Goal: Task Accomplishment & Management: Manage account settings

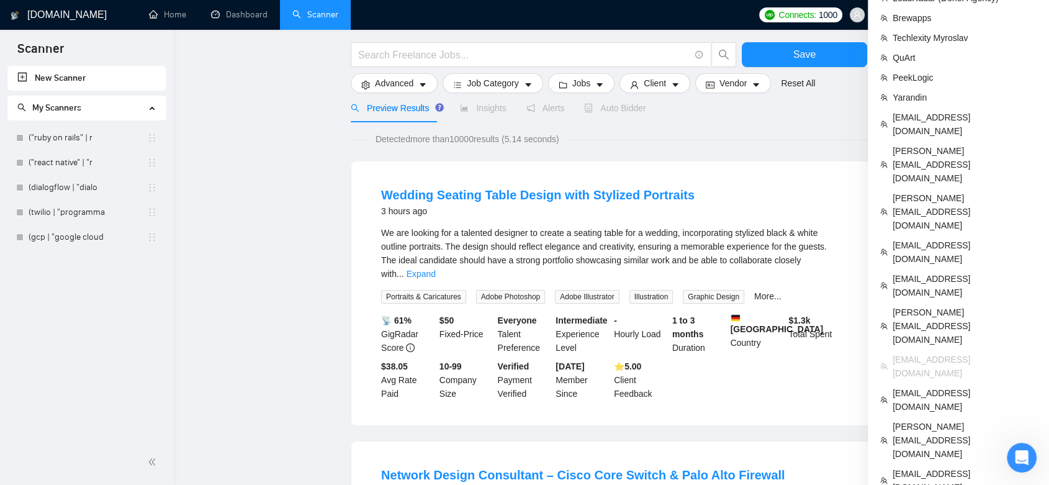
scroll to position [138, 0]
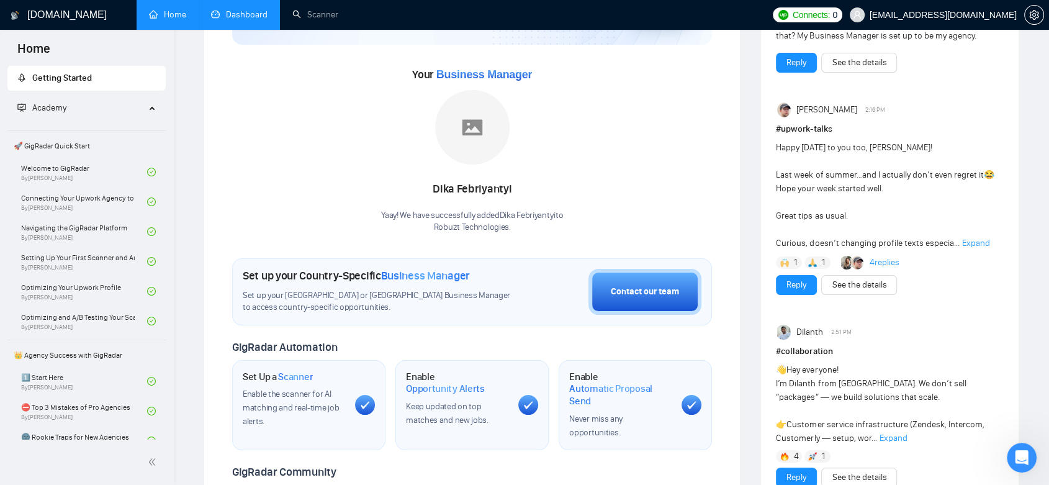
click at [263, 16] on link "Dashboard" at bounding box center [239, 14] width 56 height 11
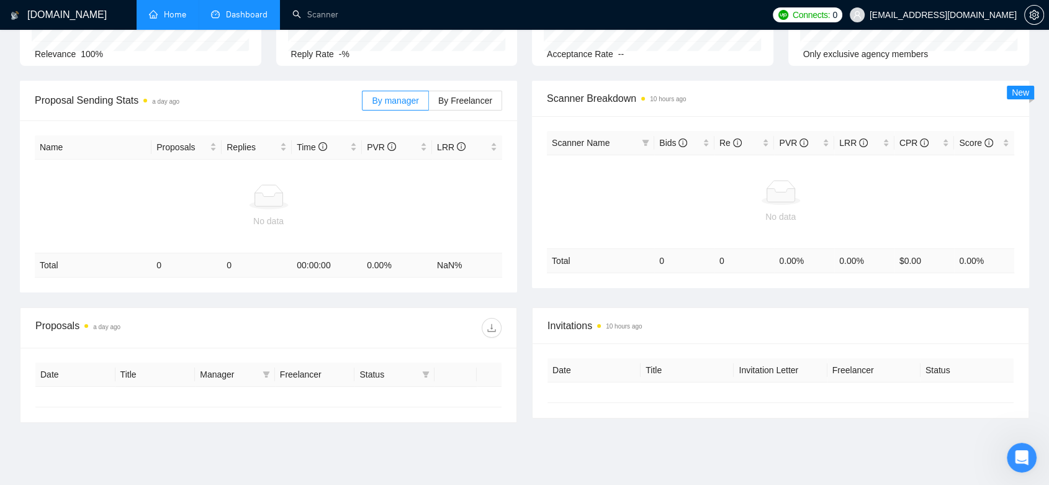
type input "[DATE]"
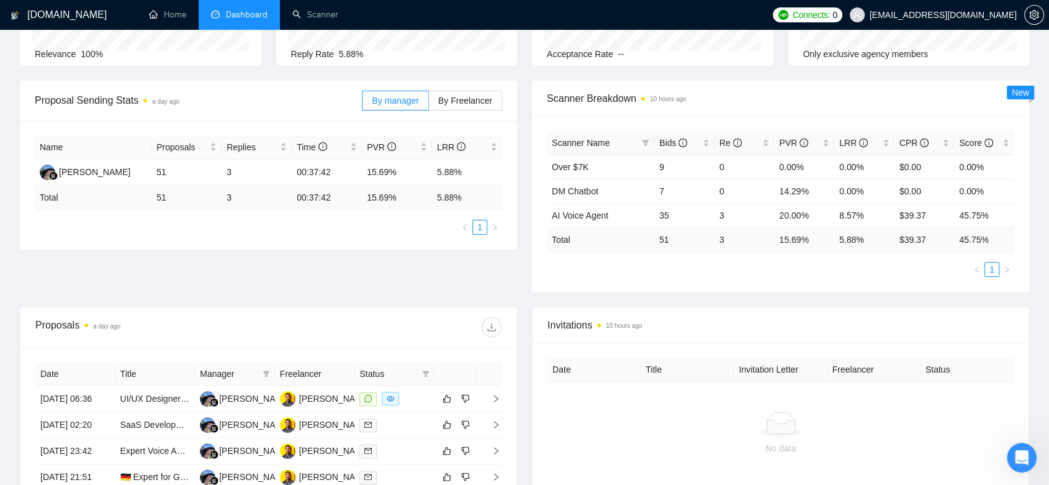
scroll to position [276, 0]
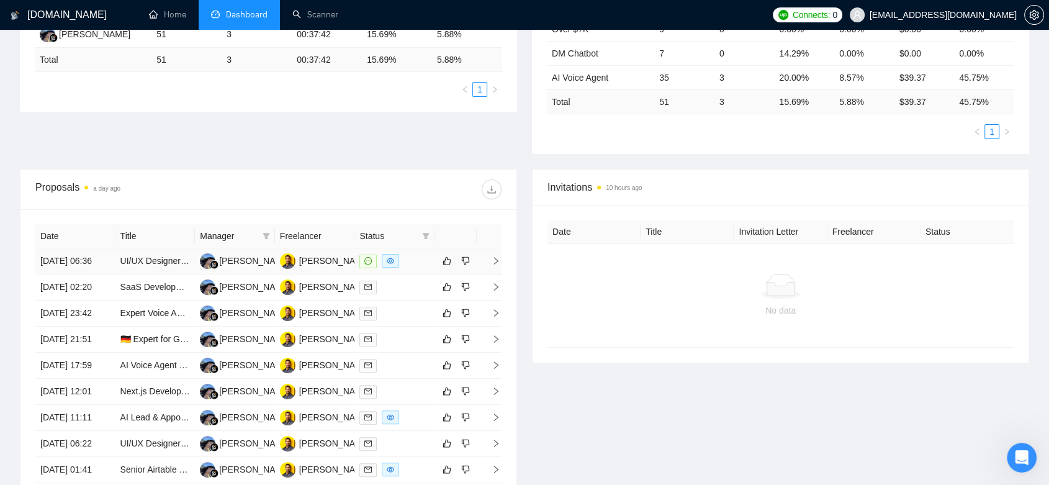
click at [332, 274] on td "[PERSON_NAME]" at bounding box center [315, 261] width 80 height 26
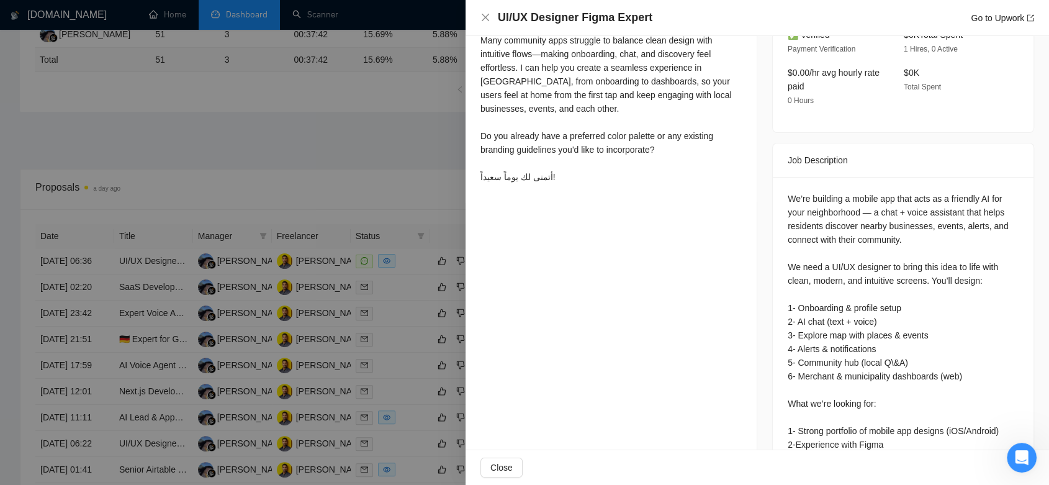
scroll to position [482, 0]
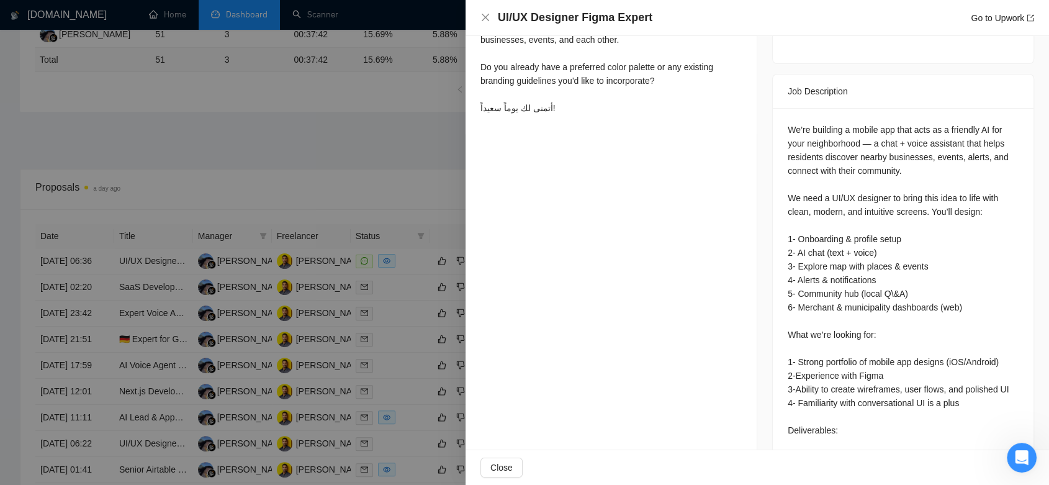
click at [377, 181] on div at bounding box center [524, 242] width 1049 height 485
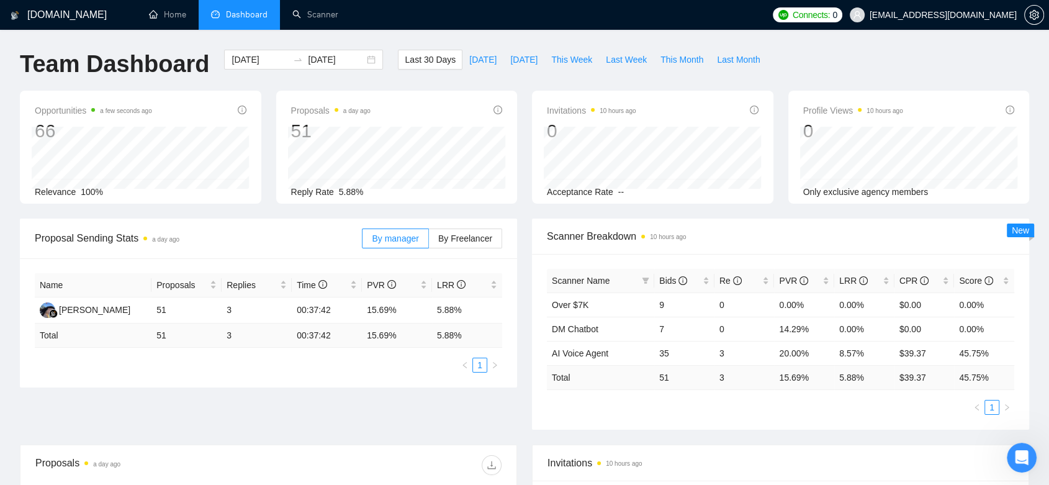
scroll to position [414, 0]
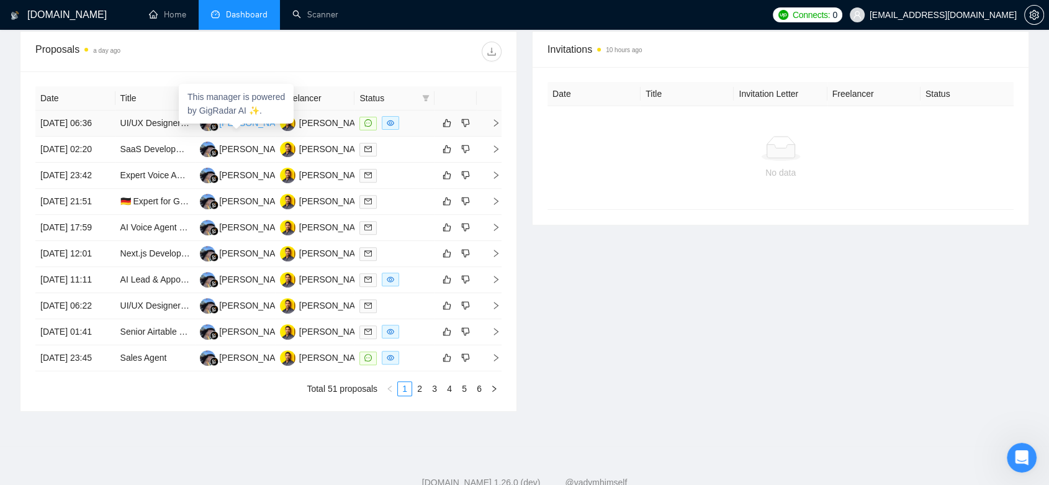
click at [255, 130] on div "[PERSON_NAME]" at bounding box center [254, 123] width 71 height 14
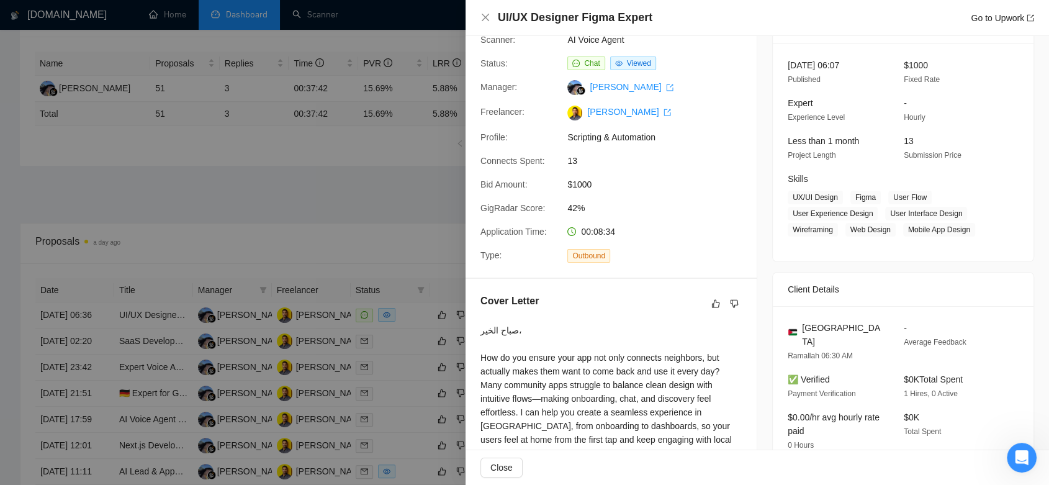
scroll to position [0, 0]
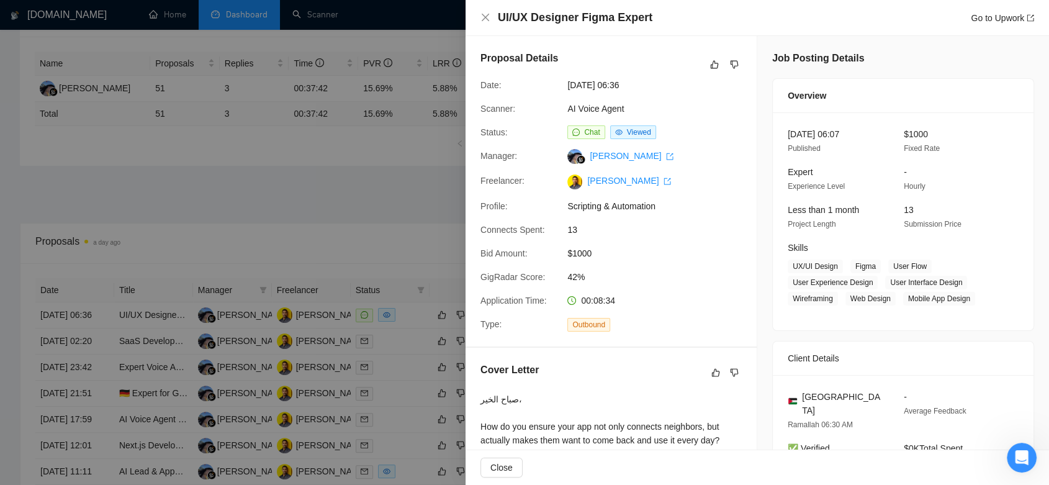
click at [216, 194] on div at bounding box center [524, 242] width 1049 height 485
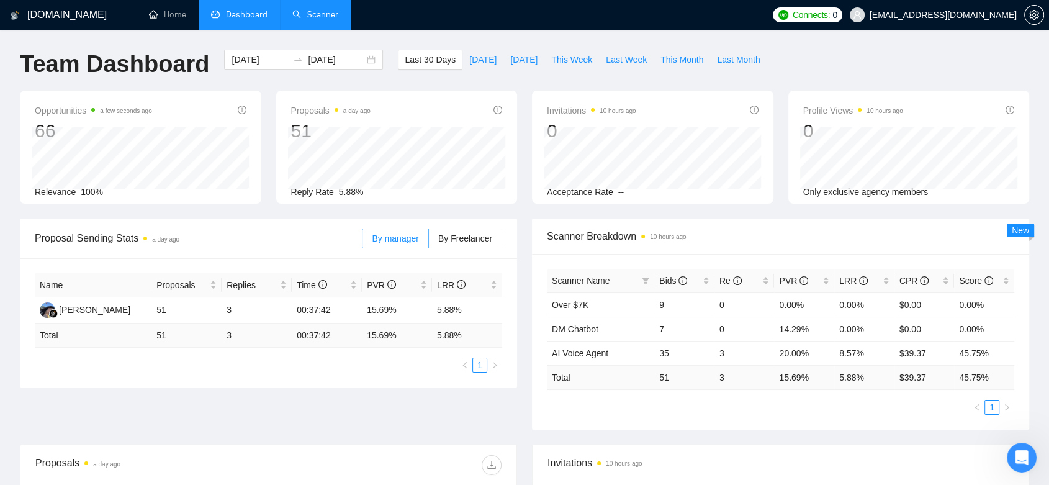
click at [314, 14] on link "Scanner" at bounding box center [315, 14] width 46 height 11
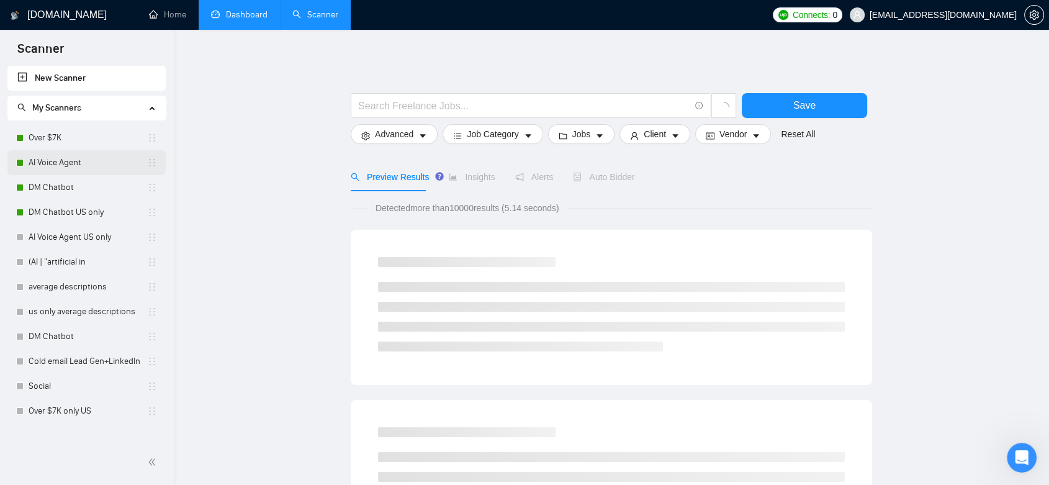
click at [87, 166] on link "AI Voice Agent" at bounding box center [88, 162] width 119 height 25
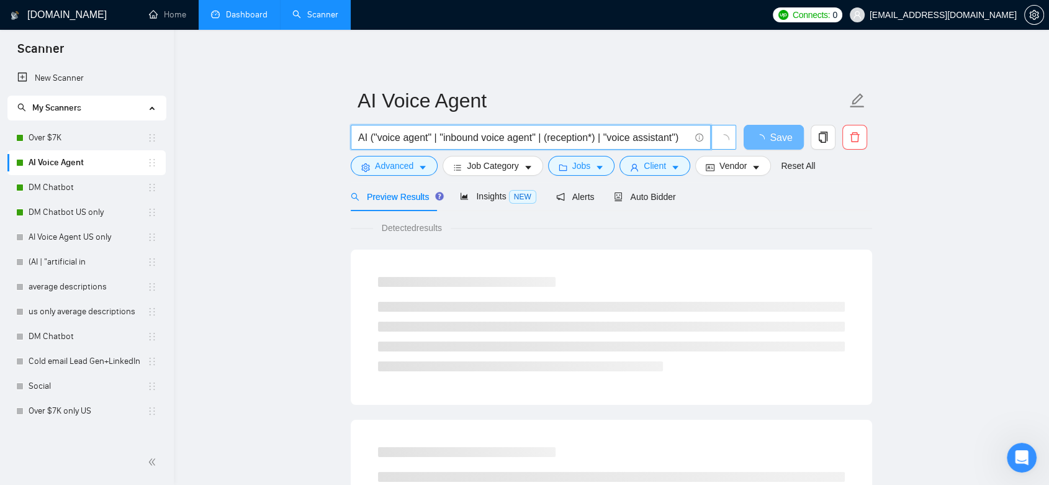
drag, startPoint x: 468, startPoint y: 138, endPoint x: 712, endPoint y: 138, distance: 244.0
click at [712, 138] on span "AI ("voice agent" | "inbound voice agent" | (reception*) | "voice assistant")" at bounding box center [544, 137] width 386 height 25
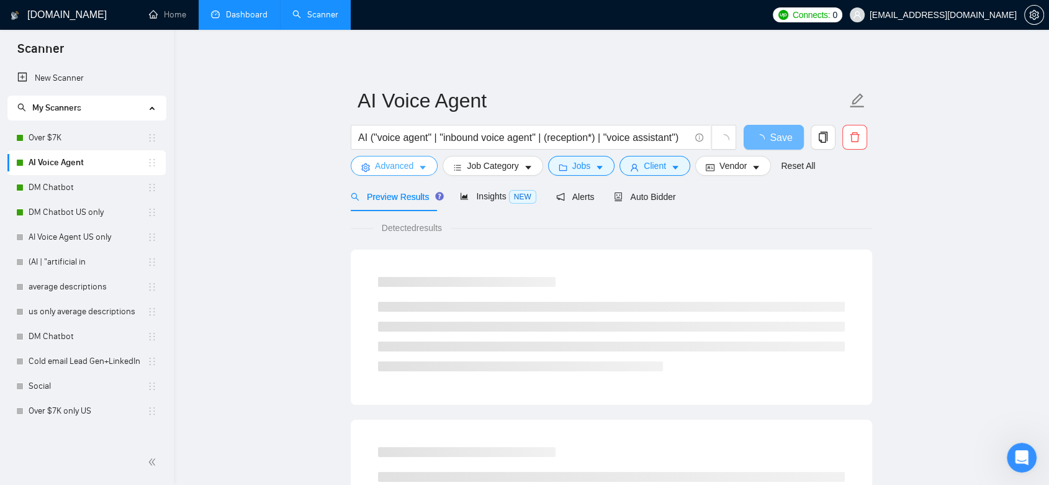
click at [410, 166] on span "Advanced" at bounding box center [394, 166] width 38 height 14
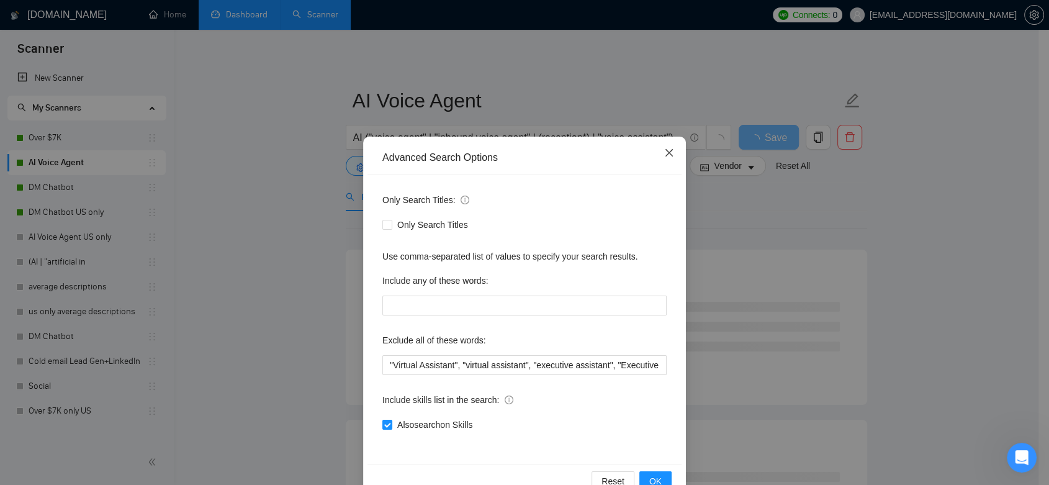
click at [672, 158] on span "Close" at bounding box center [670, 154] width 34 height 34
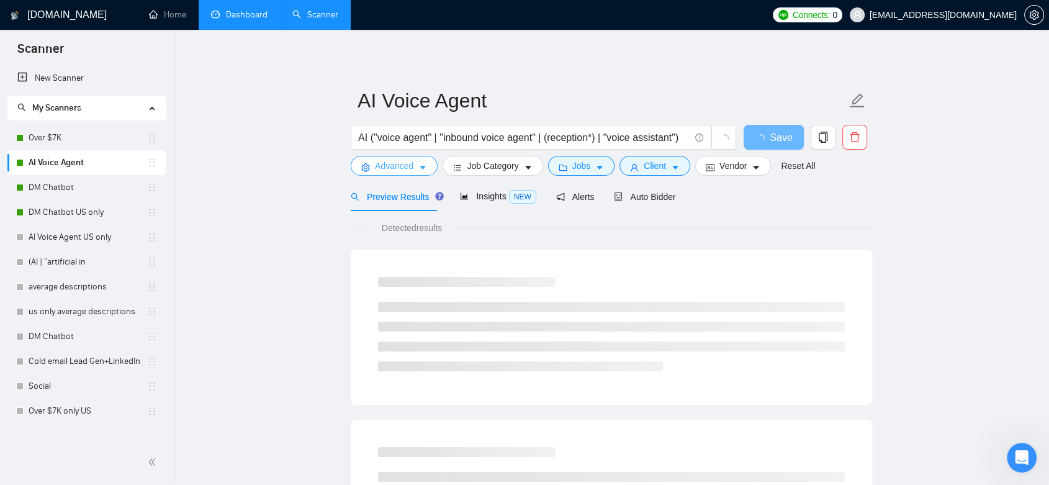
click at [381, 166] on span "Advanced" at bounding box center [394, 166] width 38 height 14
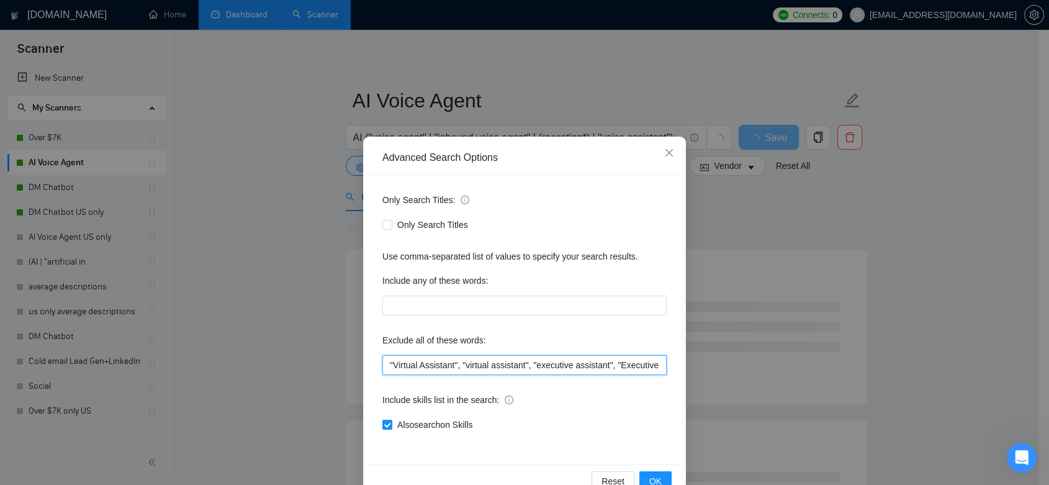
drag, startPoint x: 448, startPoint y: 366, endPoint x: 331, endPoint y: 365, distance: 116.7
click at [331, 366] on div "Advanced Search Options Only Search Titles: Only Search Titles Use comma-separa…" at bounding box center [524, 242] width 1049 height 485
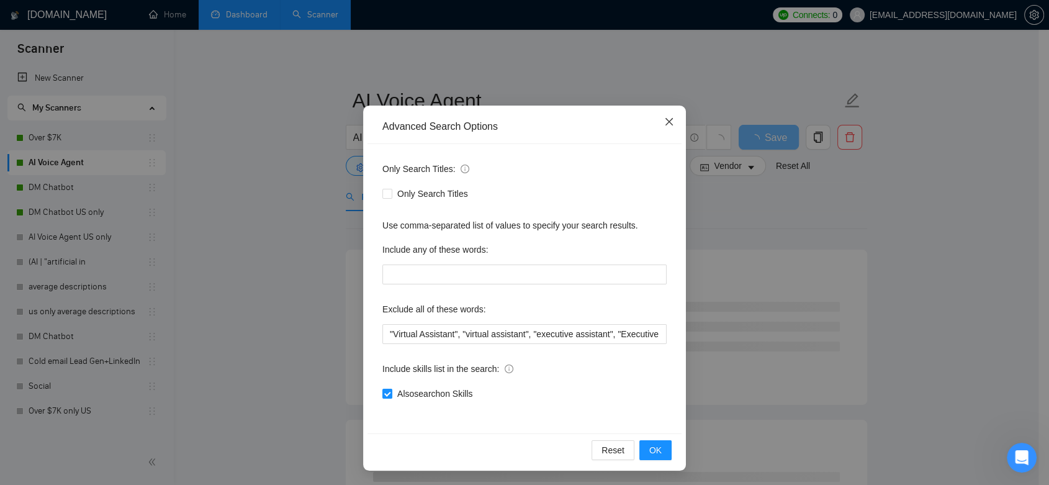
click at [664, 115] on span "Close" at bounding box center [670, 123] width 34 height 34
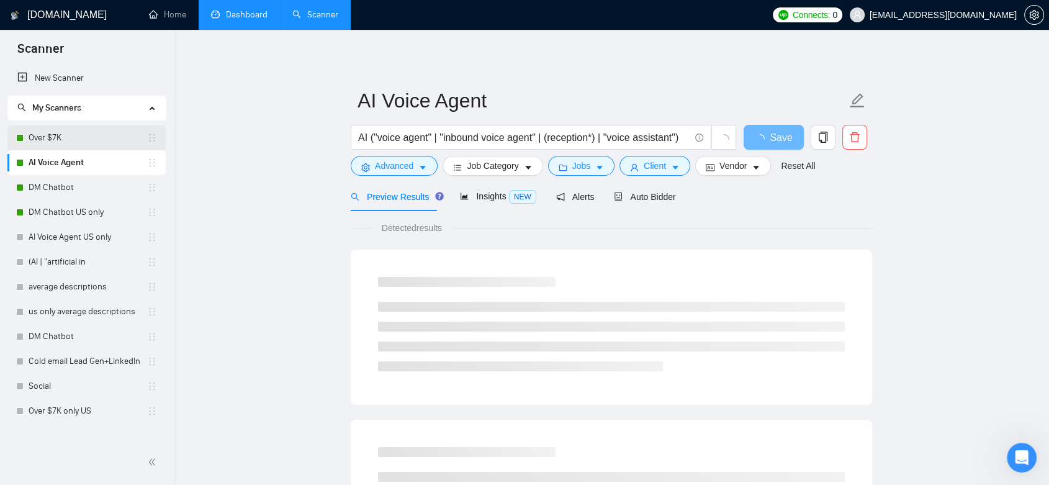
click at [84, 140] on link "Over $7K" at bounding box center [88, 137] width 119 height 25
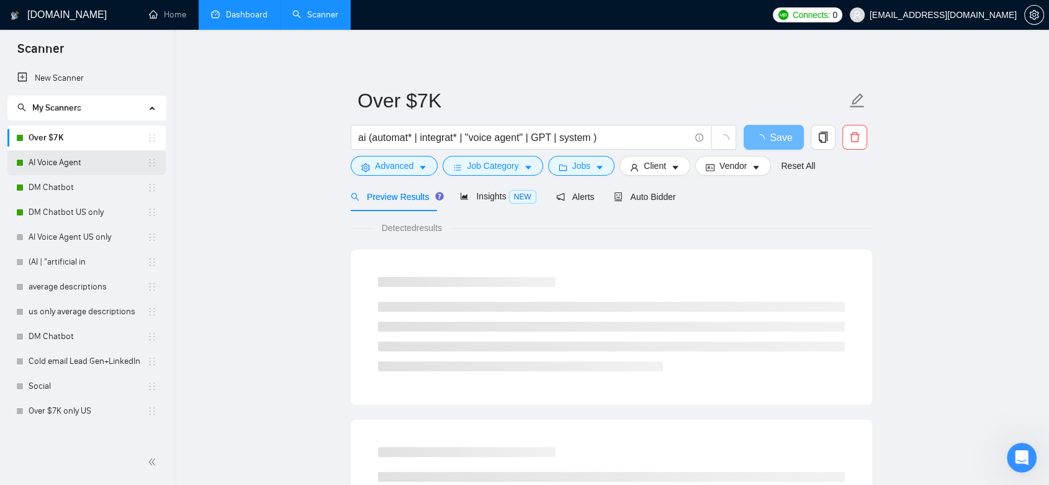
click at [88, 167] on link "AI Voice Agent" at bounding box center [88, 162] width 119 height 25
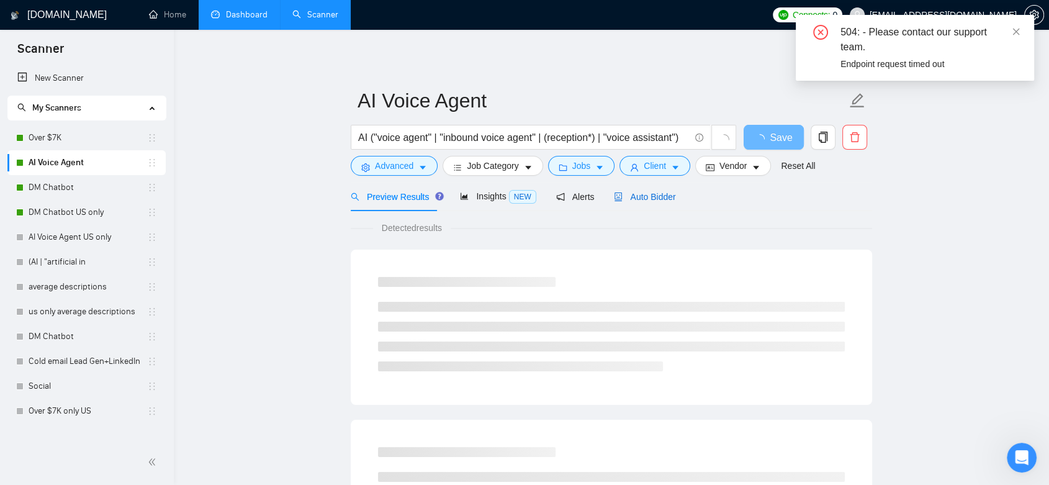
click at [654, 199] on span "Auto Bidder" at bounding box center [644, 197] width 61 height 10
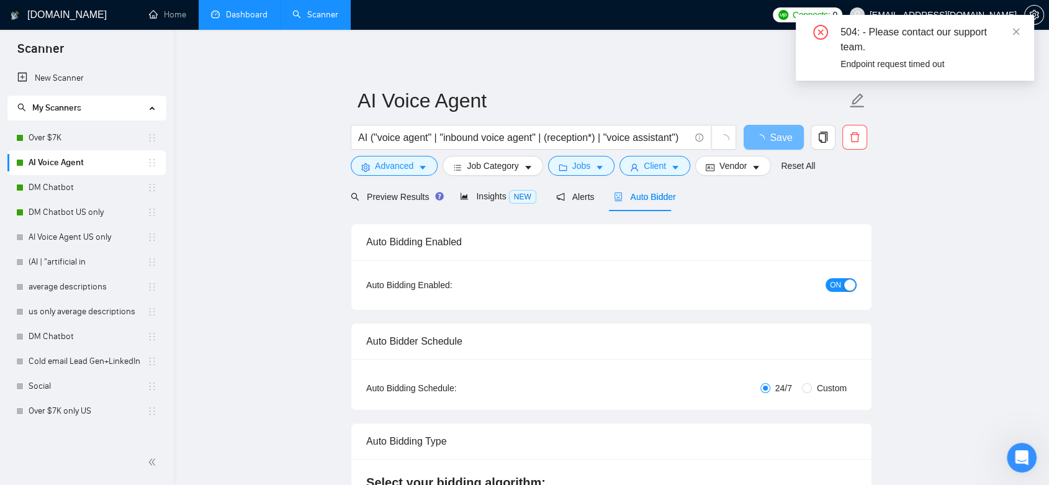
checkbox input "true"
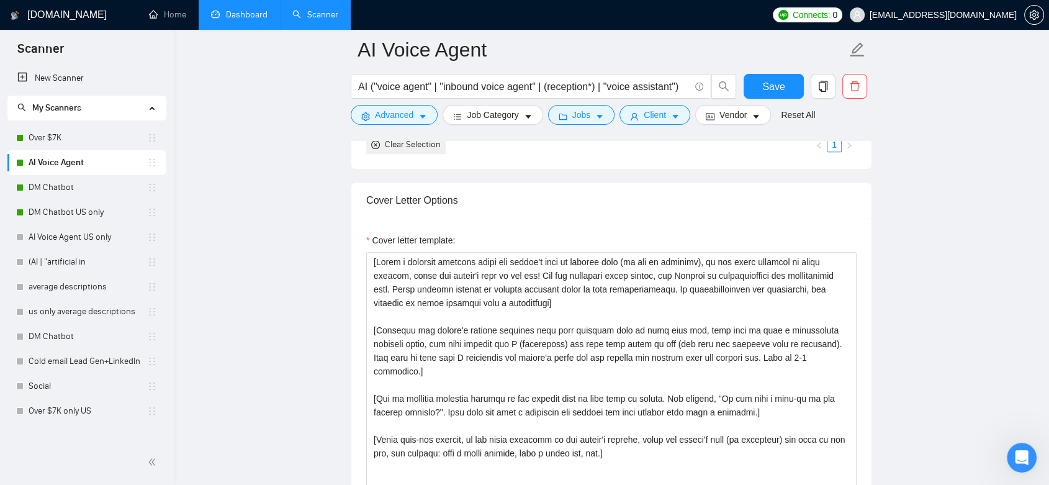
scroll to position [759, 0]
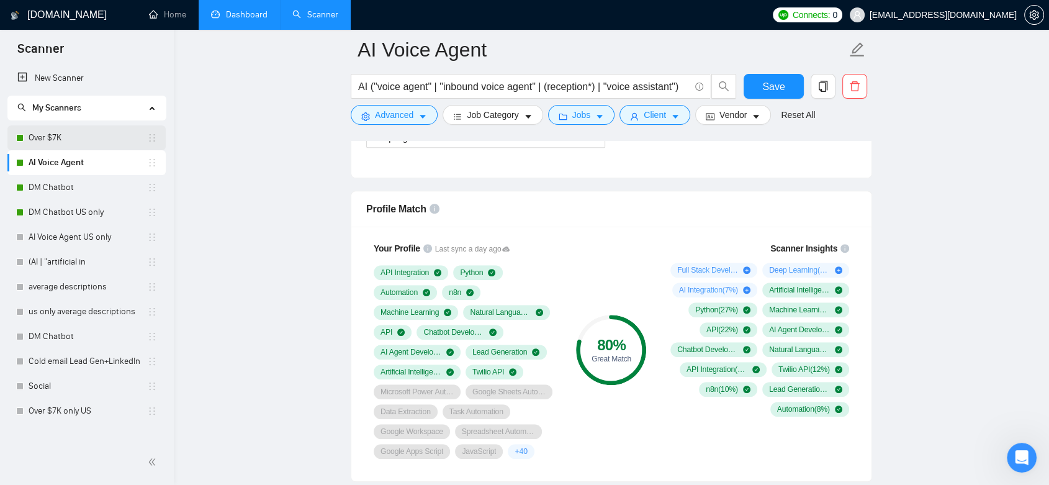
click at [70, 141] on link "Over $7K" at bounding box center [88, 137] width 119 height 25
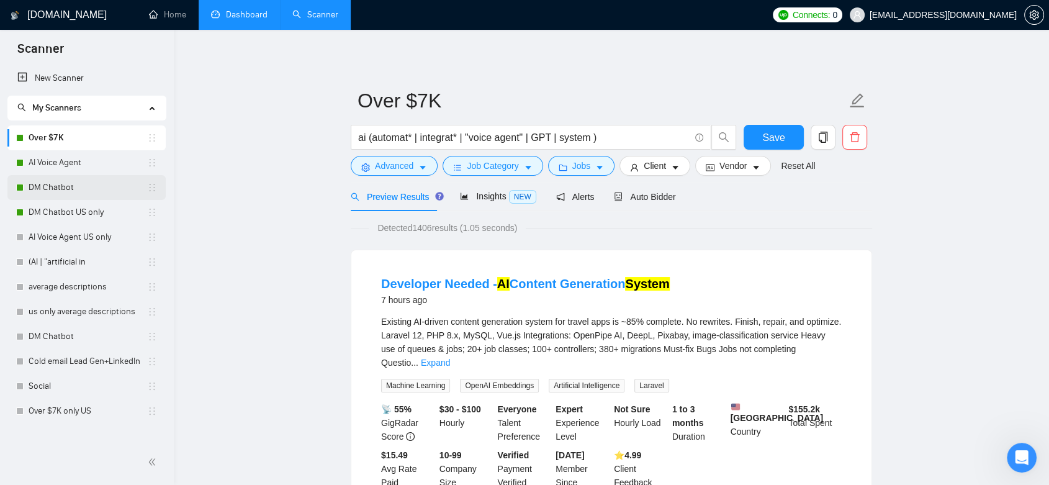
click at [82, 186] on link "DM Chatbot" at bounding box center [88, 187] width 119 height 25
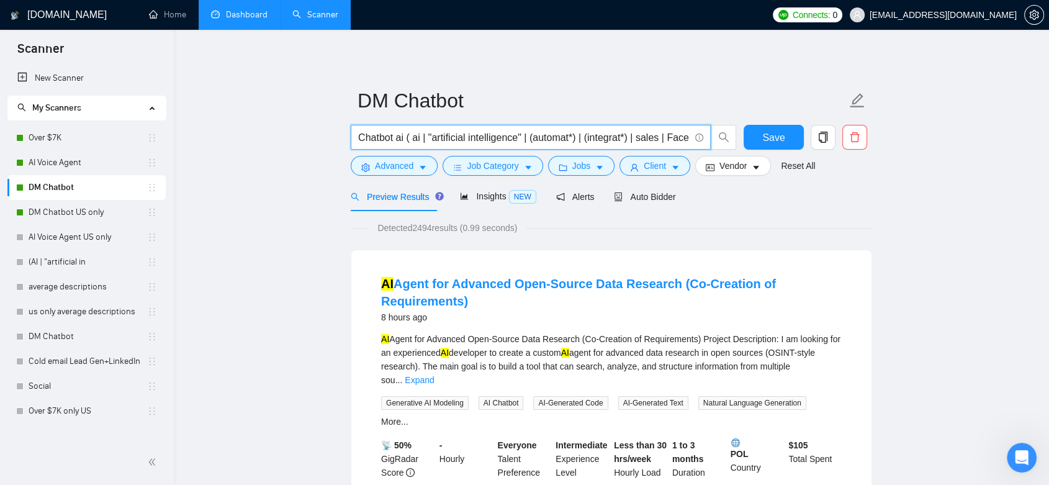
scroll to position [0, 166]
drag, startPoint x: 460, startPoint y: 138, endPoint x: 740, endPoint y: 135, distance: 280.0
click at [740, 135] on div "Chatbot ai ( ai | "artificial intelligence" | (automat*) | (integrat*) | sales …" at bounding box center [609, 140] width 522 height 31
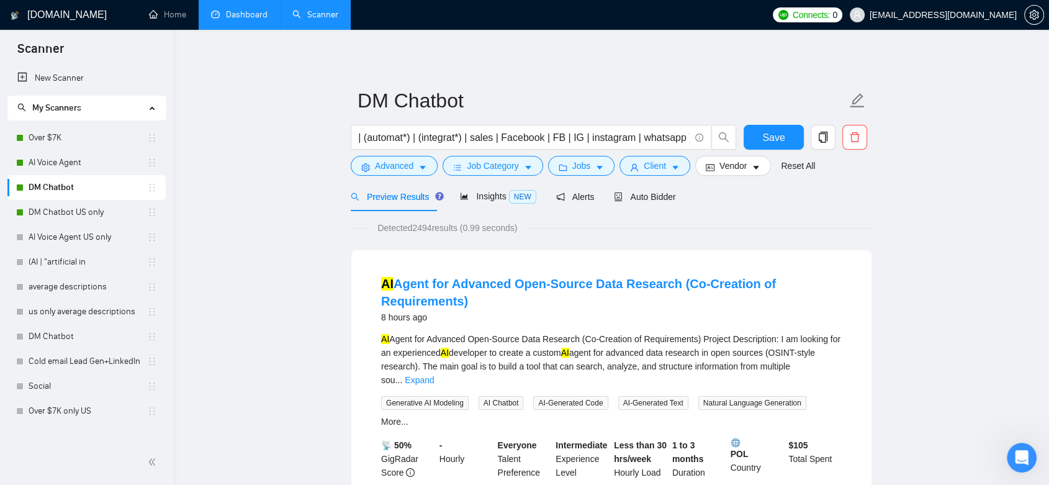
click at [66, 210] on link "DM Chatbot US only" at bounding box center [88, 212] width 119 height 25
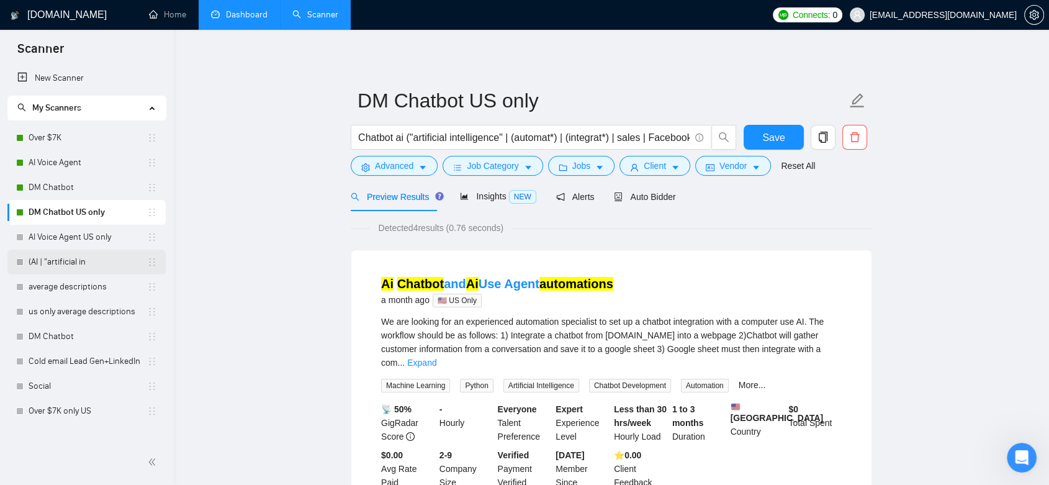
click at [82, 261] on link "(AI | "artificial in" at bounding box center [88, 262] width 119 height 25
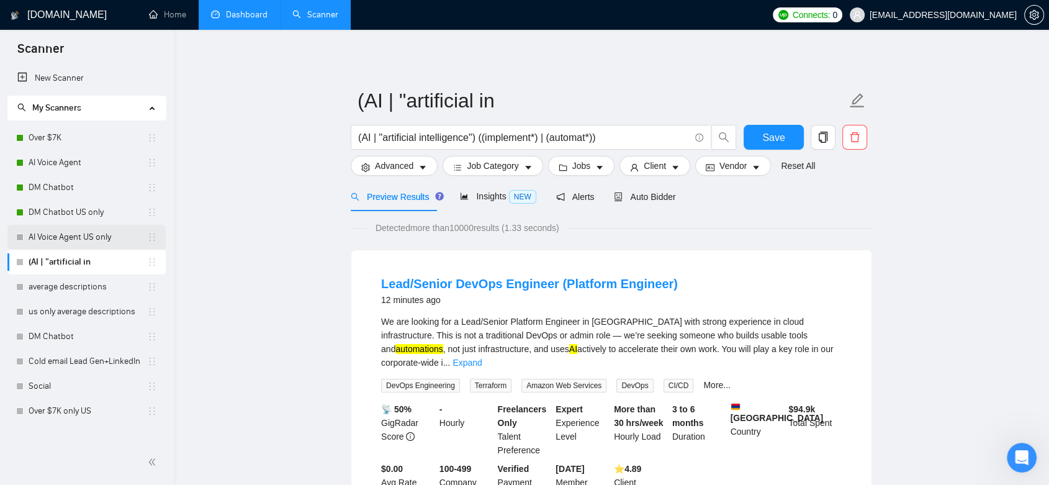
click at [75, 240] on link "AI Voice Agent US only" at bounding box center [88, 237] width 119 height 25
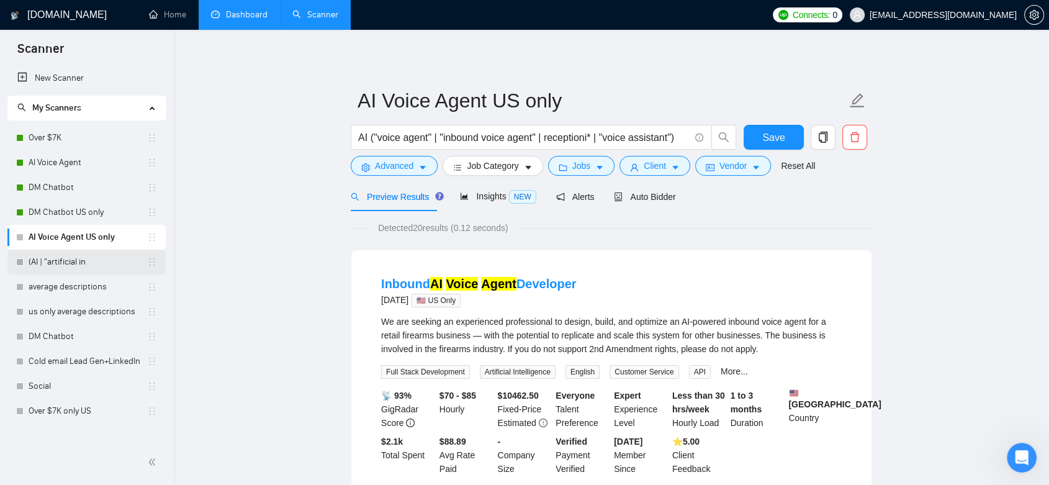
click at [102, 266] on link "(AI | "artificial in" at bounding box center [88, 262] width 119 height 25
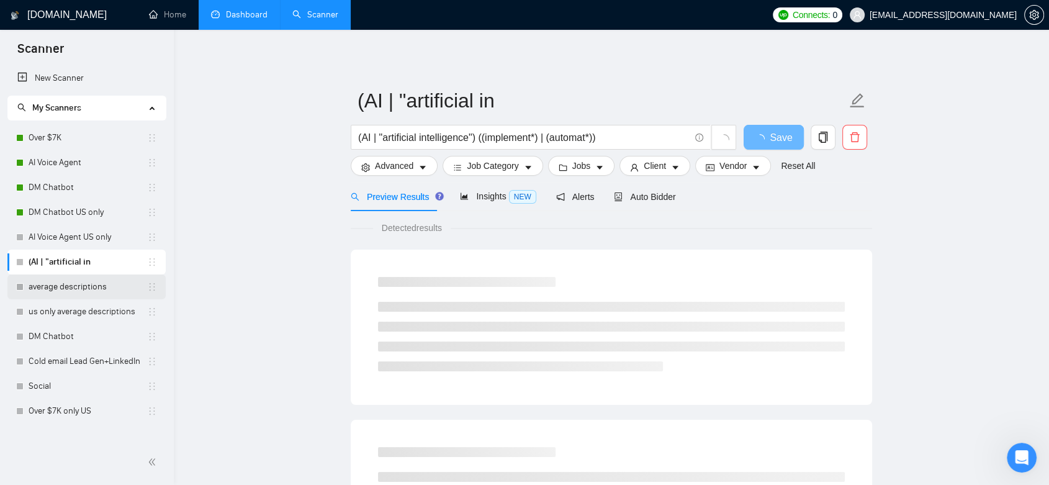
click at [97, 287] on link "average descriptions" at bounding box center [88, 286] width 119 height 25
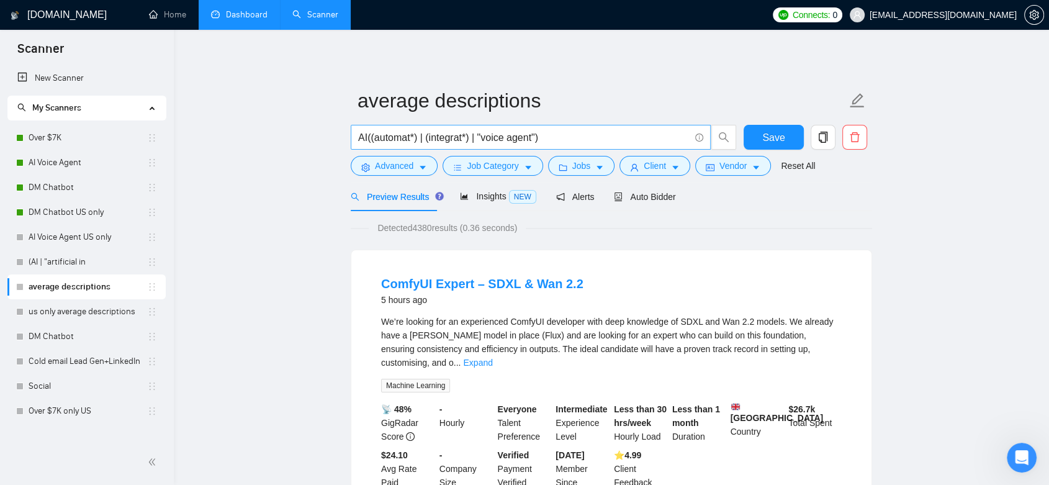
click at [367, 137] on input "AI((automat*) | (integrat*) | "voice agent")" at bounding box center [524, 138] width 332 height 16
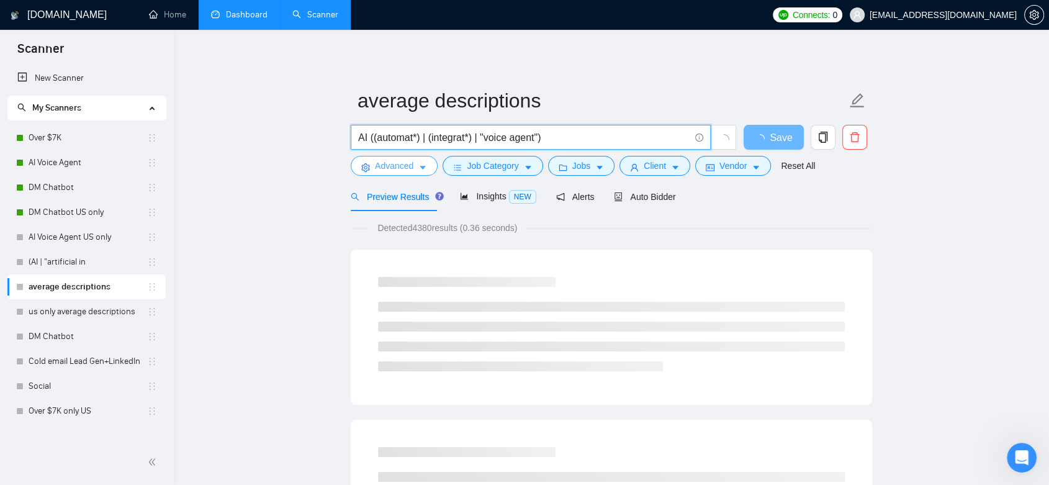
type input "AI ((automat*) | (integrat*) | "voice agent")"
click at [409, 165] on span "Advanced" at bounding box center [394, 166] width 38 height 14
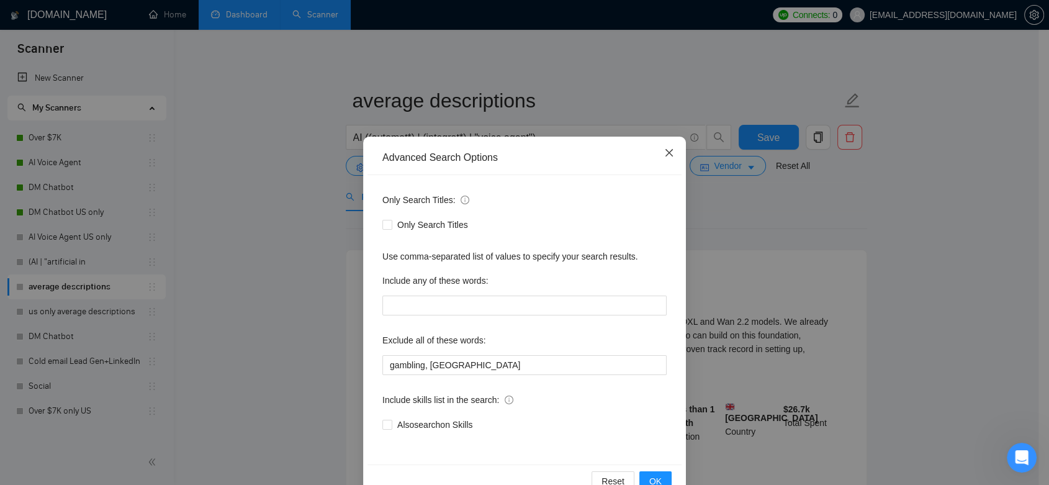
click at [664, 154] on icon "close" at bounding box center [669, 153] width 10 height 10
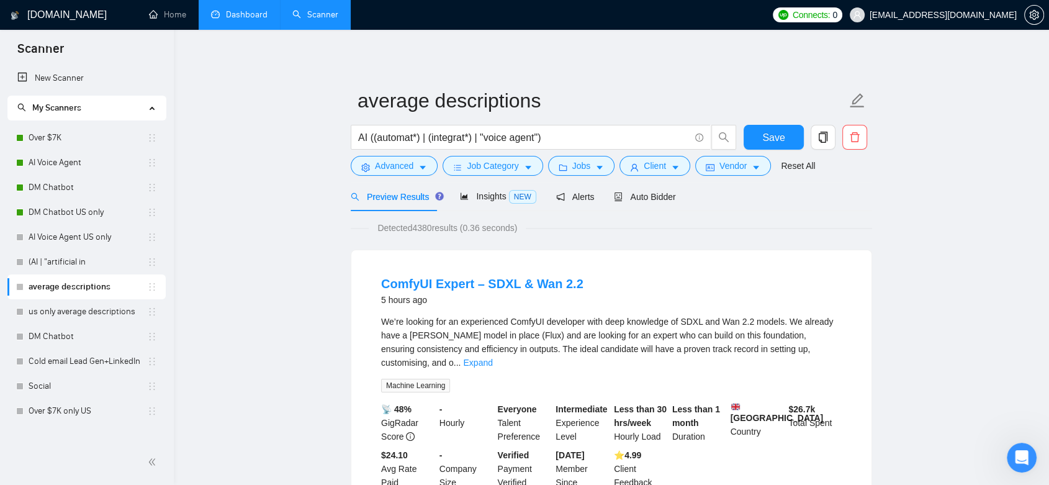
click at [225, 12] on link "Dashboard" at bounding box center [239, 14] width 56 height 11
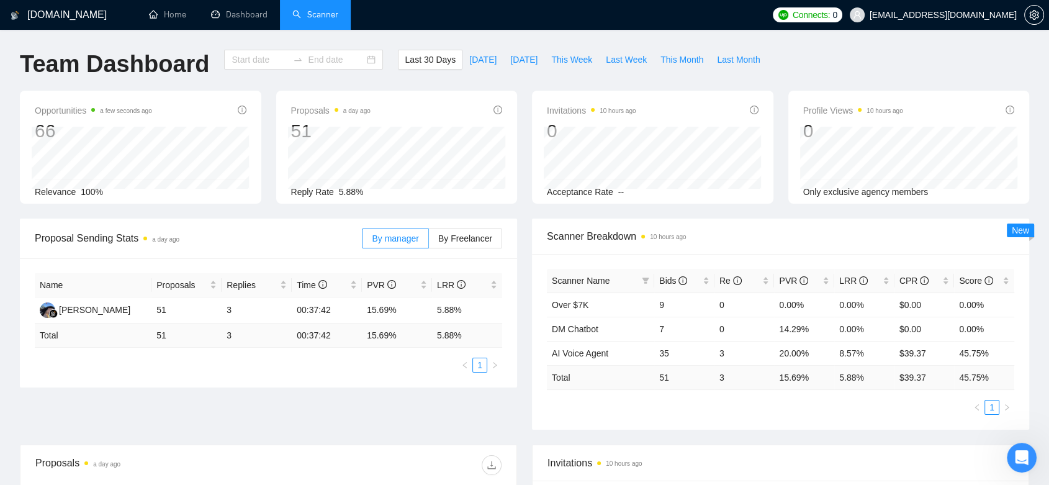
type input "[DATE]"
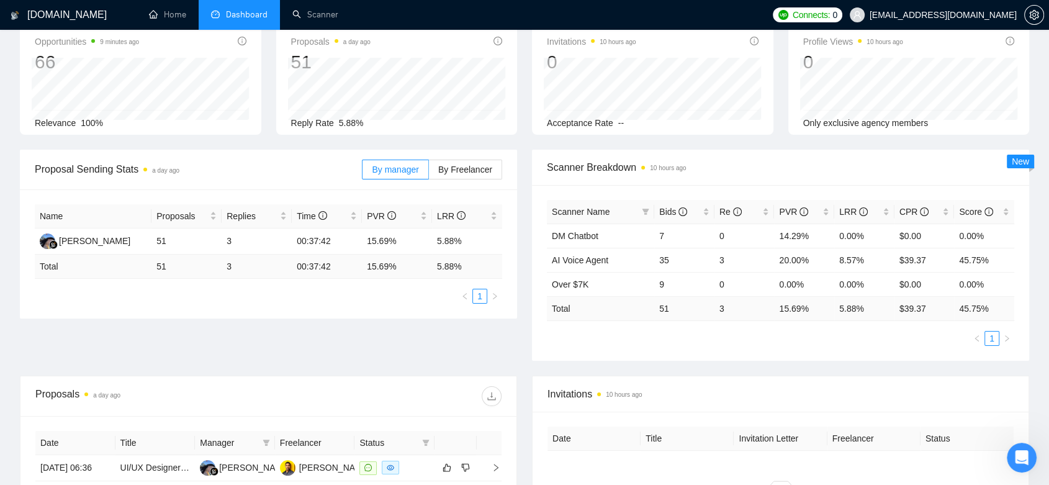
scroll to position [482, 0]
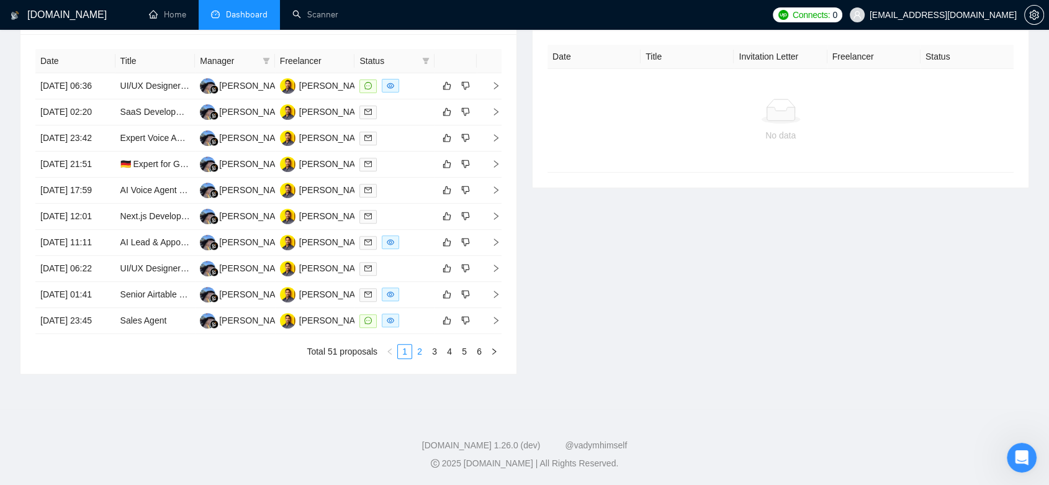
click at [417, 358] on link "2" at bounding box center [420, 352] width 14 height 14
click at [482, 358] on link "6" at bounding box center [479, 352] width 14 height 14
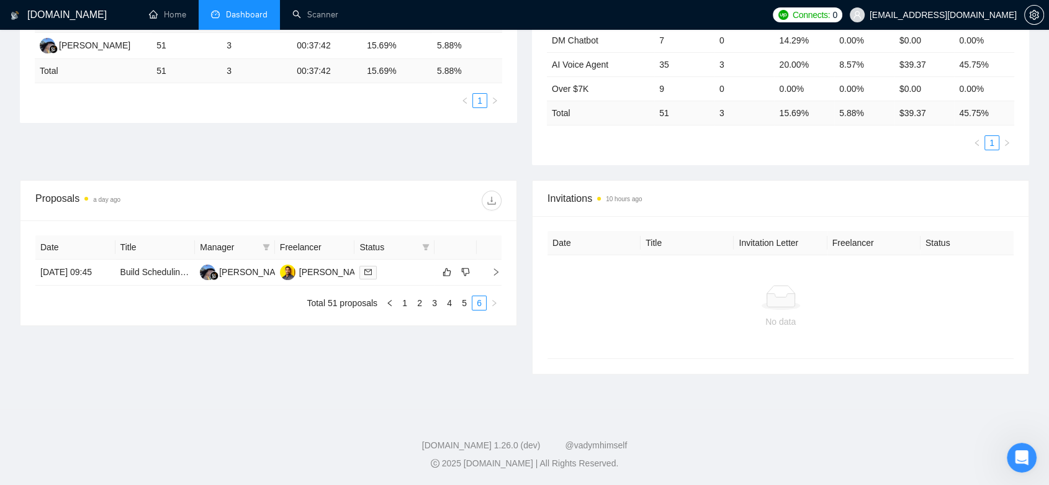
scroll to position [263, 0]
click at [459, 311] on link "5" at bounding box center [465, 304] width 14 height 14
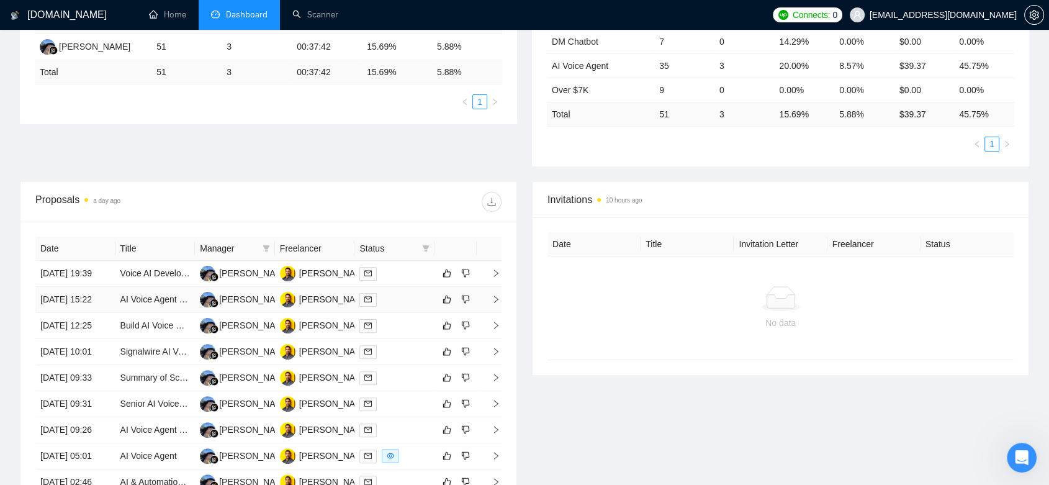
scroll to position [470, 0]
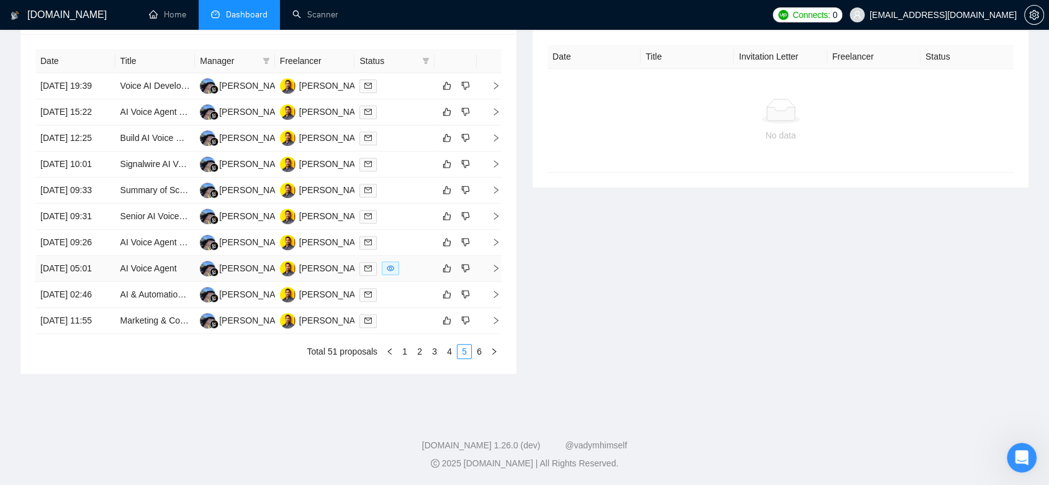
click at [349, 282] on td "[PERSON_NAME]" at bounding box center [315, 269] width 80 height 26
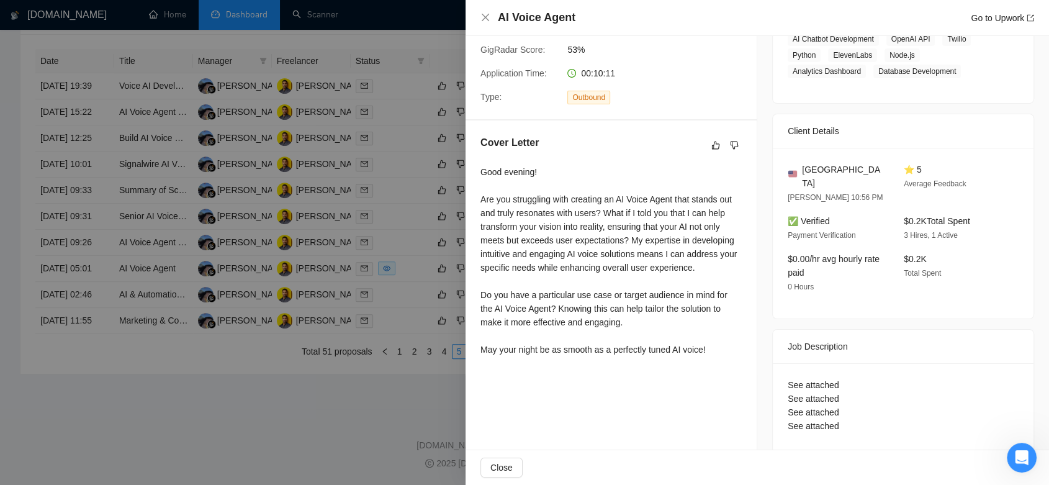
scroll to position [566, 0]
click at [816, 378] on div "See attached See attached See attached See attached" at bounding box center [903, 405] width 231 height 55
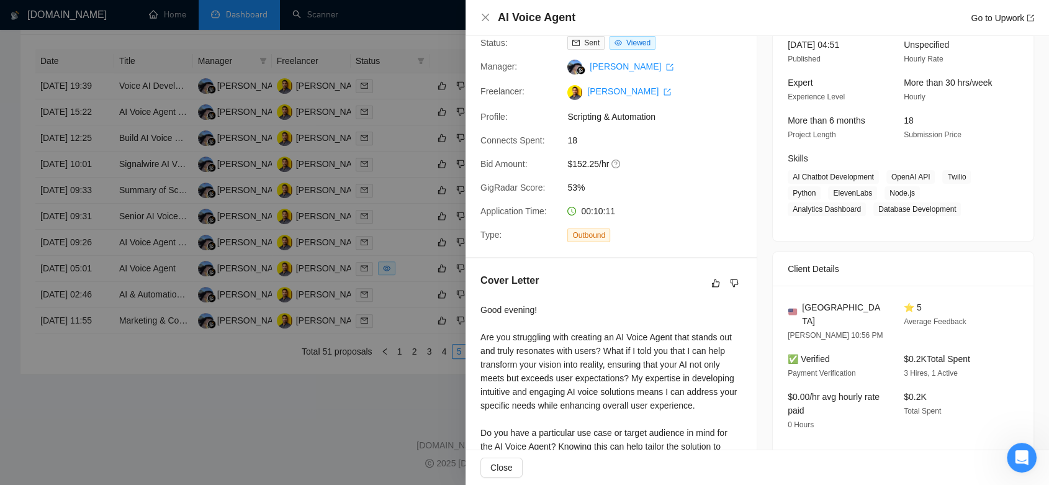
scroll to position [227, 0]
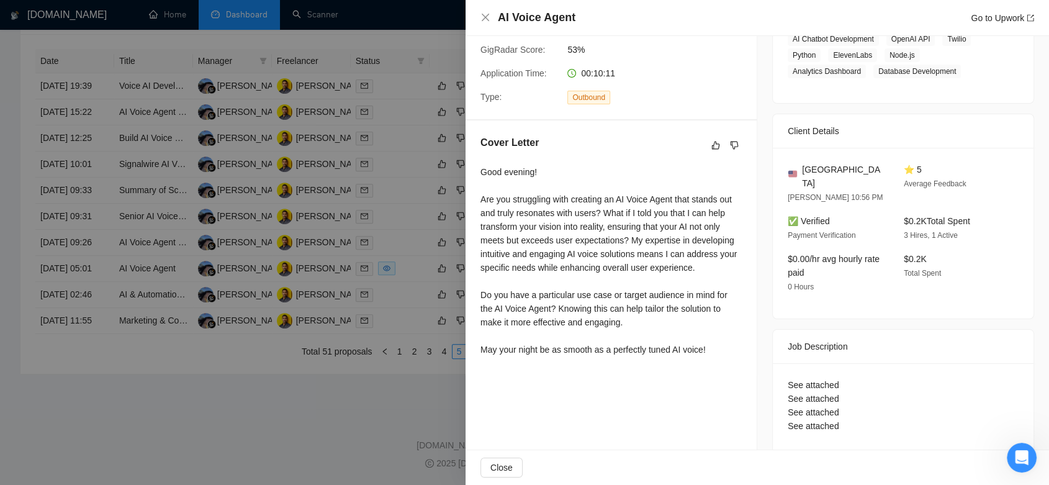
click at [313, 292] on div at bounding box center [524, 242] width 1049 height 485
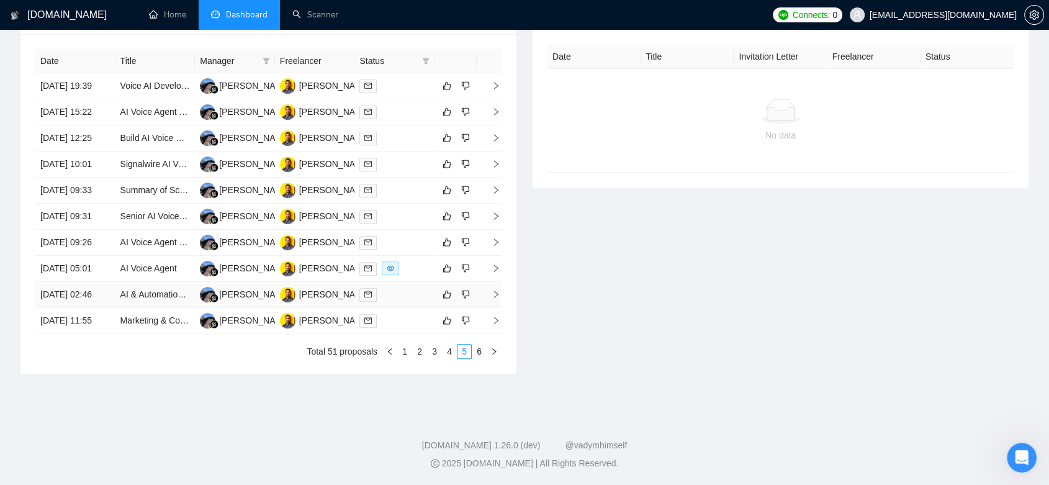
click at [303, 289] on td "[PERSON_NAME]" at bounding box center [315, 295] width 80 height 26
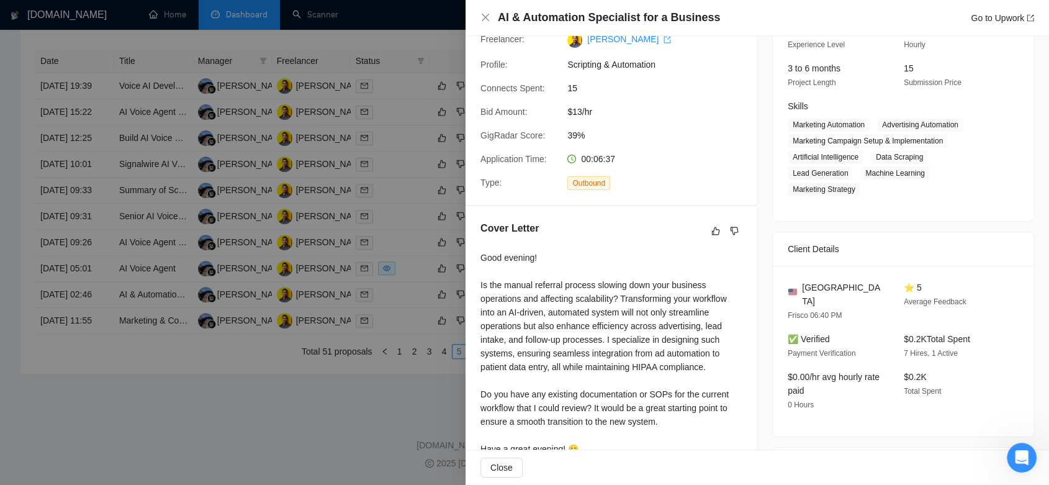
scroll to position [73, 0]
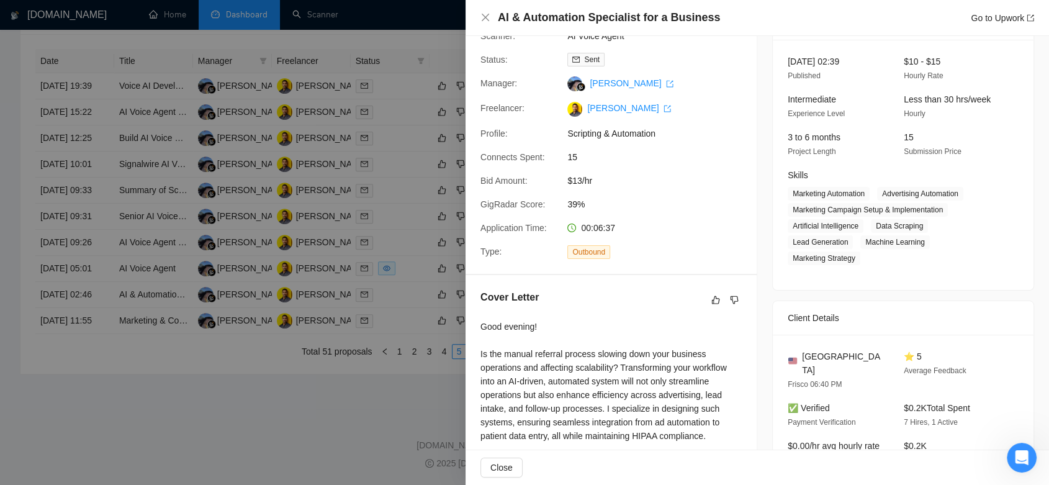
click at [209, 359] on div at bounding box center [524, 242] width 1049 height 485
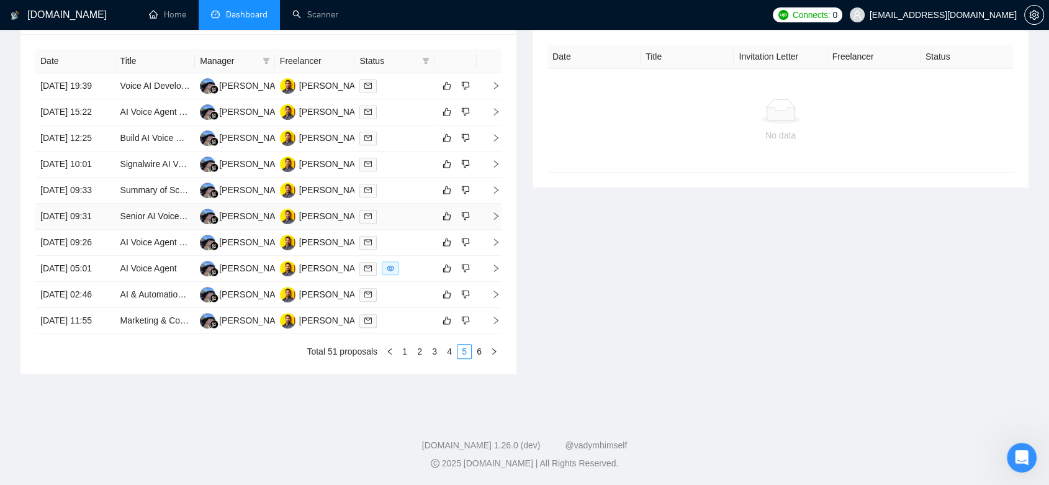
click at [312, 204] on td "[PERSON_NAME]" at bounding box center [315, 217] width 80 height 26
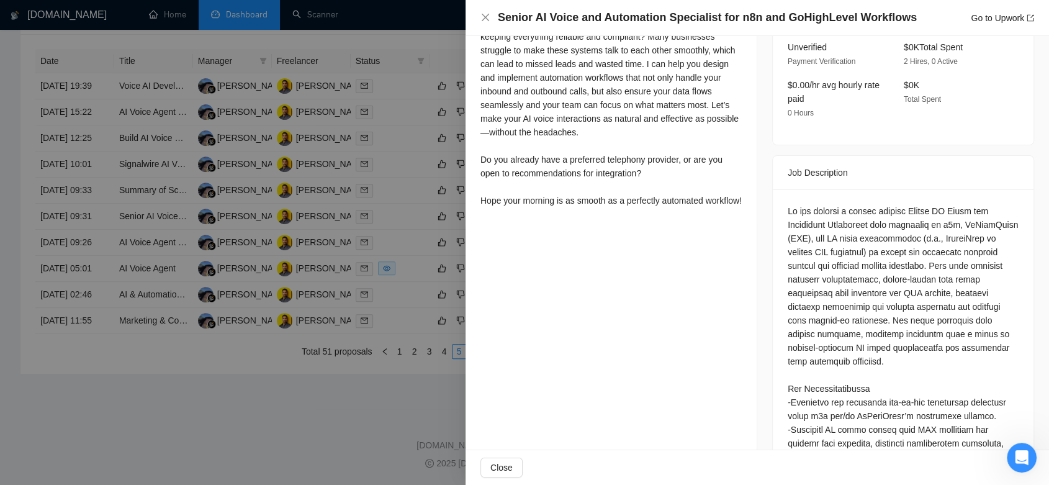
scroll to position [279, 0]
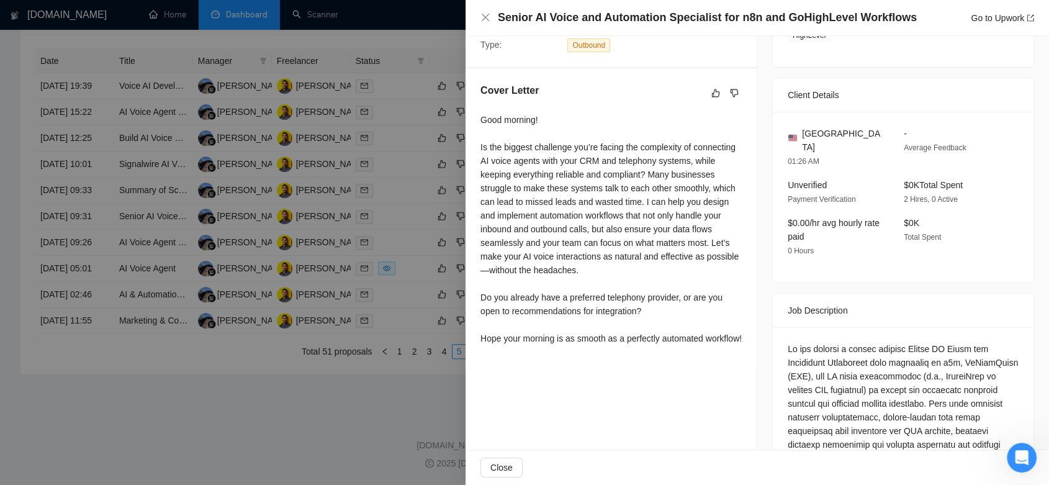
click at [266, 398] on div at bounding box center [524, 242] width 1049 height 485
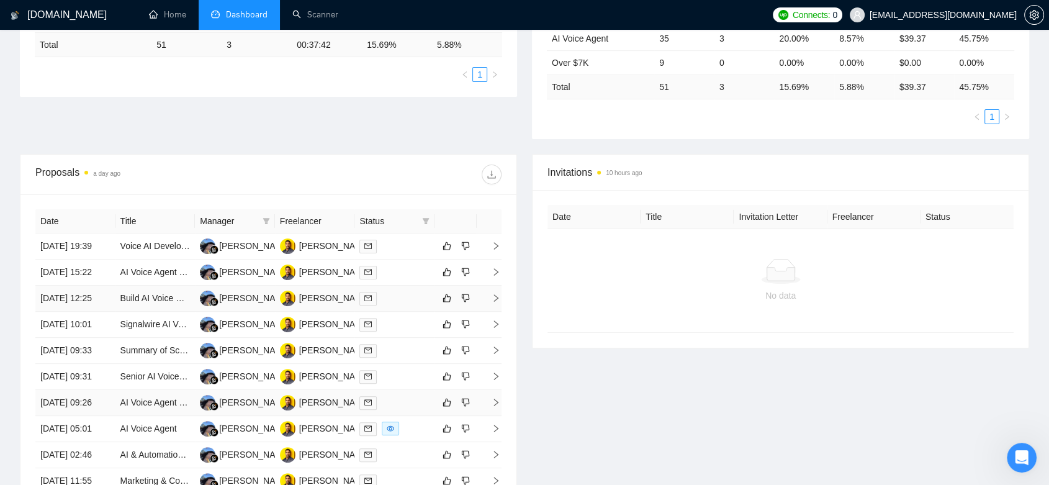
scroll to position [497, 0]
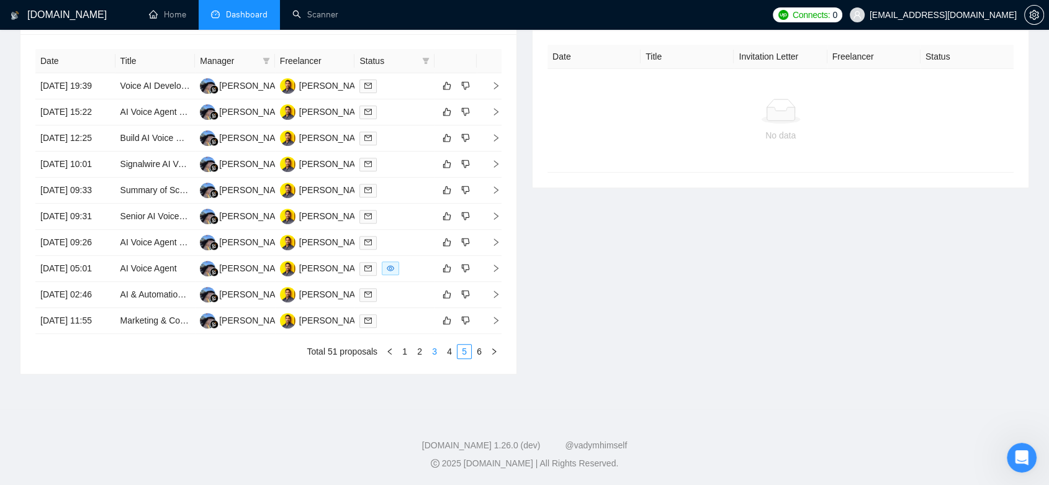
click at [441, 358] on link "3" at bounding box center [435, 352] width 14 height 14
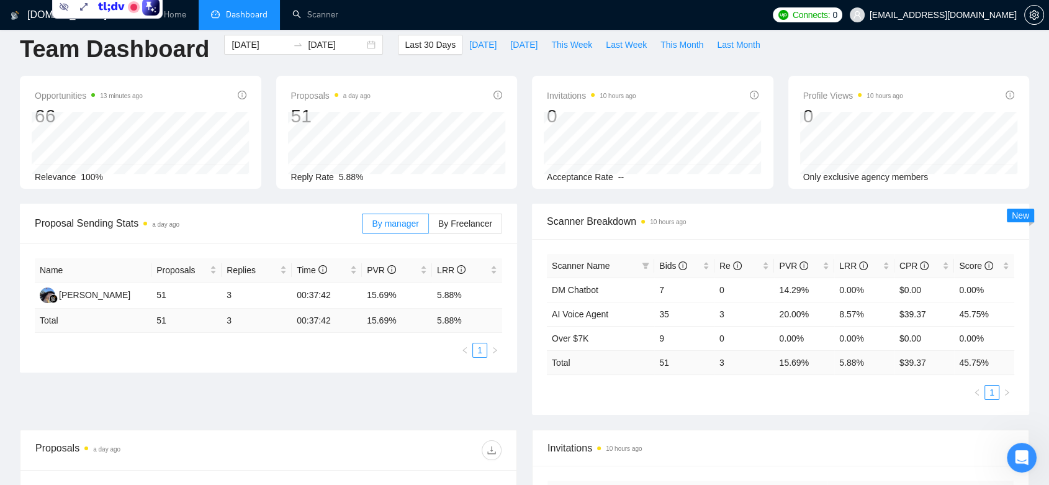
scroll to position [0, 0]
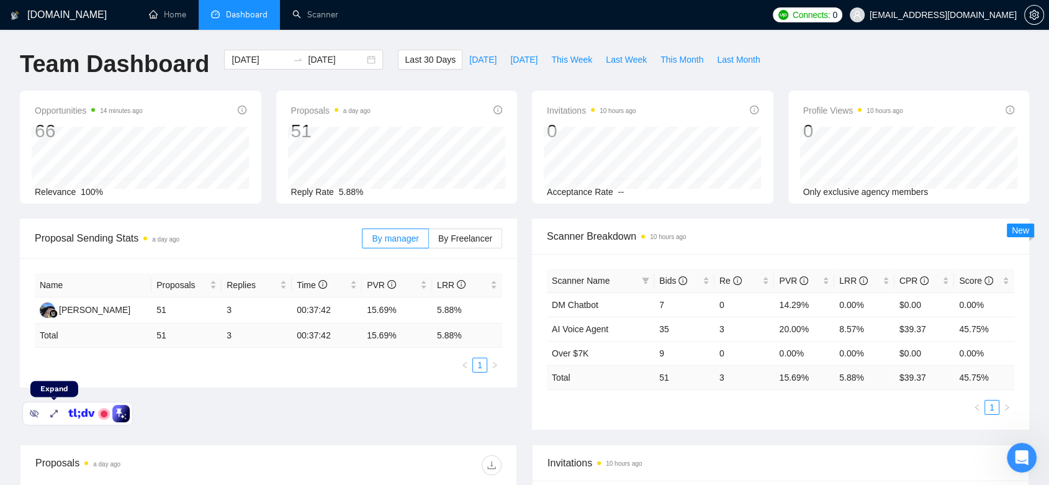
drag, startPoint x: 95, startPoint y: 24, endPoint x: 65, endPoint y: 416, distance: 392.9
click at [65, 416] on div at bounding box center [77, 413] width 109 height 22
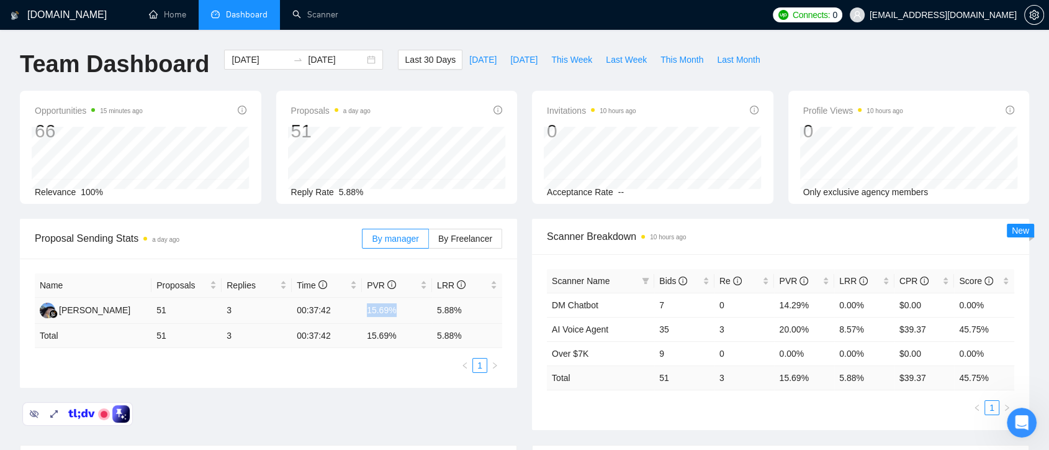
drag, startPoint x: 364, startPoint y: 307, endPoint x: 396, endPoint y: 315, distance: 32.7
click at [396, 315] on td "15.69%" at bounding box center [397, 310] width 70 height 26
click at [399, 374] on div "Name Proposals Replies Time PVR LRR [PERSON_NAME] 51 3 00:37:42 15.69% 5.88% To…" at bounding box center [268, 322] width 497 height 129
drag, startPoint x: 368, startPoint y: 310, endPoint x: 400, endPoint y: 311, distance: 32.3
click at [400, 311] on td "15.69%" at bounding box center [397, 310] width 70 height 26
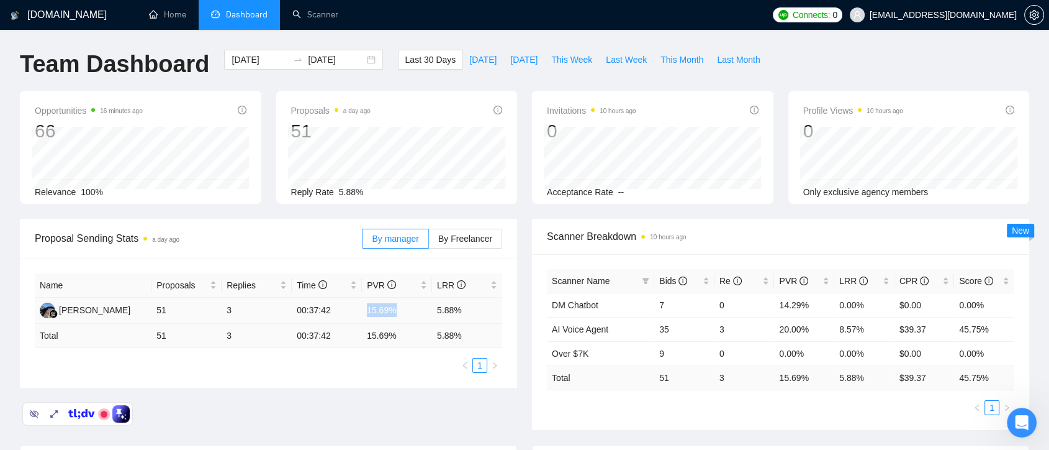
click at [406, 313] on td "15.69%" at bounding box center [397, 310] width 70 height 26
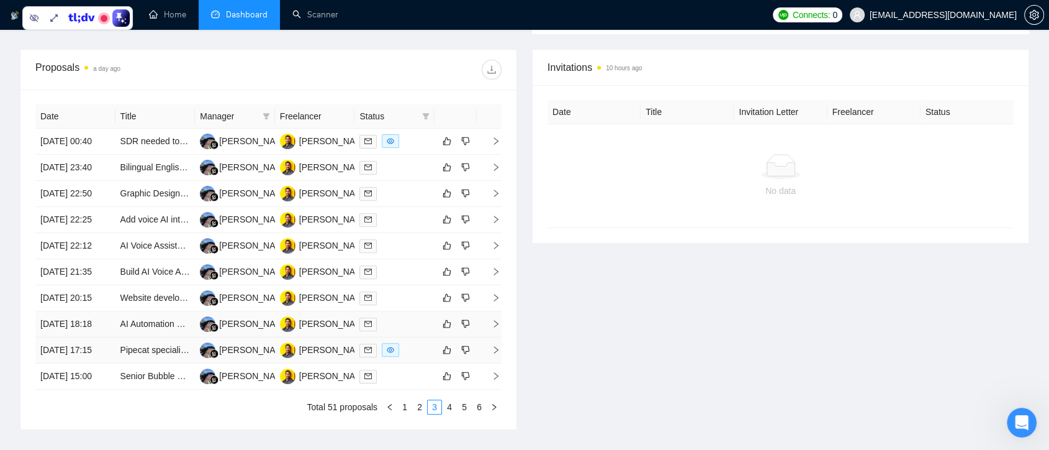
scroll to position [602, 0]
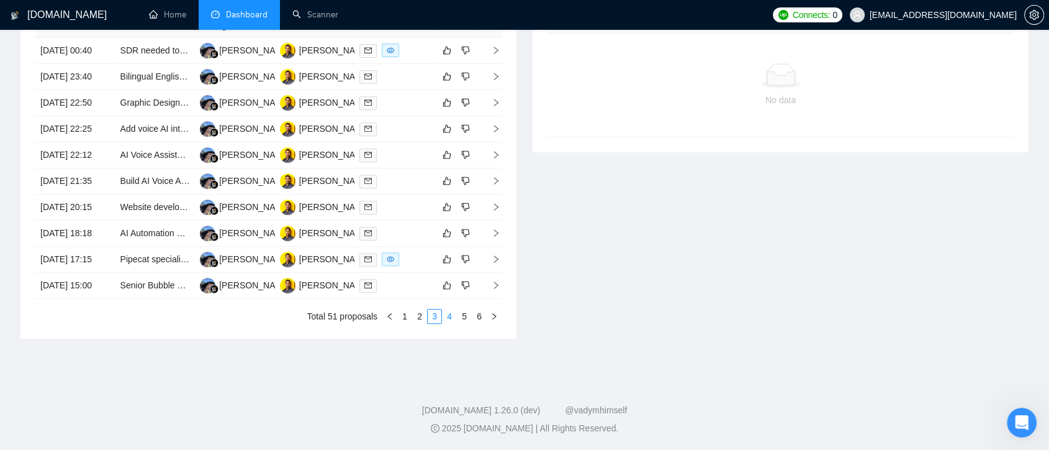
click at [447, 312] on link "4" at bounding box center [450, 316] width 14 height 14
click at [406, 312] on link "1" at bounding box center [405, 316] width 14 height 14
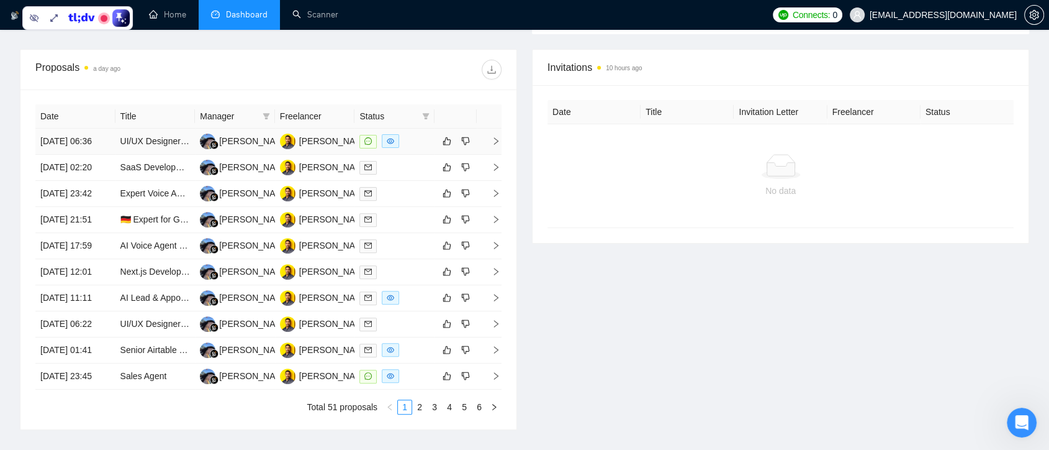
click at [405, 155] on td at bounding box center [395, 142] width 80 height 26
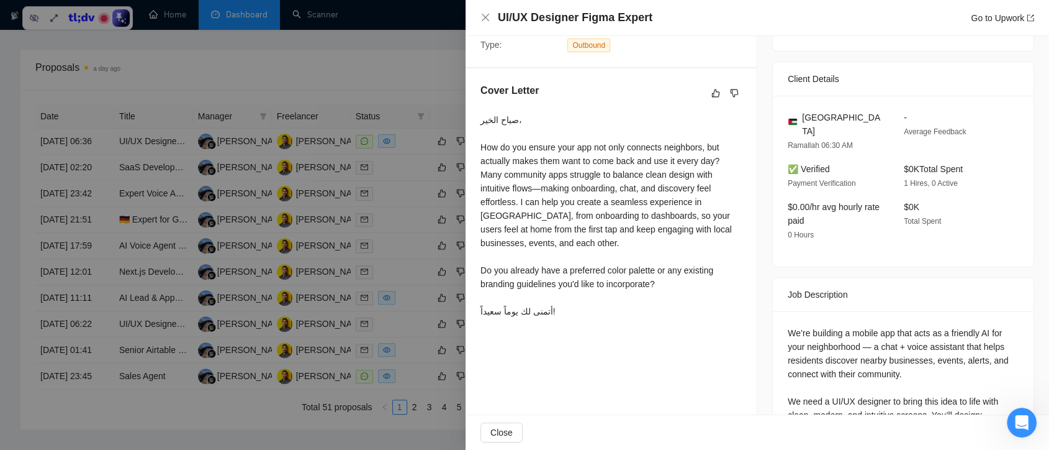
scroll to position [417, 0]
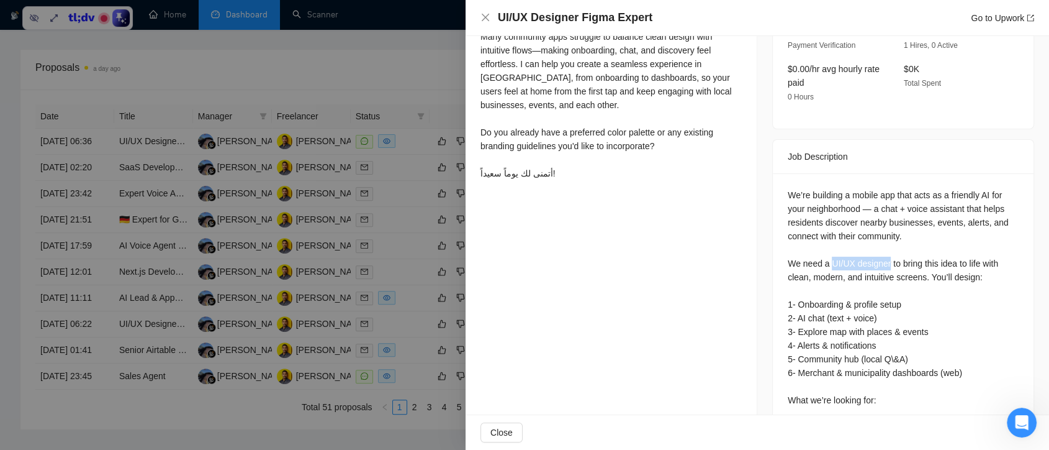
drag, startPoint x: 826, startPoint y: 259, endPoint x: 884, endPoint y: 263, distance: 58.5
click at [884, 263] on div "We’re building a mobile app that acts as a friendly AI for your neighborhood — …" at bounding box center [903, 406] width 231 height 437
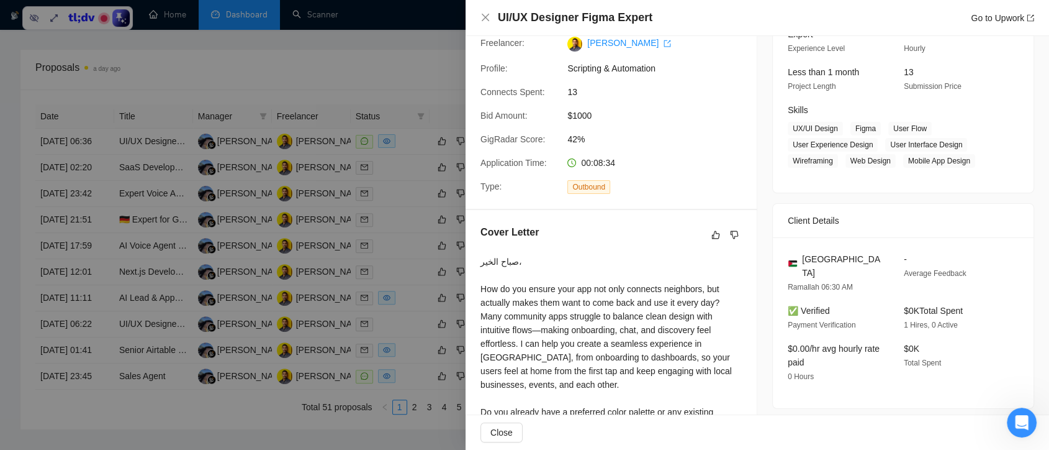
scroll to position [482, 0]
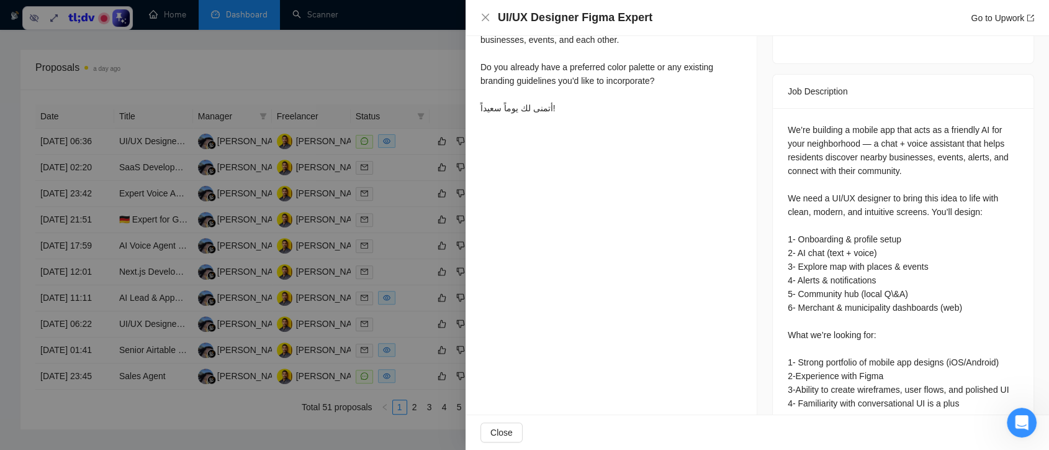
click at [361, 60] on div at bounding box center [524, 225] width 1049 height 450
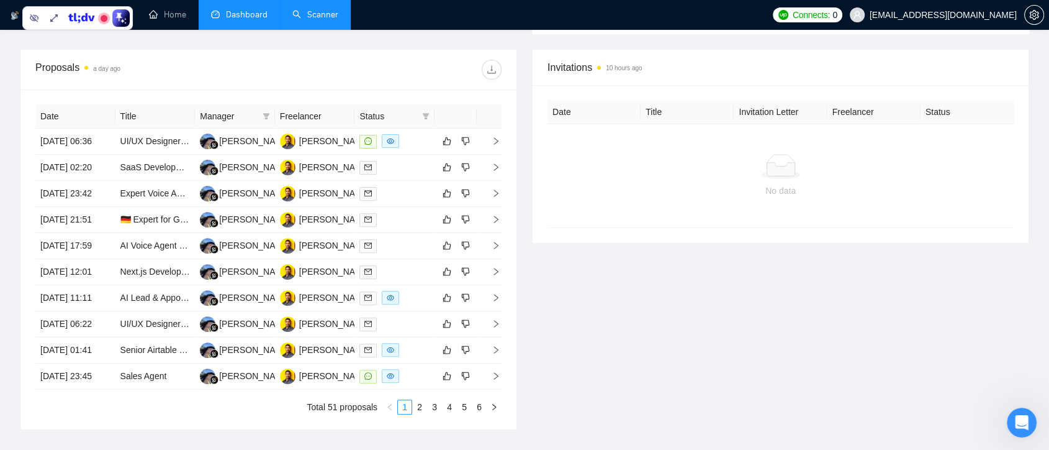
click at [316, 16] on link "Scanner" at bounding box center [315, 14] width 46 height 11
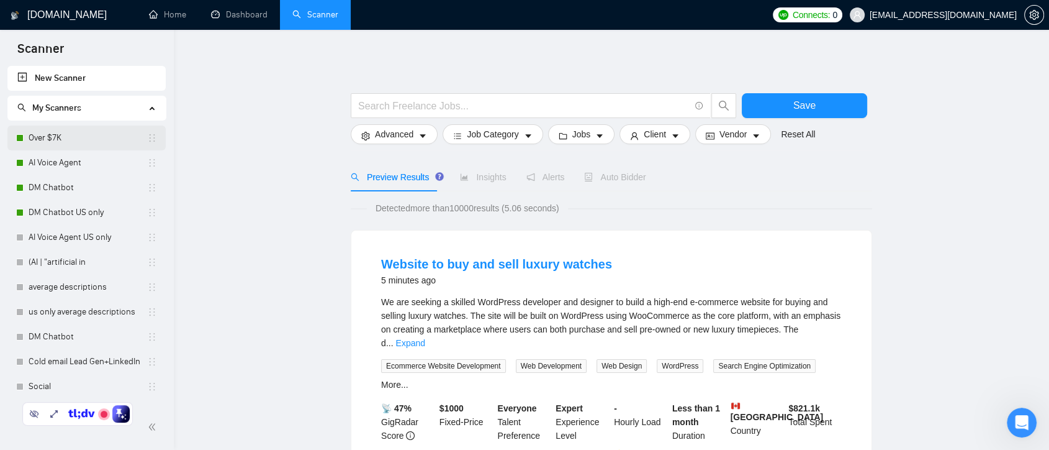
click at [82, 141] on link "Over $7K" at bounding box center [88, 137] width 119 height 25
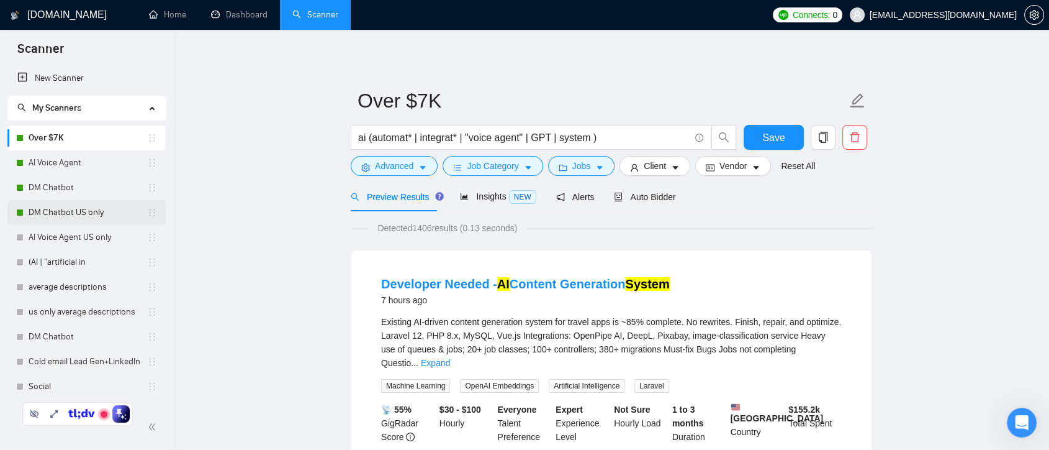
click at [109, 210] on link "DM Chatbot US only" at bounding box center [88, 212] width 119 height 25
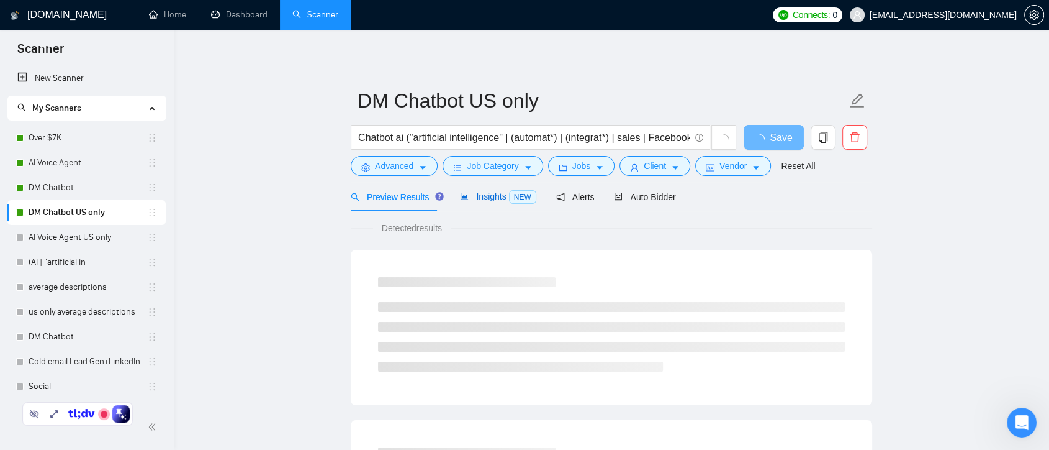
click at [489, 194] on span "Insights NEW" at bounding box center [498, 196] width 76 height 10
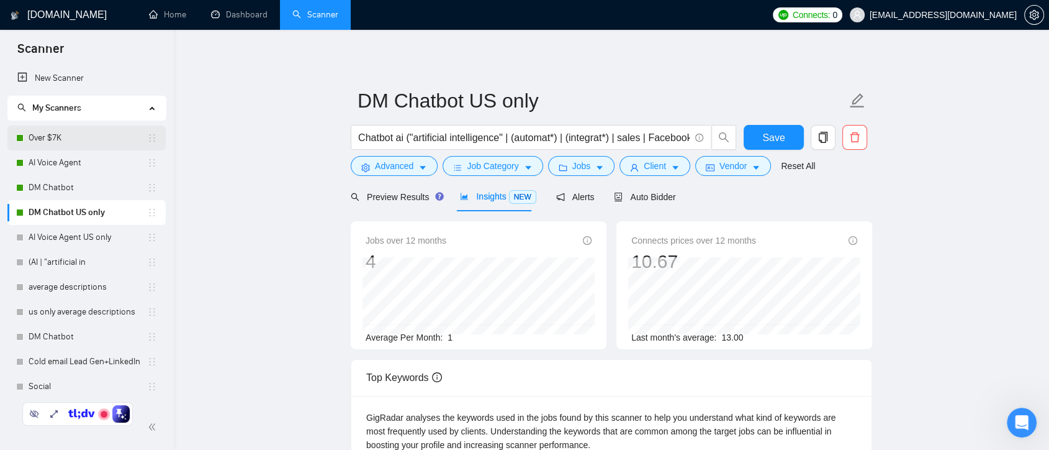
click at [96, 135] on link "Over $7K" at bounding box center [88, 137] width 119 height 25
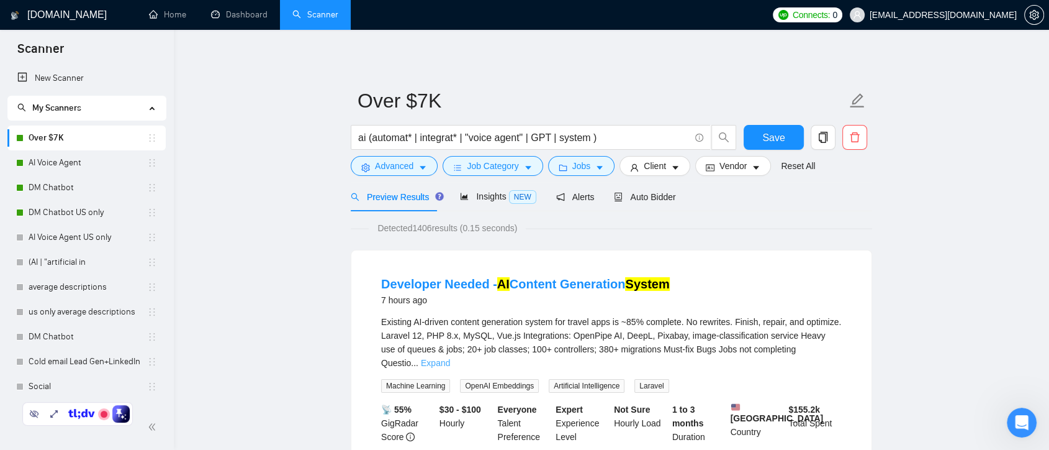
click at [450, 358] on link "Expand" at bounding box center [435, 363] width 29 height 10
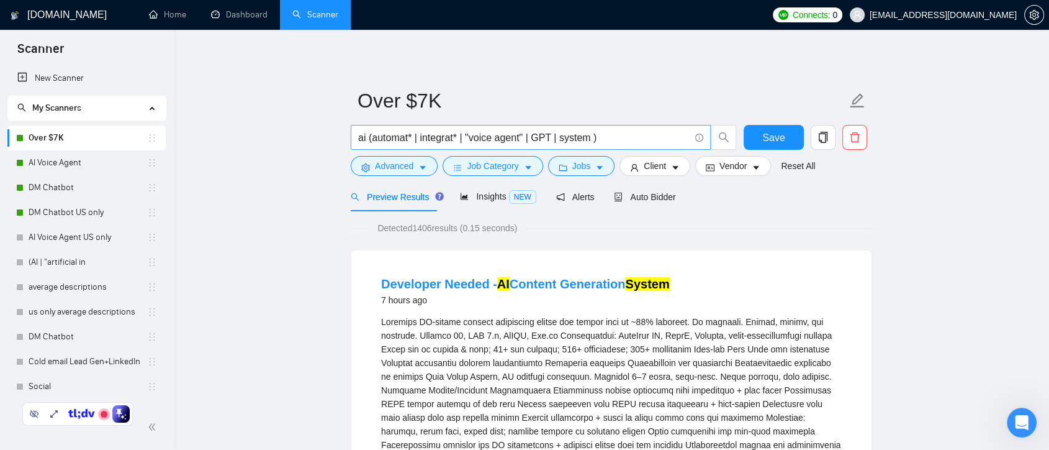
click at [412, 133] on input "ai (automat* | integrat* | "voice agent" | GPT | system )" at bounding box center [524, 138] width 332 height 16
click at [371, 137] on input "ai (automat*) | integrat* | "voice agent" | GPT | system )" at bounding box center [524, 138] width 332 height 16
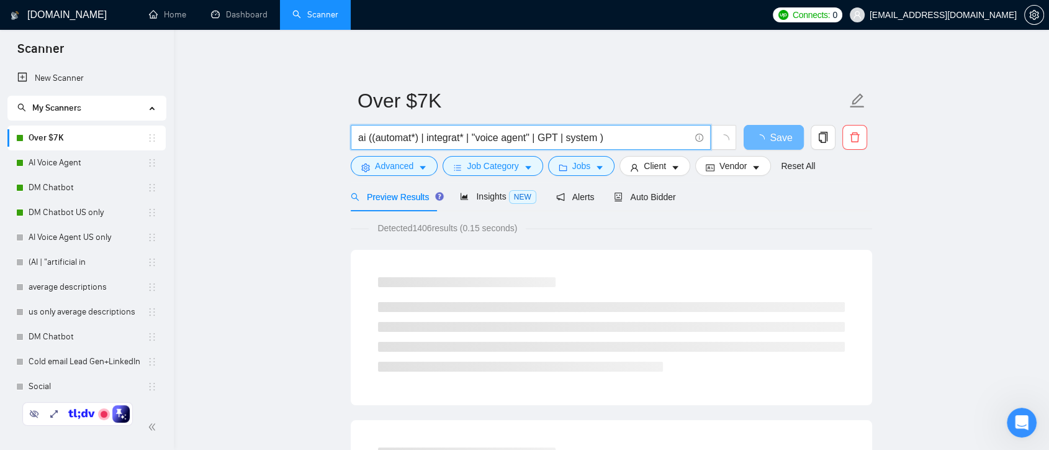
click at [425, 136] on input "ai ((automat*) | integrat* | "voice agent" | GPT | system )" at bounding box center [524, 138] width 332 height 16
click at [467, 137] on input "ai ((automat*) | (integrat* | "voice agent" | GPT | system )" at bounding box center [524, 138] width 332 height 16
click at [468, 137] on input "ai ((automat*) | (integrat*) | "voice agent" | GPT | system )" at bounding box center [524, 138] width 332 height 16
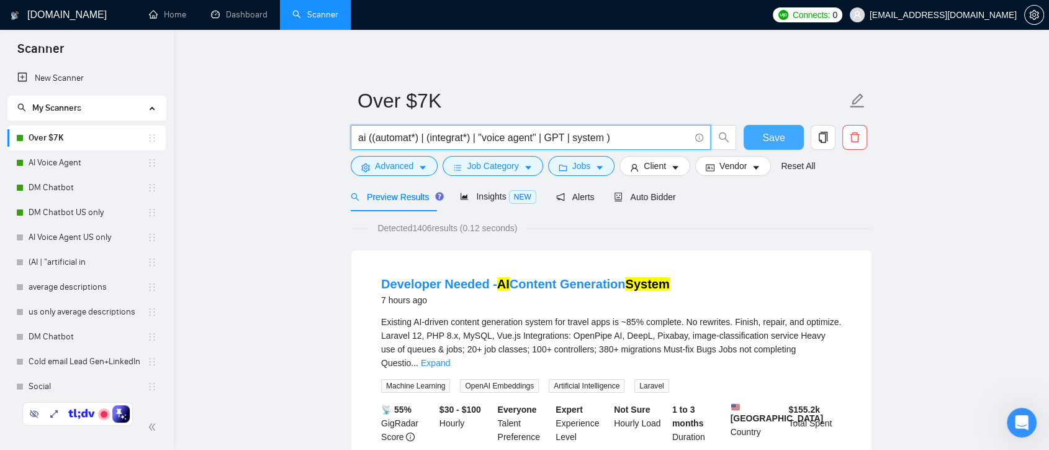
type input "ai ((automat*) | (integrat*) | "voice agent" | GPT | system )"
click at [770, 135] on span "Save" at bounding box center [773, 138] width 22 height 16
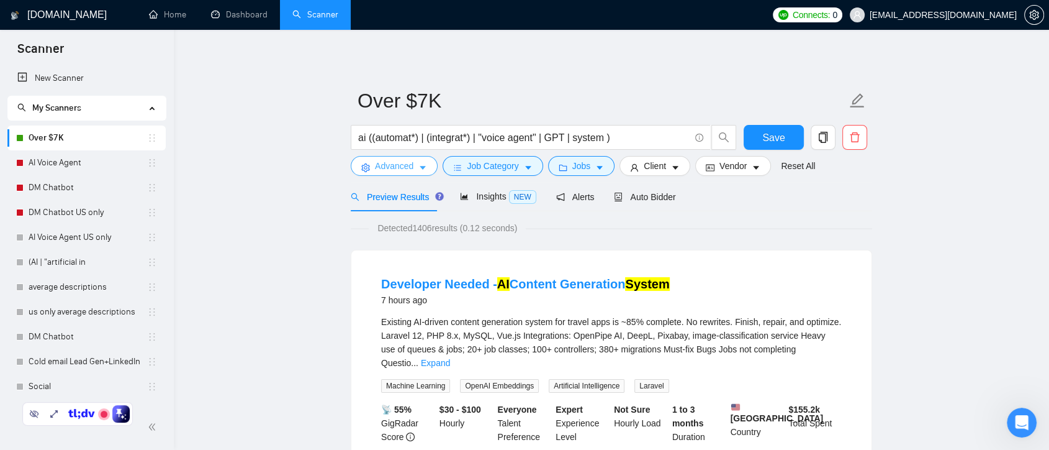
click at [415, 174] on button "Advanced" at bounding box center [394, 166] width 87 height 20
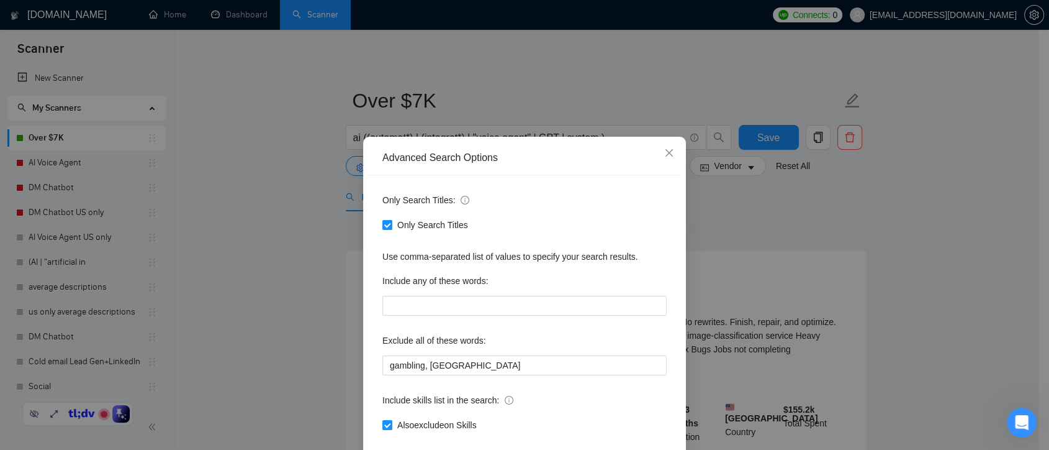
scroll to position [67, 0]
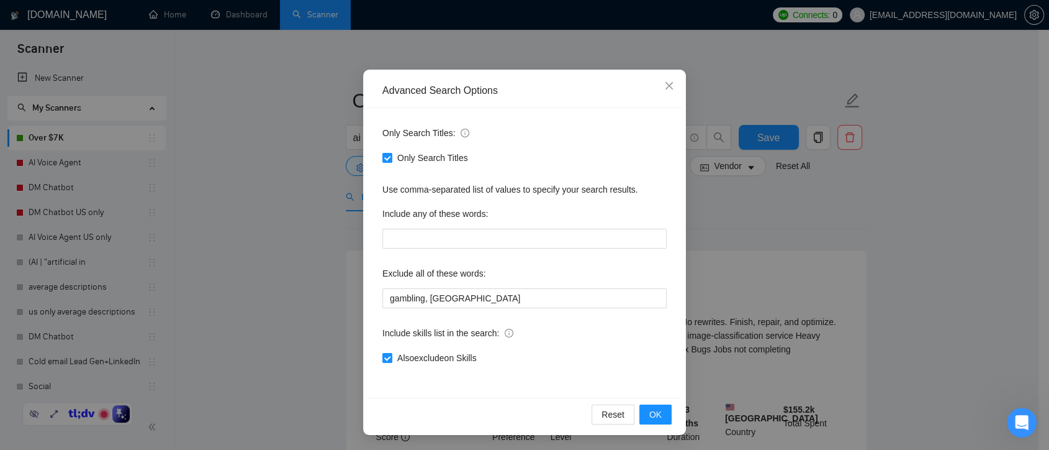
click at [740, 214] on div "Advanced Search Options Only Search Titles: Only Search Titles Use comma-separa…" at bounding box center [524, 225] width 1049 height 450
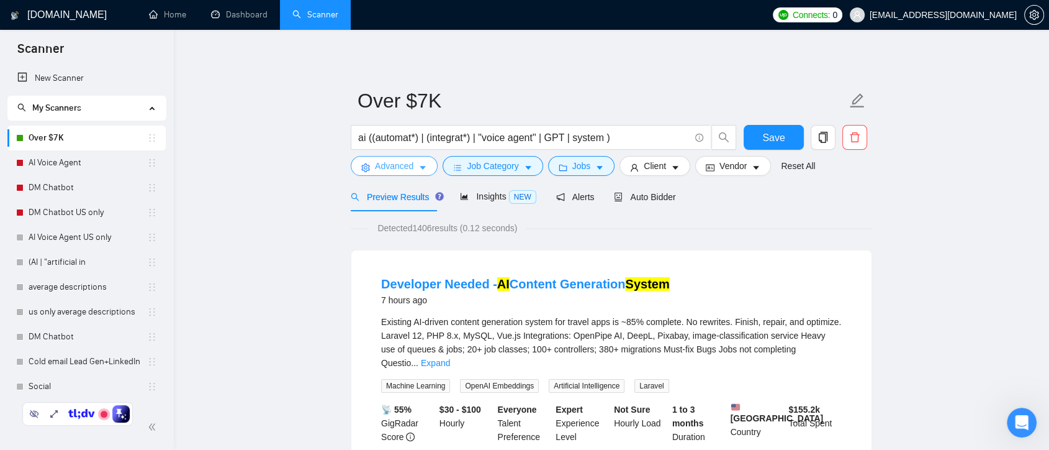
scroll to position [0, 0]
click at [659, 194] on span "Auto Bidder" at bounding box center [644, 197] width 61 height 10
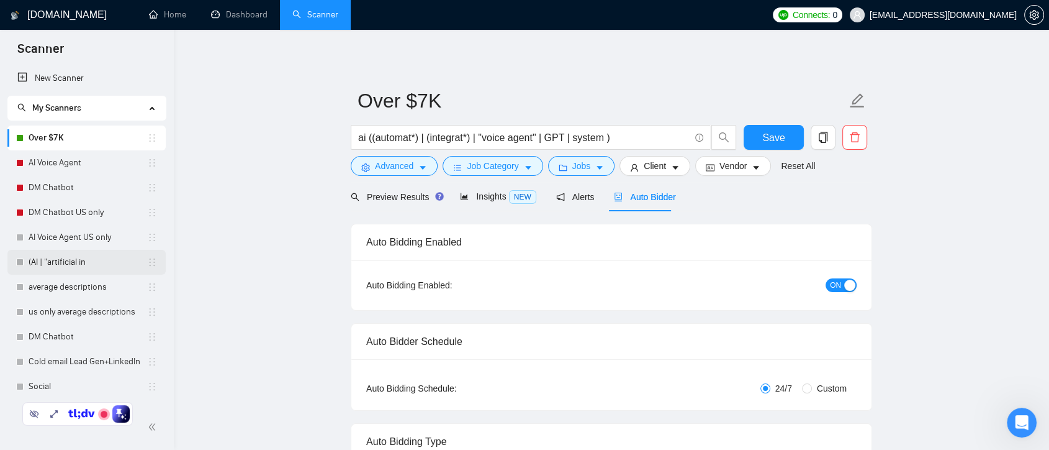
click at [90, 260] on link "(AI | "artificial in" at bounding box center [88, 262] width 119 height 25
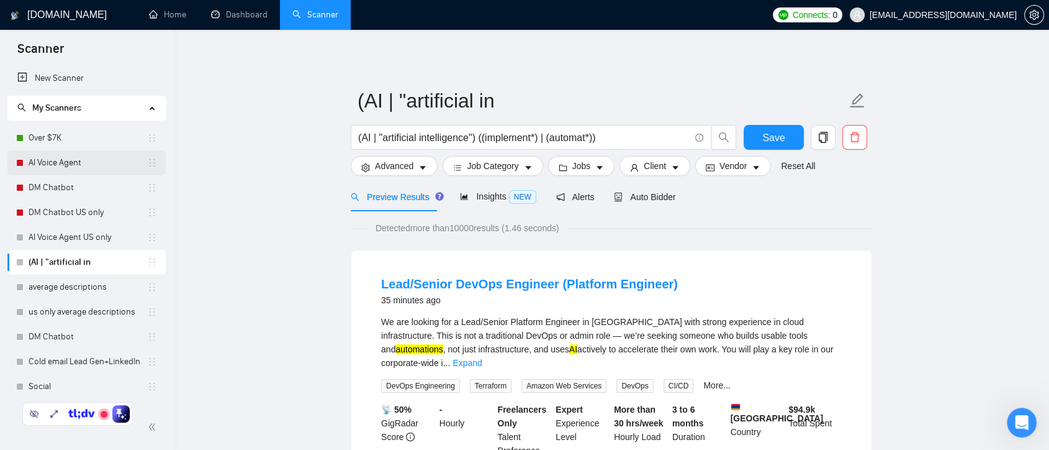
click at [86, 168] on link "AI Voice Agent" at bounding box center [88, 162] width 119 height 25
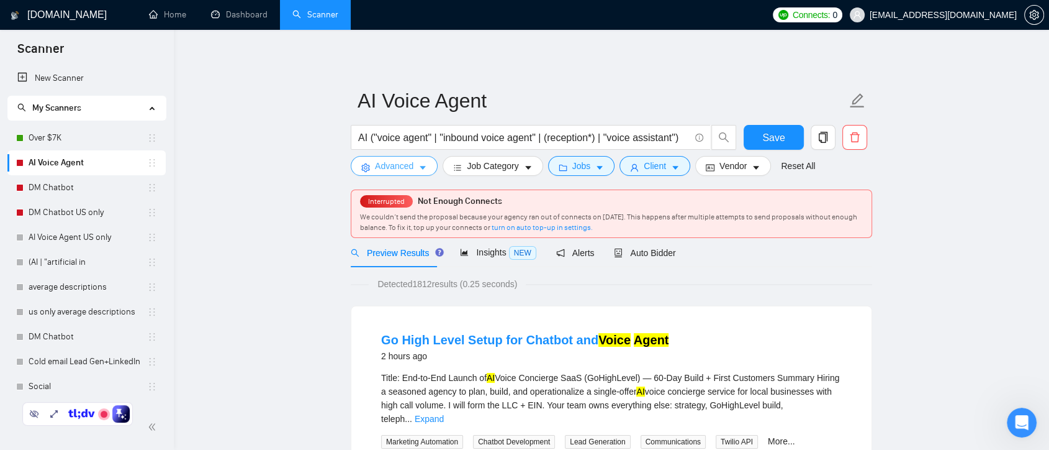
click at [415, 165] on button "Advanced" at bounding box center [394, 166] width 87 height 20
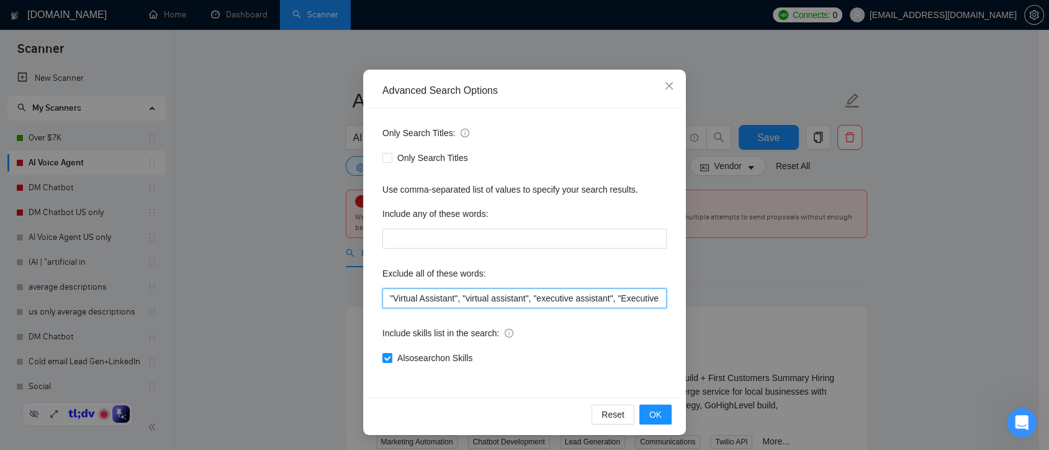
scroll to position [0, 34]
drag, startPoint x: 490, startPoint y: 297, endPoint x: 700, endPoint y: 298, distance: 210.5
click at [700, 298] on div "Advanced Search Options Only Search Titles: Only Search Titles Use comma-separa…" at bounding box center [524, 225] width 1049 height 450
click at [654, 297] on input ""Virtual Assistant", "virtual assistant", "executive assistant", "Executive Ass…" at bounding box center [524, 298] width 284 height 20
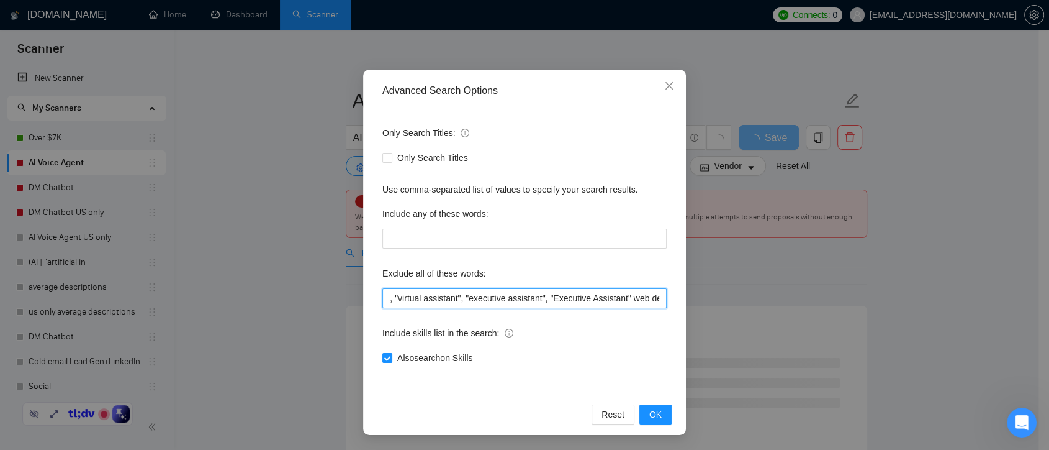
type input ""Virtual Assistant", "virtual assistant", "executive assistant", "Executive Ass…"
click at [664, 85] on icon "close" at bounding box center [669, 86] width 10 height 10
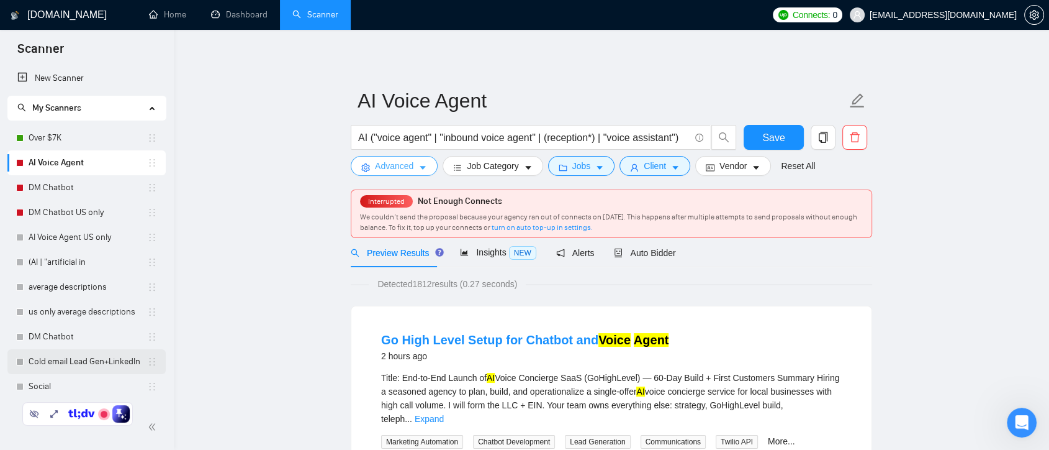
scroll to position [19, 0]
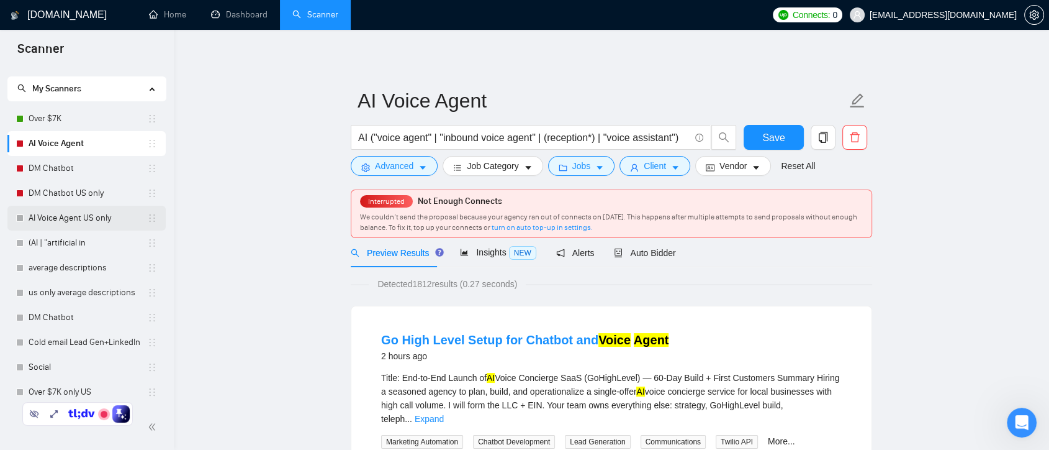
click at [86, 219] on link "AI Voice Agent US only" at bounding box center [88, 218] width 119 height 25
click at [81, 113] on link "Over $7K" at bounding box center [88, 118] width 119 height 25
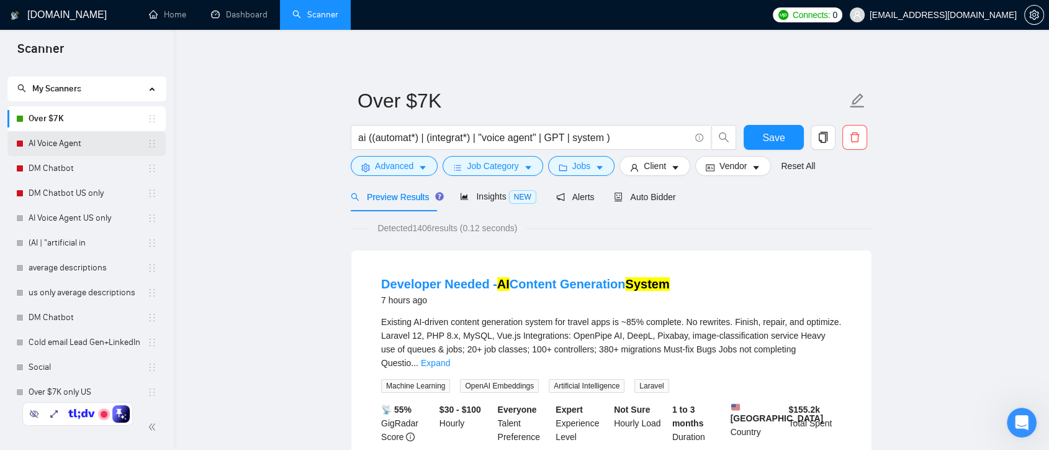
click at [86, 147] on link "AI Voice Agent" at bounding box center [88, 143] width 119 height 25
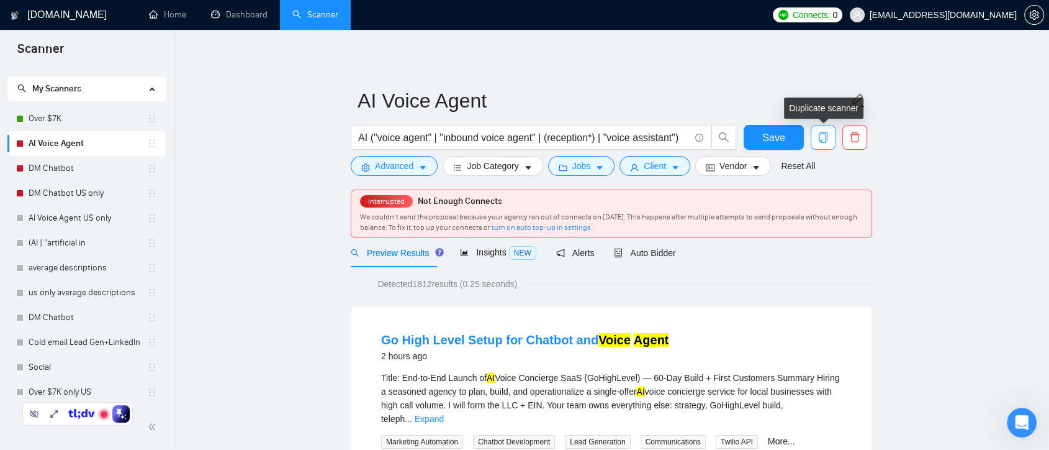
click at [828, 139] on span "copy" at bounding box center [823, 137] width 24 height 11
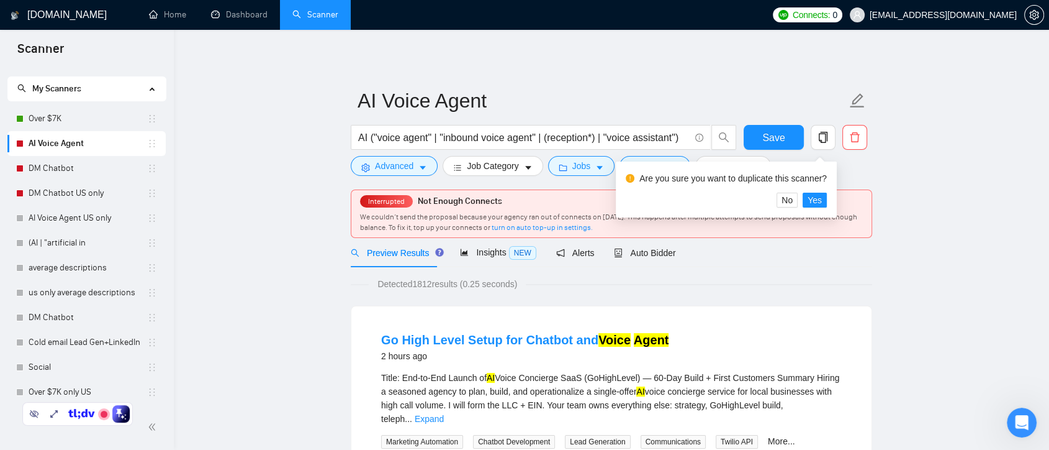
click at [821, 210] on div "Are you sure you want to duplicate this scanner? No Yes" at bounding box center [726, 189] width 221 height 56
click at [815, 202] on span "Yes" at bounding box center [815, 200] width 14 height 14
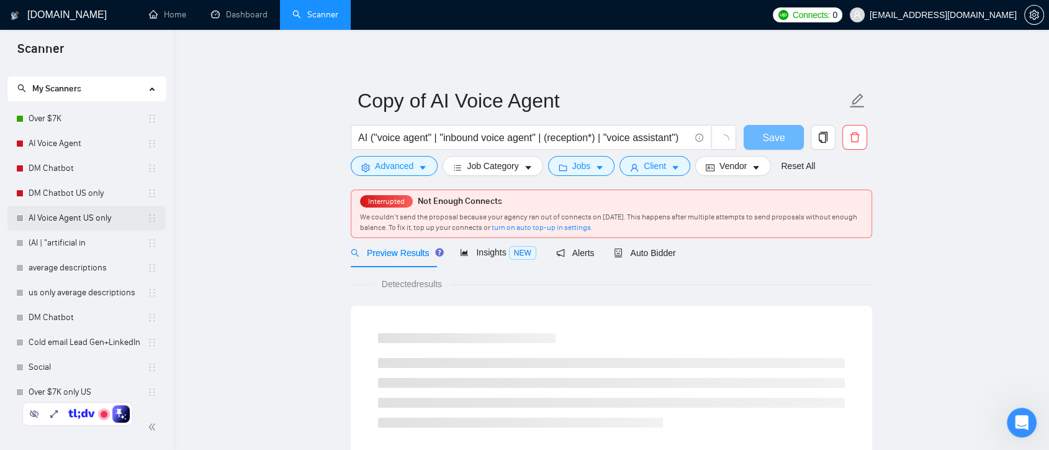
click at [88, 215] on link "AI Voice Agent US only" at bounding box center [88, 218] width 119 height 25
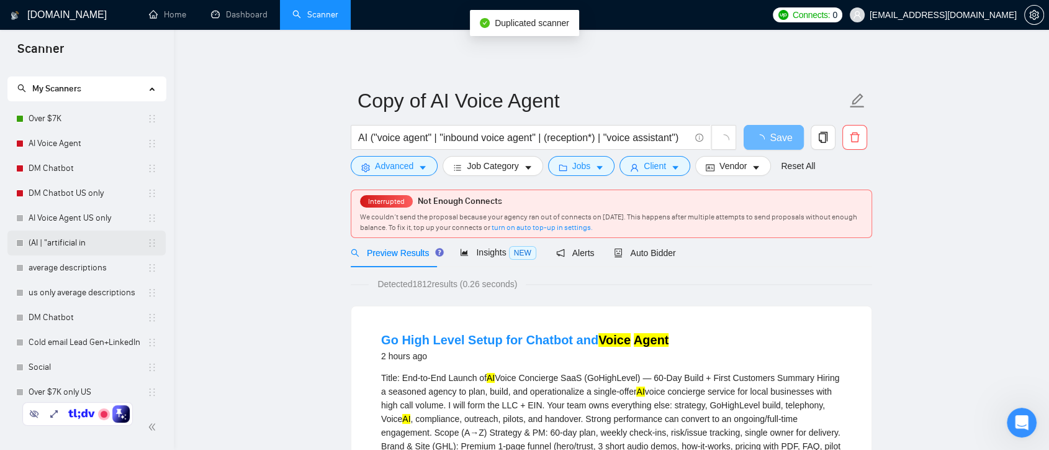
click at [77, 245] on link "(AI | "artificial in" at bounding box center [88, 242] width 119 height 25
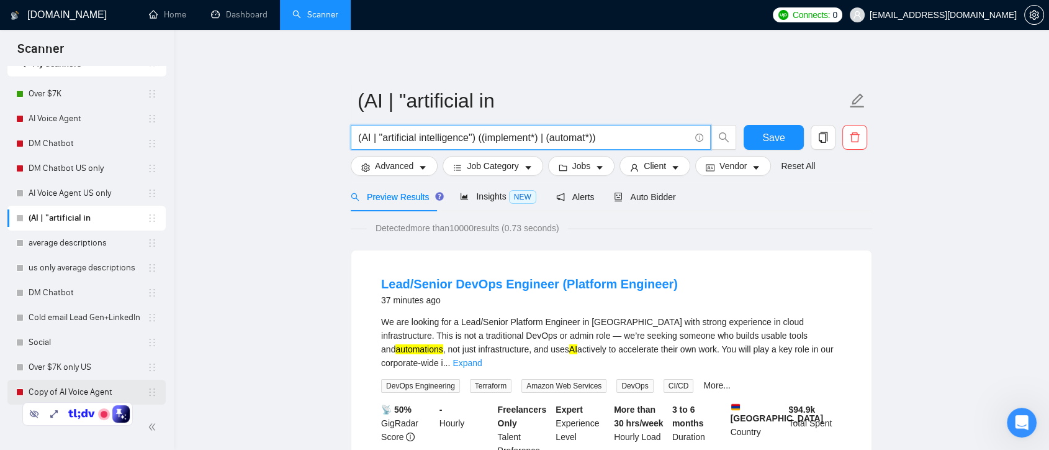
click at [114, 386] on link "Copy of AI Voice Agent" at bounding box center [88, 391] width 119 height 25
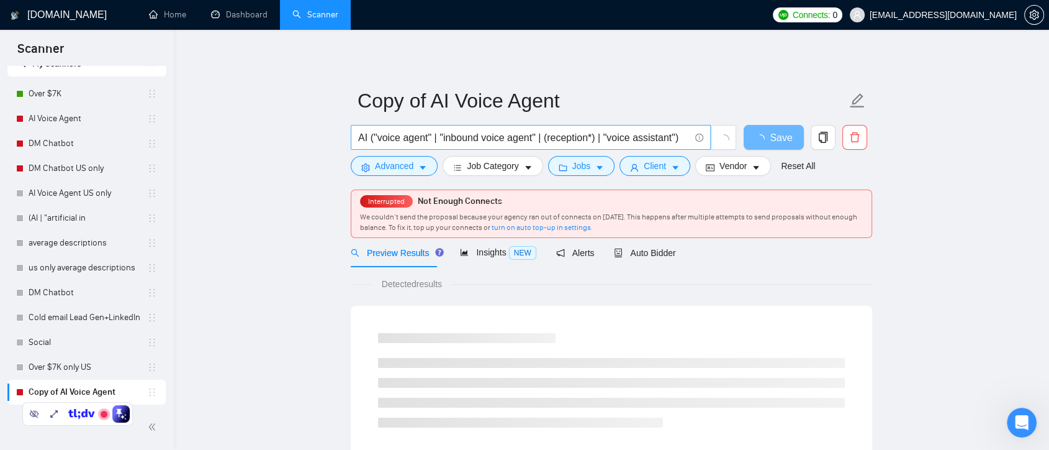
click at [368, 137] on input "AI ("voice agent" | "inbound voice agent" | (reception*) | "voice assistant")" at bounding box center [524, 138] width 332 height 16
drag, startPoint x: 368, startPoint y: 137, endPoint x: 368, endPoint y: 144, distance: 6.9
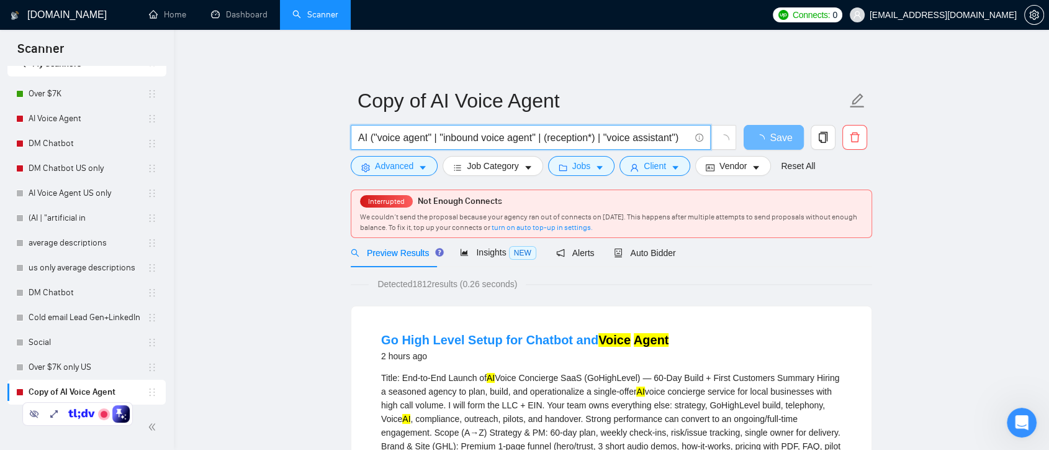
paste input "(AI | "artificial intelligence") ((implement*) | (automat*))"
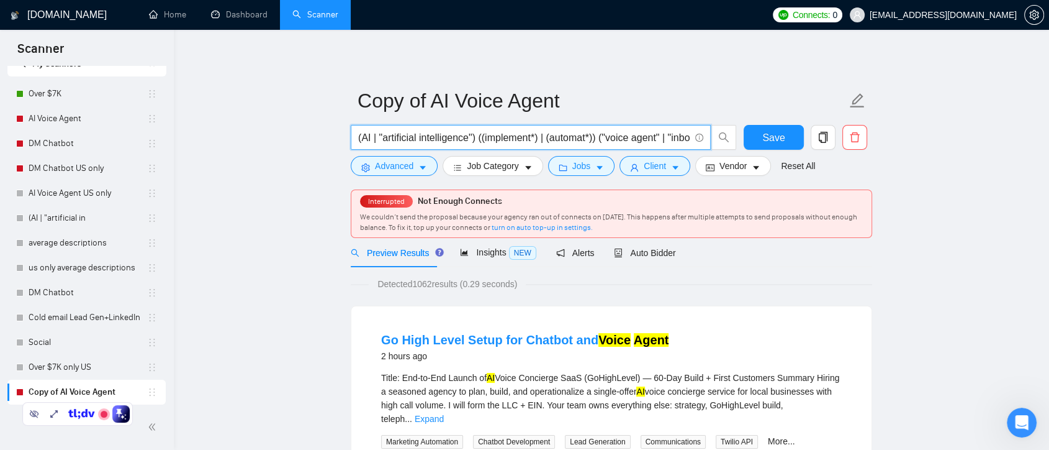
click at [597, 138] on input "(AI | "artificial intelligence") ((implement*) | (automat*)) ("voice agent" | "…" at bounding box center [524, 138] width 332 height 16
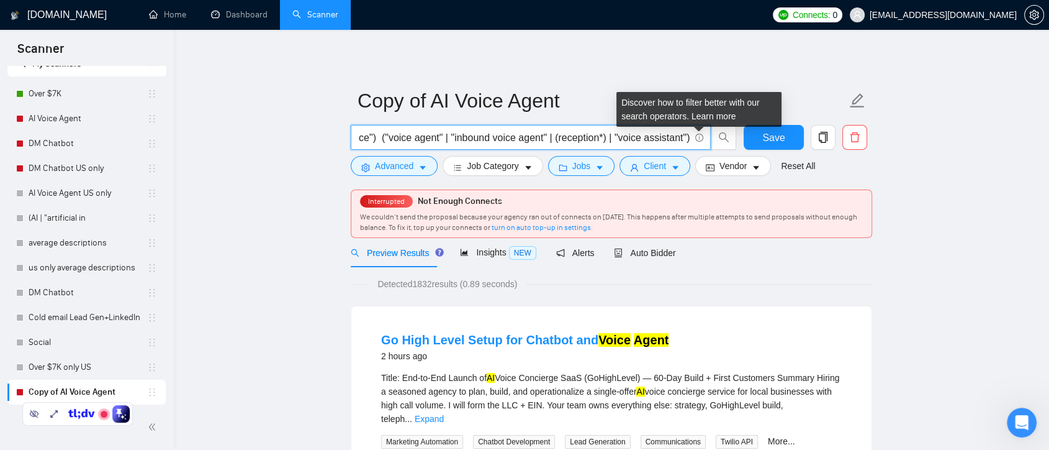
drag, startPoint x: 631, startPoint y: 137, endPoint x: 687, endPoint y: 139, distance: 55.9
click at [687, 139] on input "(AI | "artificial intelligence") ("voice agent" | "inbound voice agent" | (rece…" at bounding box center [524, 138] width 332 height 16
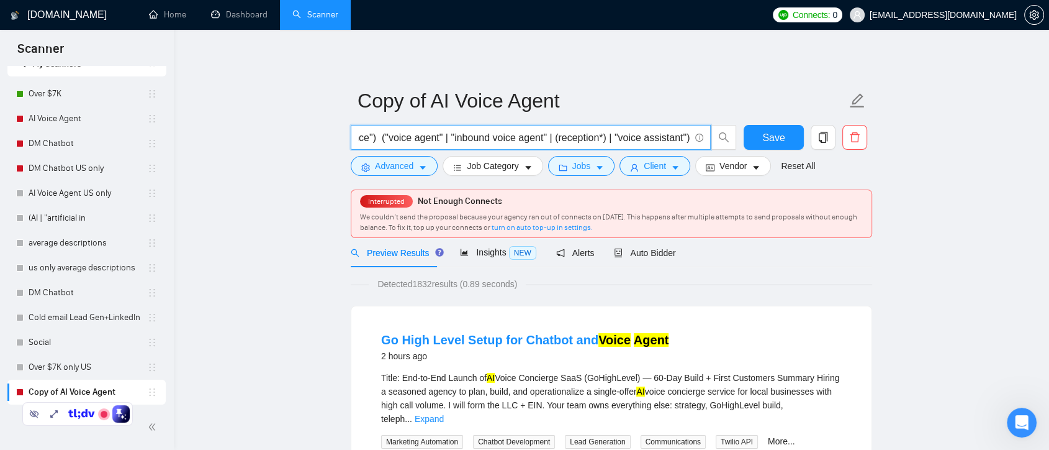
click at [670, 142] on input "(AI | "artificial intelligence") ("voice agent" | "inbound voice agent" | (rece…" at bounding box center [524, 138] width 332 height 16
drag, startPoint x: 385, startPoint y: 138, endPoint x: 518, endPoint y: 143, distance: 133.6
click at [518, 143] on input "(AI | "artificial intelligence") ("voice agent" | "inbound voice agent" | (rece…" at bounding box center [524, 138] width 332 height 16
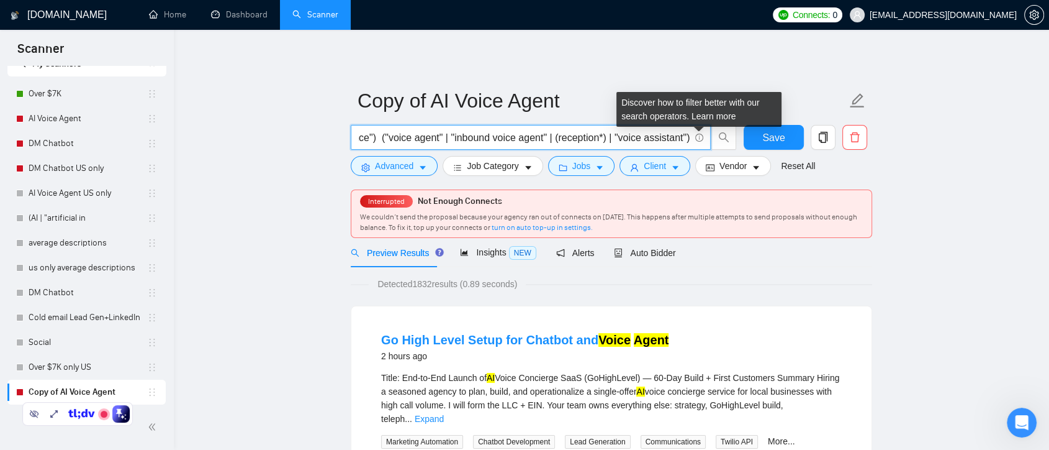
drag, startPoint x: 597, startPoint y: 138, endPoint x: 703, endPoint y: 135, distance: 106.2
click at [703, 135] on span "(AI | "artificial intelligence") ("voice agent" | "inbound voice agent" | (rece…" at bounding box center [531, 137] width 360 height 25
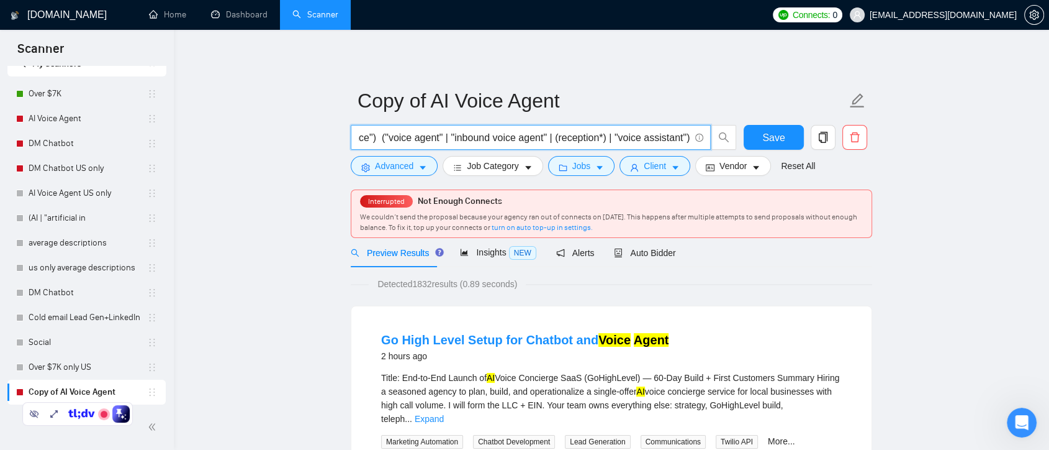
click at [463, 136] on input "(AI | "artificial intelligence") ("voice agent" | "inbound voice agent" | (rece…" at bounding box center [524, 138] width 332 height 16
type input "(AI | "artificial intelligence") ("voice agent" | "inbound voice agent" | (rece…"
click at [418, 168] on icon "caret-down" at bounding box center [422, 167] width 9 height 9
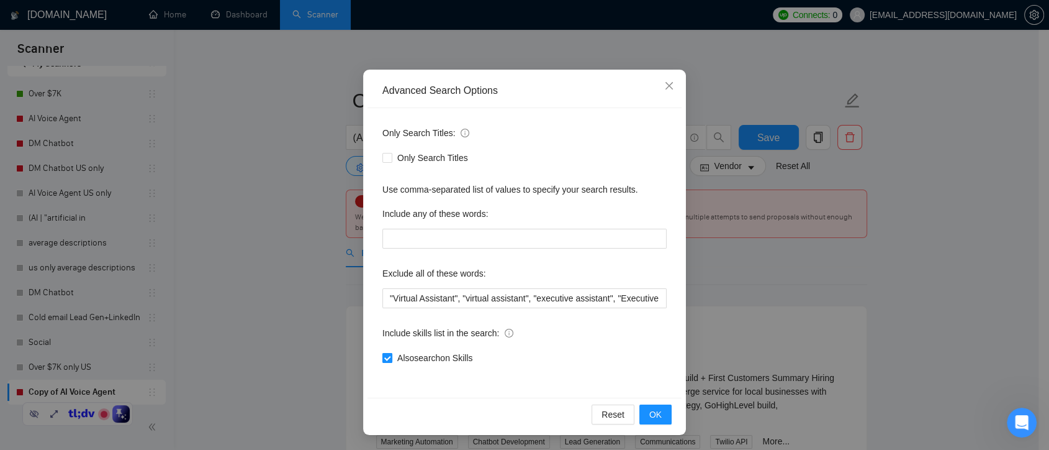
scroll to position [69, 0]
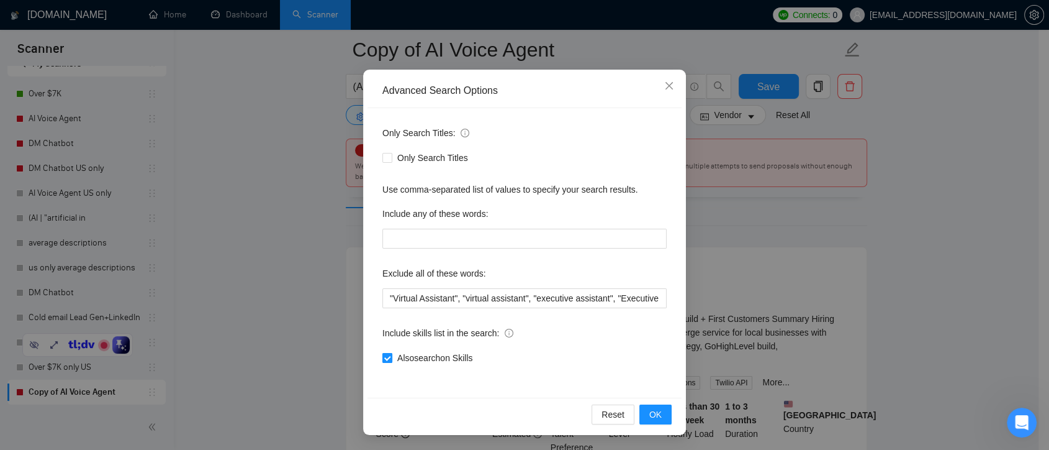
click at [382, 359] on input "Also search on Skills" at bounding box center [386, 357] width 9 height 9
checkbox input "false"
click at [649, 416] on span "OK" at bounding box center [655, 414] width 12 height 14
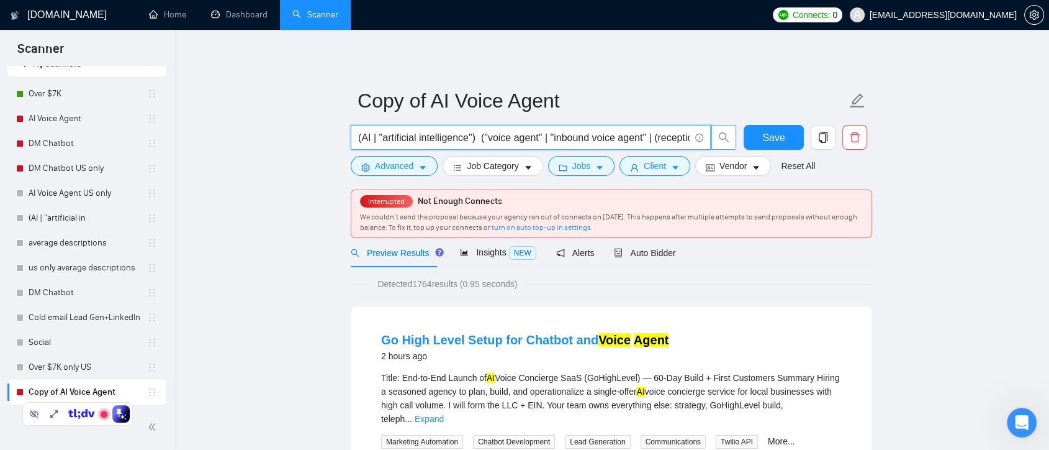
scroll to position [0, 99]
drag, startPoint x: 384, startPoint y: 138, endPoint x: 725, endPoint y: 138, distance: 340.9
click at [725, 138] on span "(AI | "artificial intelligence") ("voice agent" | "inbound voice agent" | (rece…" at bounding box center [544, 137] width 386 height 25
click at [770, 138] on span "Save" at bounding box center [773, 138] width 22 height 16
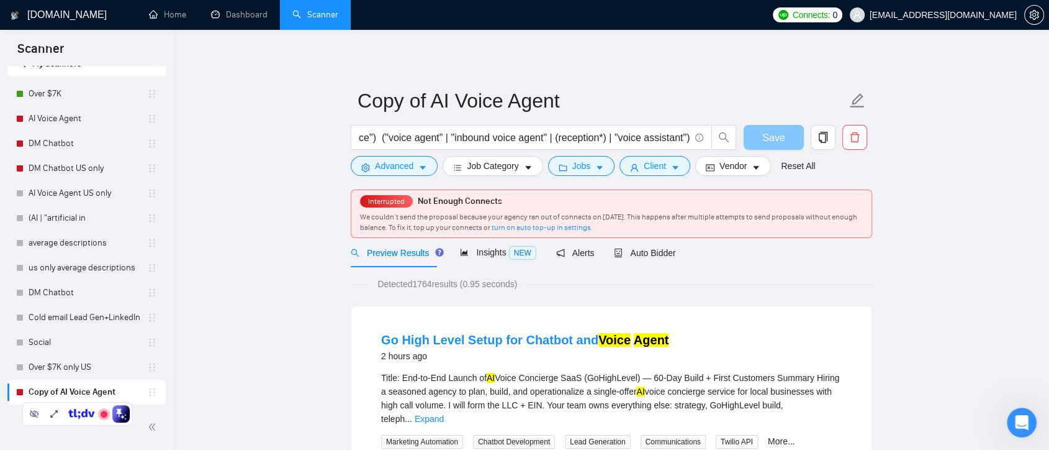
scroll to position [0, 0]
click at [525, 166] on icon "caret-down" at bounding box center [528, 168] width 6 height 4
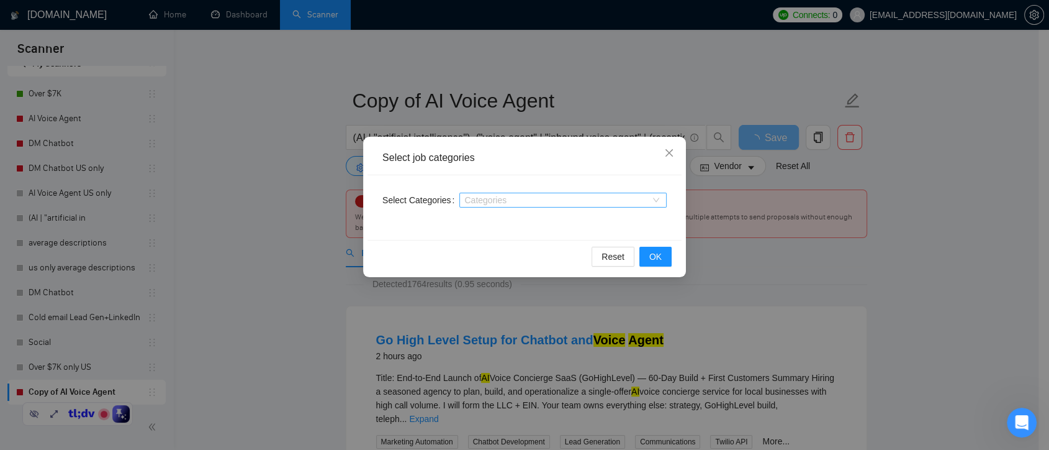
click at [532, 204] on div at bounding box center [557, 200] width 189 height 10
click at [628, 201] on div at bounding box center [557, 200] width 189 height 10
type input "ai"
drag, startPoint x: 469, startPoint y: 201, endPoint x: 459, endPoint y: 201, distance: 9.3
click at [463, 201] on div at bounding box center [557, 200] width 189 height 10
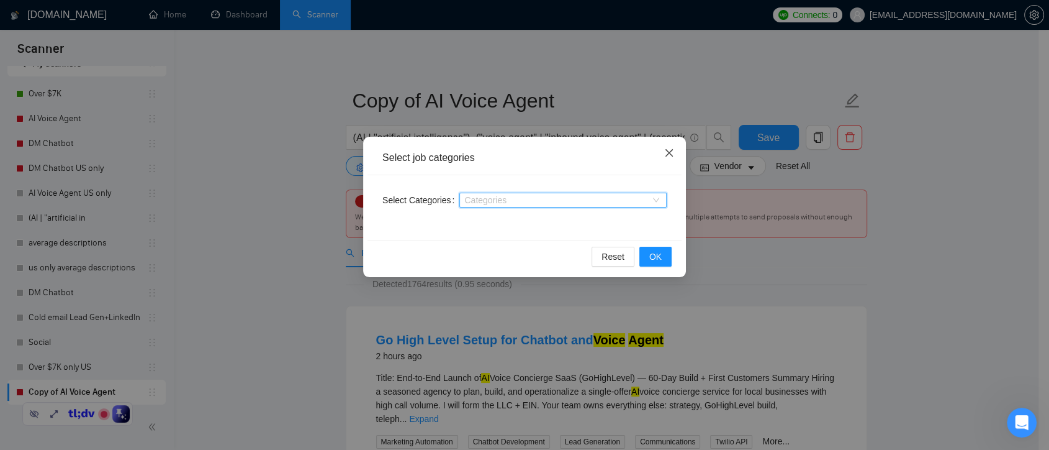
click at [671, 155] on icon "close" at bounding box center [669, 152] width 7 height 7
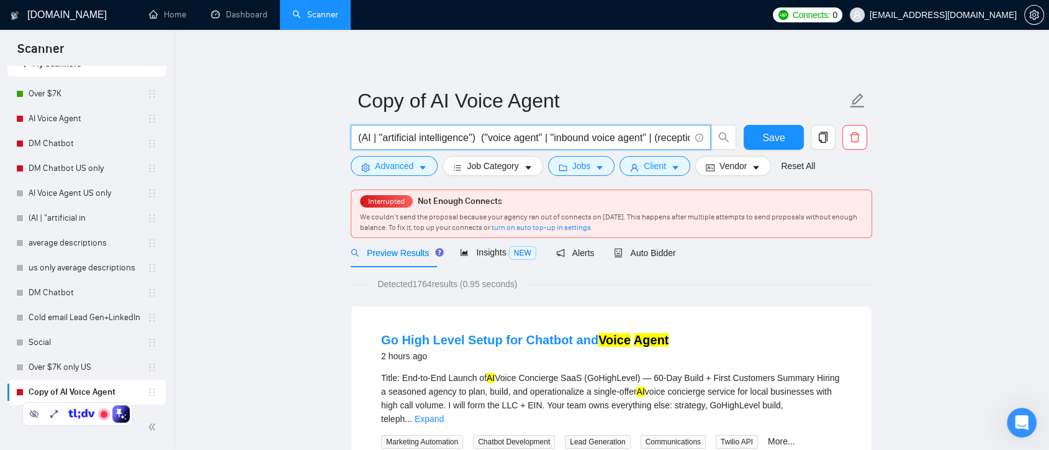
scroll to position [0, 99]
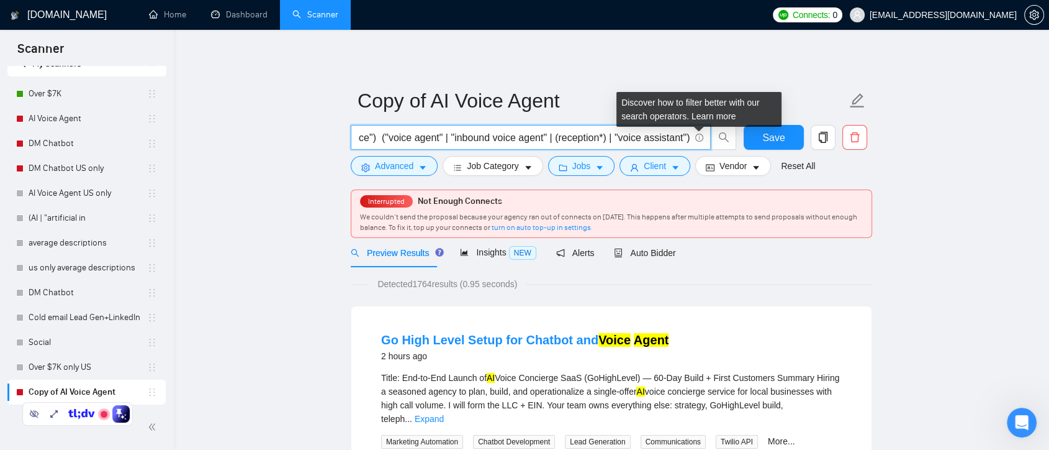
drag, startPoint x: 366, startPoint y: 136, endPoint x: 702, endPoint y: 135, distance: 335.3
click at [702, 135] on span "(AI | "artificial intelligence") ("voice agent" | "inbound voice agent" | (rece…" at bounding box center [531, 137] width 360 height 25
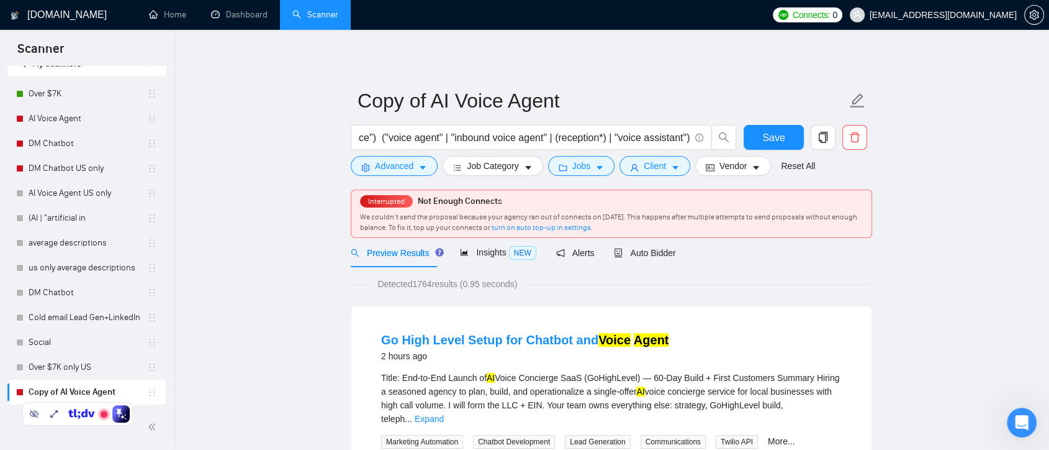
click at [595, 169] on icon "caret-down" at bounding box center [599, 167] width 9 height 9
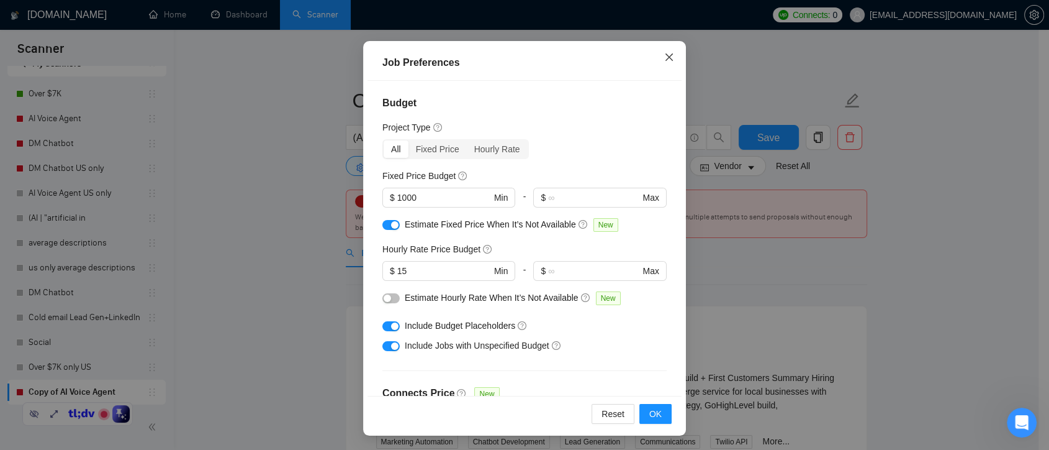
click at [662, 64] on span "Close" at bounding box center [670, 58] width 34 height 34
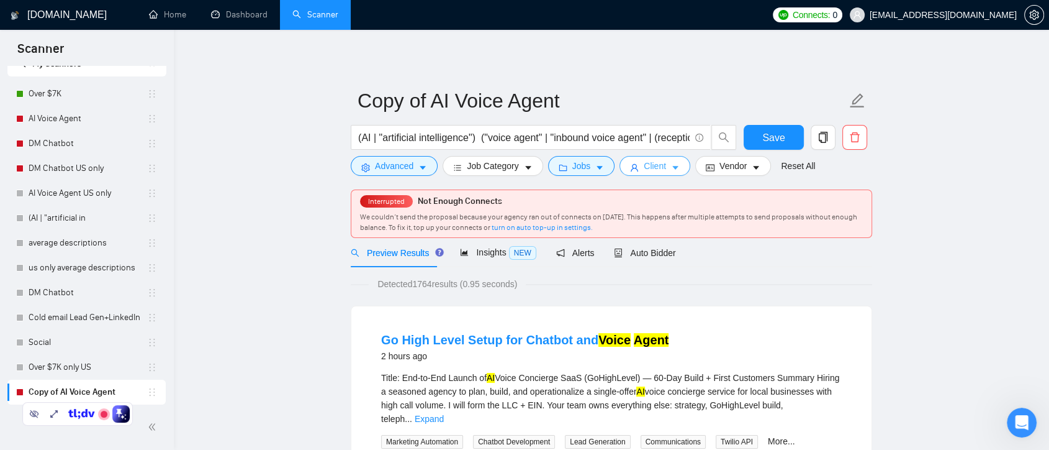
click at [672, 169] on icon "caret-down" at bounding box center [675, 167] width 9 height 9
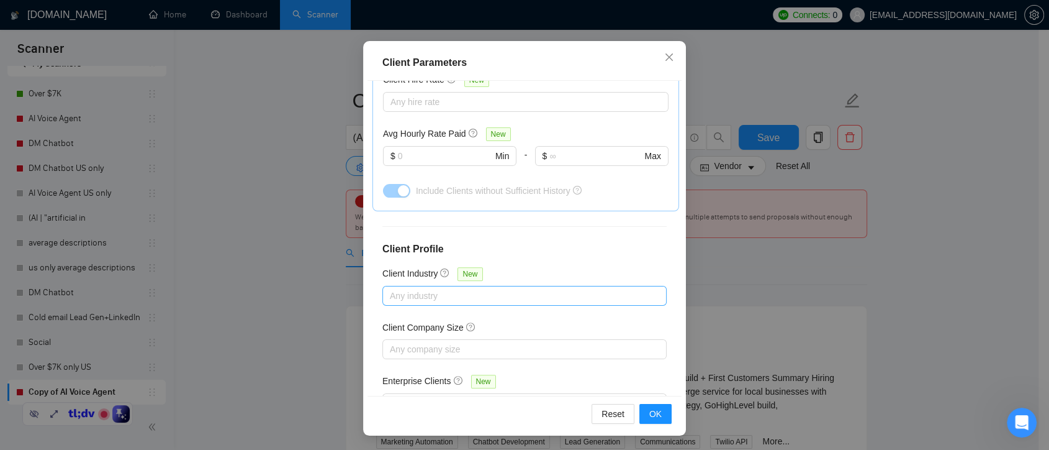
scroll to position [457, 0]
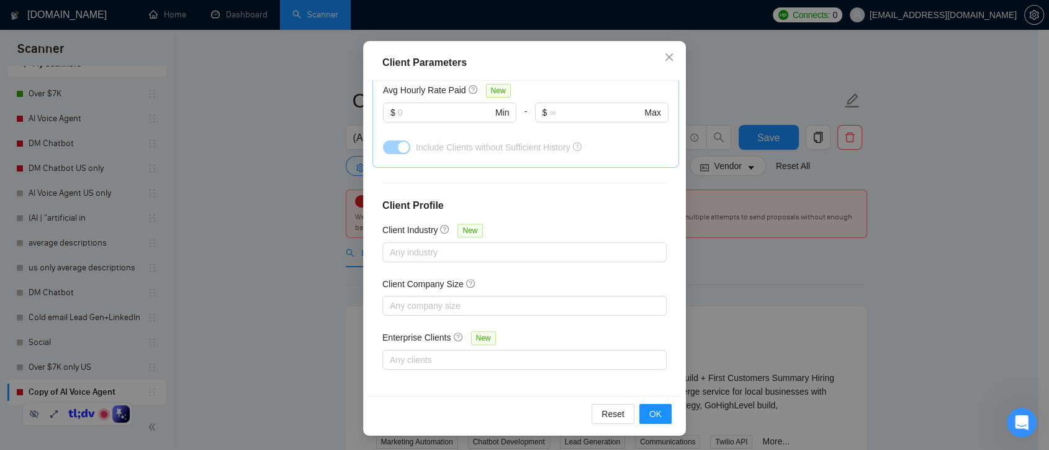
click at [745, 265] on div "Client Parameters Client Location Include Client Countries Select Exclude Clien…" at bounding box center [524, 225] width 1049 height 450
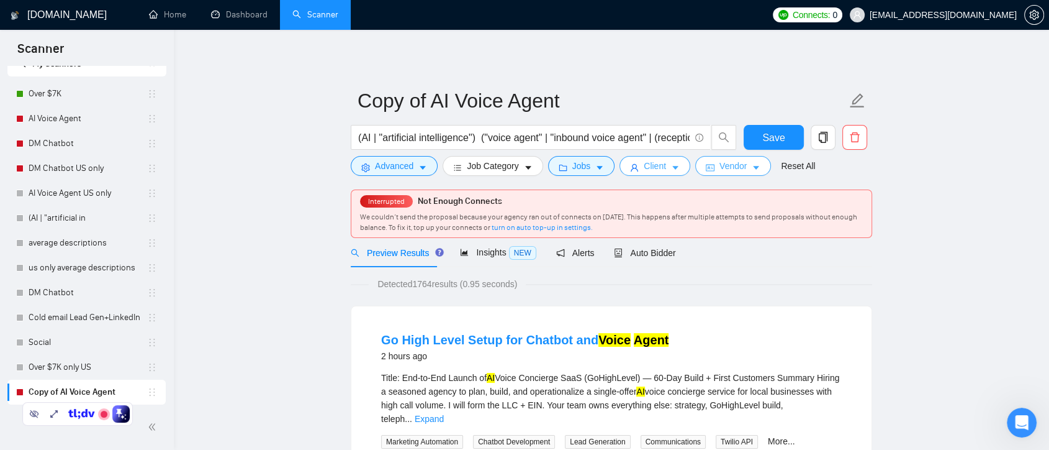
scroll to position [0, 0]
click at [738, 168] on span "Vendor" at bounding box center [733, 166] width 27 height 14
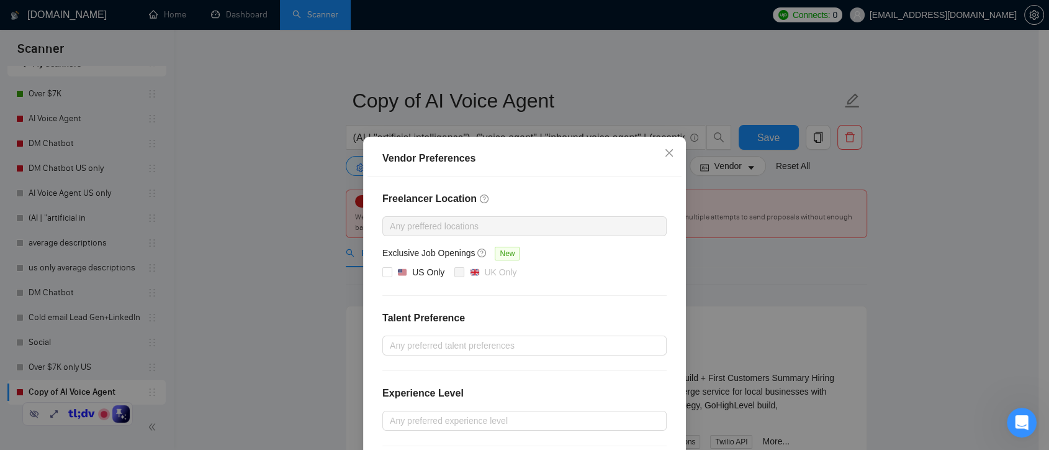
scroll to position [69, 0]
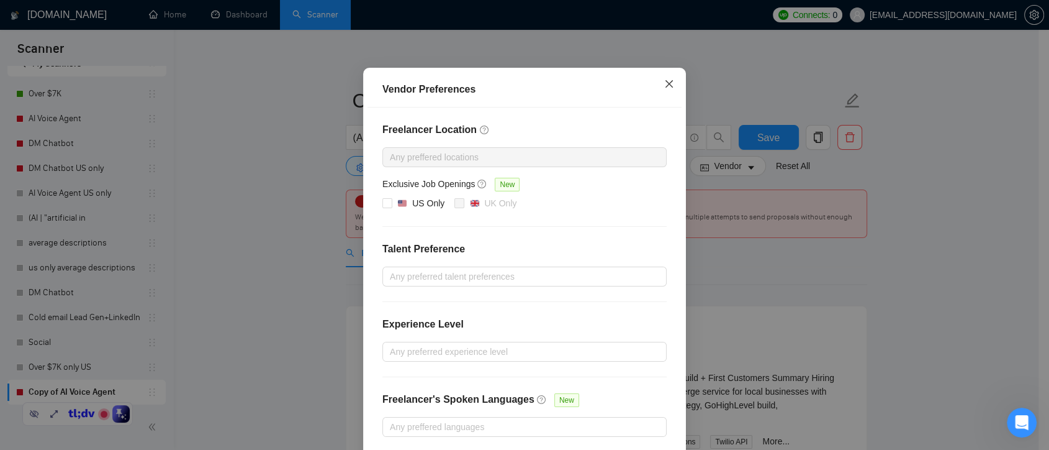
click at [657, 81] on span "Close" at bounding box center [670, 85] width 34 height 34
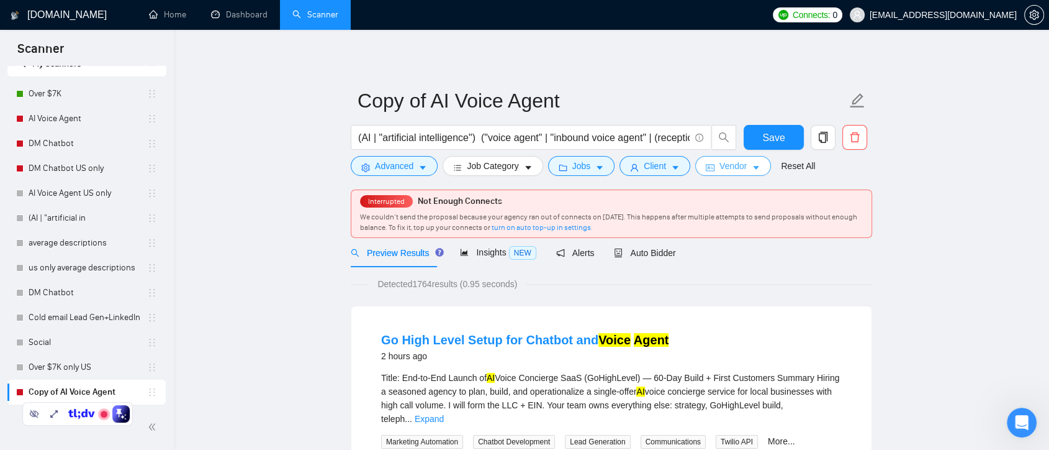
scroll to position [0, 0]
click at [661, 166] on span "Client" at bounding box center [655, 166] width 22 height 14
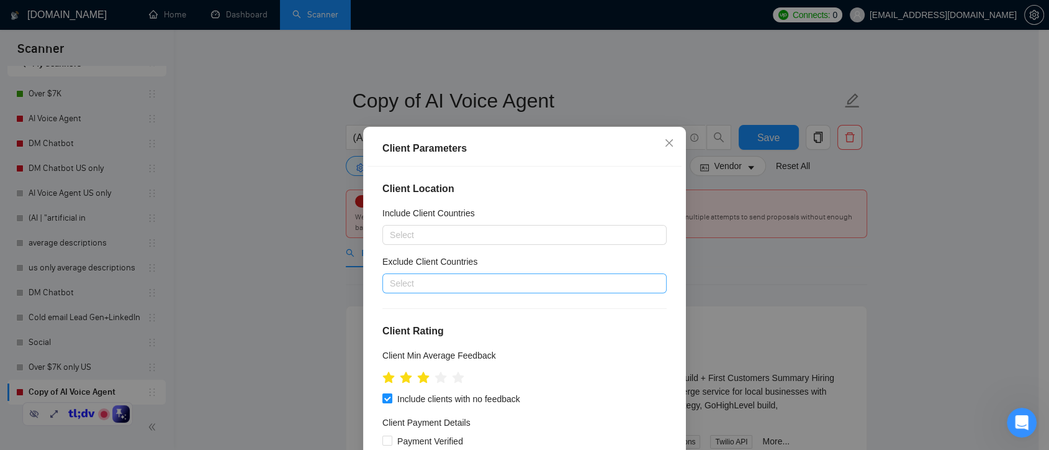
click at [464, 278] on div at bounding box center [519, 283] width 266 height 15
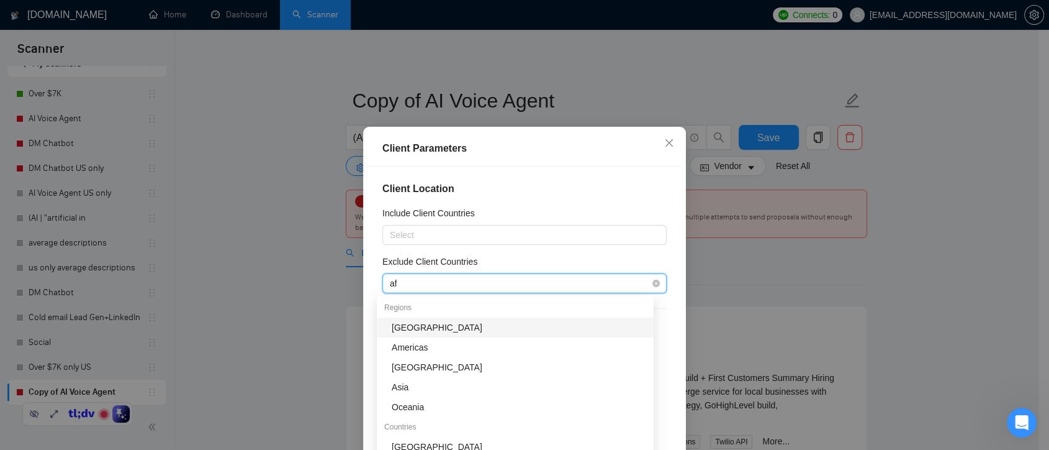
type input "afr"
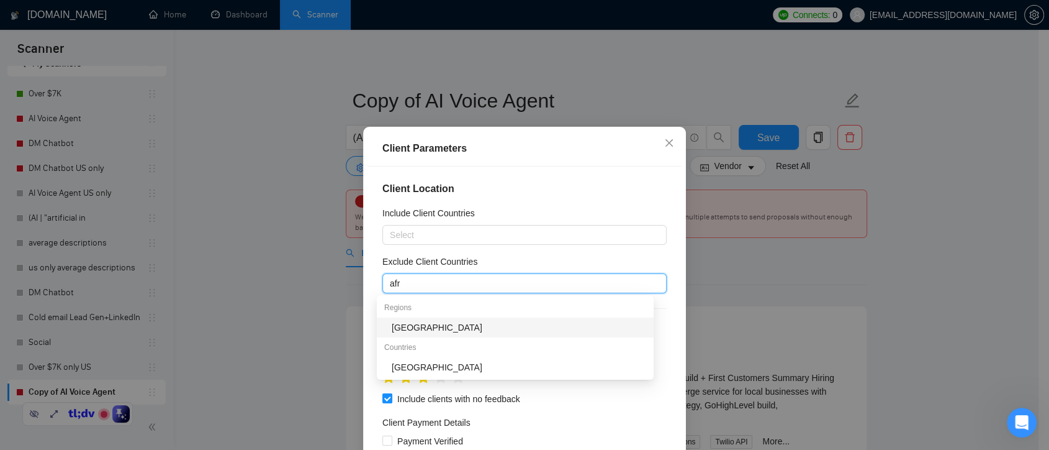
click at [442, 327] on div "[GEOGRAPHIC_DATA]" at bounding box center [519, 327] width 255 height 14
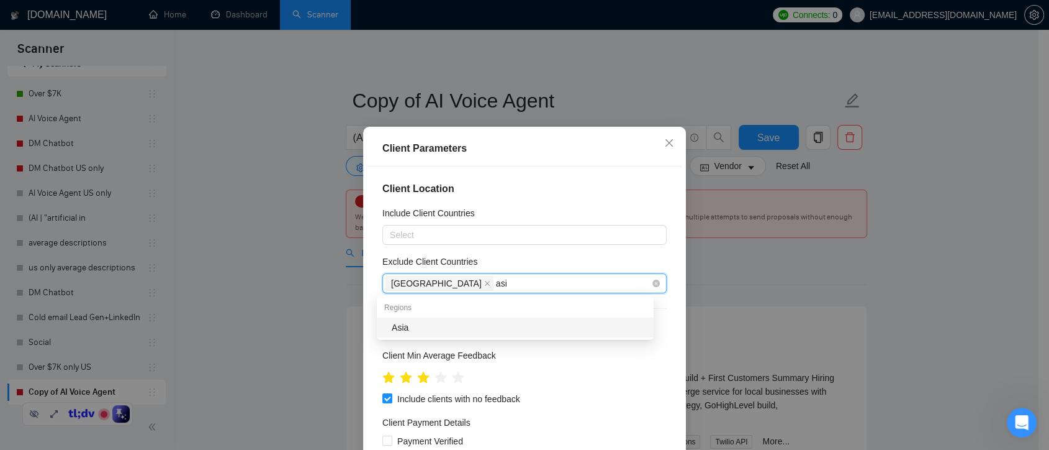
type input "asia"
click at [450, 327] on div "Asia" at bounding box center [519, 327] width 255 height 14
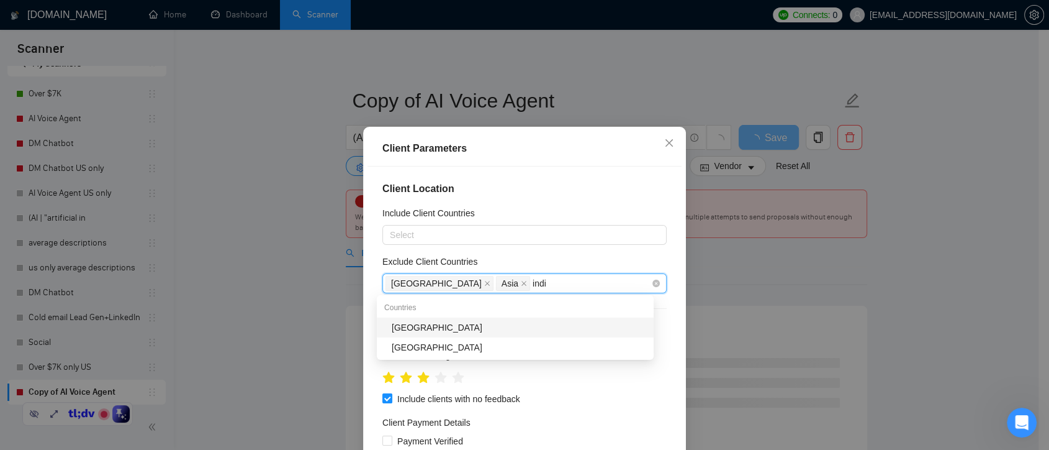
type input "india"
click at [519, 325] on div "[GEOGRAPHIC_DATA]" at bounding box center [519, 327] width 255 height 14
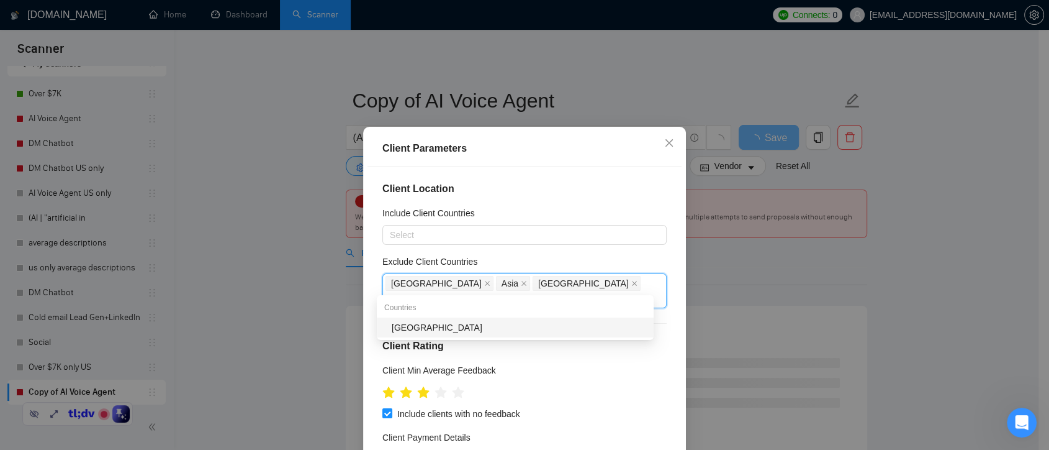
type input "pakis"
click at [524, 322] on div "[GEOGRAPHIC_DATA]" at bounding box center [519, 327] width 255 height 14
type input "palest"
click at [545, 322] on div "[GEOGRAPHIC_DATA]" at bounding box center [519, 327] width 255 height 14
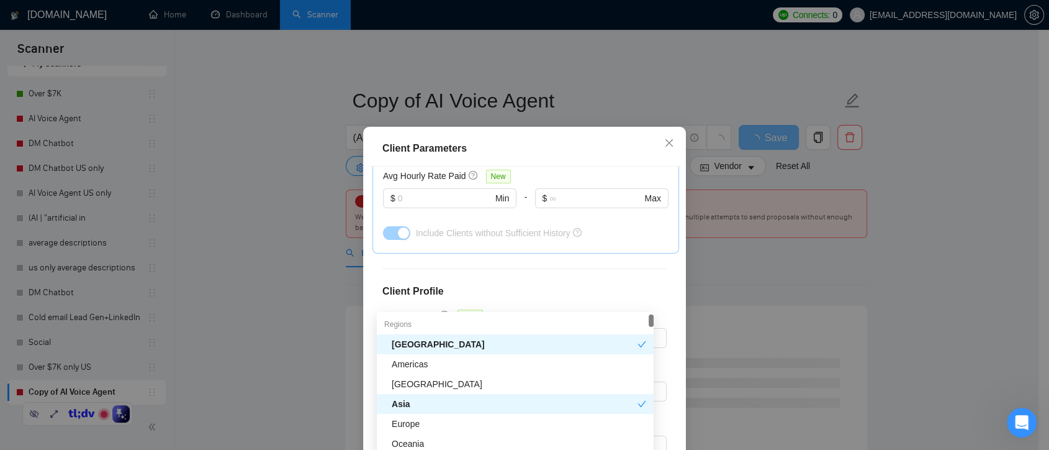
scroll to position [69, 0]
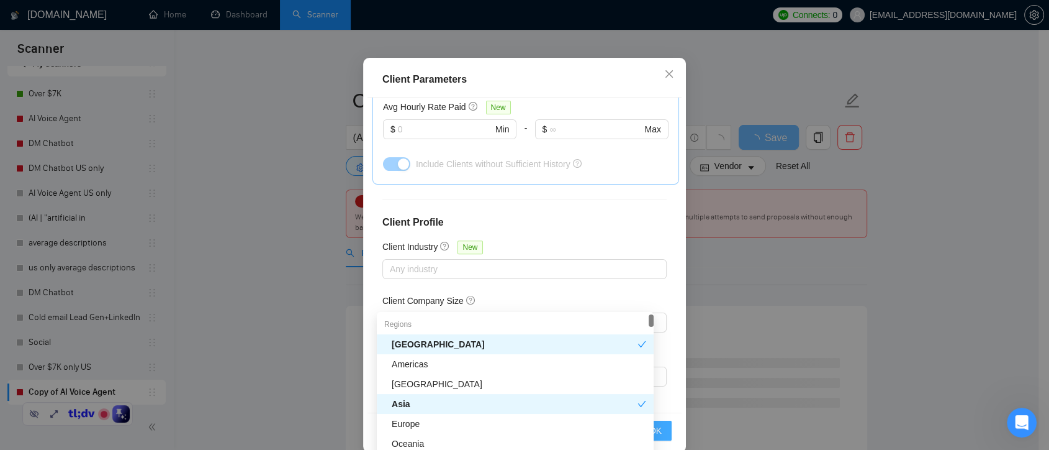
click at [661, 430] on button "OK" at bounding box center [656, 430] width 32 height 20
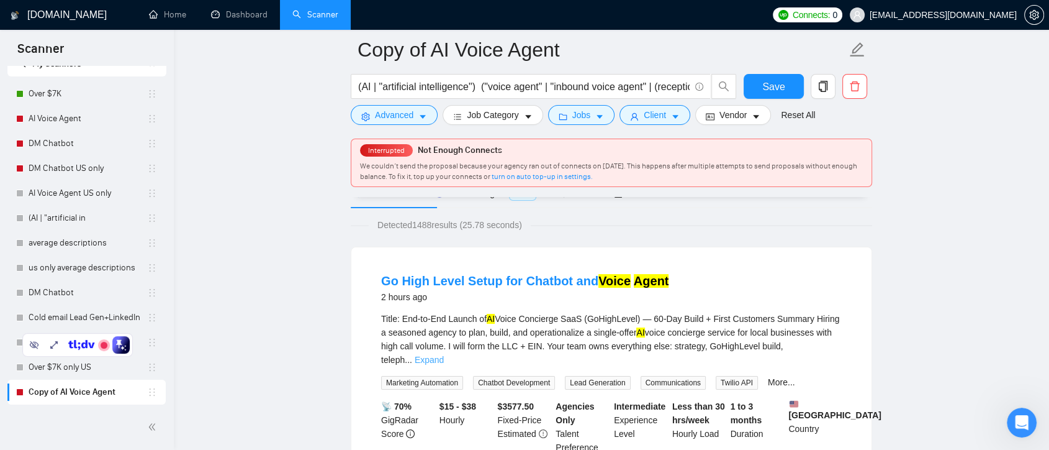
click at [444, 355] on link "Expand" at bounding box center [429, 360] width 29 height 10
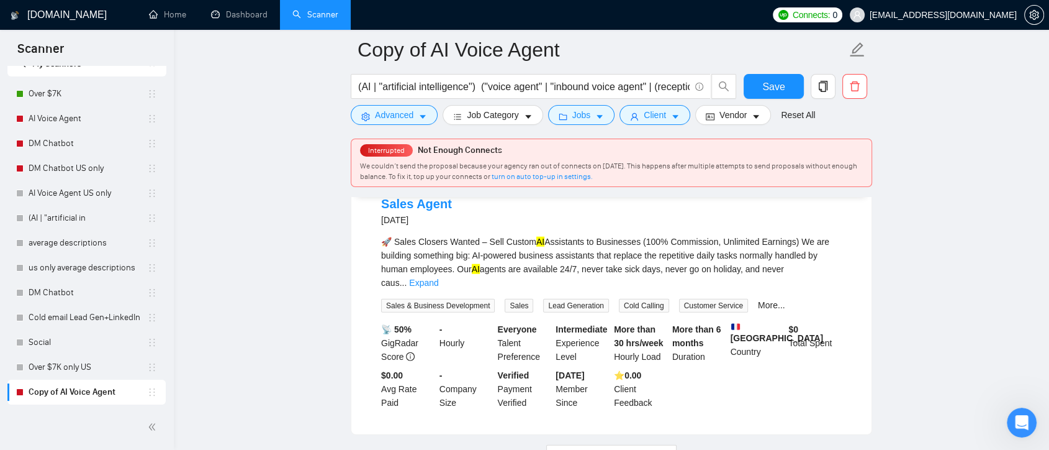
scroll to position [3010, 0]
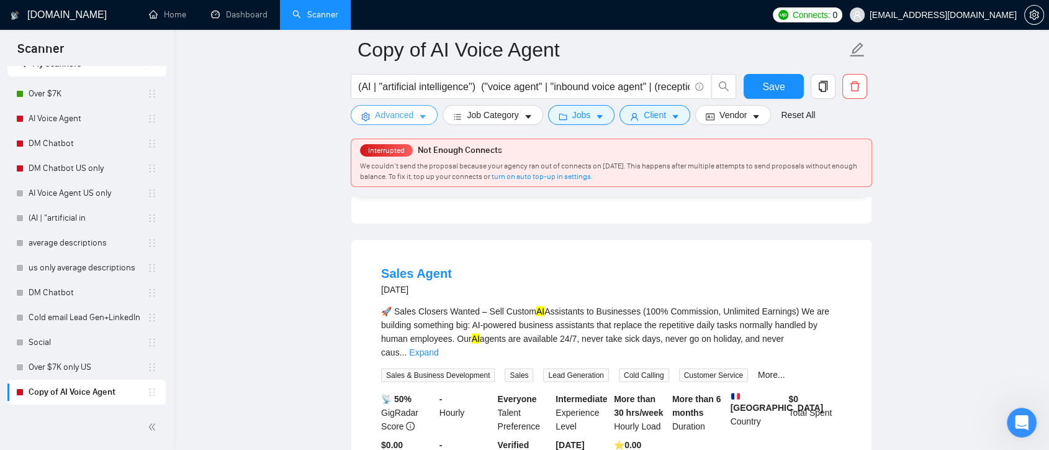
click at [428, 115] on button "Advanced" at bounding box center [394, 115] width 87 height 20
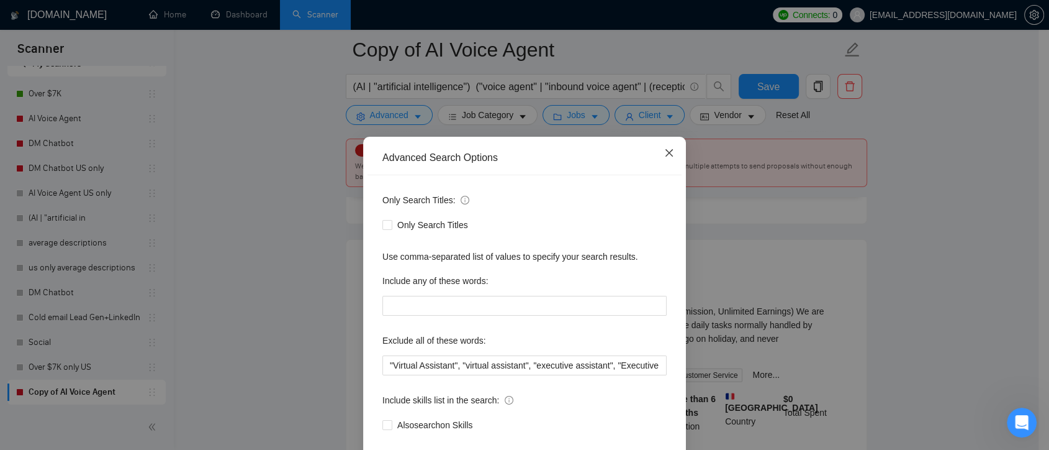
drag, startPoint x: 658, startPoint y: 148, endPoint x: 822, endPoint y: 214, distance: 176.4
click at [658, 148] on span "Close" at bounding box center [670, 154] width 34 height 34
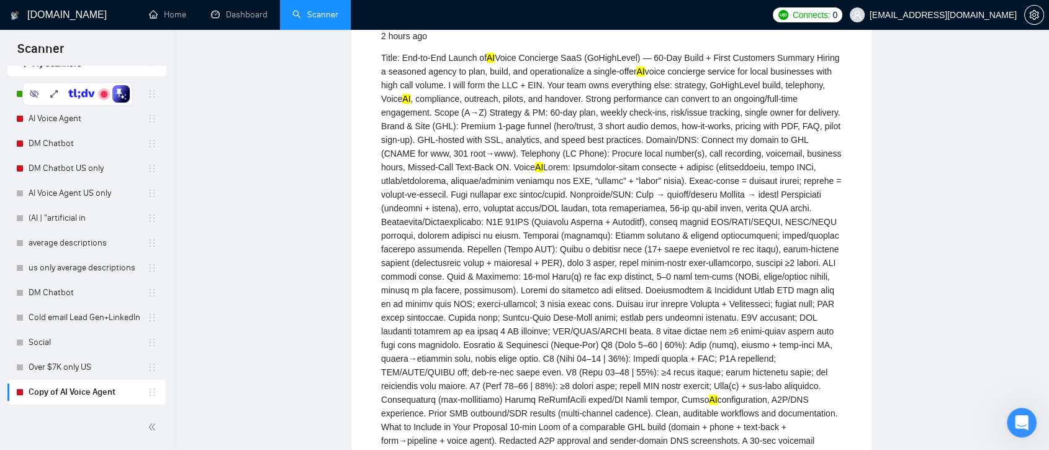
scroll to position [0, 0]
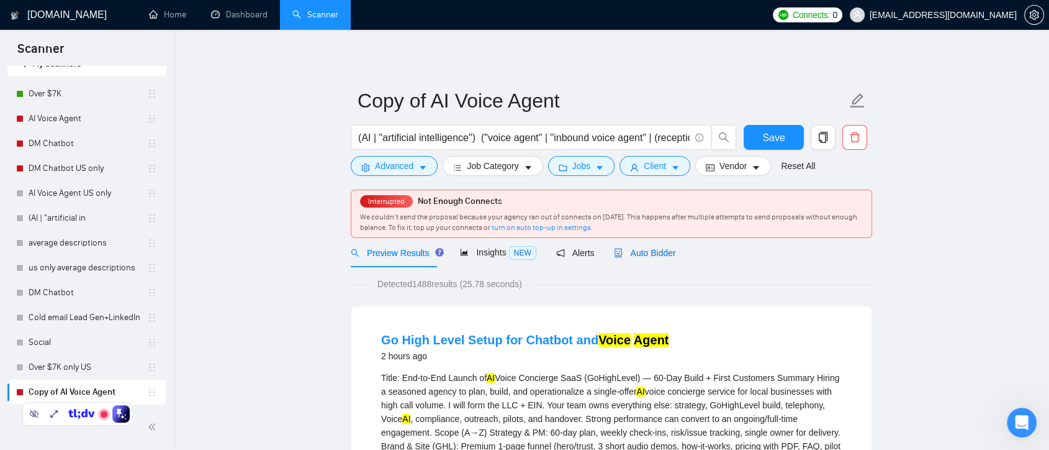
click at [649, 253] on span "Auto Bidder" at bounding box center [644, 253] width 61 height 10
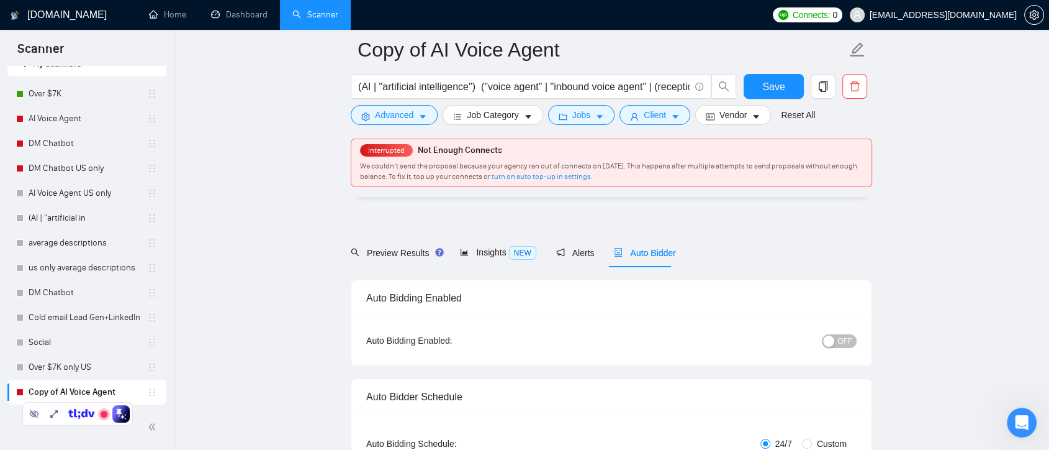
scroll to position [345, 0]
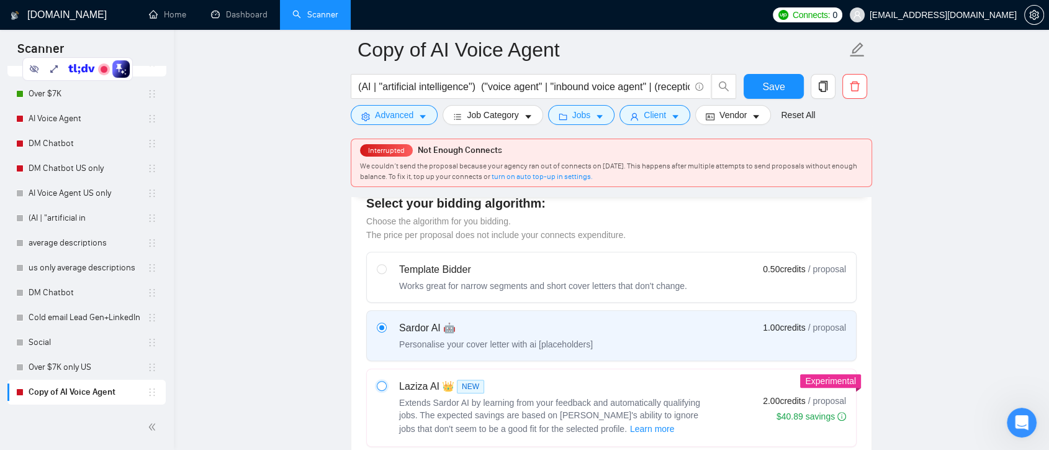
click at [383, 383] on input "radio" at bounding box center [381, 385] width 9 height 9
radio input "true"
radio input "false"
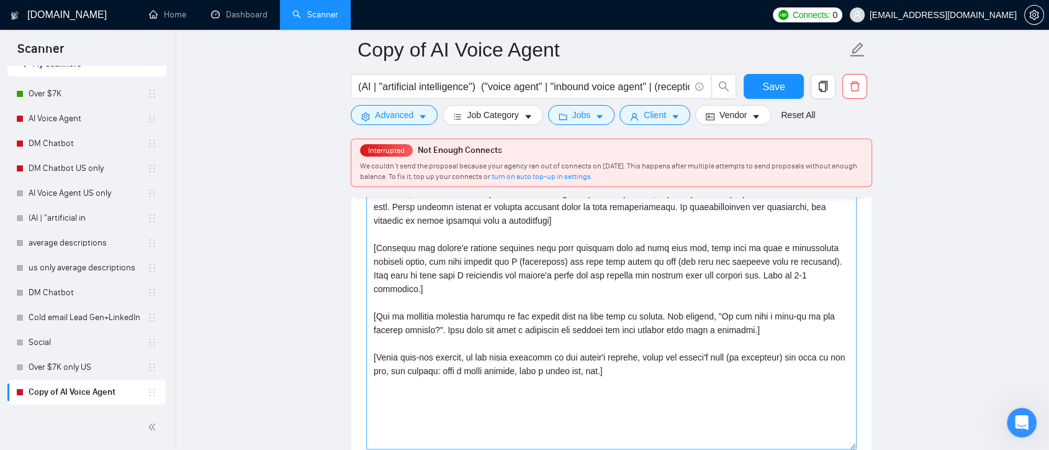
scroll to position [1380, 0]
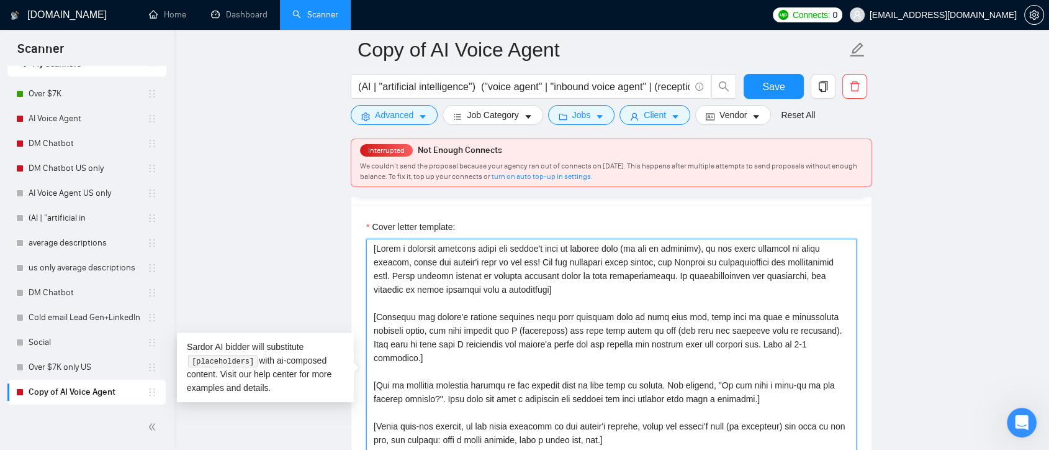
drag, startPoint x: 369, startPoint y: 250, endPoint x: 589, endPoint y: 297, distance: 224.7
click at [589, 297] on textarea "Cover letter template:" at bounding box center [611, 377] width 490 height 279
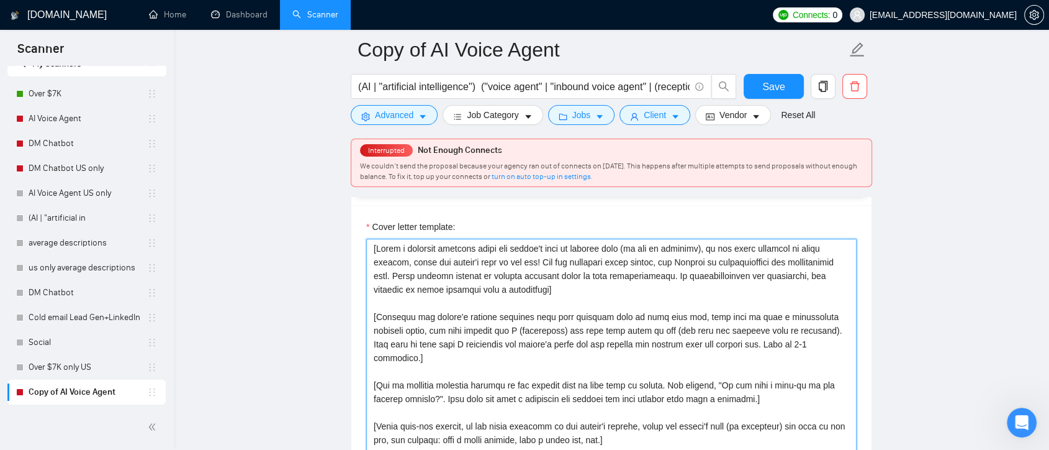
click at [592, 299] on textarea "Cover letter template:" at bounding box center [611, 377] width 490 height 279
drag, startPoint x: 576, startPoint y: 292, endPoint x: 367, endPoint y: 242, distance: 215.1
click at [367, 242] on textarea "Cover letter template:" at bounding box center [611, 377] width 490 height 279
click at [587, 302] on textarea "Cover letter template:" at bounding box center [611, 377] width 490 height 279
drag, startPoint x: 753, startPoint y: 328, endPoint x: 329, endPoint y: 238, distance: 433.4
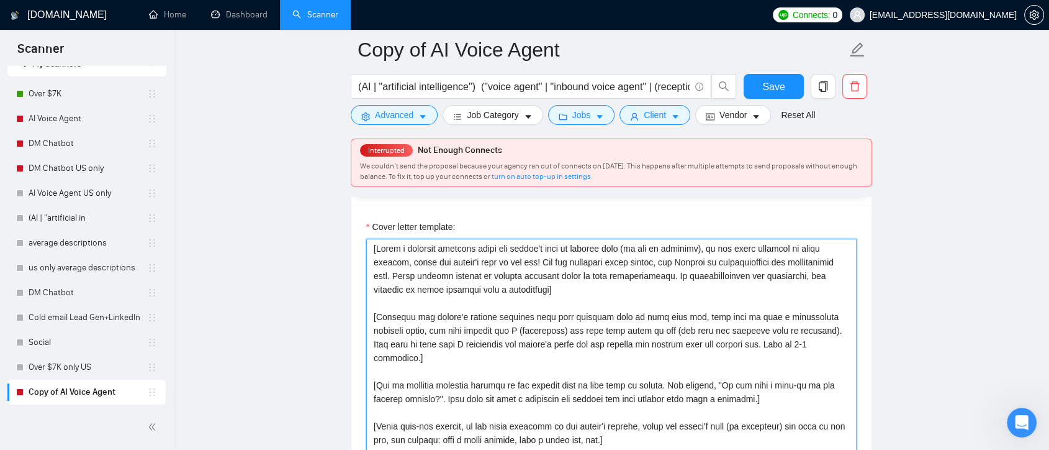
click at [329, 238] on main "Copy of AI Voice Agent (AI | "artificial intelligence") ("voice agent" | "inbou…" at bounding box center [612, 381] width 836 height 3423
click at [613, 294] on textarea "Cover letter template:" at bounding box center [611, 377] width 490 height 279
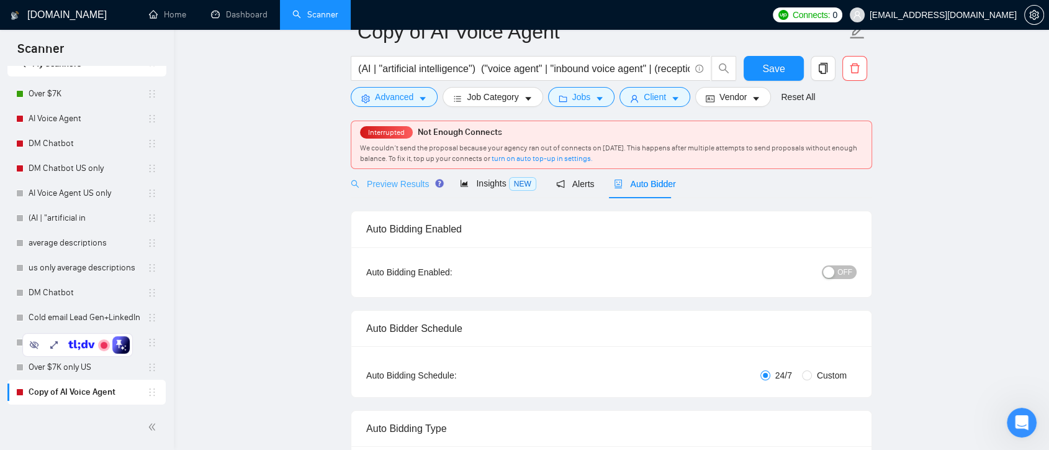
scroll to position [0, 0]
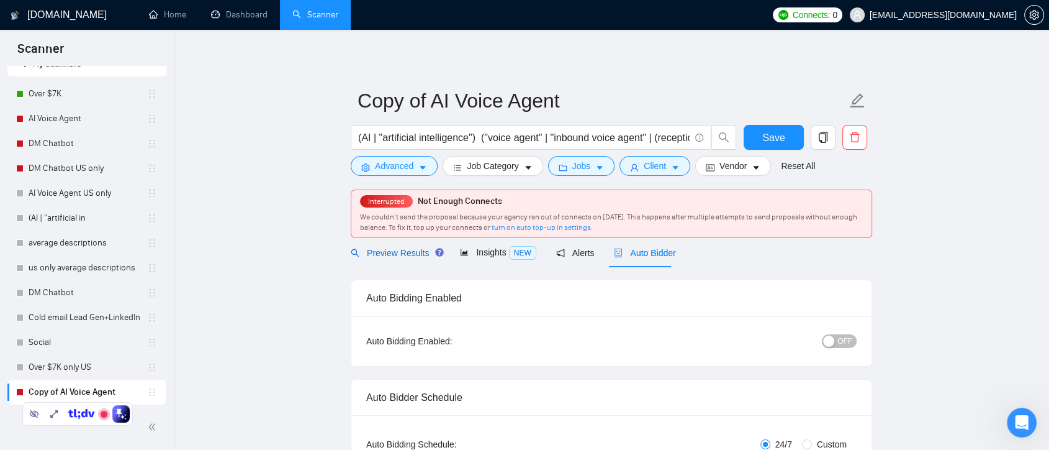
click at [409, 253] on span "Preview Results" at bounding box center [395, 253] width 89 height 10
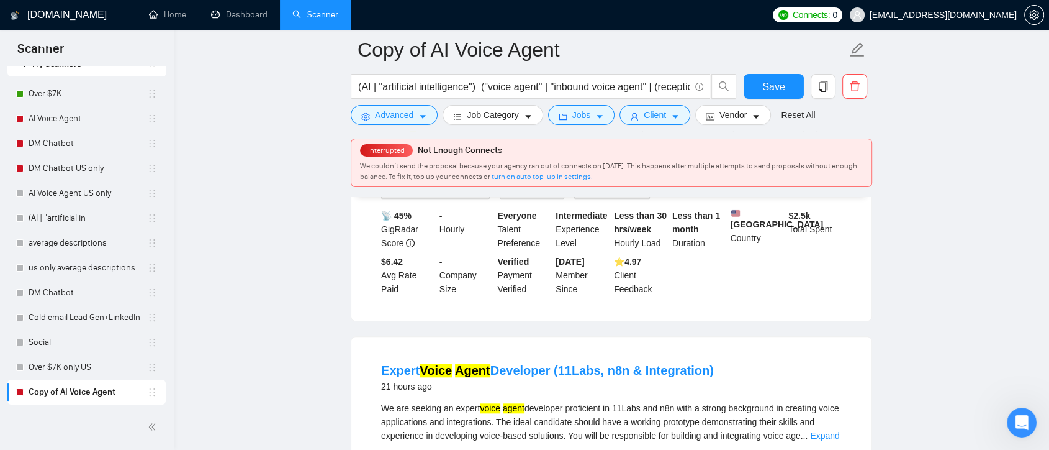
scroll to position [1172, 0]
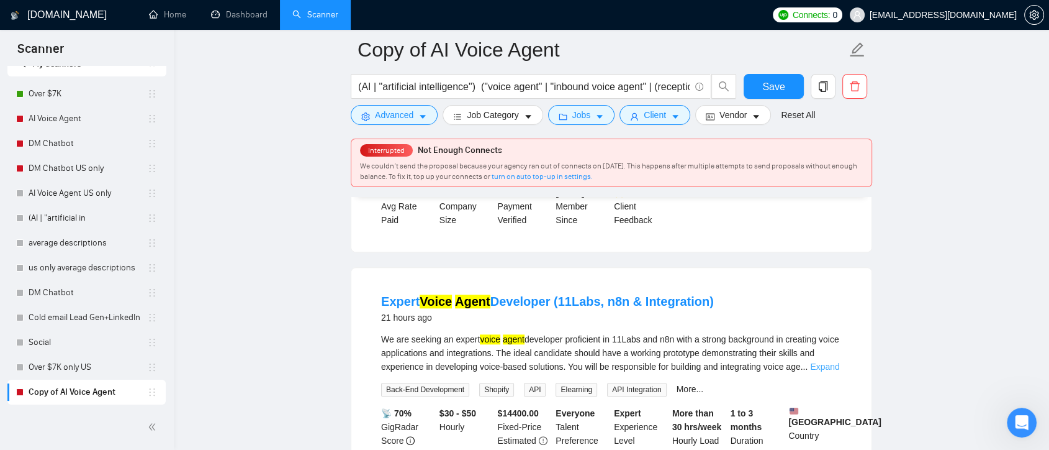
click at [833, 361] on link "Expand" at bounding box center [824, 366] width 29 height 10
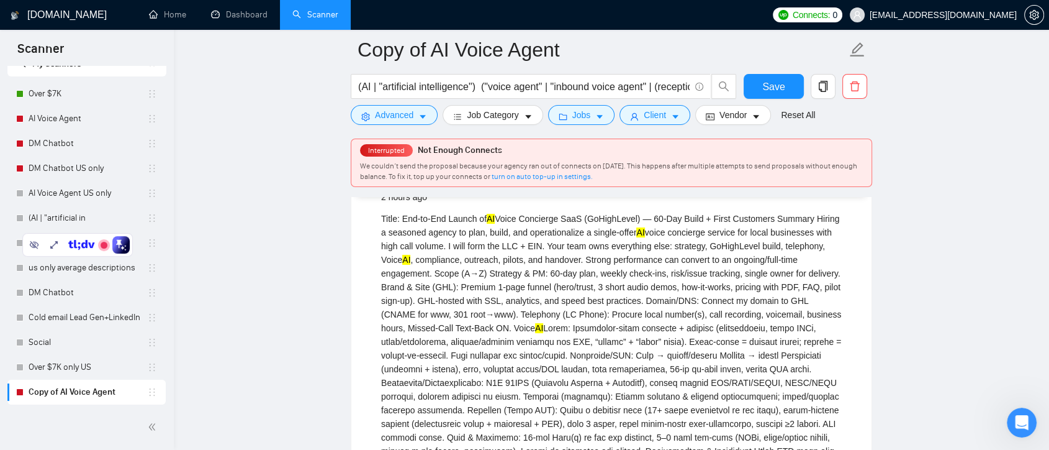
scroll to position [160, 0]
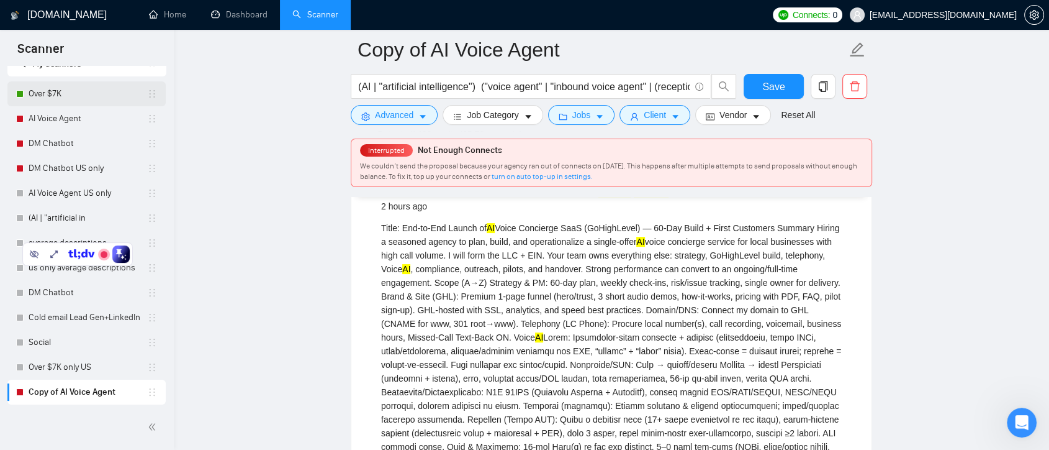
click at [71, 97] on link "Over $7K" at bounding box center [88, 93] width 119 height 25
click at [774, 84] on span "Save" at bounding box center [773, 87] width 22 height 16
click at [77, 96] on link "Over $7K" at bounding box center [88, 93] width 119 height 25
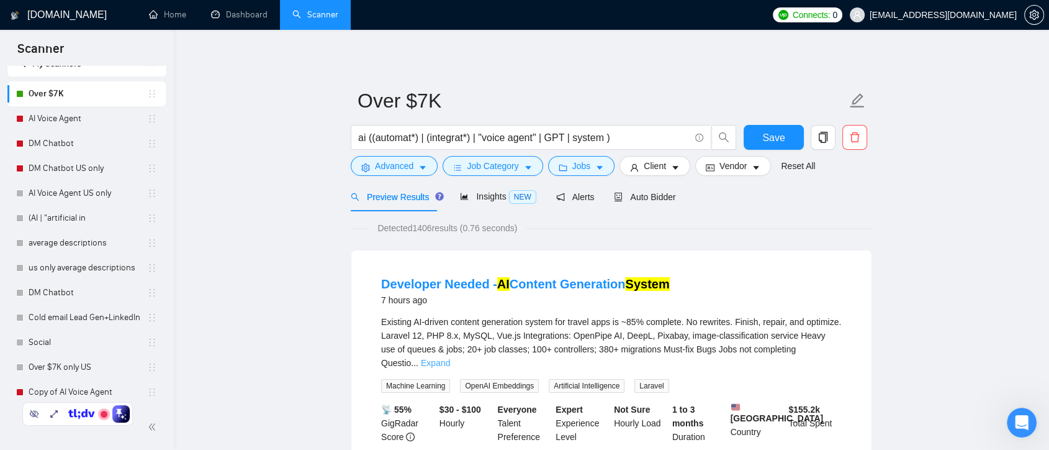
click at [450, 358] on link "Expand" at bounding box center [435, 363] width 29 height 10
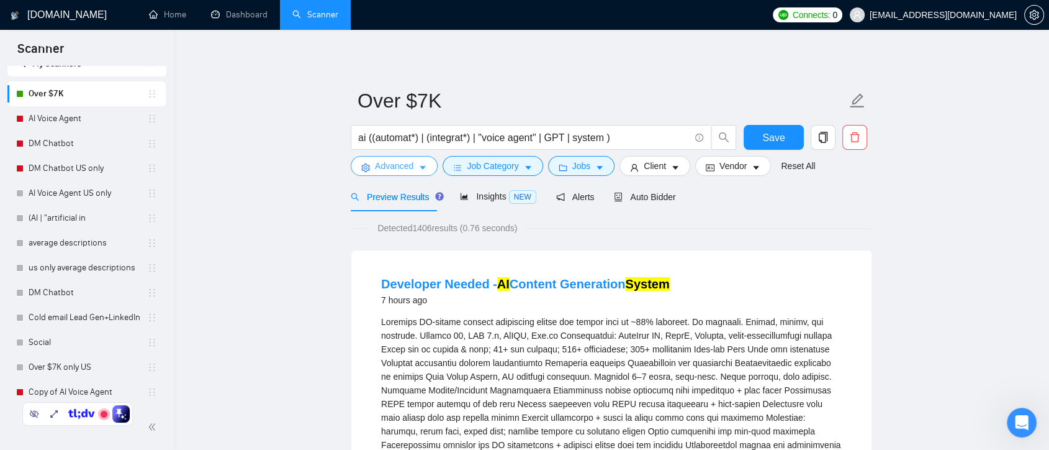
drag, startPoint x: 410, startPoint y: 161, endPoint x: 616, endPoint y: 251, distance: 224.9
click at [410, 160] on span "Advanced" at bounding box center [394, 166] width 38 height 14
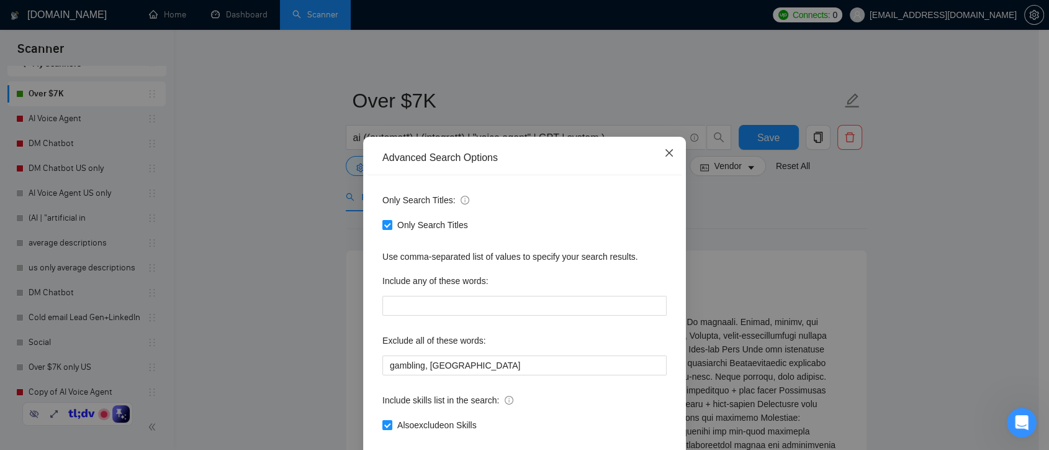
drag, startPoint x: 655, startPoint y: 151, endPoint x: 734, endPoint y: 202, distance: 94.4
click at [654, 151] on span "Close" at bounding box center [670, 154] width 34 height 34
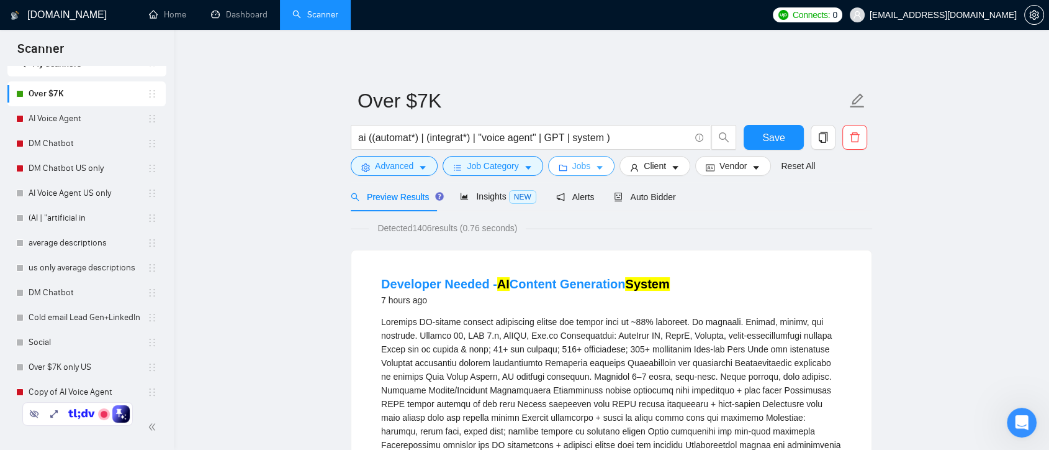
click at [581, 168] on span "Jobs" at bounding box center [581, 166] width 19 height 14
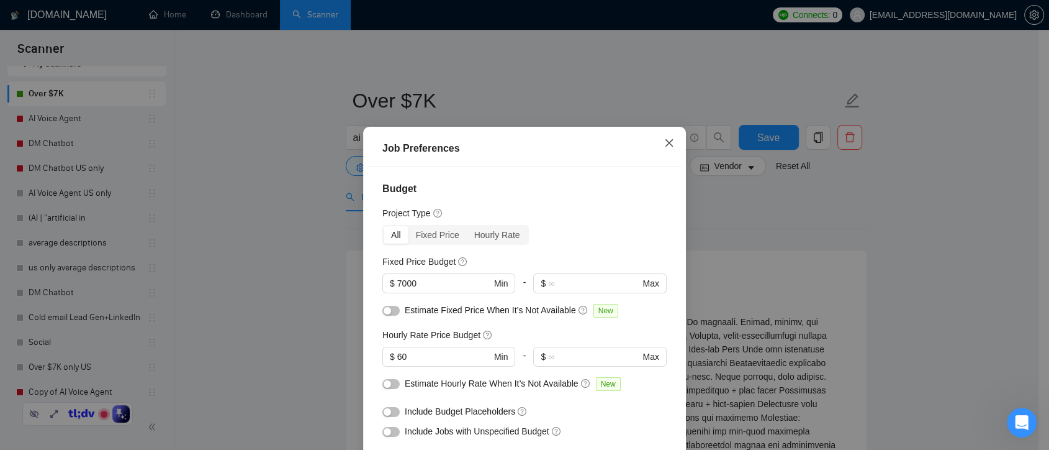
click at [665, 138] on icon "close" at bounding box center [669, 143] width 10 height 10
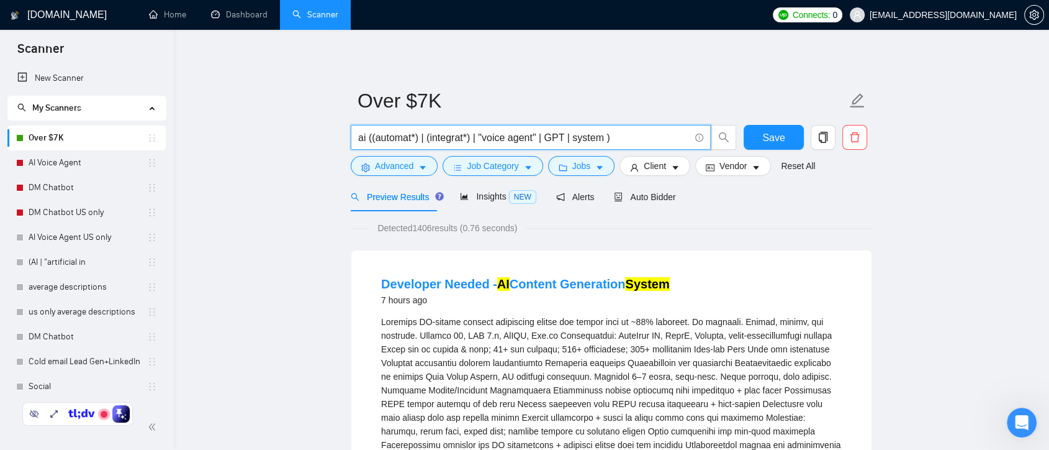
drag, startPoint x: 358, startPoint y: 133, endPoint x: 640, endPoint y: 127, distance: 281.9
click at [640, 127] on span "ai ((automat*) | (integrat*) | "voice agent" | GPT | system )" at bounding box center [531, 137] width 360 height 25
click at [766, 206] on div "Preview Results Insights NEW Alerts Auto Bidder" at bounding box center [612, 196] width 522 height 29
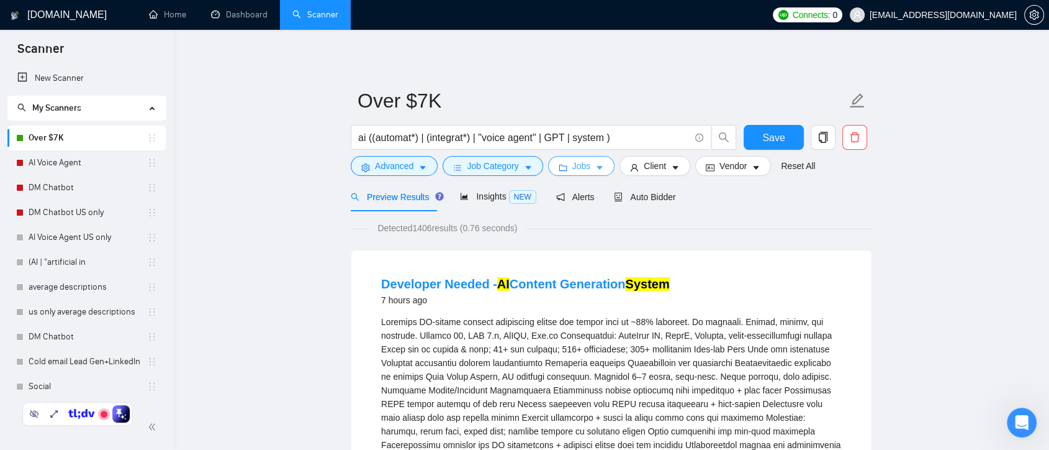
click at [597, 168] on icon "caret-down" at bounding box center [599, 167] width 9 height 9
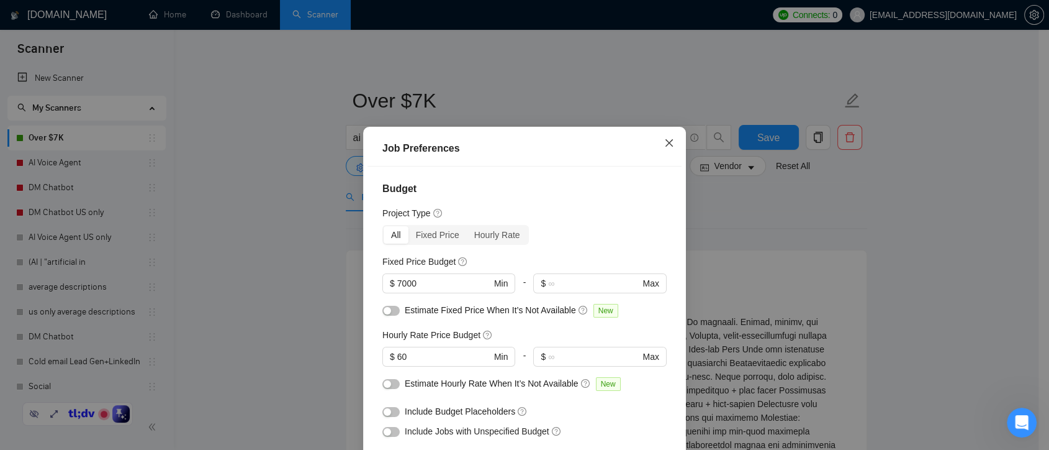
click at [664, 145] on icon "close" at bounding box center [669, 143] width 10 height 10
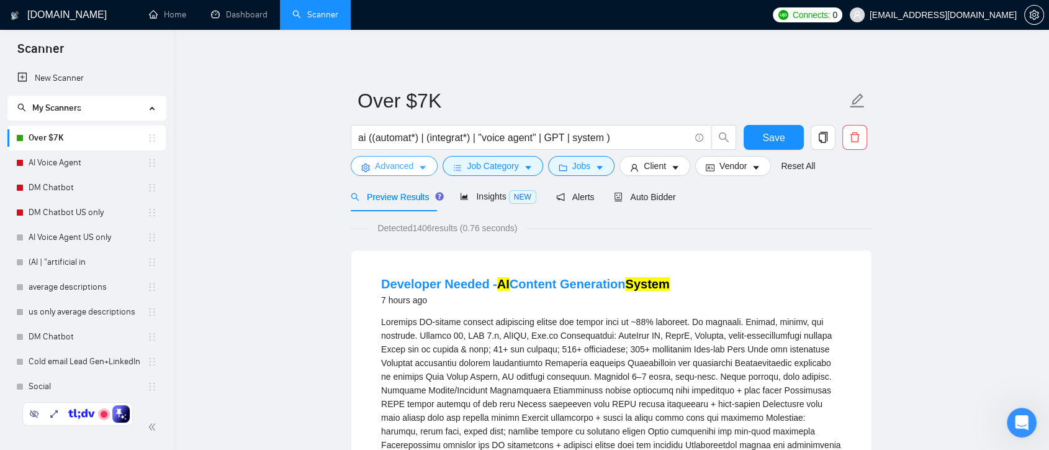
click at [418, 165] on icon "caret-down" at bounding box center [422, 167] width 9 height 9
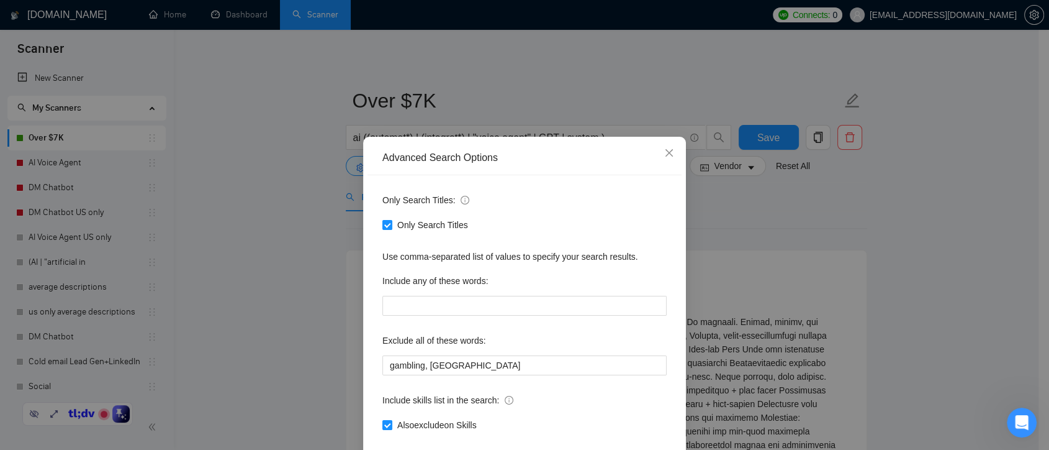
scroll to position [67, 0]
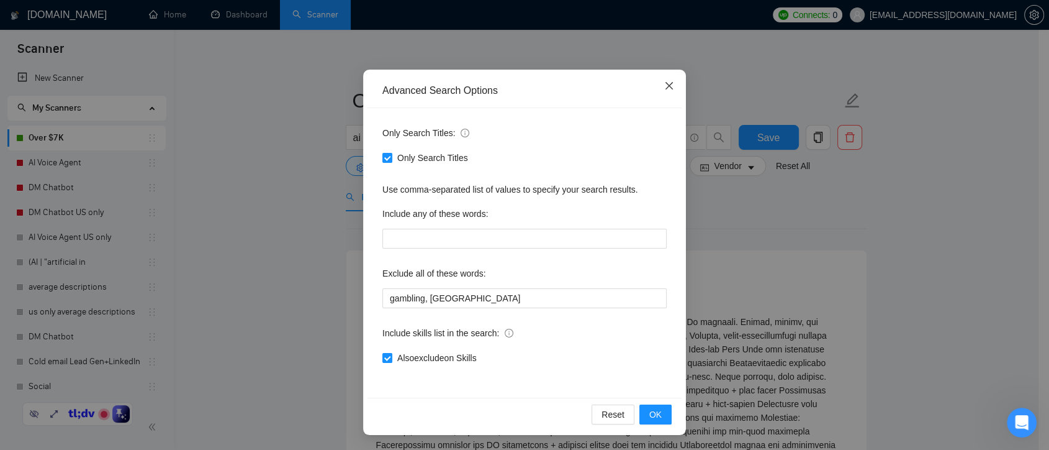
click at [666, 88] on icon "close" at bounding box center [669, 85] width 7 height 7
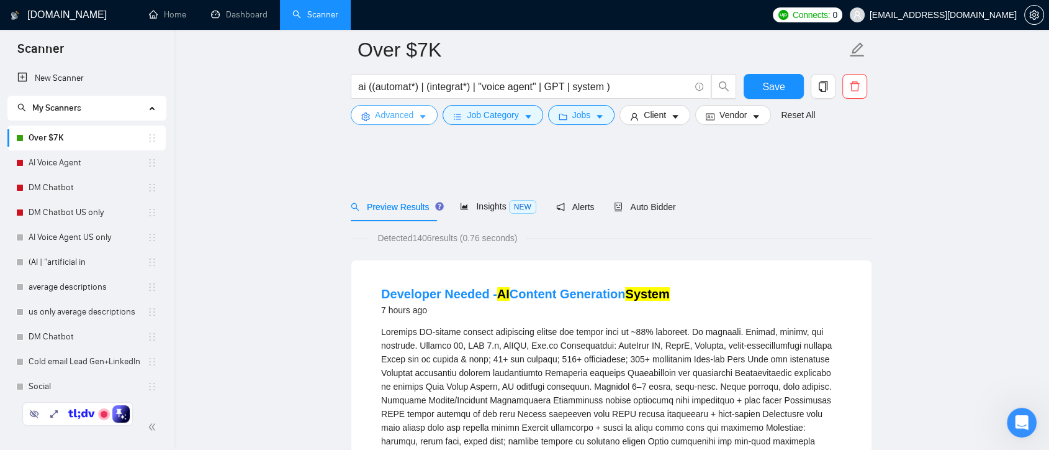
scroll to position [44, 0]
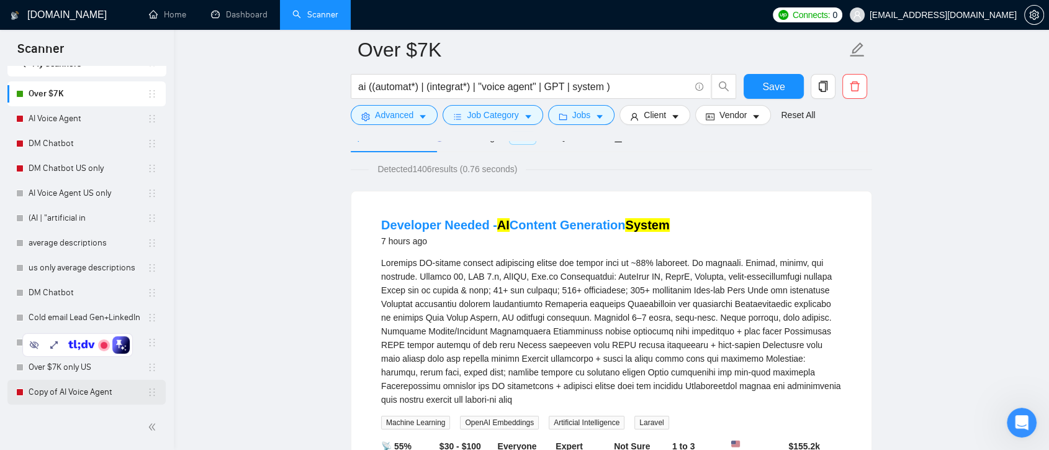
click at [114, 391] on link "Copy of AI Voice Agent" at bounding box center [88, 391] width 119 height 25
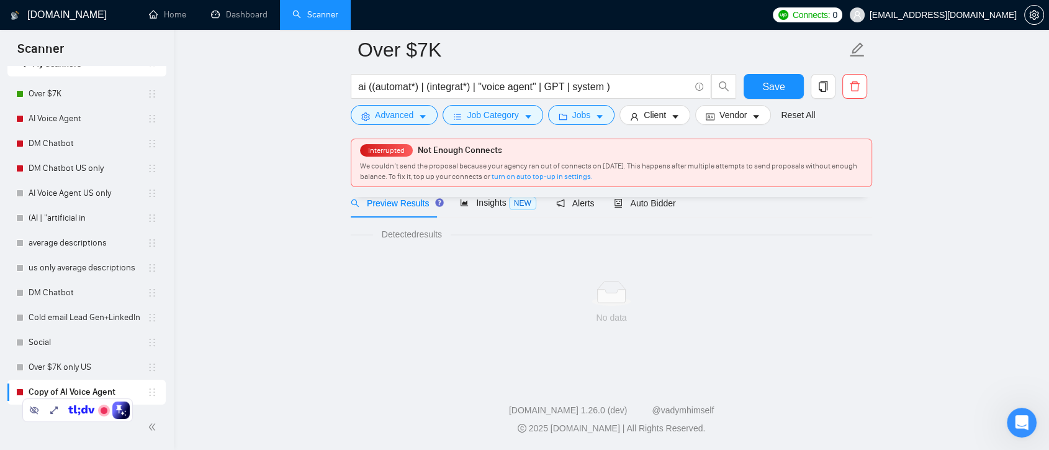
scroll to position [3, 0]
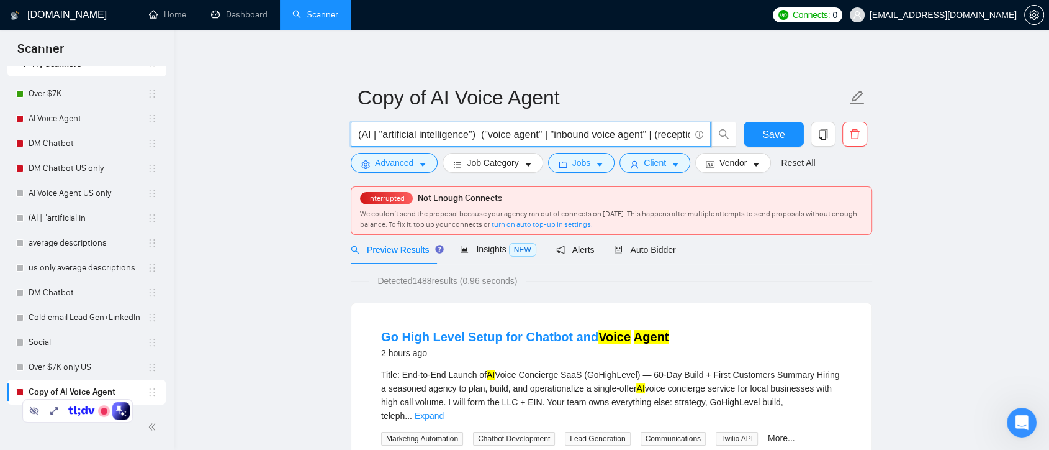
drag, startPoint x: 358, startPoint y: 135, endPoint x: 672, endPoint y: 133, distance: 314.2
click at [672, 133] on input "(AI | "artificial intelligence") ("voice agent" | "inbound voice agent" | (rece…" at bounding box center [524, 135] width 332 height 16
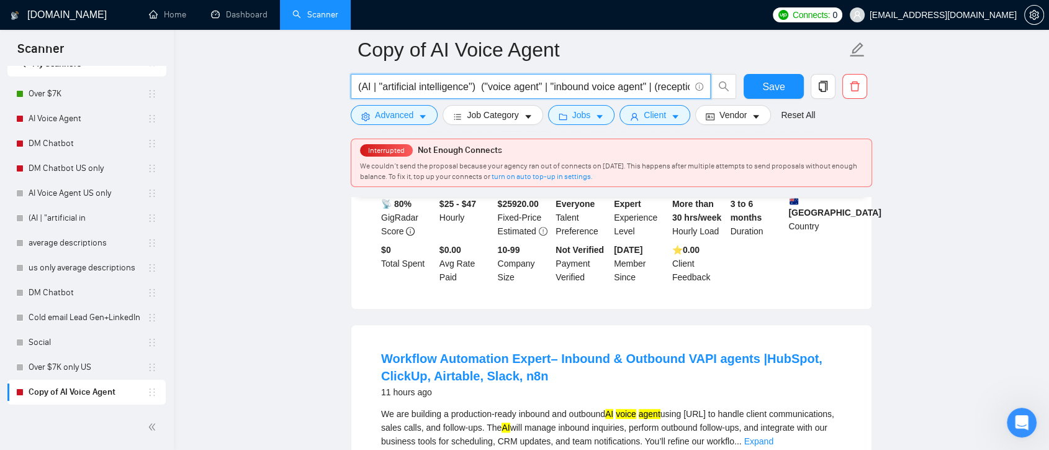
scroll to position [621, 0]
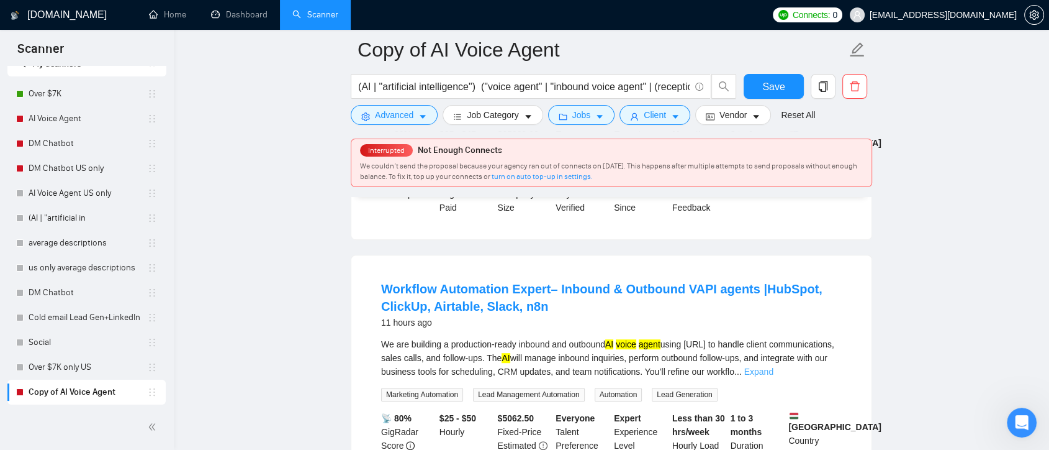
click at [774, 366] on link "Expand" at bounding box center [758, 371] width 29 height 10
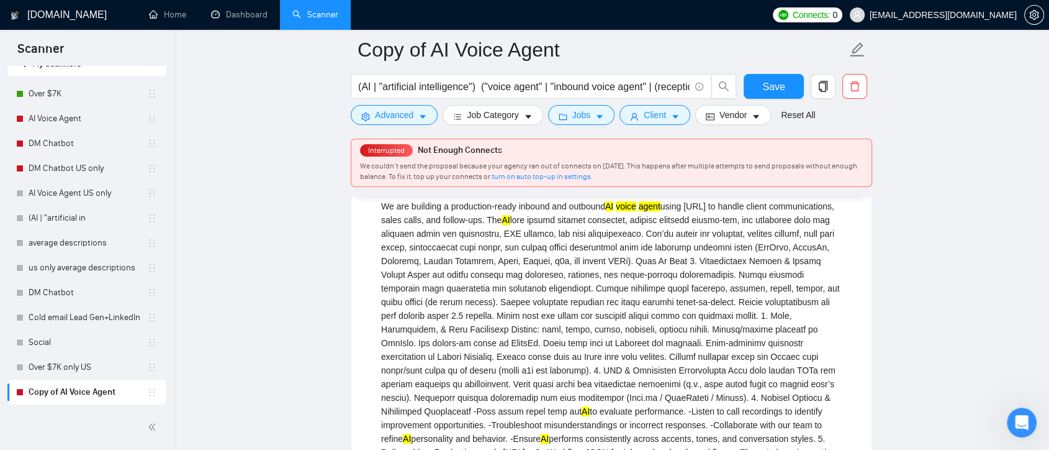
scroll to position [690, 0]
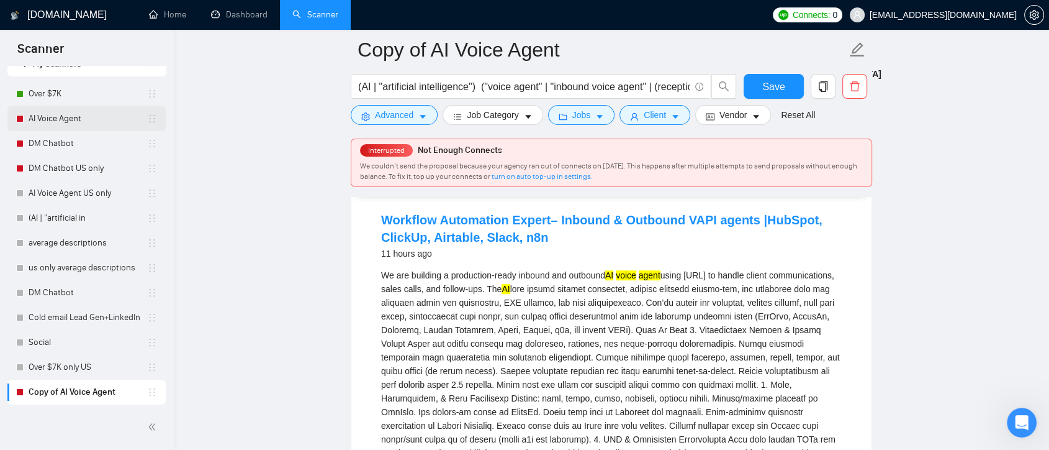
click at [74, 120] on link "AI Voice Agent" at bounding box center [88, 118] width 119 height 25
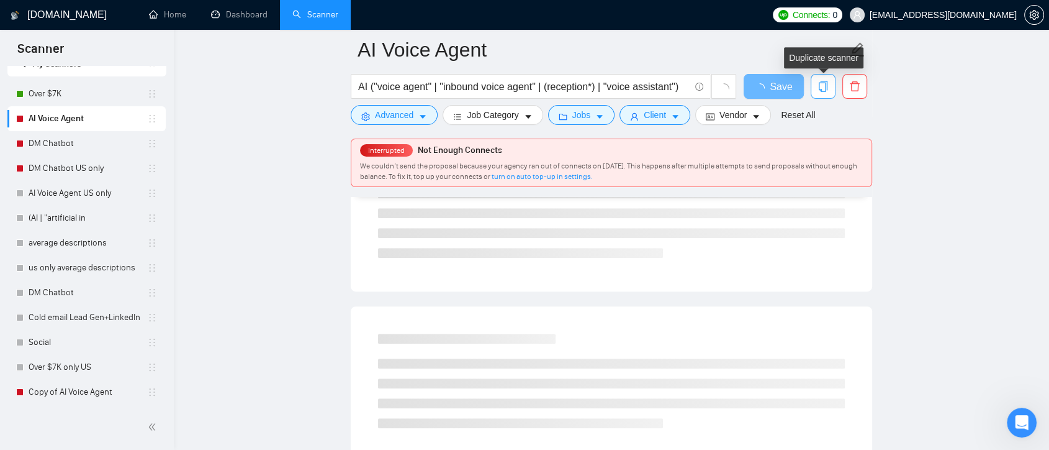
click at [825, 89] on icon "copy" at bounding box center [823, 86] width 9 height 11
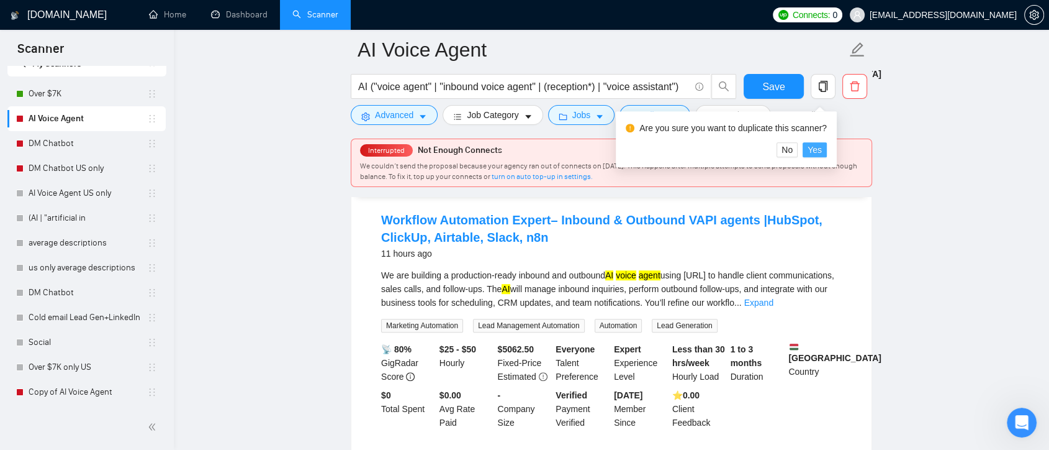
click at [815, 150] on span "Yes" at bounding box center [815, 150] width 14 height 14
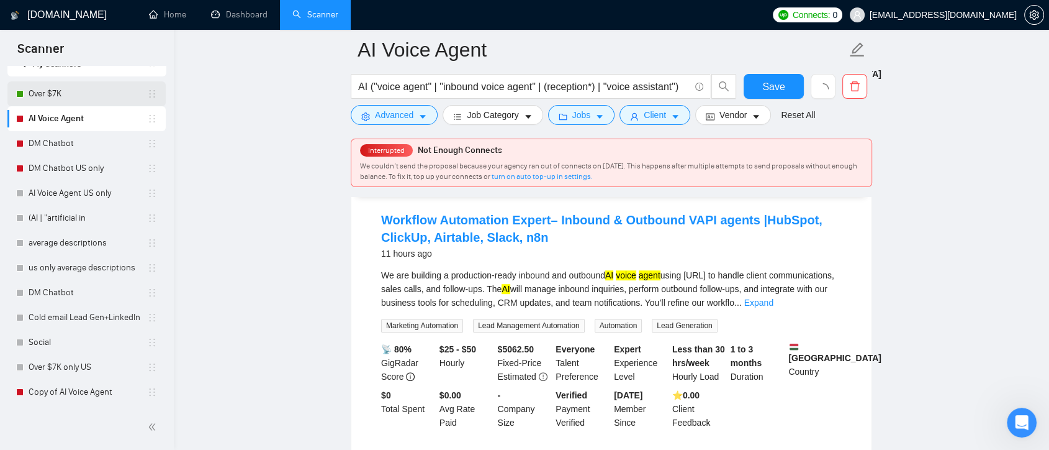
click at [84, 97] on link "Over $7K" at bounding box center [88, 93] width 119 height 25
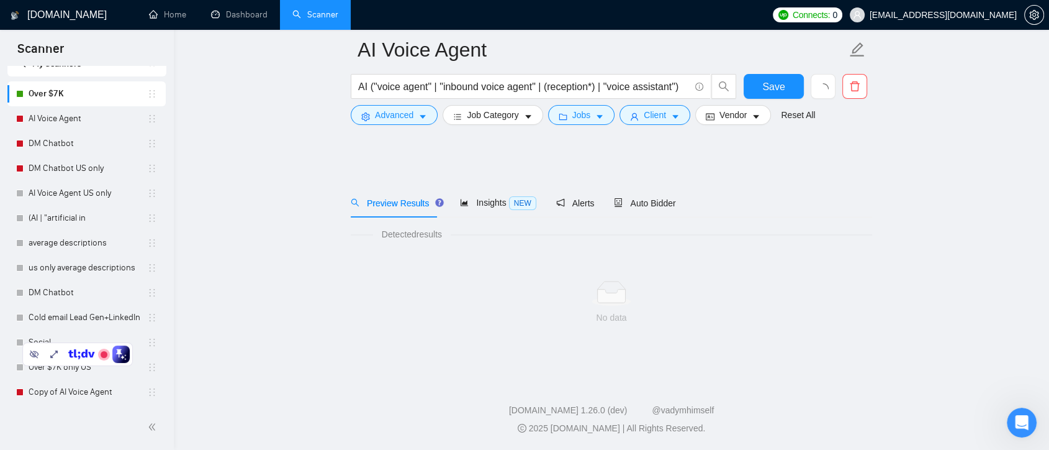
scroll to position [59, 0]
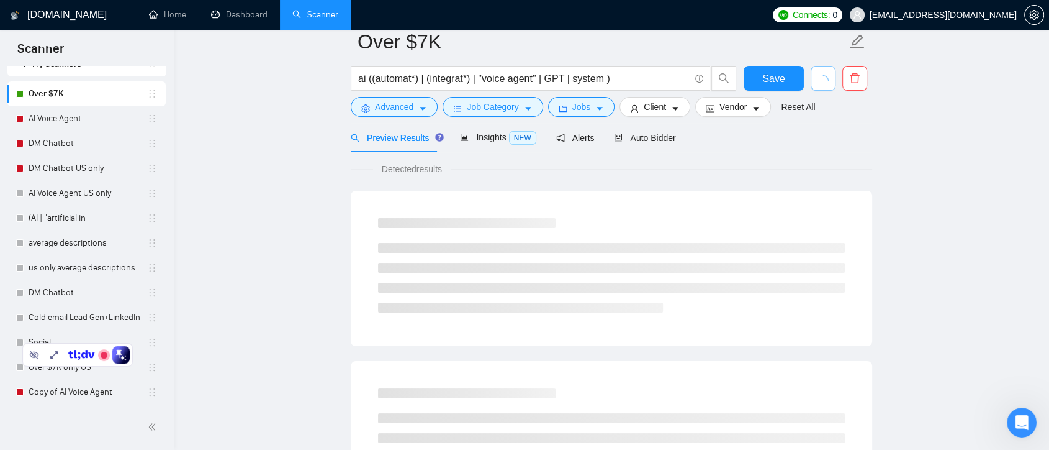
scroll to position [3, 0]
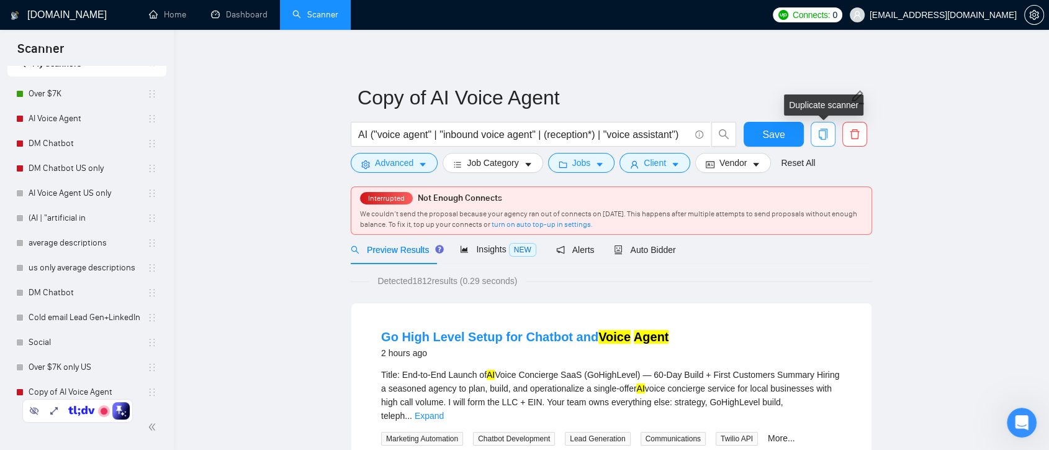
click at [824, 135] on icon "copy" at bounding box center [823, 134] width 11 height 11
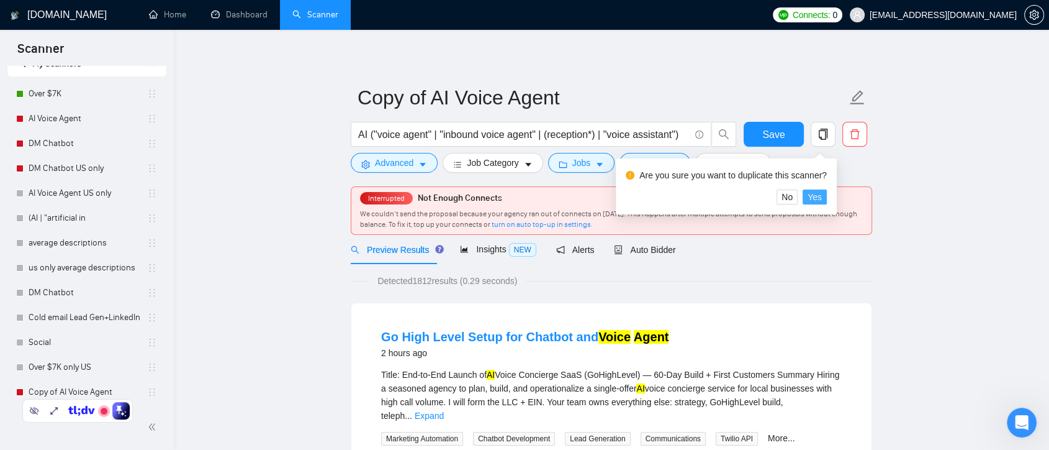
click at [816, 194] on span "Yes" at bounding box center [815, 197] width 14 height 14
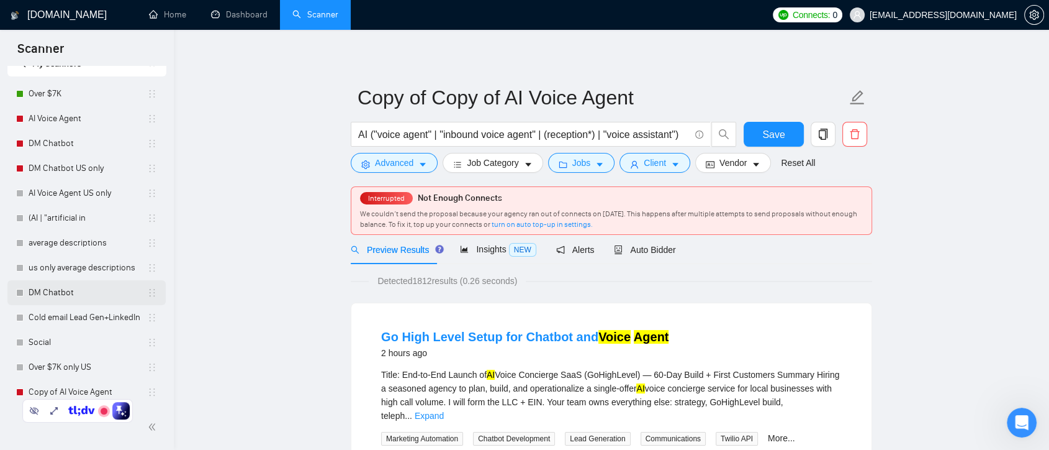
scroll to position [94, 0]
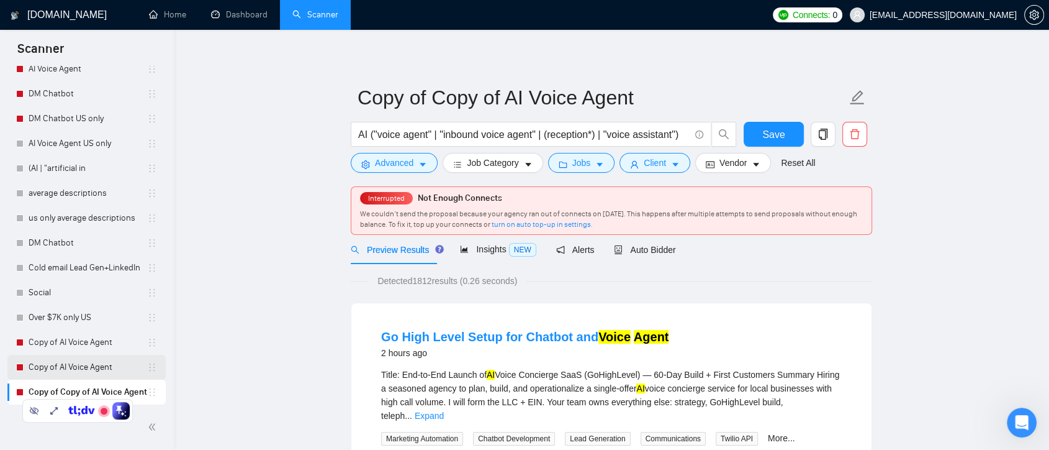
click at [119, 366] on link "Copy of AI Voice Agent" at bounding box center [88, 367] width 119 height 25
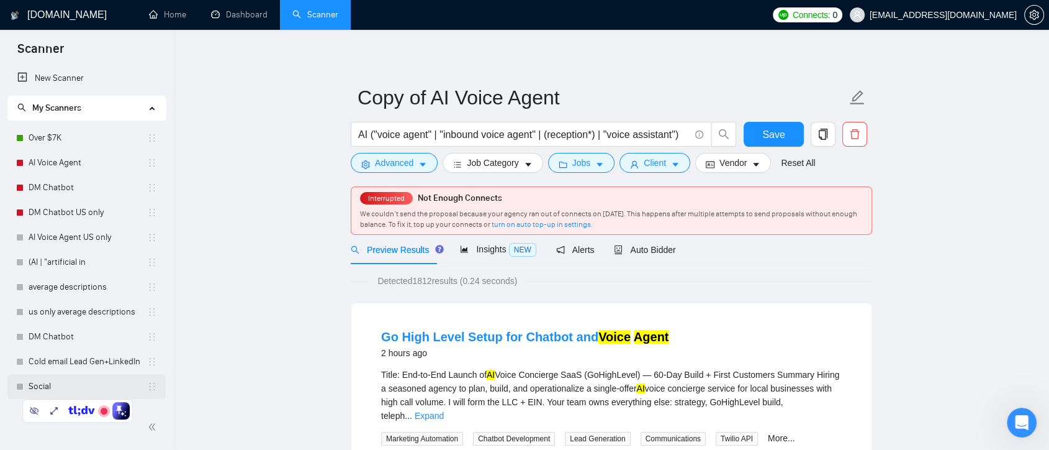
scroll to position [94, 0]
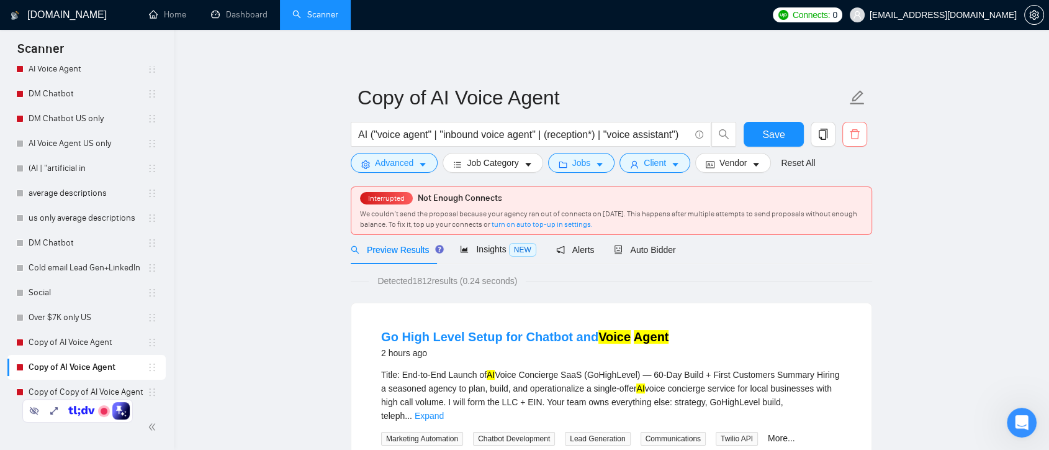
drag, startPoint x: 122, startPoint y: 368, endPoint x: 859, endPoint y: 132, distance: 773.6
click at [868, 129] on div at bounding box center [855, 137] width 30 height 31
click at [856, 133] on icon "delete" at bounding box center [854, 134] width 11 height 11
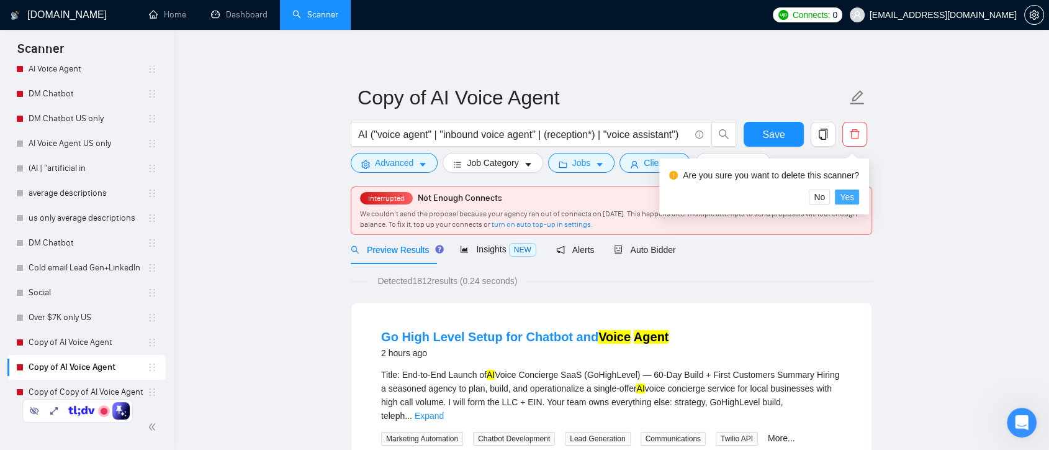
click at [838, 195] on button "Yes" at bounding box center [847, 196] width 24 height 15
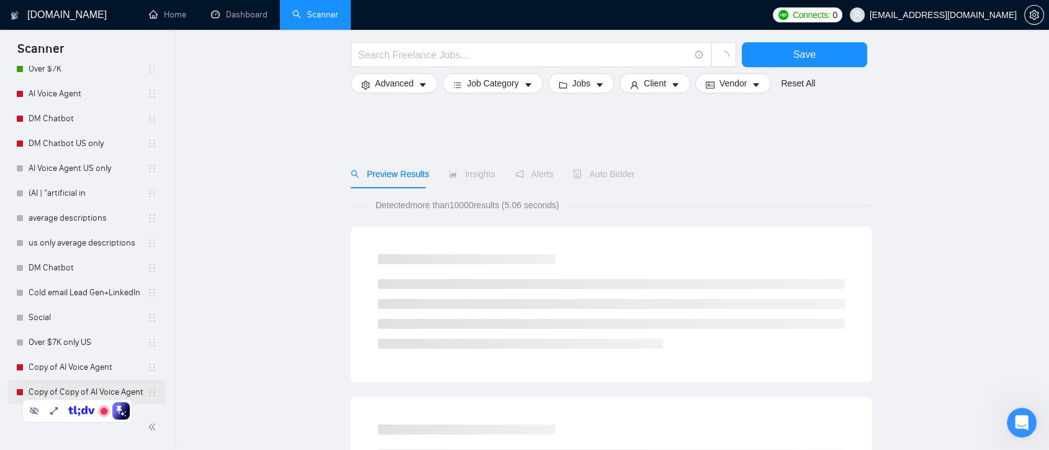
scroll to position [69, 0]
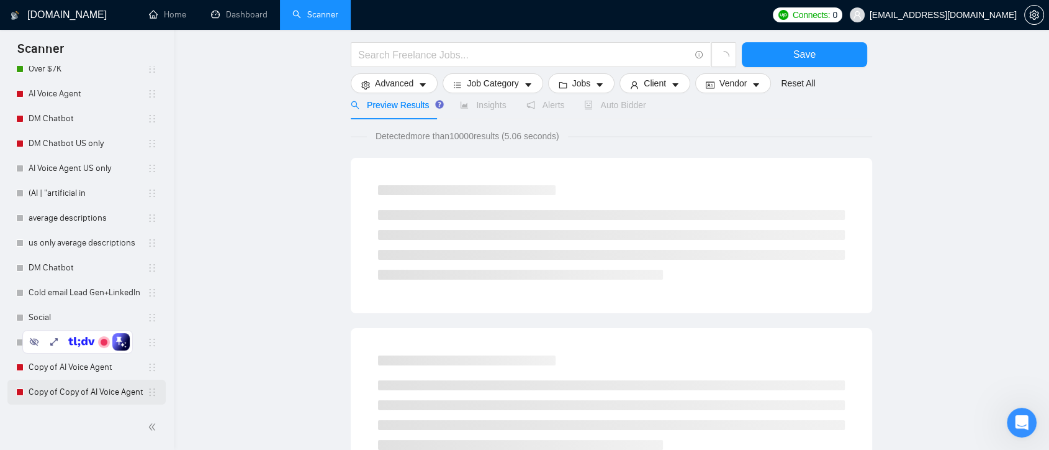
click at [135, 391] on link "Copy of Copy of AI Voice Agent" at bounding box center [88, 391] width 119 height 25
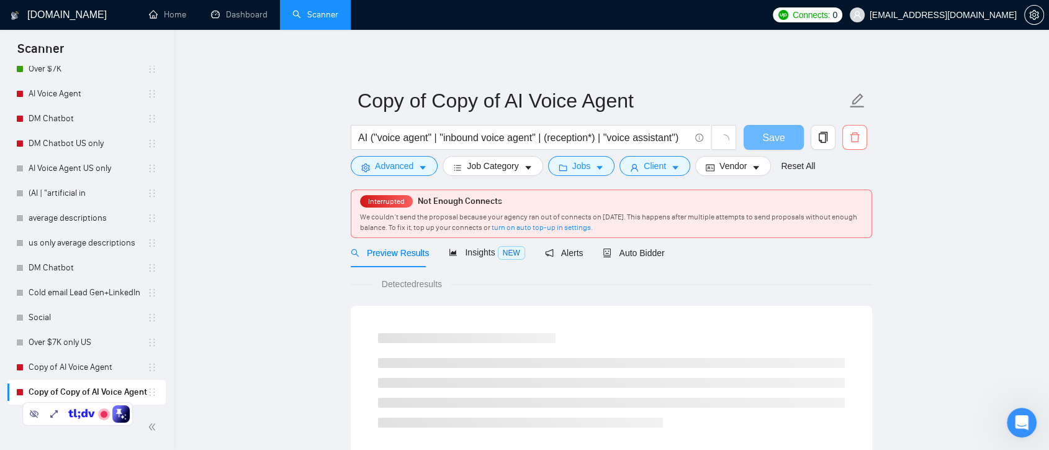
click at [860, 138] on icon "delete" at bounding box center [854, 137] width 11 height 11
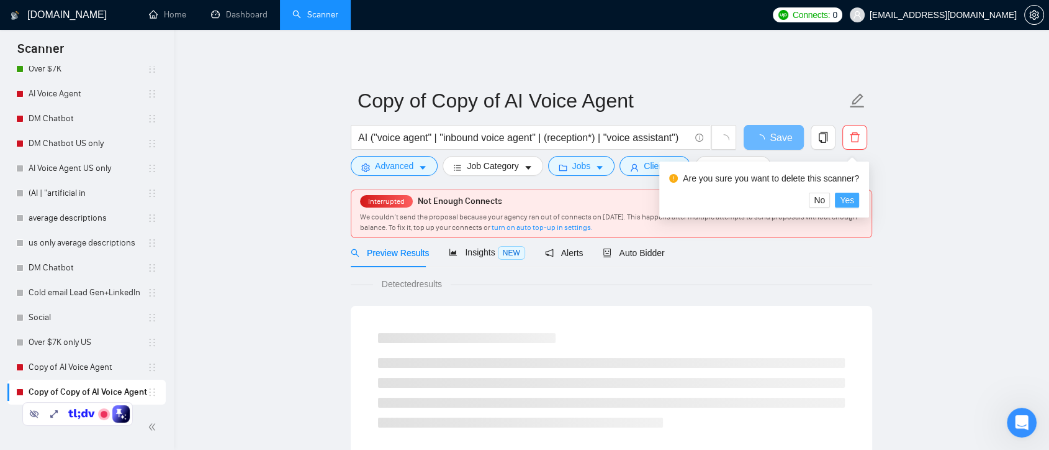
click at [844, 196] on span "Yes" at bounding box center [847, 200] width 14 height 14
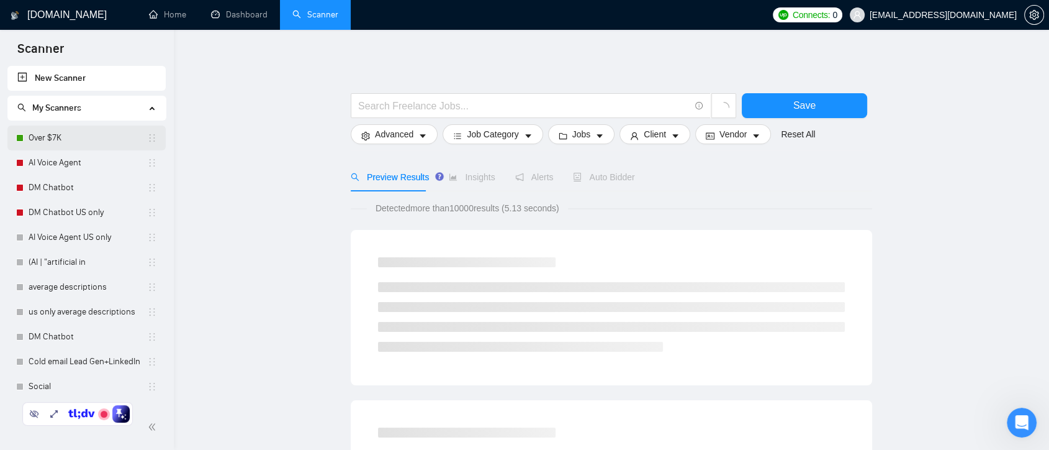
click at [76, 141] on link "Over $7K" at bounding box center [88, 137] width 119 height 25
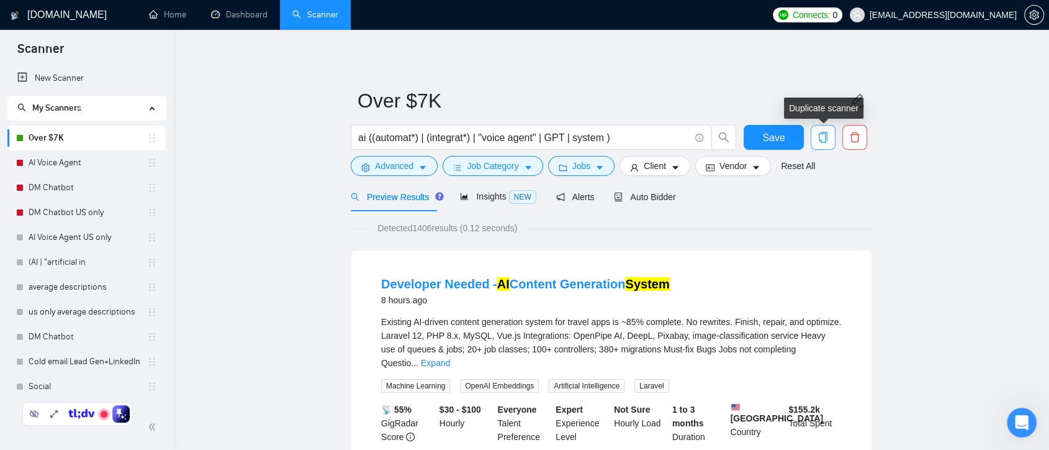
click at [826, 143] on icon "copy" at bounding box center [823, 137] width 11 height 11
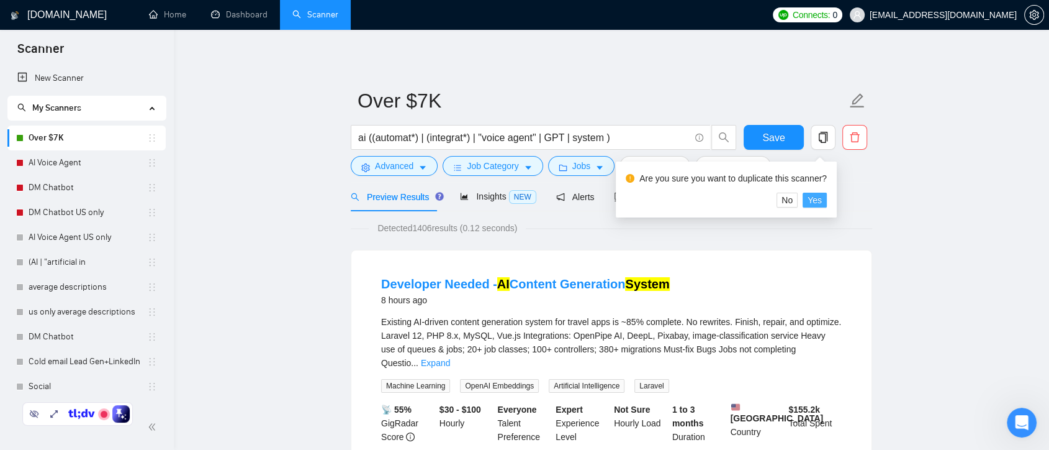
click at [818, 203] on span "Yes" at bounding box center [815, 200] width 14 height 14
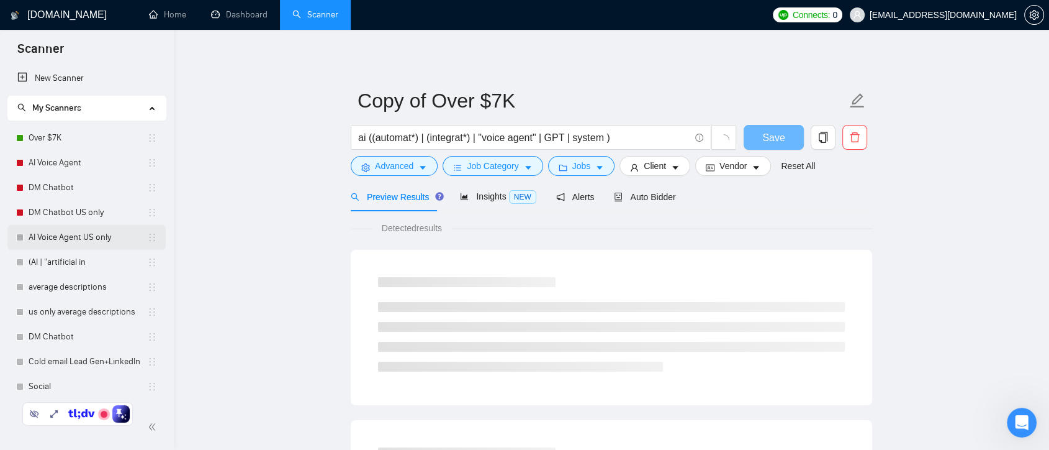
scroll to position [69, 0]
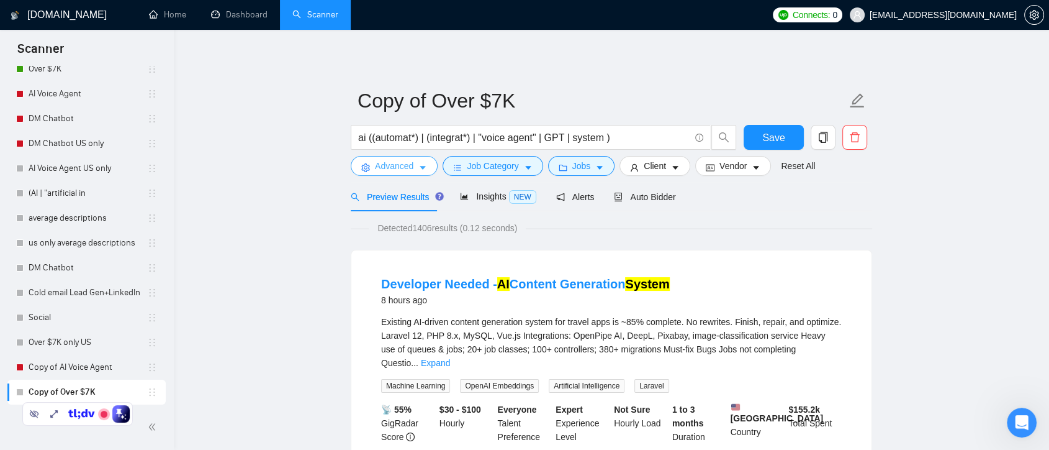
click at [424, 169] on icon "caret-down" at bounding box center [422, 167] width 9 height 9
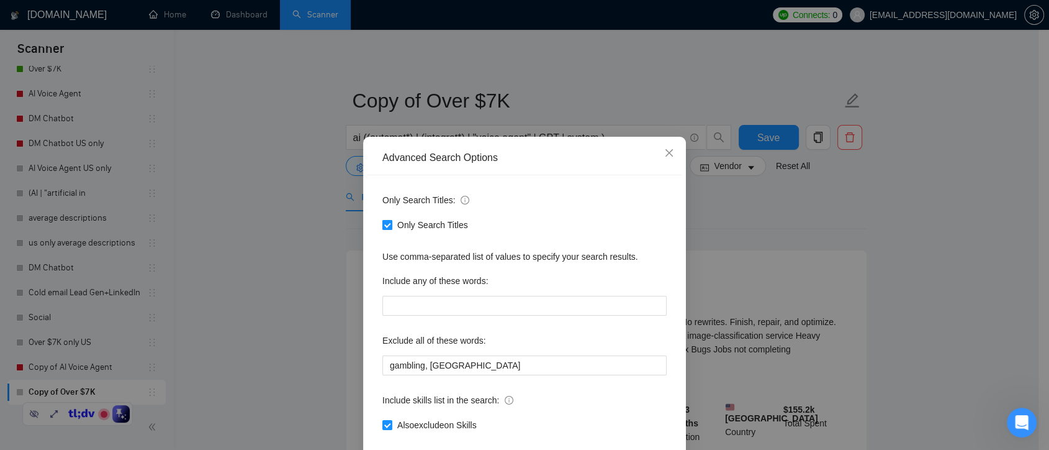
click at [382, 227] on input "Only Search Titles" at bounding box center [386, 224] width 9 height 9
checkbox input "false"
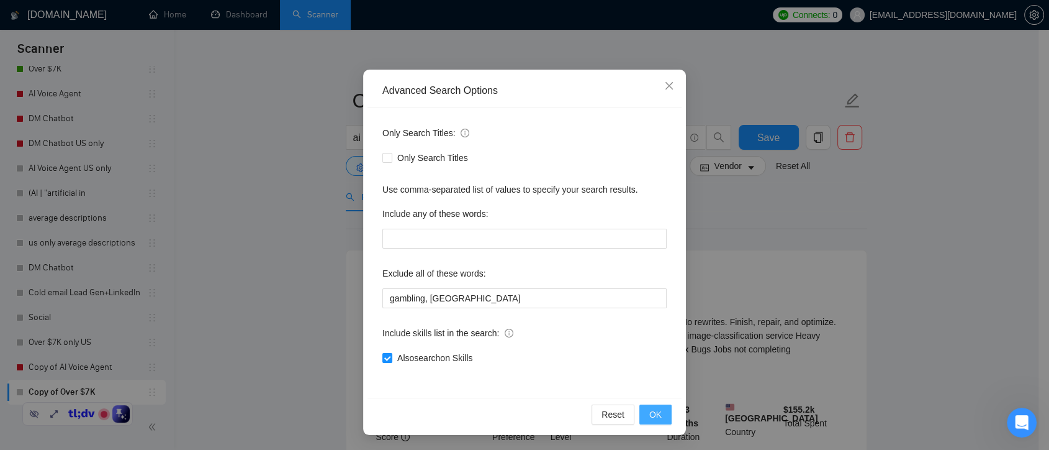
click at [384, 356] on input "Also search on Skills" at bounding box center [386, 357] width 9 height 9
checkbox input "false"
click at [446, 296] on input "gambling, [GEOGRAPHIC_DATA]" at bounding box center [524, 298] width 284 height 20
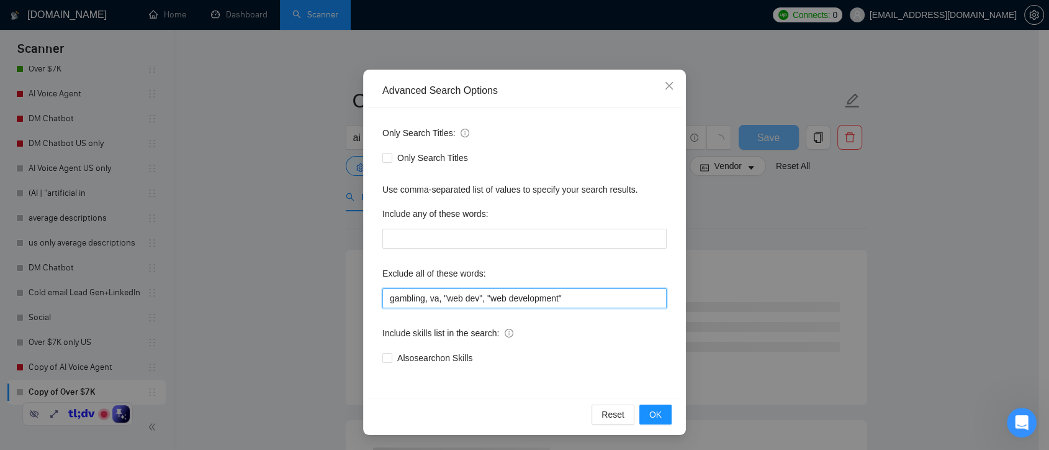
type input "gambling, va, "web dev", "web development""
click at [392, 153] on span "Only Search Titles" at bounding box center [432, 158] width 81 height 14
click at [391, 153] on input "Only Search Titles" at bounding box center [386, 157] width 9 height 9
checkbox input "true"
click at [649, 415] on span "OK" at bounding box center [655, 414] width 12 height 14
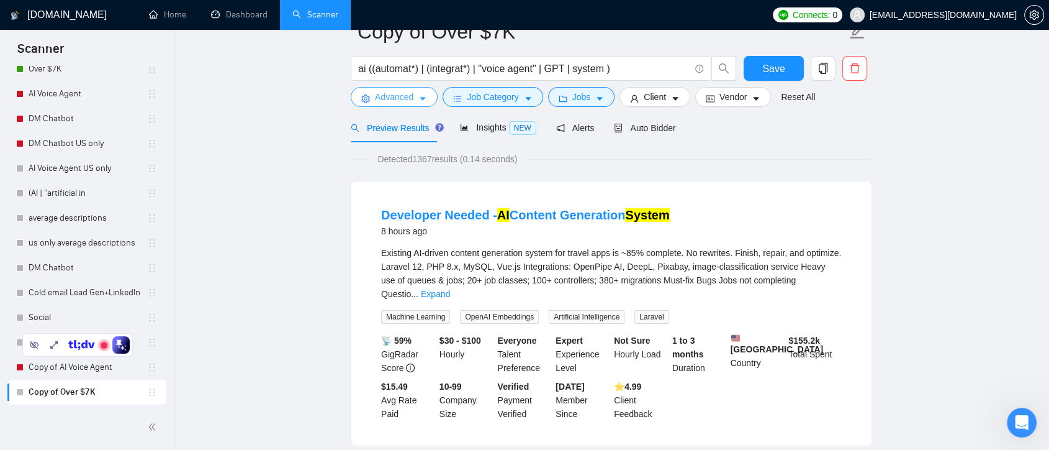
scroll to position [0, 0]
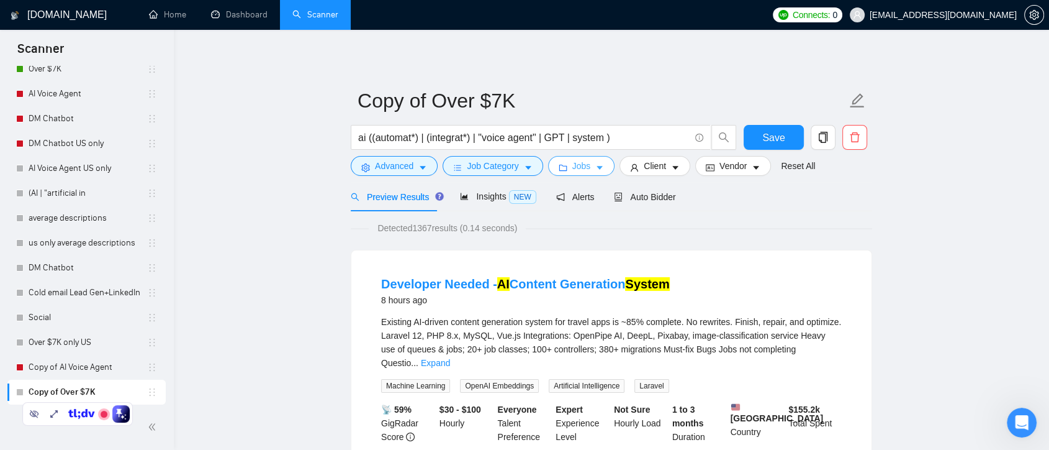
click at [586, 168] on span "Jobs" at bounding box center [581, 166] width 19 height 14
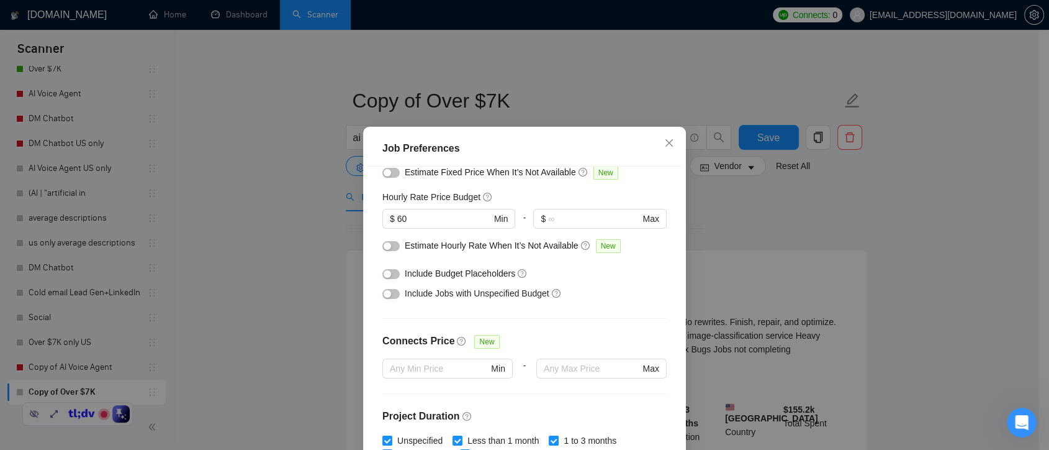
scroll to position [276, 0]
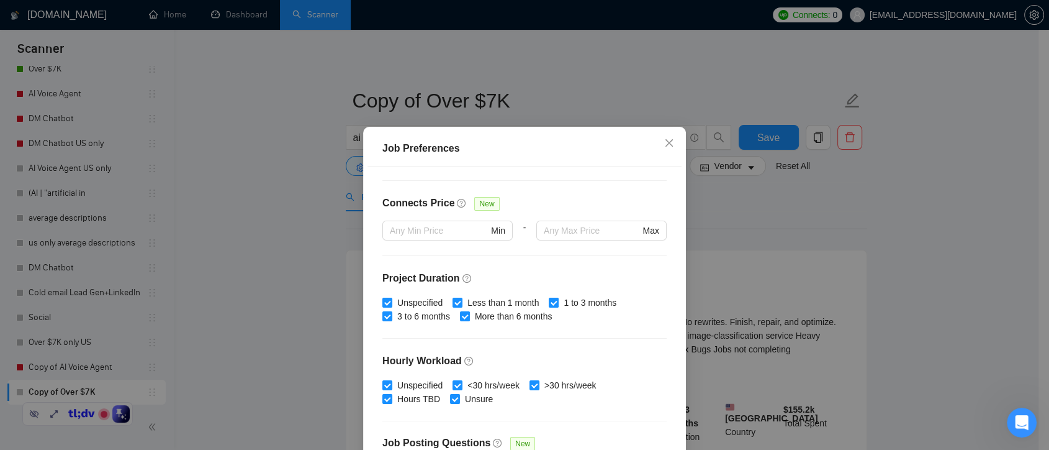
click at [805, 215] on div "Job Preferences Budget Project Type All Fixed Price Hourly Rate Fixed Price Bud…" at bounding box center [524, 225] width 1049 height 450
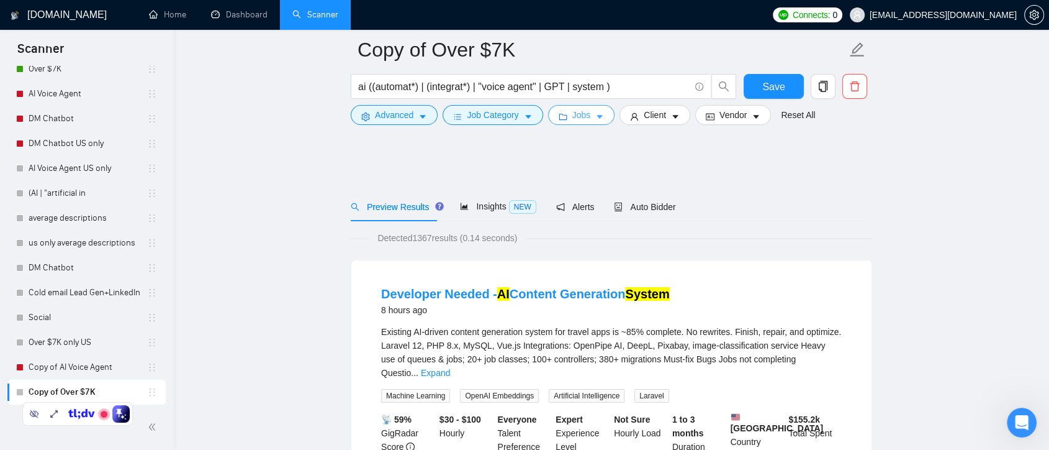
scroll to position [69, 0]
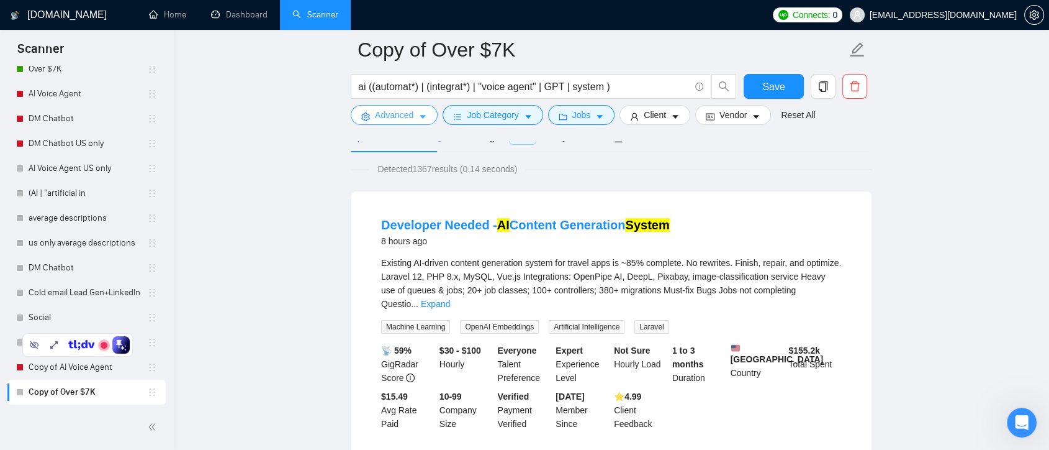
click at [412, 112] on button "Advanced" at bounding box center [394, 115] width 87 height 20
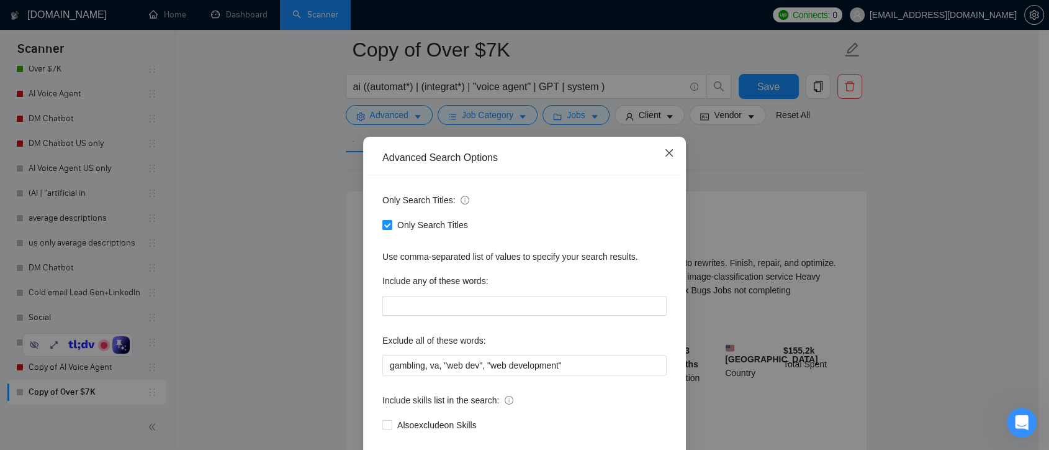
click at [666, 155] on icon "close" at bounding box center [669, 152] width 7 height 7
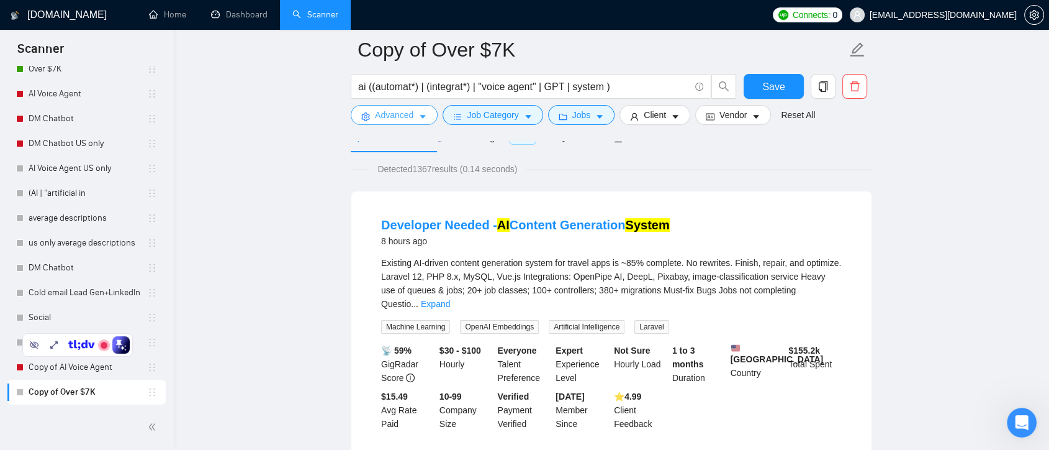
click at [404, 114] on span "Advanced" at bounding box center [394, 115] width 38 height 14
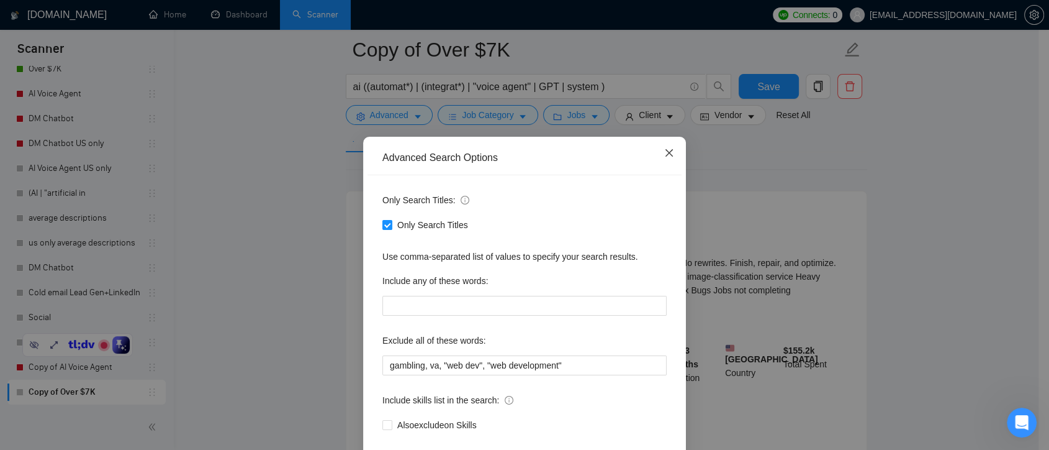
click at [670, 157] on span "Close" at bounding box center [670, 154] width 34 height 34
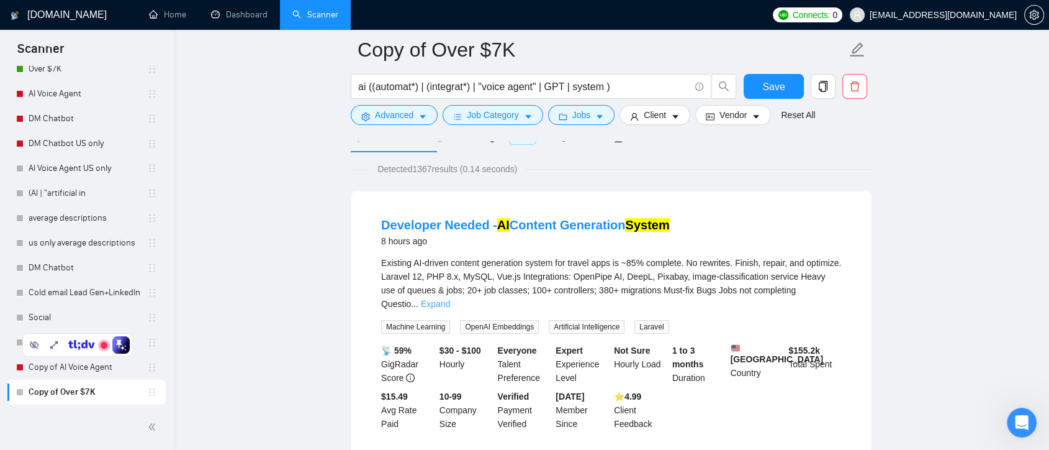
click at [450, 299] on link "Expand" at bounding box center [435, 304] width 29 height 10
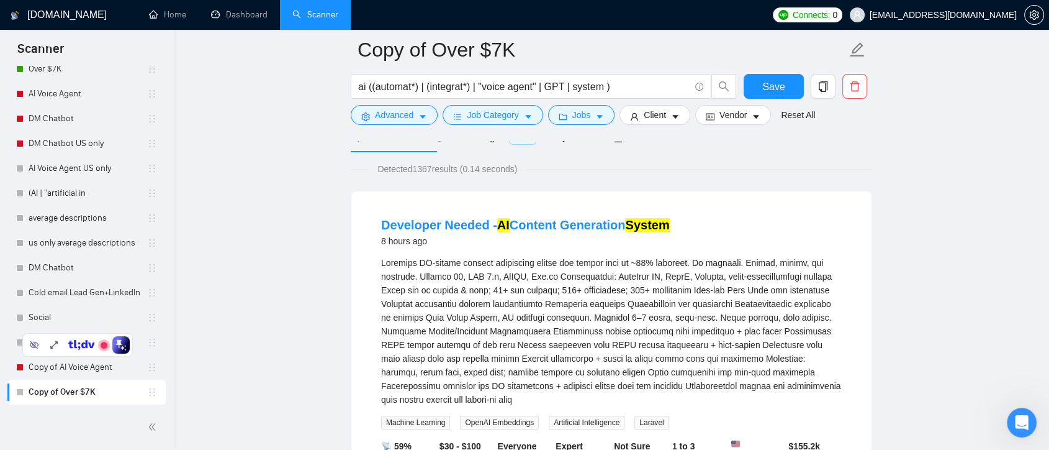
scroll to position [482, 0]
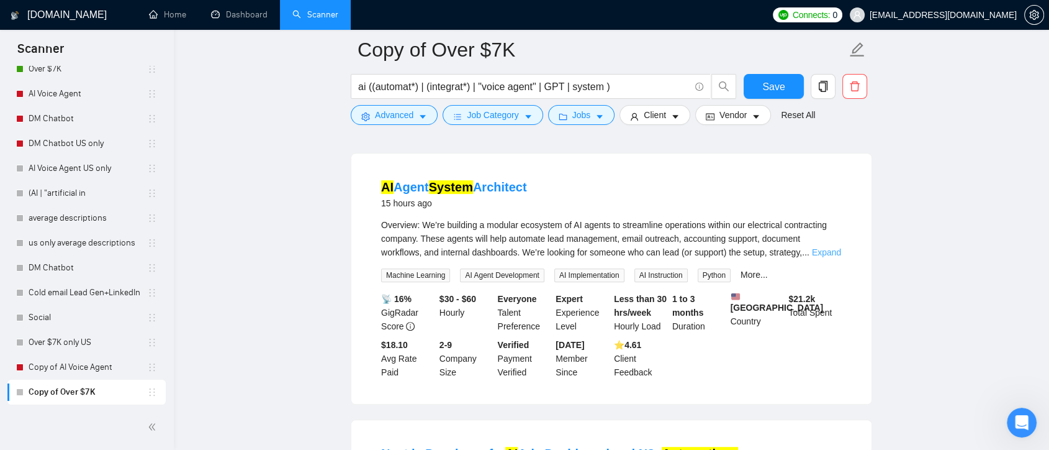
click at [826, 247] on link "Expand" at bounding box center [826, 252] width 29 height 10
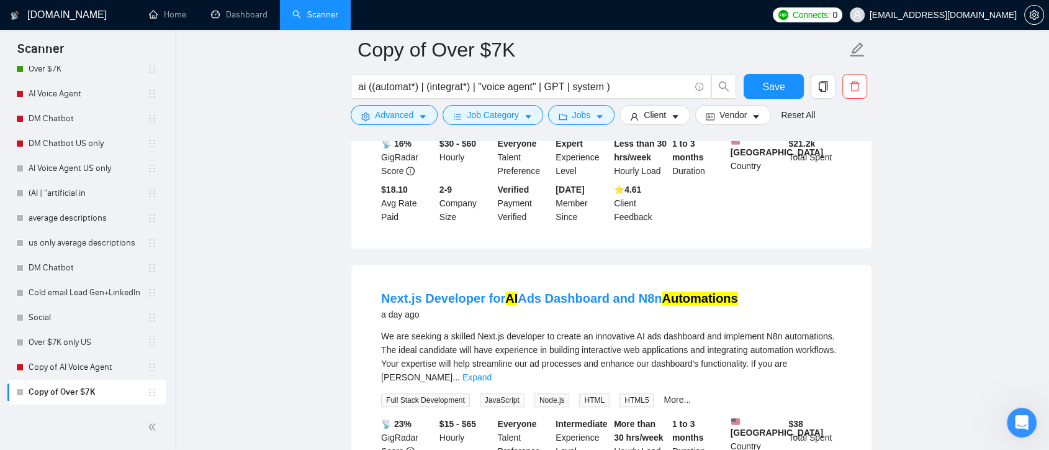
scroll to position [1034, 0]
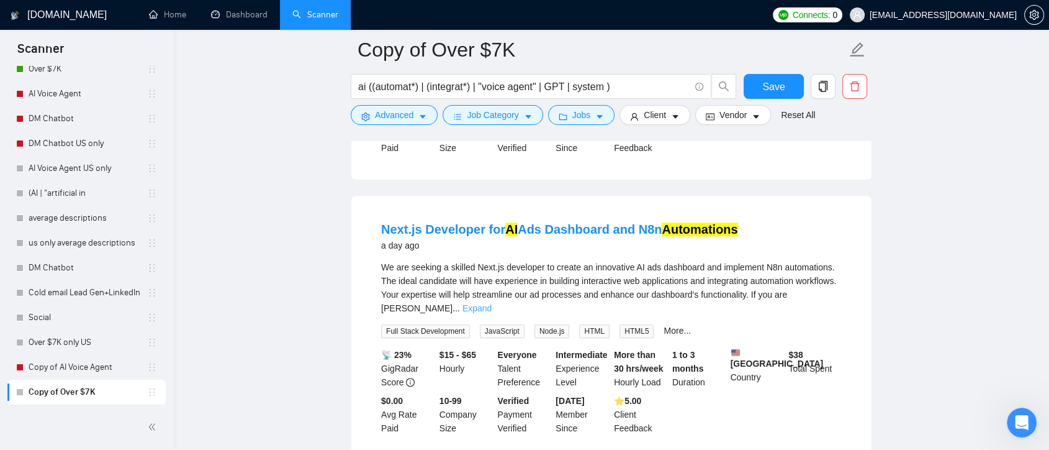
click at [492, 303] on link "Expand" at bounding box center [477, 308] width 29 height 10
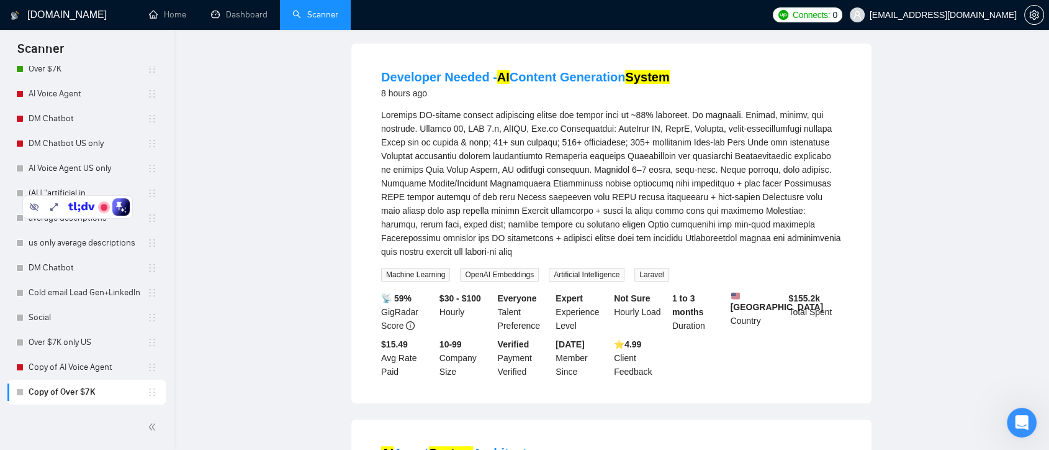
scroll to position [0, 0]
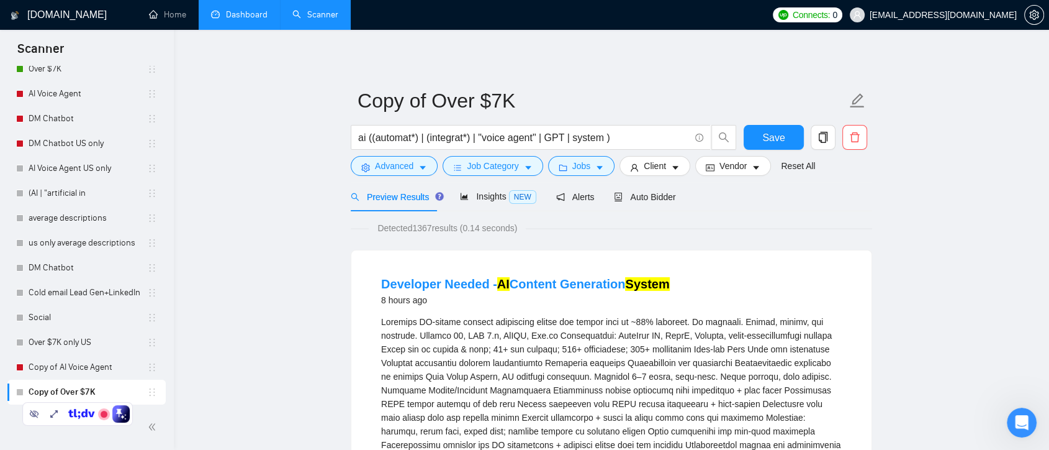
click at [238, 17] on link "Dashboard" at bounding box center [239, 14] width 56 height 11
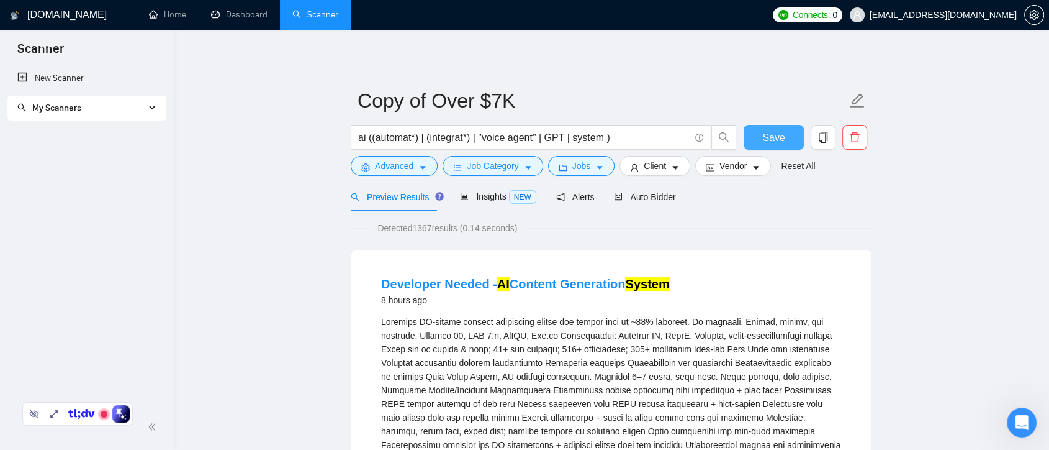
click at [771, 135] on span "Save" at bounding box center [773, 138] width 22 height 16
click at [145, 112] on div "My Scanners" at bounding box center [86, 108] width 159 height 25
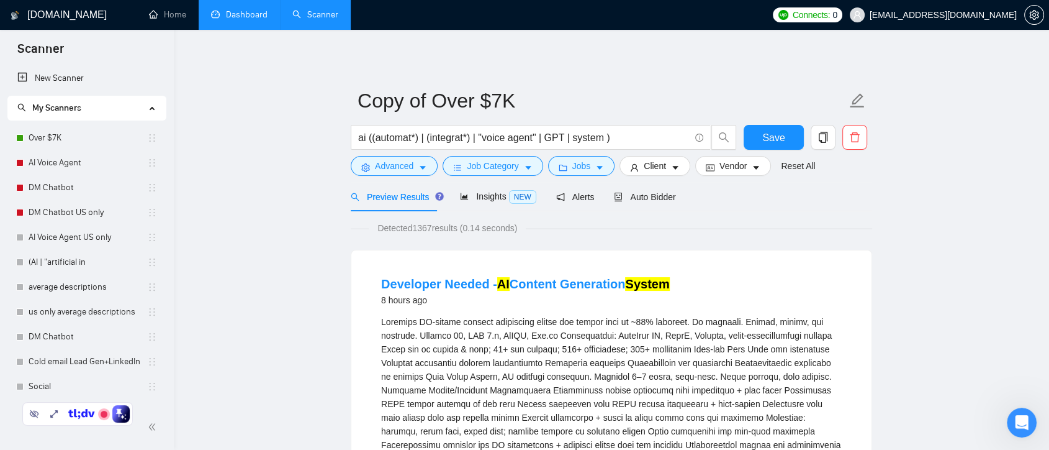
click at [250, 20] on link "Dashboard" at bounding box center [239, 14] width 56 height 11
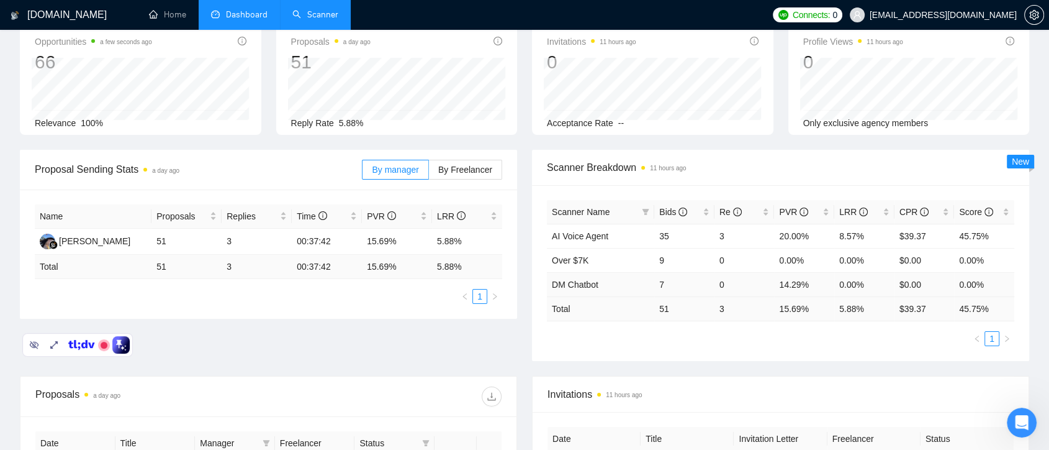
scroll to position [138, 0]
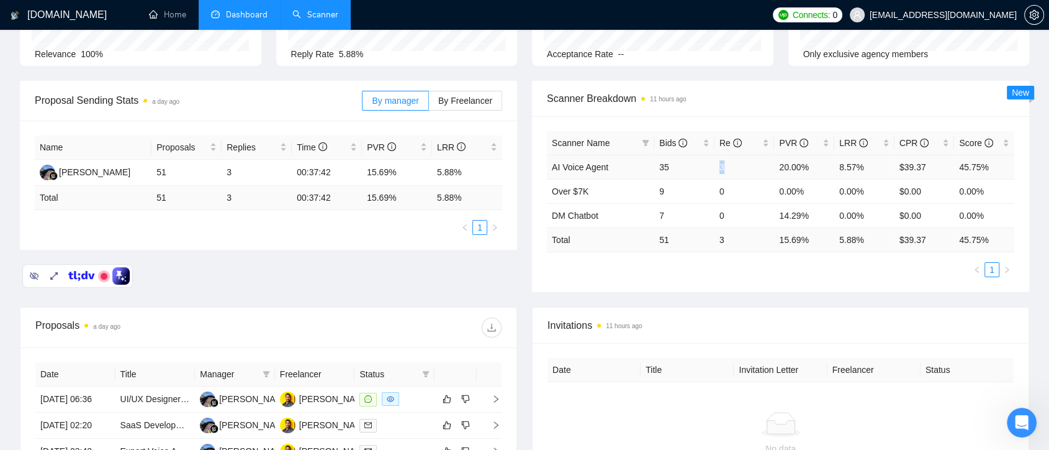
drag, startPoint x: 720, startPoint y: 167, endPoint x: 734, endPoint y: 166, distance: 14.3
click at [734, 166] on td "3" at bounding box center [745, 167] width 60 height 24
click at [319, 17] on link "Scanner" at bounding box center [315, 14] width 46 height 11
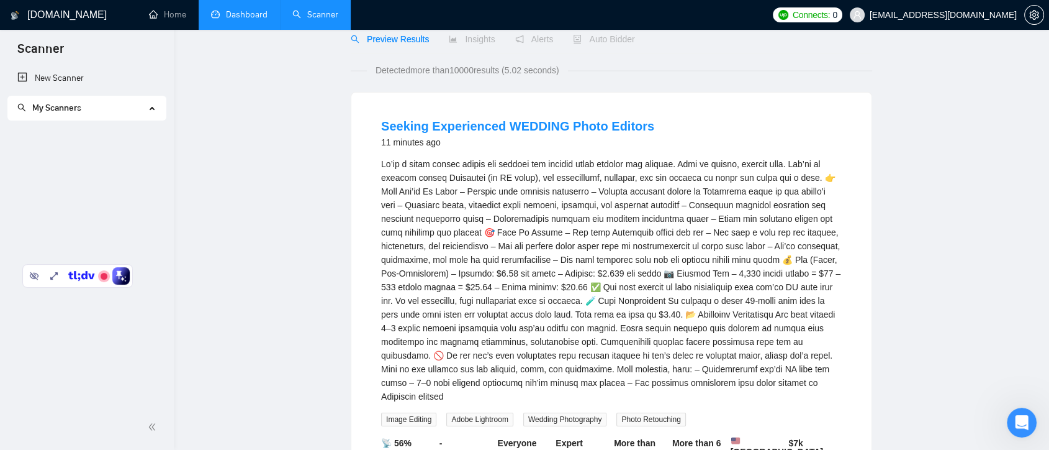
click at [136, 102] on span "My Scanners" at bounding box center [81, 108] width 128 height 25
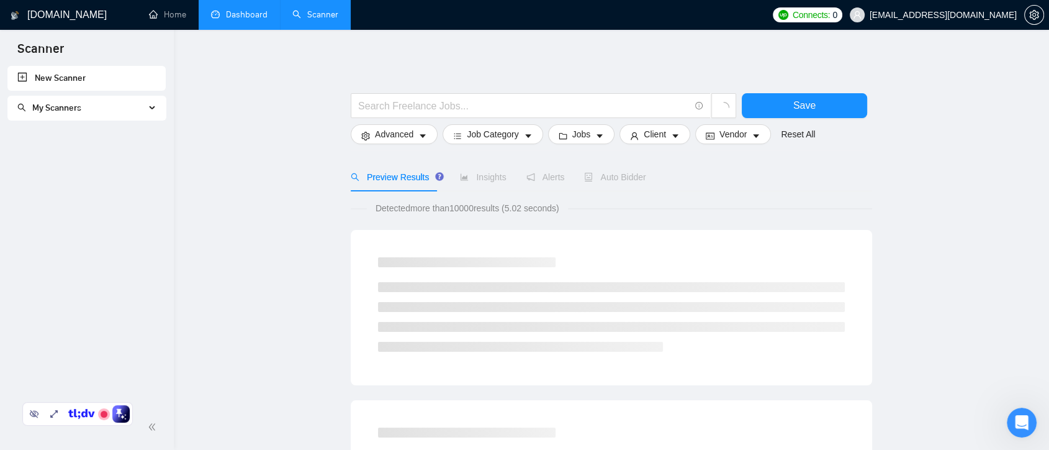
click at [151, 108] on icon at bounding box center [153, 108] width 6 height 0
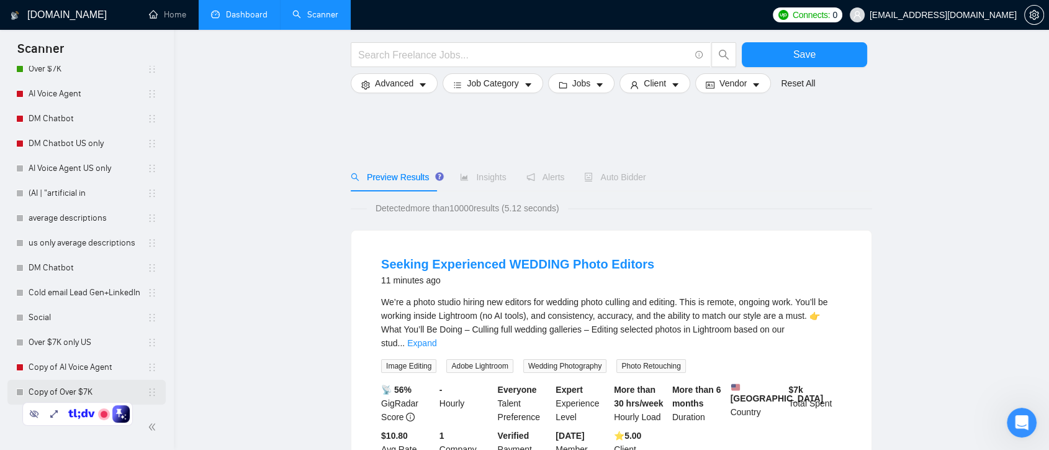
scroll to position [69, 0]
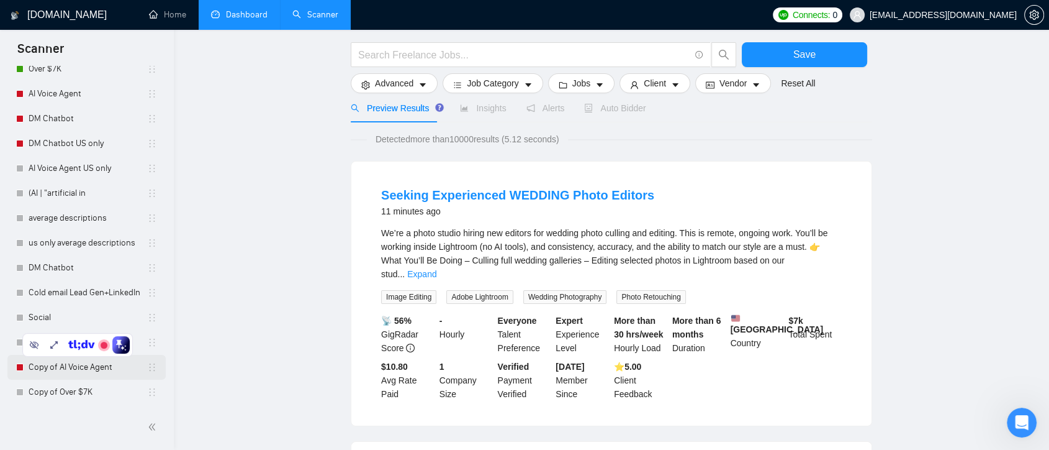
click at [99, 369] on link "Copy of AI Voice Agent" at bounding box center [88, 367] width 119 height 25
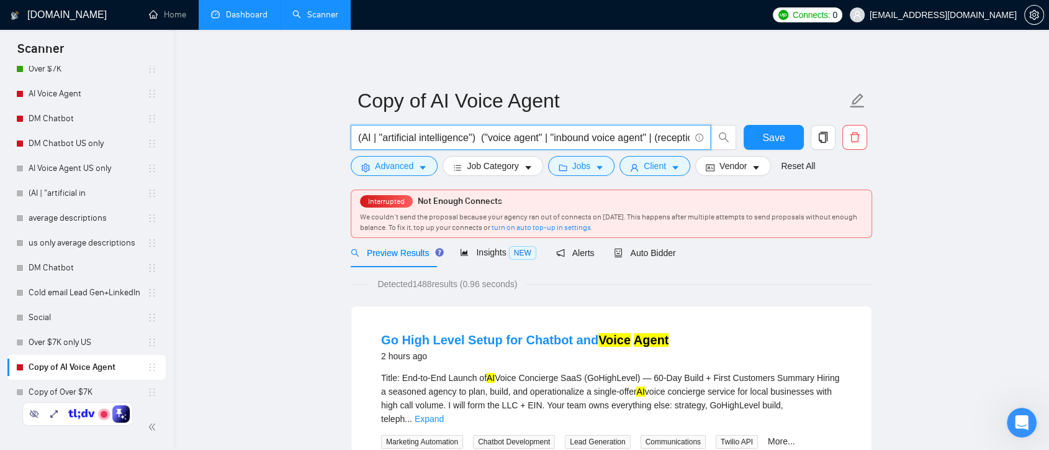
scroll to position [0, 99]
drag, startPoint x: 556, startPoint y: 137, endPoint x: 699, endPoint y: 140, distance: 142.8
click at [700, 140] on span "(AI | "artificial intelligence") ("voice agent" | "inbound voice agent" | (rece…" at bounding box center [531, 137] width 360 height 25
click at [401, 168] on span "Advanced" at bounding box center [394, 166] width 38 height 14
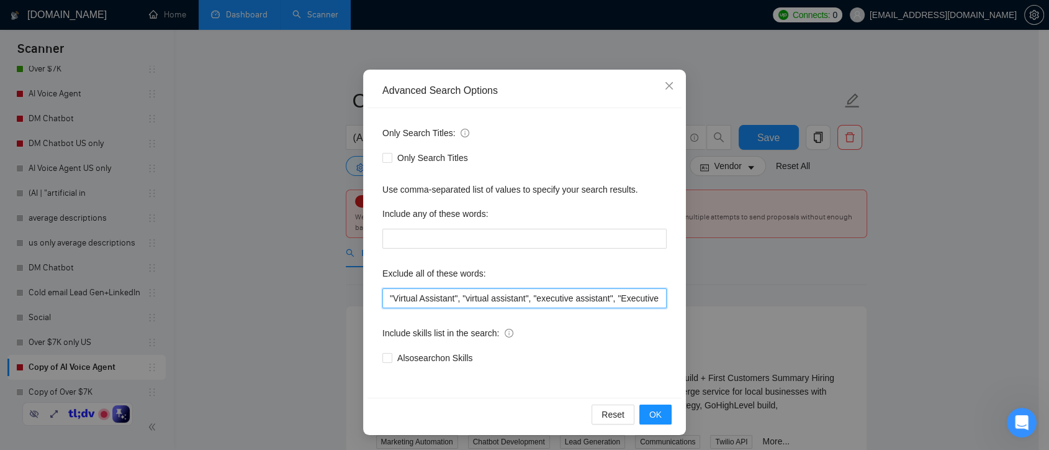
scroll to position [0, 34]
drag, startPoint x: 582, startPoint y: 295, endPoint x: 716, endPoint y: 292, distance: 133.5
click at [716, 292] on div "Advanced Search Options Only Search Titles: Only Search Titles Use comma-separa…" at bounding box center [524, 225] width 1049 height 450
click at [654, 295] on input ""Virtual Assistant", "virtual assistant", "executive assistant", "Executive Ass…" at bounding box center [524, 298] width 284 height 20
click at [666, 88] on icon "close" at bounding box center [669, 85] width 7 height 7
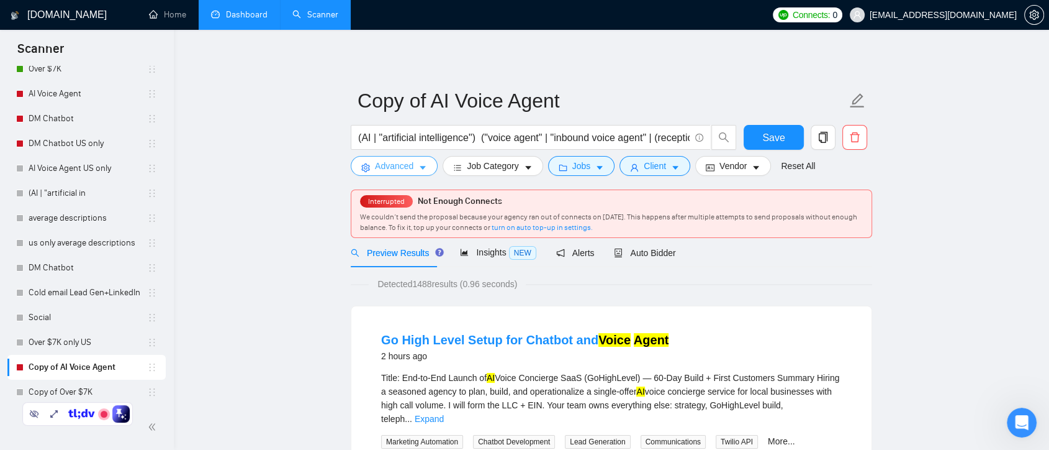
scroll to position [0, 0]
click at [413, 168] on button "Advanced" at bounding box center [394, 166] width 87 height 20
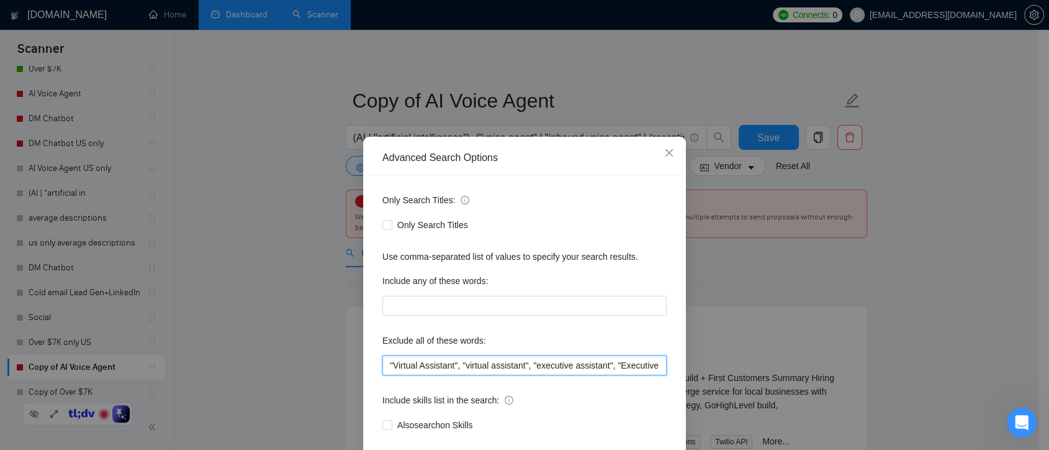
click at [646, 363] on input ""Virtual Assistant", "virtual assistant", "executive assistant", "Executive Ass…" at bounding box center [524, 365] width 284 height 20
click at [549, 363] on input ""Virtual Assistant", "virtual assistant", "executive assistant", "Executive Ass…" at bounding box center [524, 365] width 284 height 20
click at [537, 362] on input ""Virtual Assistant", "virtual assistant", "executive assistant", "Executive Ass…" at bounding box center [524, 365] width 284 height 20
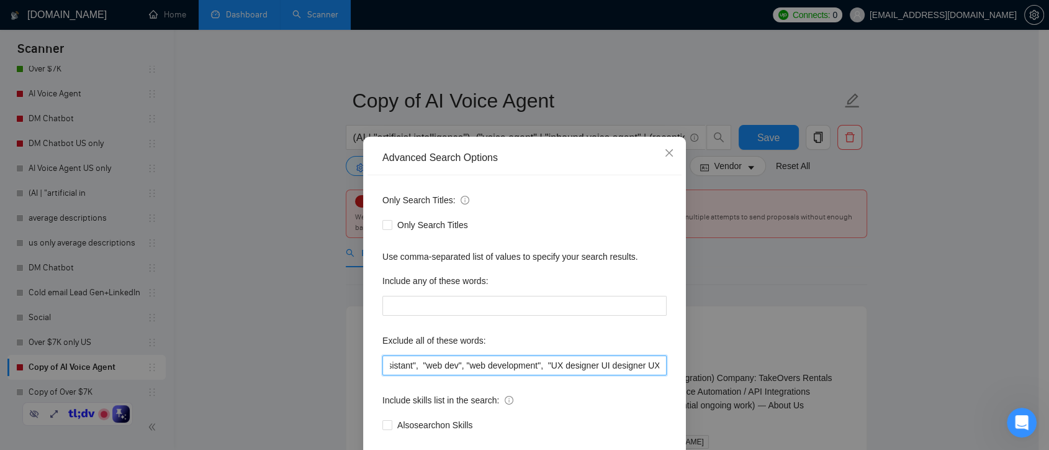
click at [585, 366] on input ""Virtual Assistant", "virtual assistant", "executive assistant", "Executive Ass…" at bounding box center [524, 365] width 284 height 20
click at [594, 366] on input ""Virtual Assistant", "virtual assistant", "executive assistant", "Executive Ass…" at bounding box center [524, 365] width 284 height 20
click at [641, 366] on input ""Virtual Assistant", "virtual assistant", "executive assistant", "Executive Ass…" at bounding box center [524, 365] width 284 height 20
drag, startPoint x: 638, startPoint y: 368, endPoint x: 678, endPoint y: 363, distance: 40.0
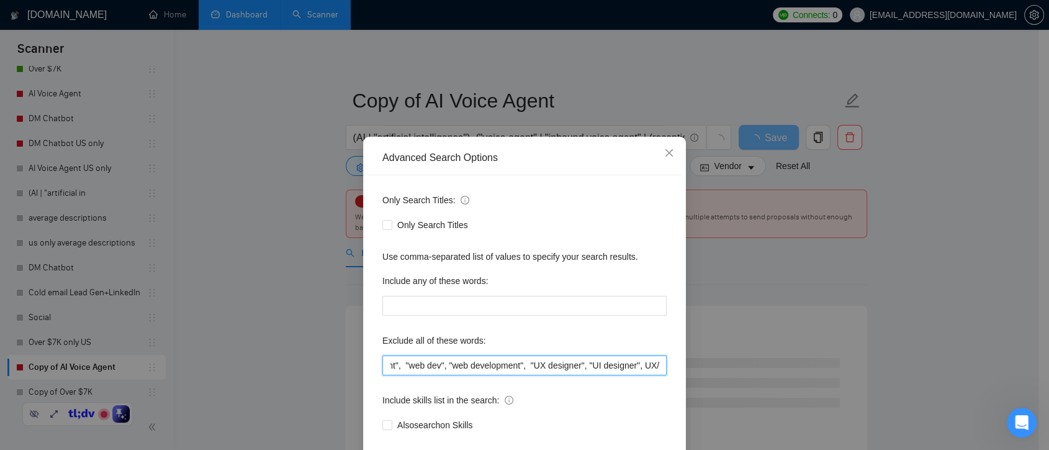
click at [678, 363] on div "Advanced Search Options Only Search Titles: Only Search Titles Use comma-separa…" at bounding box center [524, 319] width 323 height 365
click at [633, 368] on input ""Virtual Assistant", "virtual assistant", "executive assistant", "Executive Ass…" at bounding box center [524, 365] width 284 height 20
click at [648, 367] on input ""Virtual Assistant", "virtual assistant", "executive assistant", "Executive Ass…" at bounding box center [524, 365] width 284 height 20
click at [657, 366] on input ""Virtual Assistant", "virtual assistant", "executive assistant", "Executive Ass…" at bounding box center [524, 365] width 284 height 20
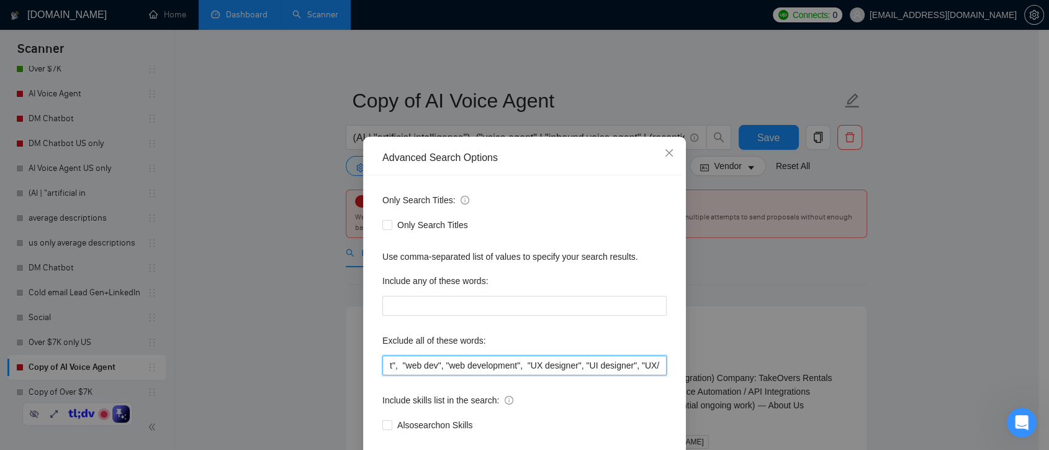
click at [654, 364] on input ""Virtual Assistant", "virtual assistant", "executive assistant", "Executive Ass…" at bounding box center [524, 365] width 284 height 20
click at [652, 363] on input ""Virtual Assistant", "virtual assistant", "executive assistant", "Executive Ass…" at bounding box center [524, 365] width 284 height 20
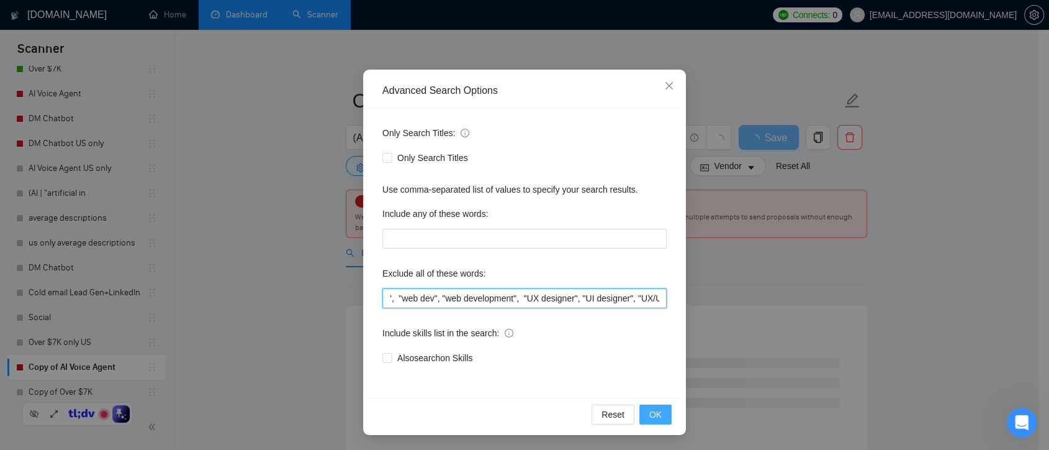
type input ""Virtual Assistant", "virtual assistant", "executive assistant", "Executive Ass…"
click at [652, 412] on span "OK" at bounding box center [655, 414] width 12 height 14
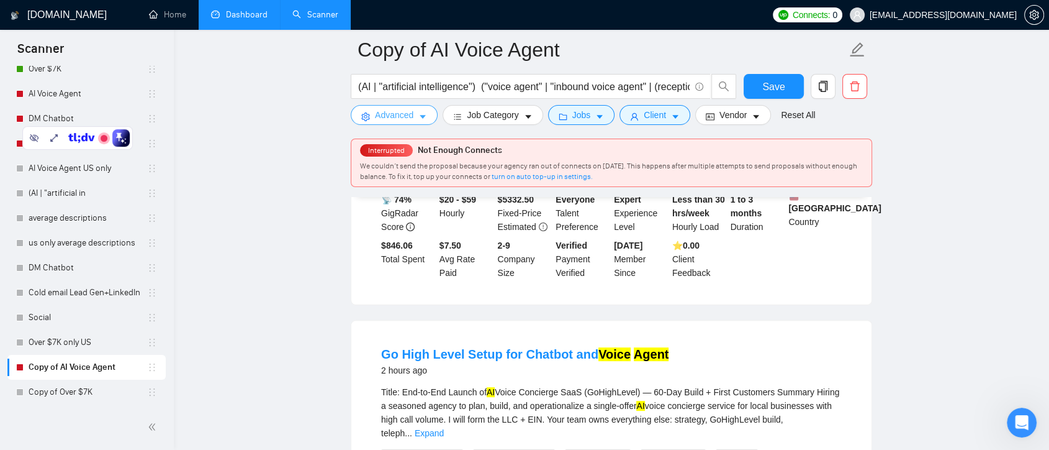
scroll to position [138, 0]
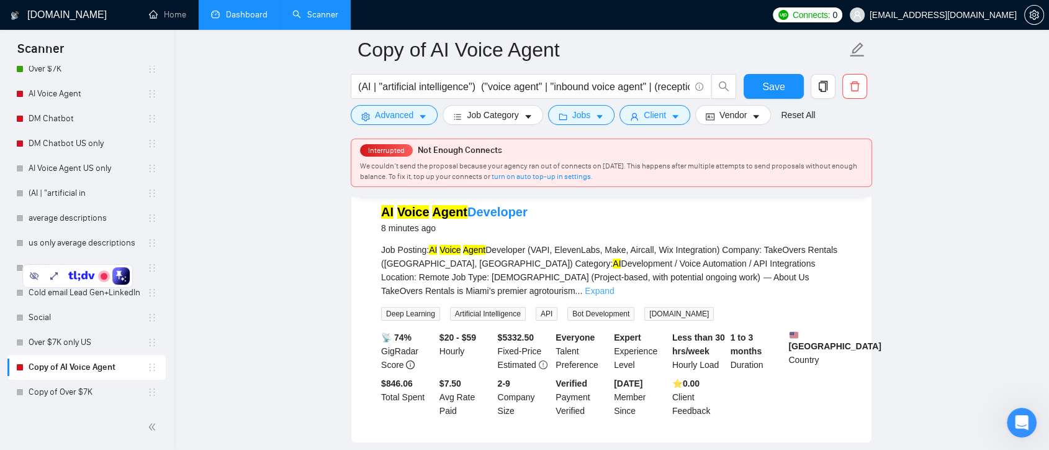
click at [614, 286] on link "Expand" at bounding box center [599, 291] width 29 height 10
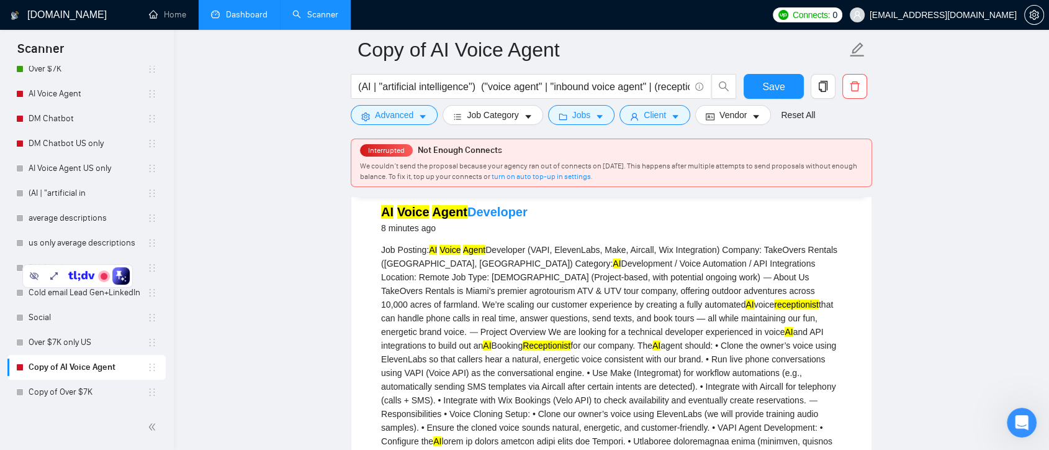
click at [238, 19] on link "Dashboard" at bounding box center [239, 14] width 56 height 11
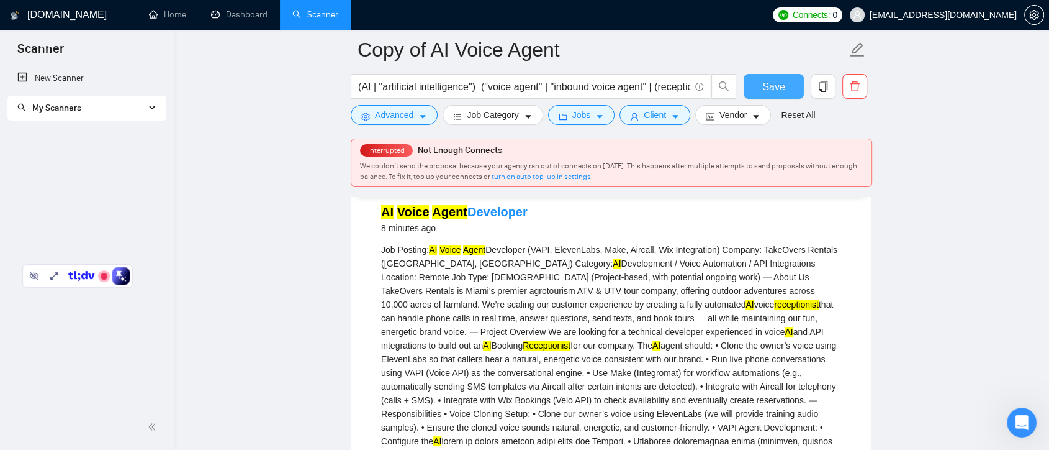
scroll to position [0, 0]
click at [774, 85] on span "Save" at bounding box center [773, 87] width 22 height 16
drag, startPoint x: 243, startPoint y: 19, endPoint x: 307, endPoint y: 47, distance: 69.0
click at [243, 19] on link "Dashboard" at bounding box center [239, 14] width 56 height 11
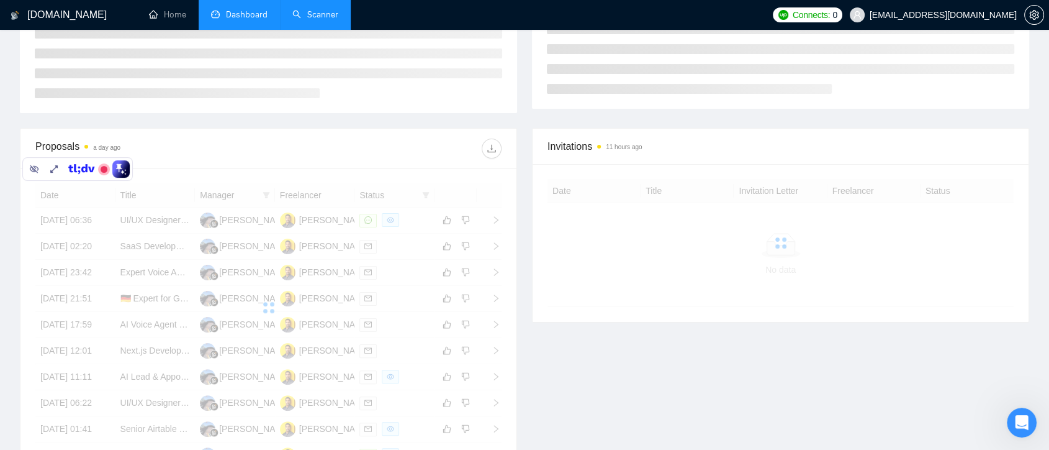
scroll to position [271, 0]
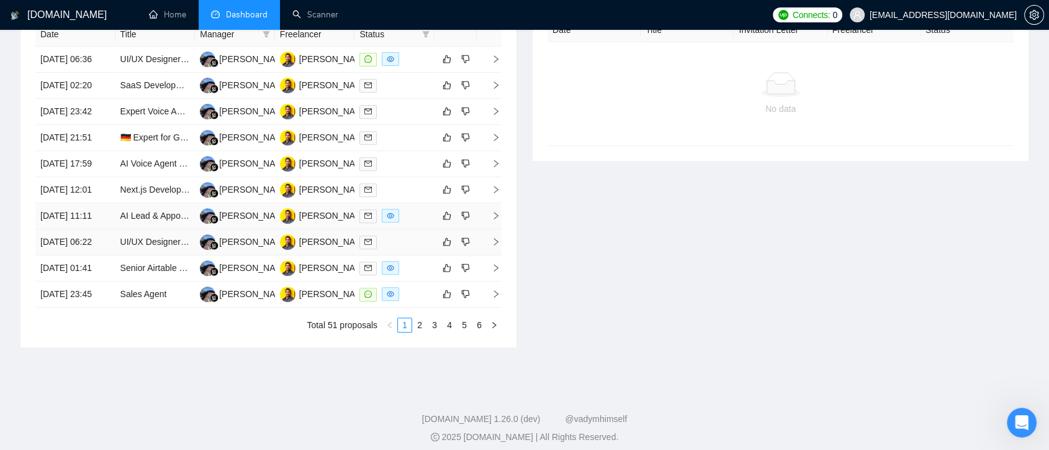
scroll to position [409, 0]
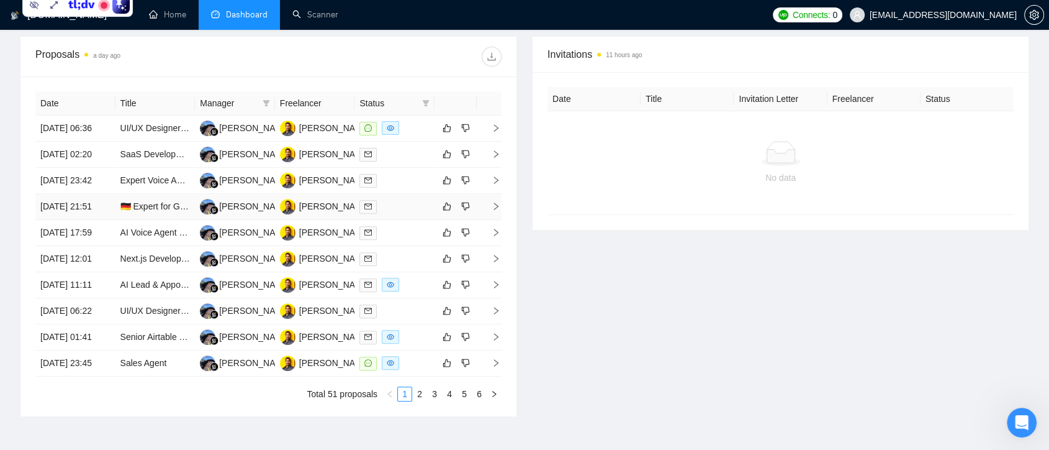
click at [341, 220] on td "[PERSON_NAME]" at bounding box center [315, 207] width 80 height 26
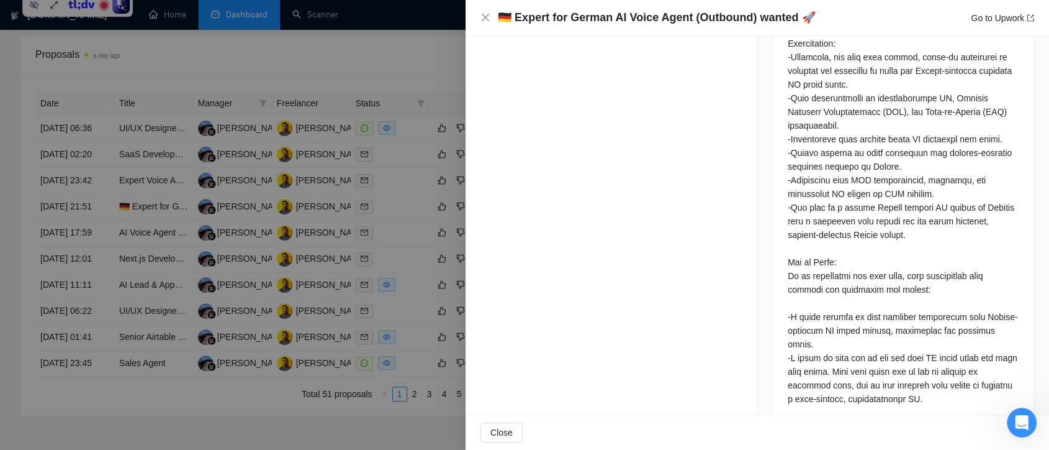
scroll to position [1034, 0]
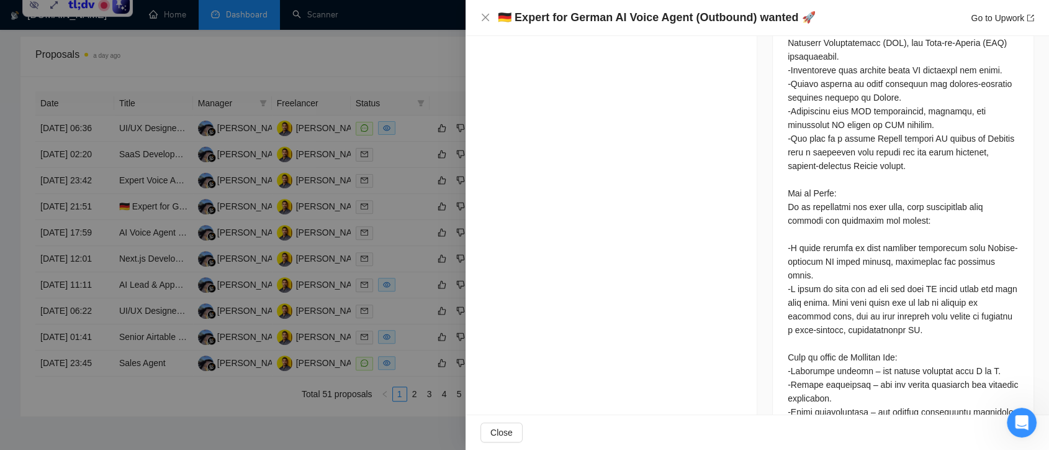
click at [425, 62] on div at bounding box center [524, 225] width 1049 height 450
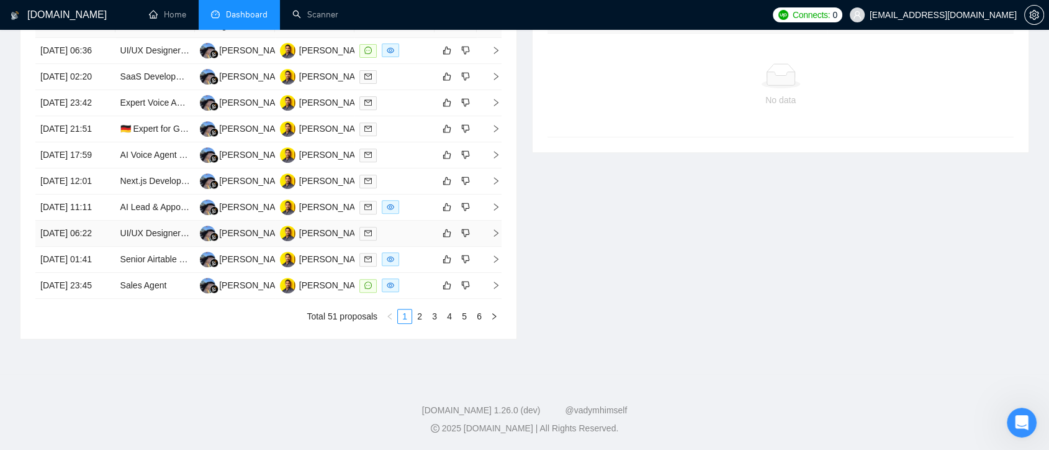
scroll to position [477, 0]
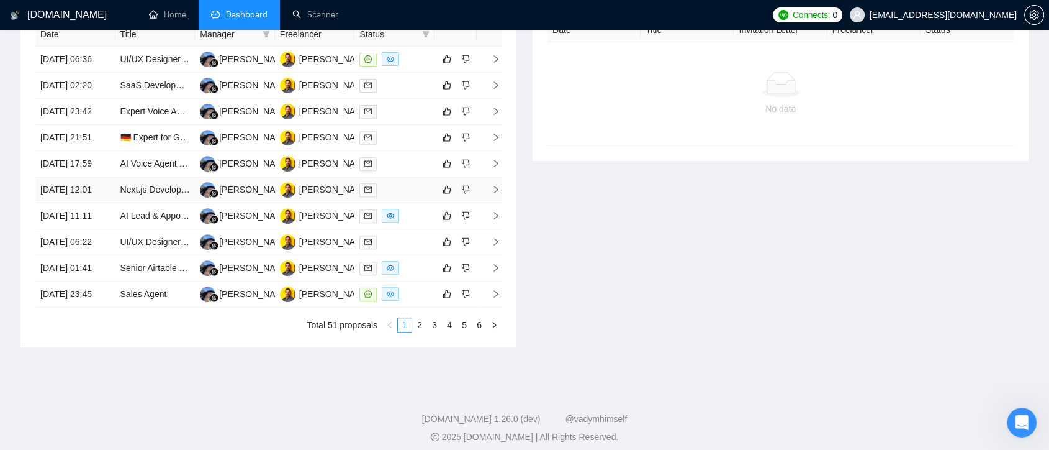
click at [347, 203] on td "[PERSON_NAME]" at bounding box center [315, 190] width 80 height 26
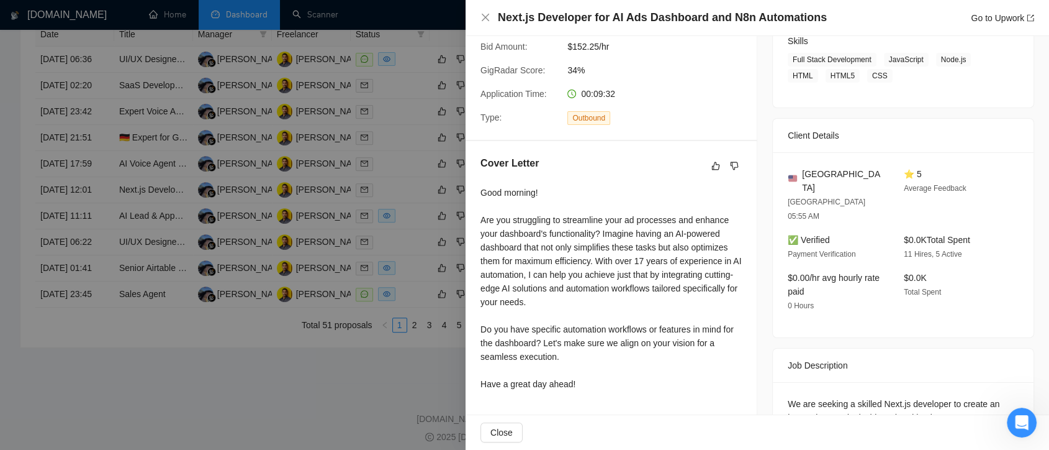
scroll to position [328, 0]
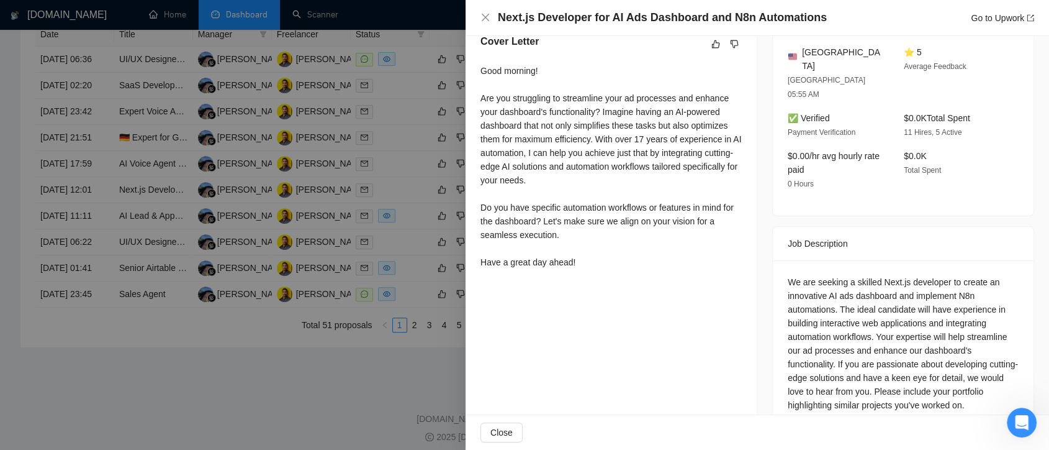
click at [402, 185] on div at bounding box center [524, 225] width 1049 height 450
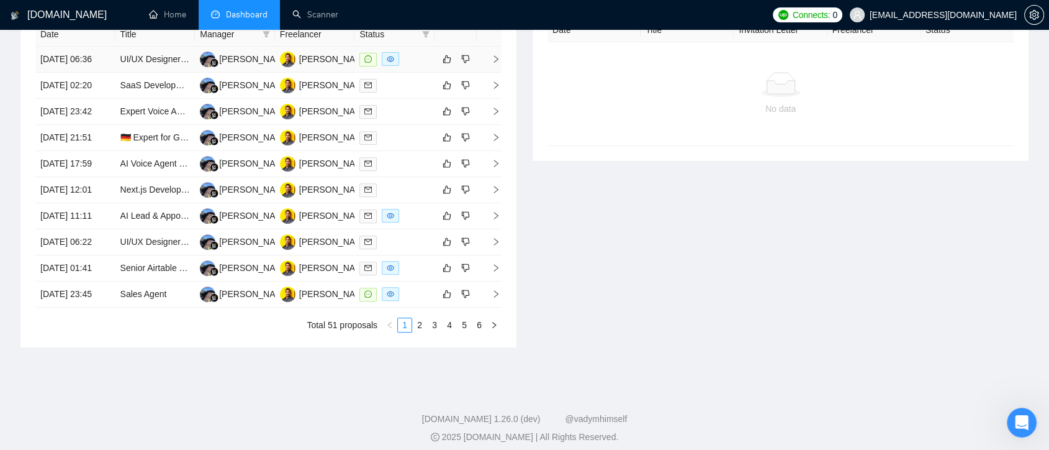
click at [342, 73] on td "[PERSON_NAME]" at bounding box center [315, 60] width 80 height 26
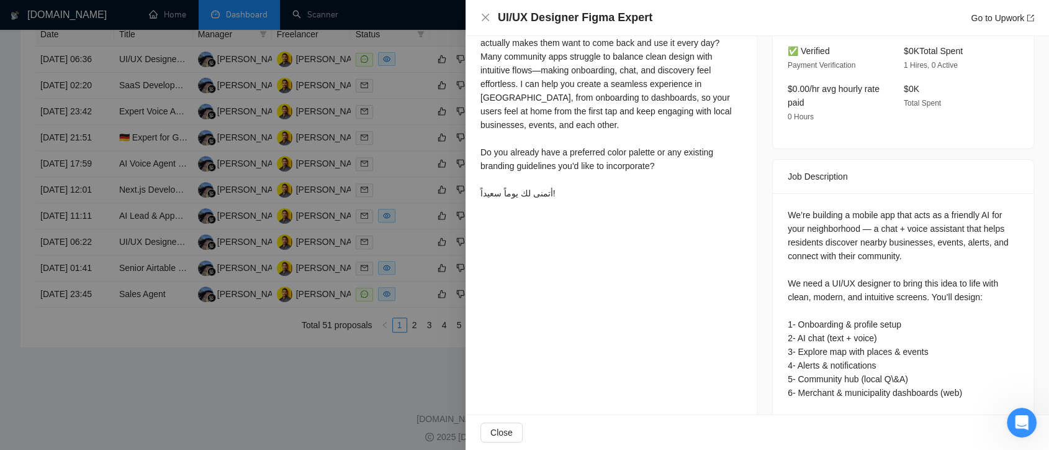
scroll to position [467, 0]
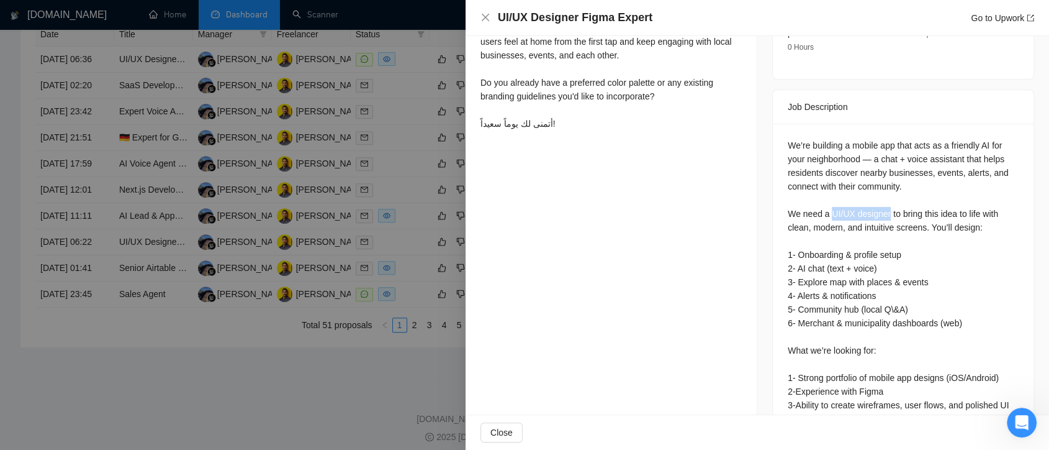
drag, startPoint x: 826, startPoint y: 206, endPoint x: 882, endPoint y: 209, distance: 56.6
click at [882, 209] on div "We’re building a mobile app that acts as a friendly AI for your neighborhood — …" at bounding box center [903, 356] width 231 height 437
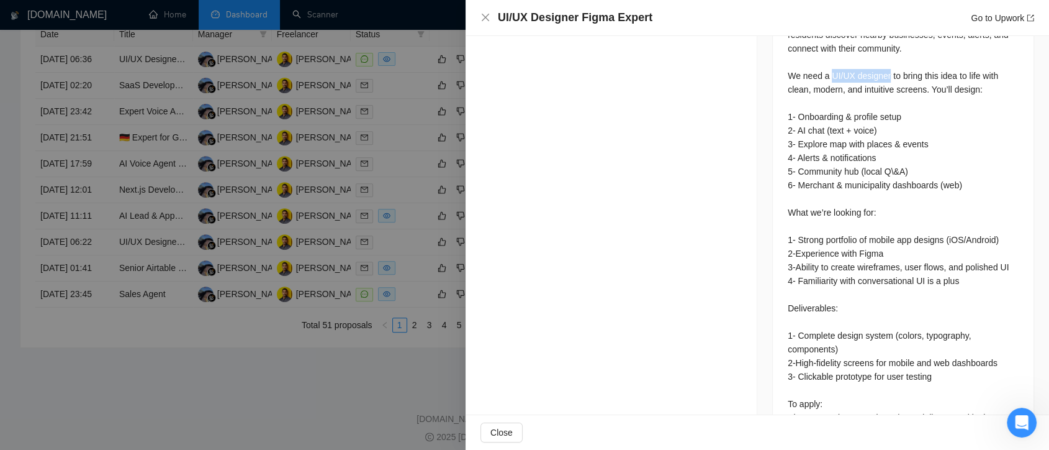
scroll to position [659, 0]
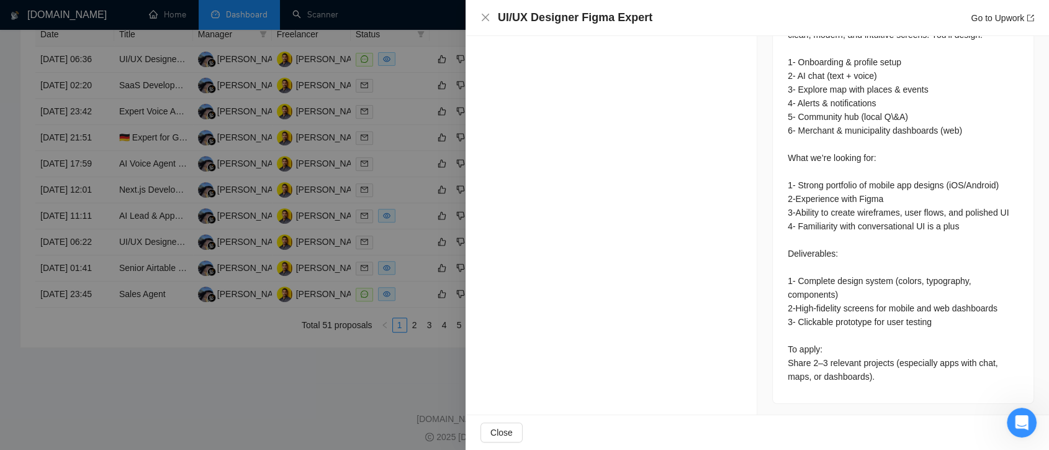
click at [412, 216] on div at bounding box center [524, 225] width 1049 height 450
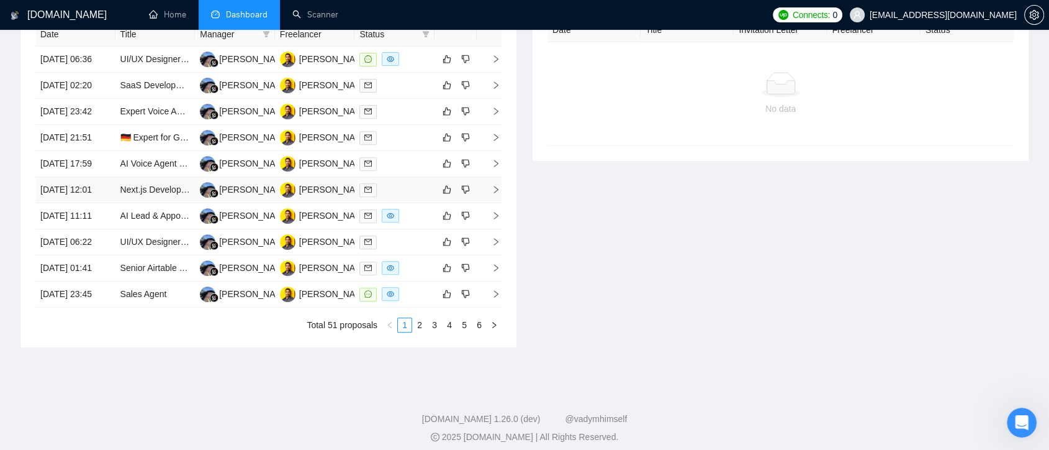
click at [335, 203] on td "[PERSON_NAME]" at bounding box center [315, 190] width 80 height 26
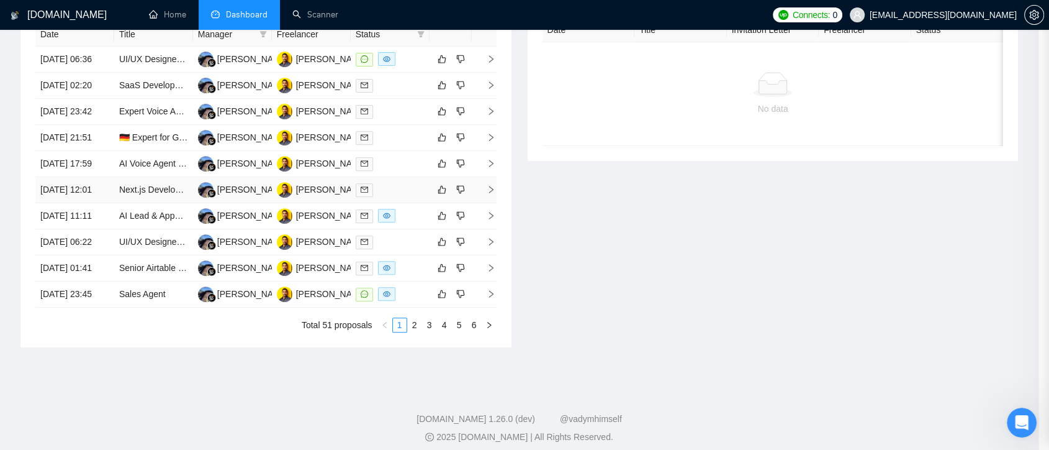
scroll to position [328, 0]
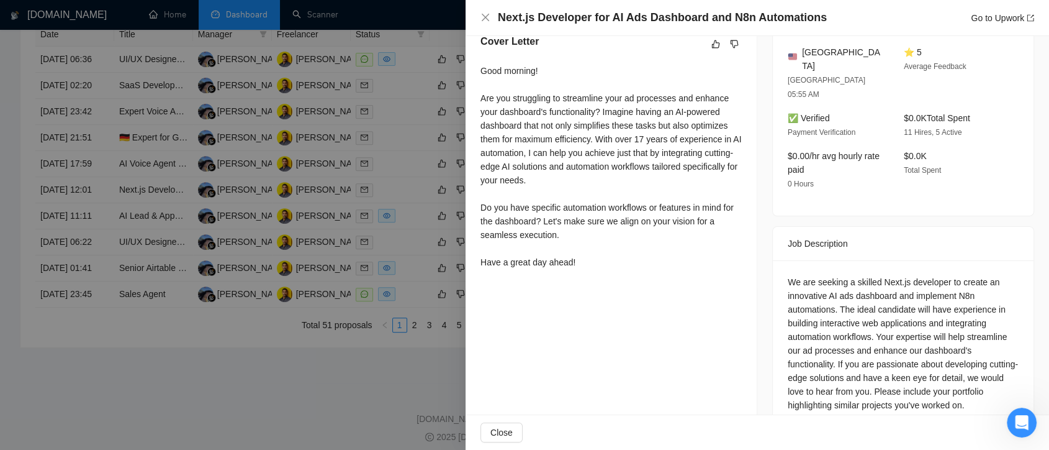
click at [390, 196] on div at bounding box center [524, 225] width 1049 height 450
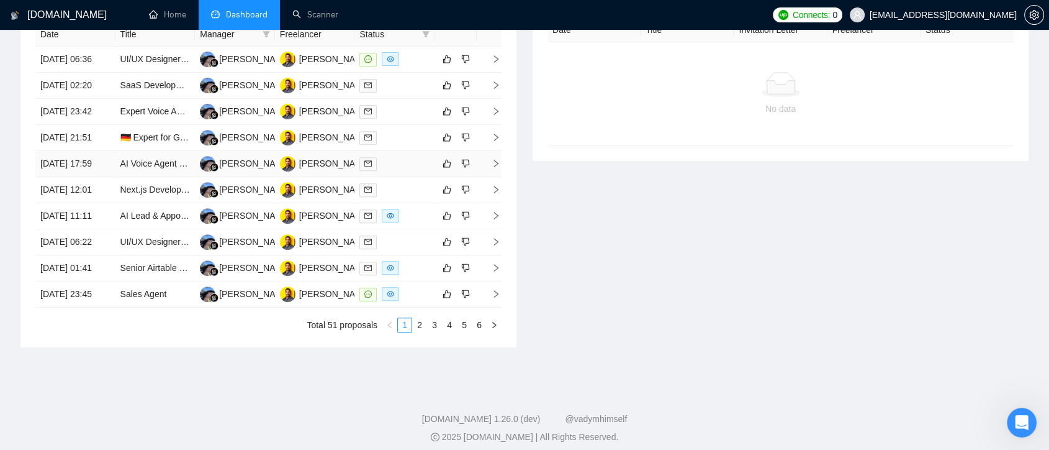
click at [343, 177] on td "[PERSON_NAME]" at bounding box center [315, 164] width 80 height 26
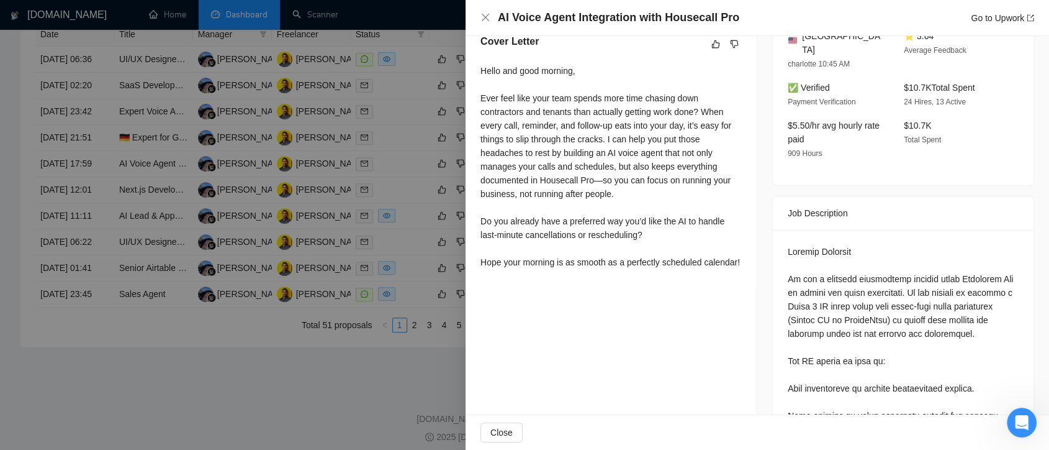
click at [410, 125] on div at bounding box center [524, 225] width 1049 height 450
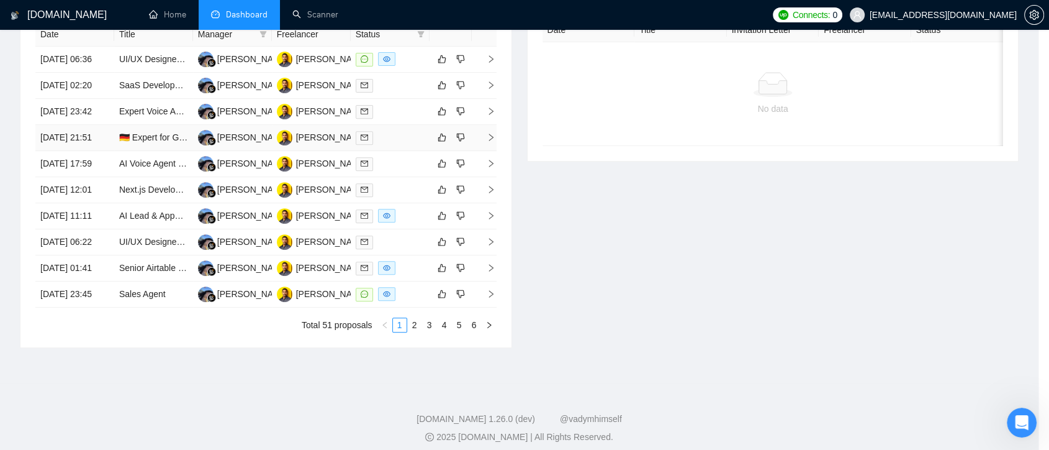
scroll to position [0, 0]
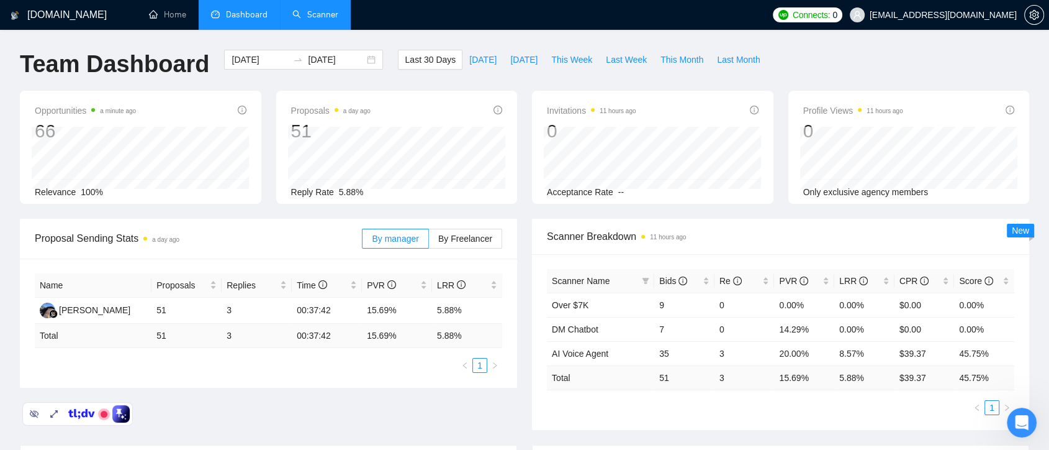
click at [329, 15] on link "Scanner" at bounding box center [315, 14] width 46 height 11
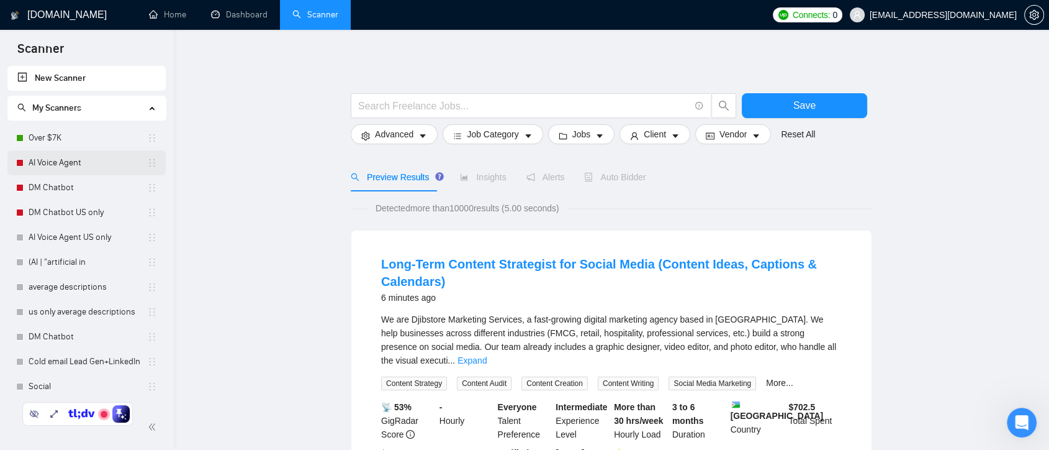
click at [87, 163] on link "AI Voice Agent" at bounding box center [88, 162] width 119 height 25
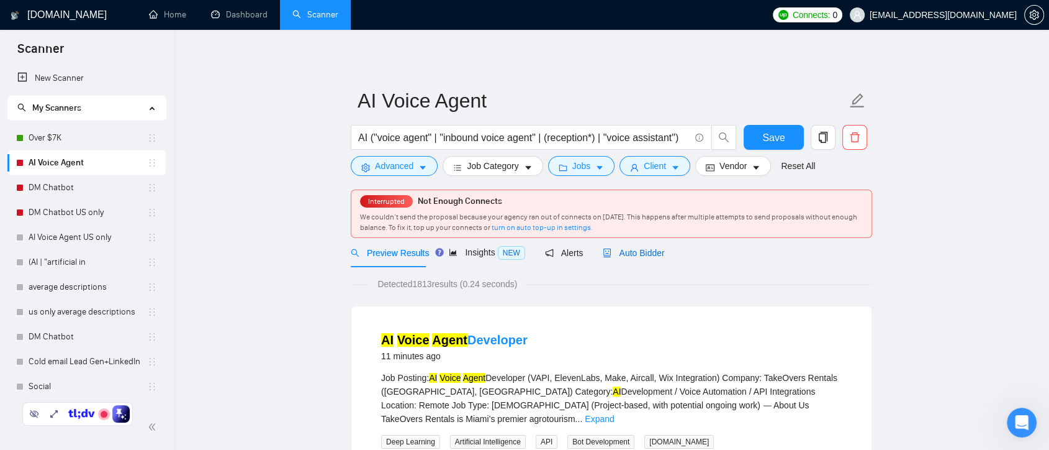
click at [648, 251] on span "Auto Bidder" at bounding box center [633, 253] width 61 height 10
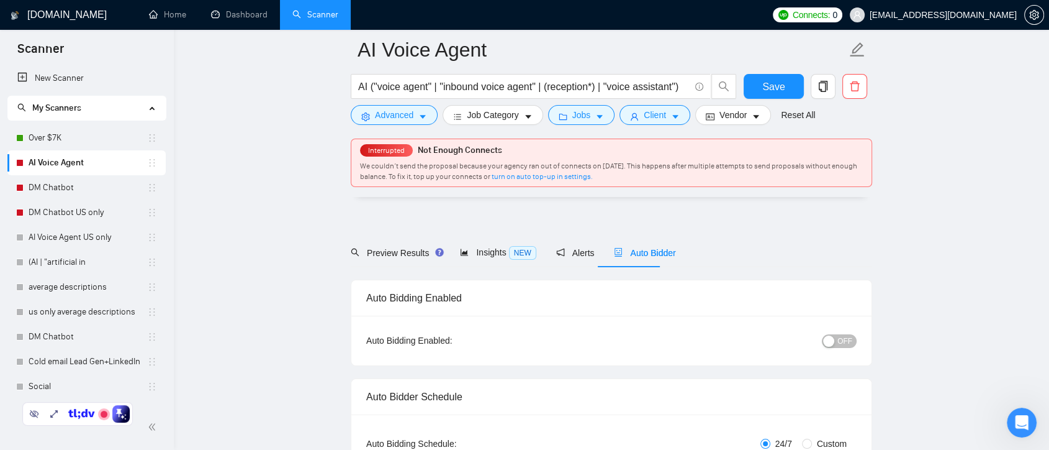
checkbox input "true"
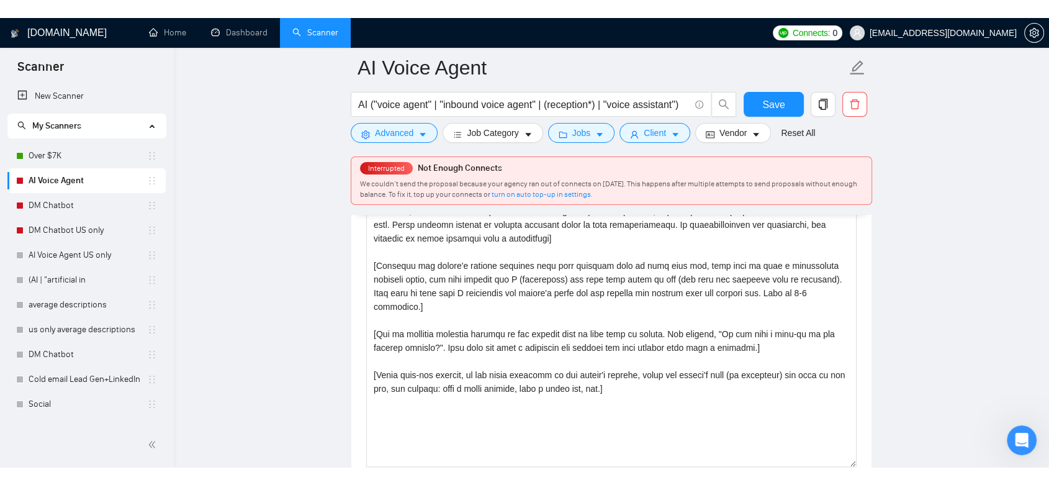
scroll to position [1380, 0]
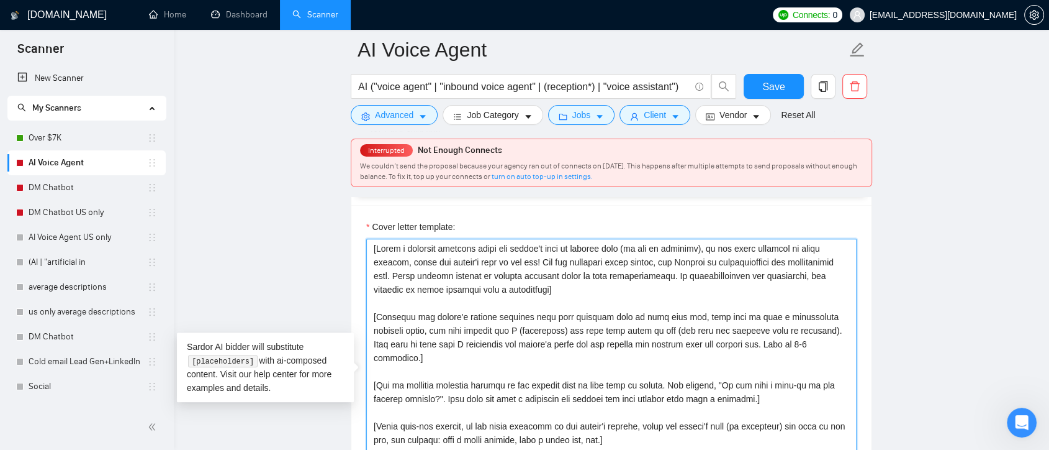
drag, startPoint x: 373, startPoint y: 246, endPoint x: 580, endPoint y: 299, distance: 214.1
click at [580, 299] on textarea "Cover letter template:" at bounding box center [611, 377] width 490 height 279
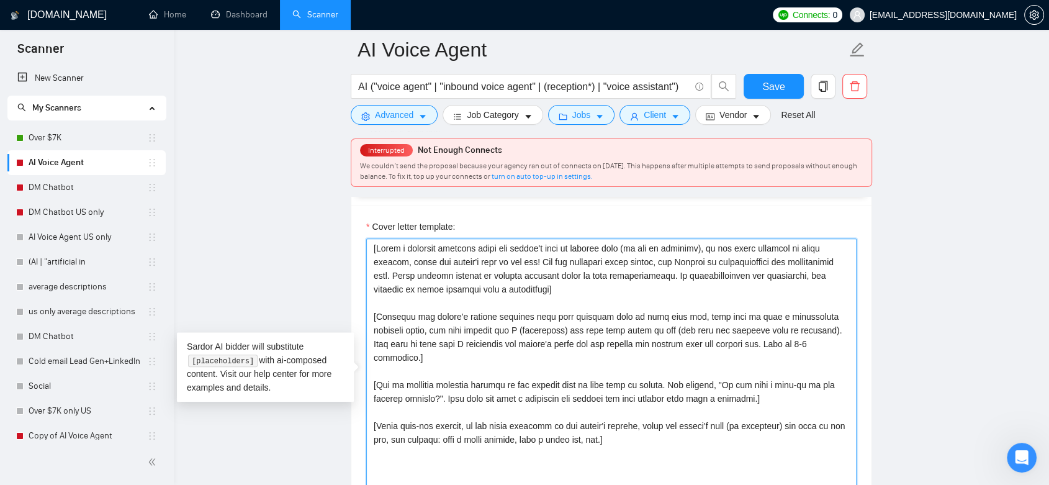
click at [610, 302] on textarea "Cover letter template:" at bounding box center [611, 377] width 490 height 279
drag, startPoint x: 562, startPoint y: 290, endPoint x: 363, endPoint y: 233, distance: 207.3
click at [363, 233] on div "Cover letter template:" at bounding box center [611, 376] width 520 height 343
click at [599, 291] on textarea "Cover letter template:" at bounding box center [611, 377] width 490 height 279
drag, startPoint x: 562, startPoint y: 292, endPoint x: 370, endPoint y: 230, distance: 201.5
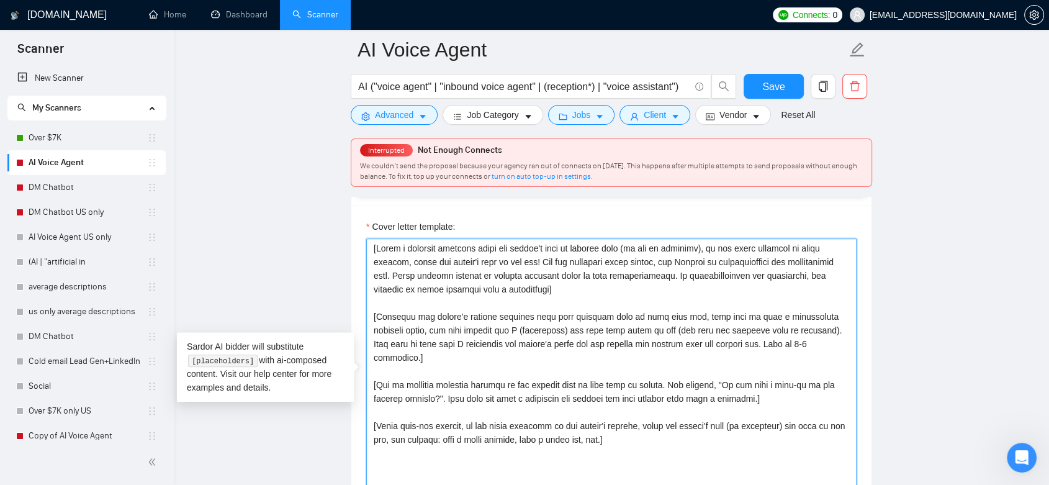
click at [370, 230] on div "Cover letter template:" at bounding box center [611, 369] width 490 height 298
click at [596, 297] on textarea "Cover letter template:" at bounding box center [611, 377] width 490 height 279
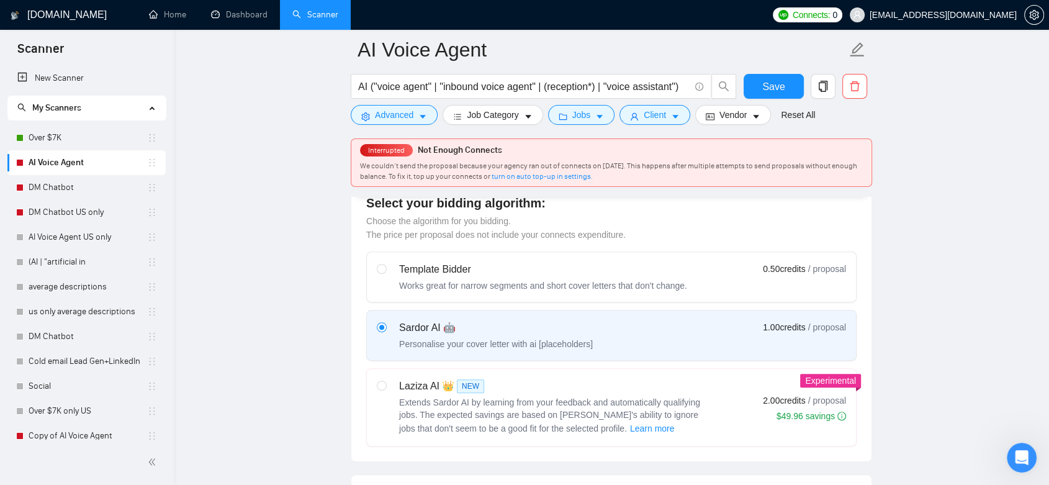
scroll to position [0, 0]
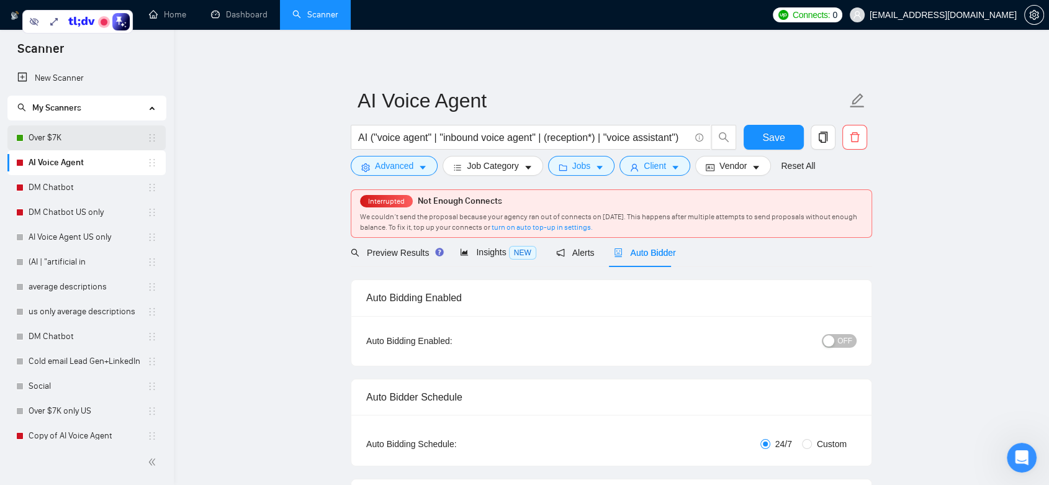
click at [89, 143] on link "Over $7K" at bounding box center [88, 137] width 119 height 25
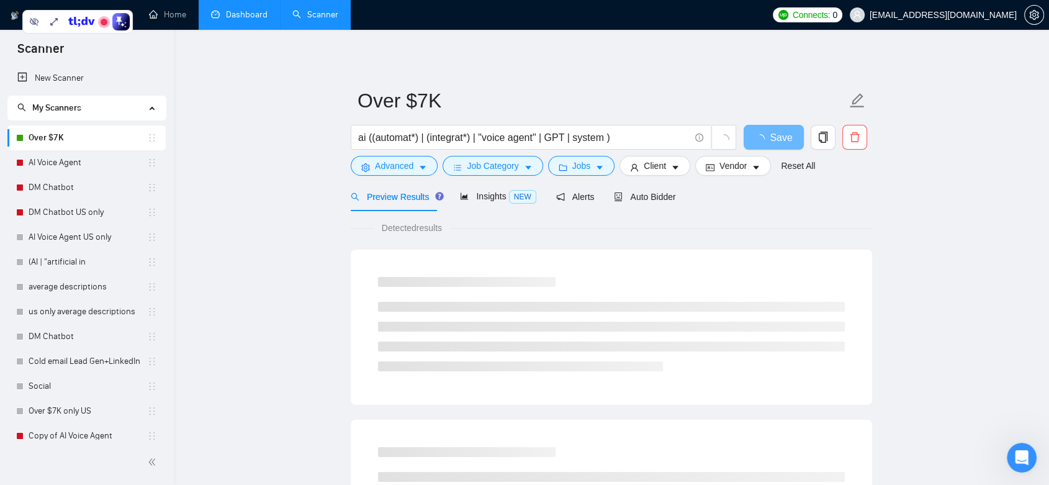
click at [235, 20] on link "Dashboard" at bounding box center [239, 14] width 56 height 11
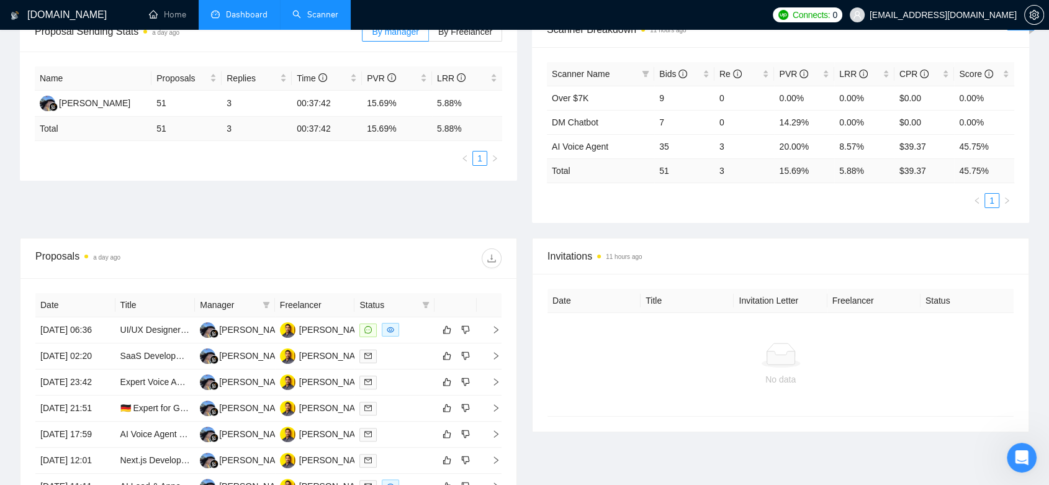
scroll to position [138, 0]
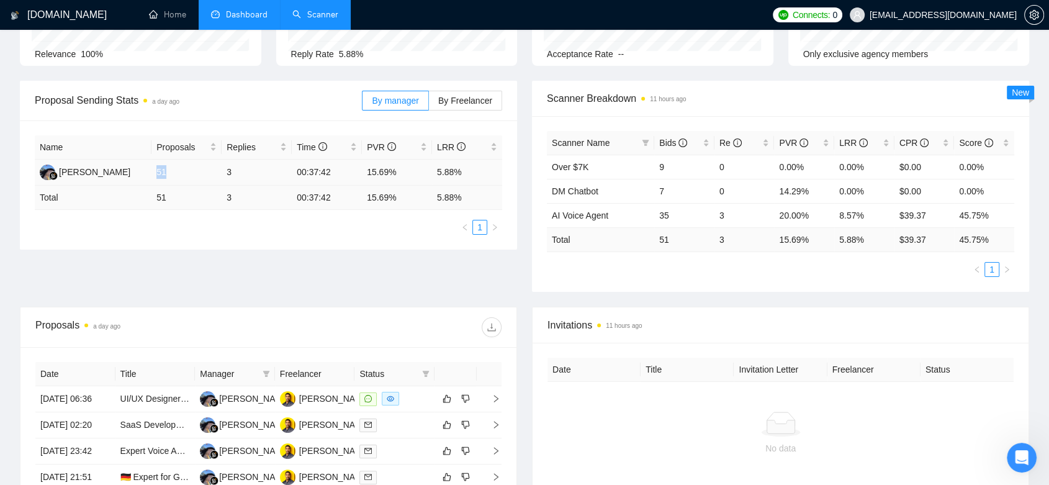
drag, startPoint x: 155, startPoint y: 169, endPoint x: 174, endPoint y: 173, distance: 19.0
click at [174, 173] on td "51" at bounding box center [186, 173] width 70 height 26
click at [229, 247] on div "Name Proposals Replies Time PVR LRR [PERSON_NAME] 51 3 00:37:42 15.69% 5.88% To…" at bounding box center [268, 184] width 497 height 129
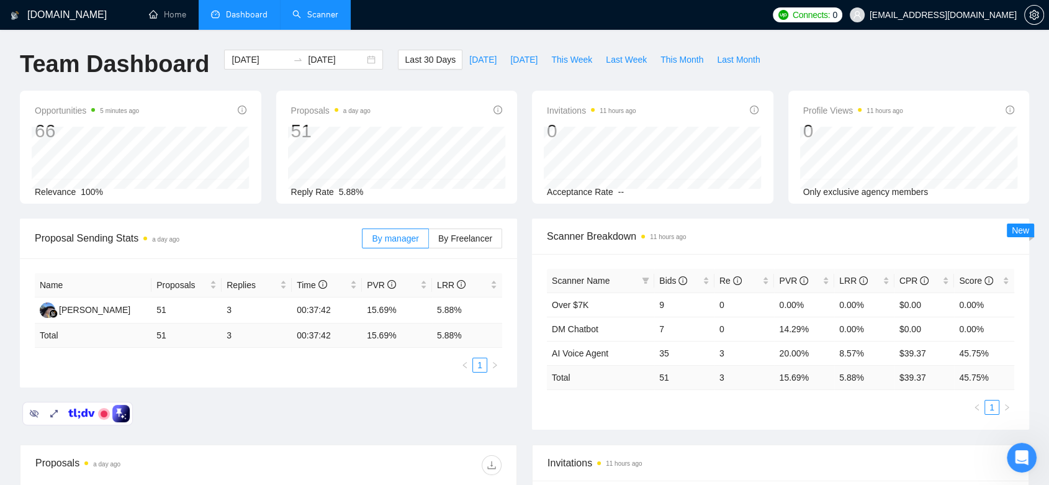
click at [320, 9] on link "Scanner" at bounding box center [315, 14] width 46 height 11
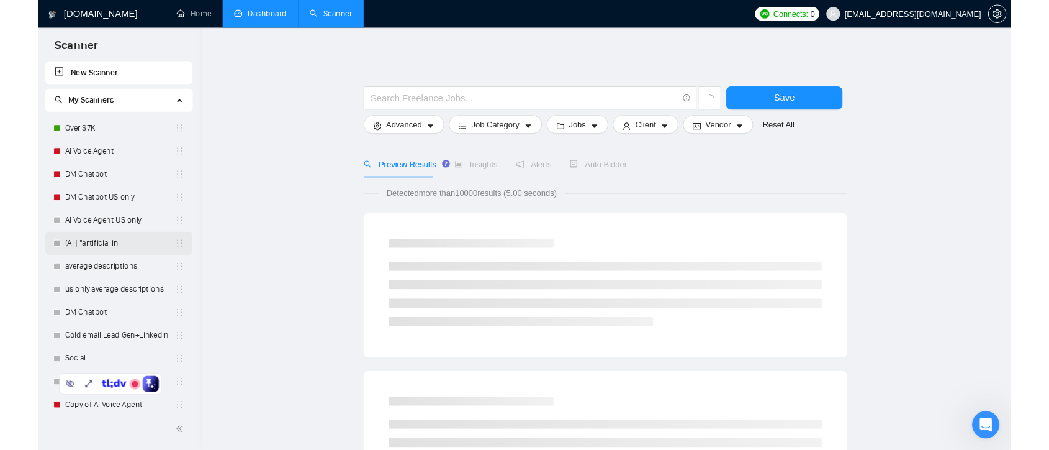
scroll to position [33, 0]
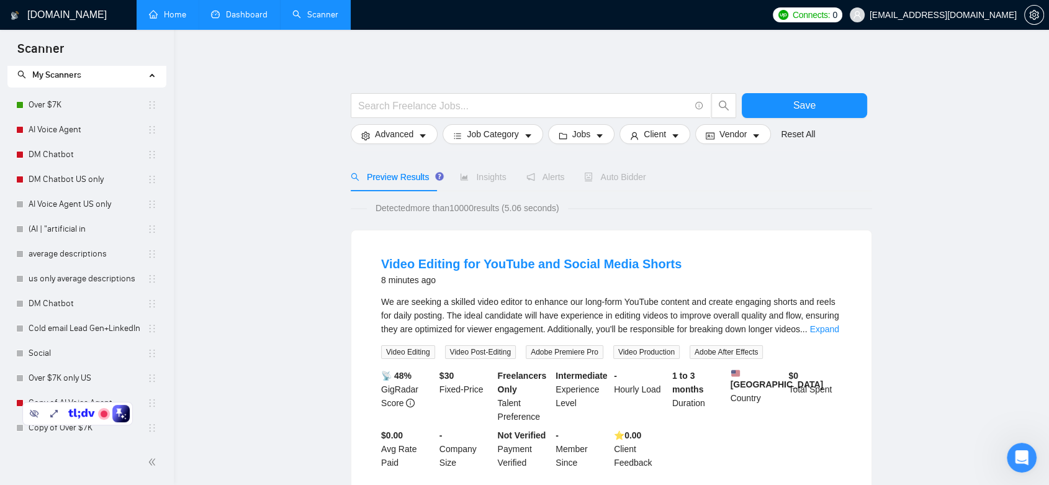
click at [169, 11] on link "Home" at bounding box center [167, 14] width 37 height 11
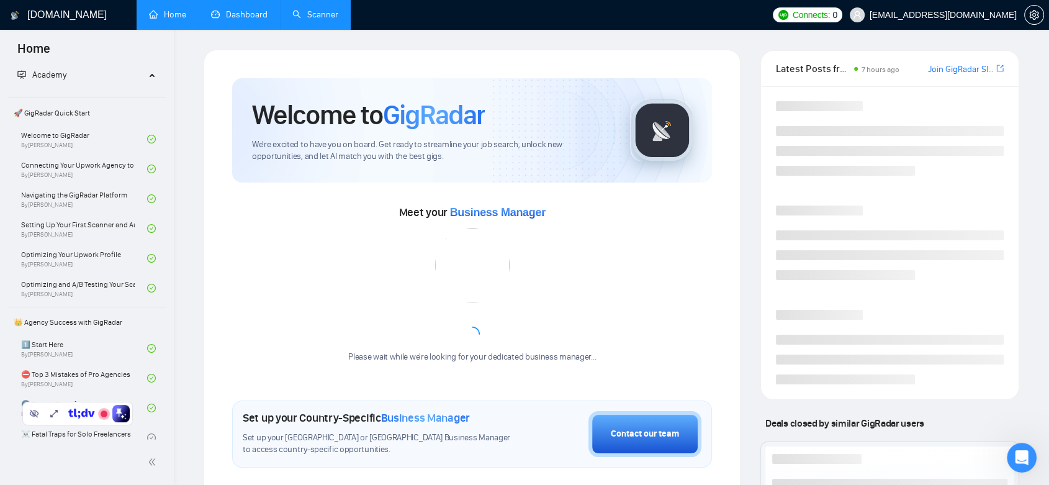
click at [256, 19] on link "Dashboard" at bounding box center [239, 14] width 56 height 11
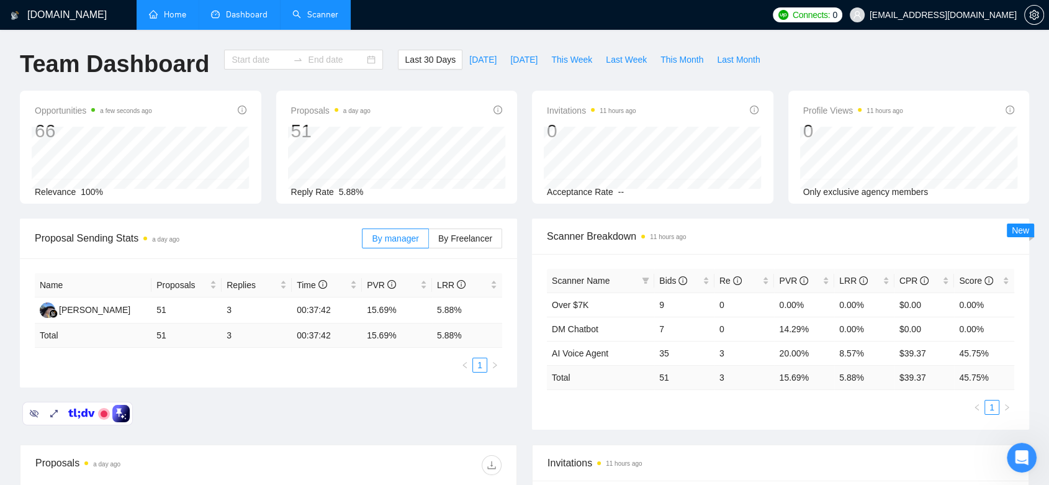
type input "[DATE]"
click at [1019, 449] on icon "Open Intercom Messenger" at bounding box center [1020, 456] width 20 height 20
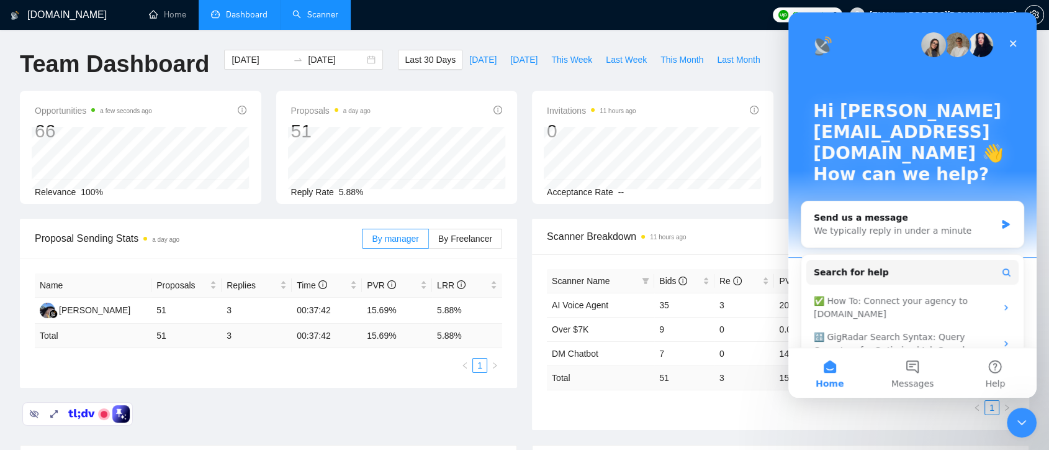
click at [319, 20] on link "Scanner" at bounding box center [315, 14] width 46 height 11
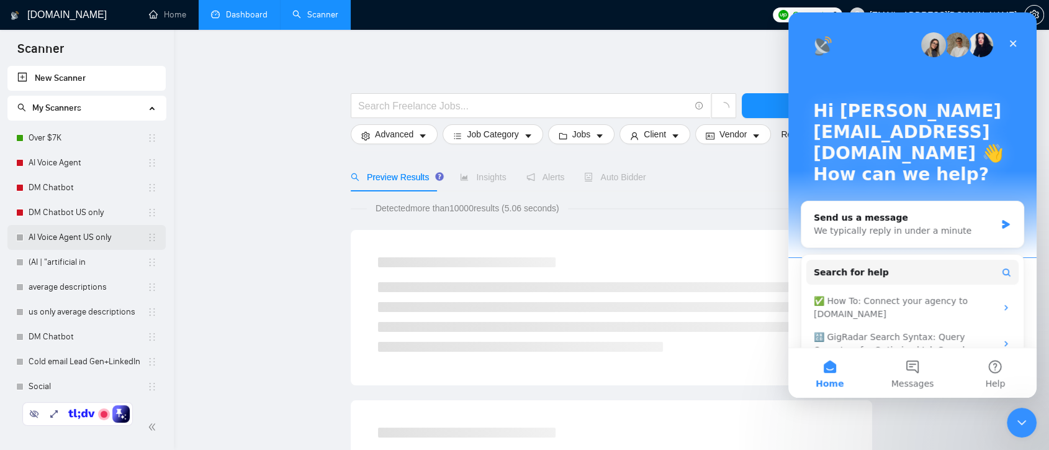
click at [123, 240] on link "AI Voice Agent US only" at bounding box center [88, 237] width 119 height 25
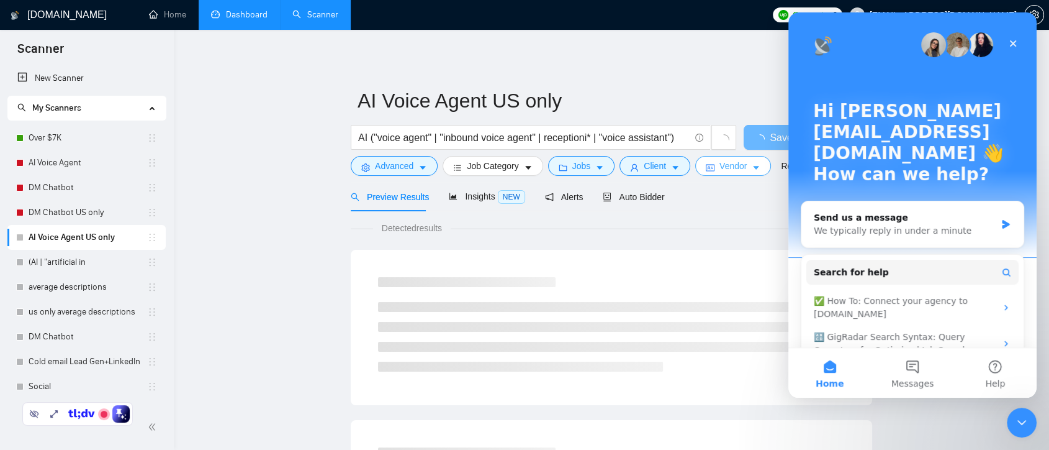
click at [742, 171] on span "Vendor" at bounding box center [733, 166] width 27 height 14
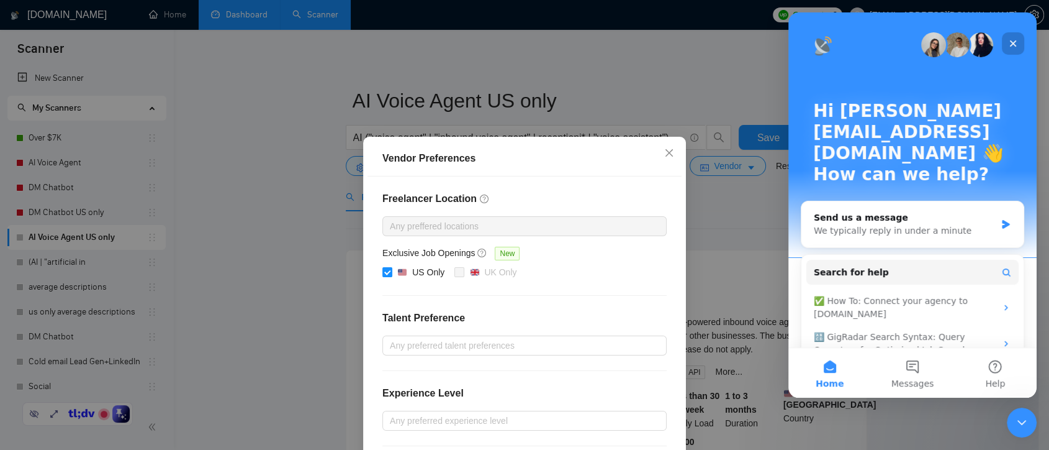
click at [1013, 40] on icon "Close" at bounding box center [1013, 43] width 10 height 10
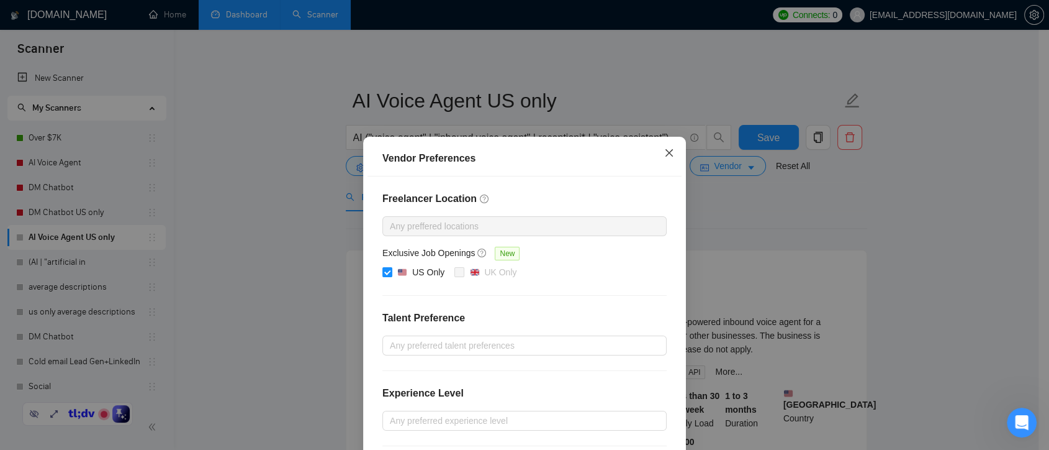
click at [671, 153] on span "Close" at bounding box center [670, 154] width 34 height 34
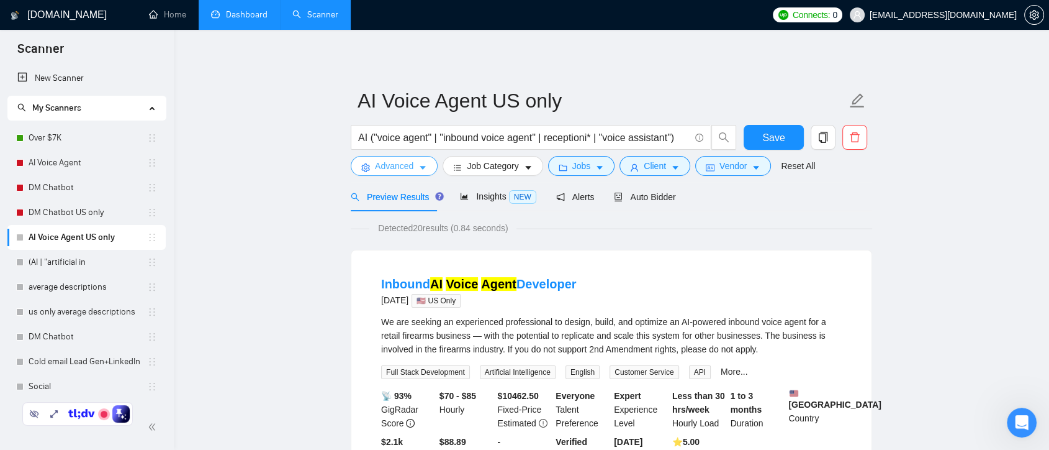
click at [402, 173] on button "Advanced" at bounding box center [394, 166] width 87 height 20
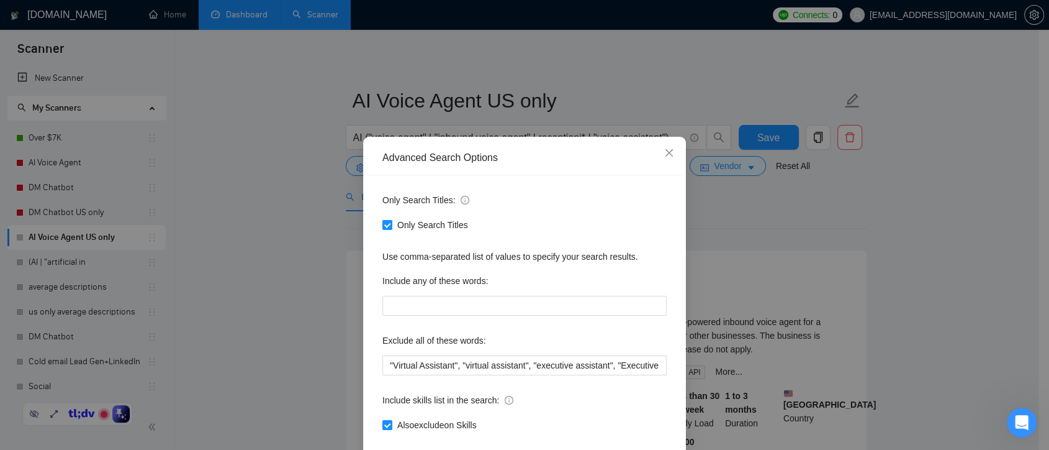
scroll to position [67, 0]
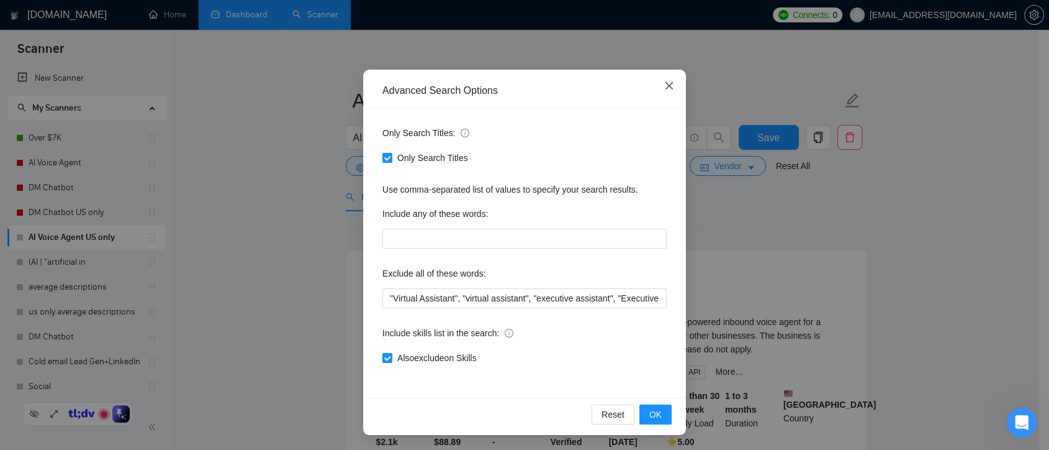
click at [664, 89] on icon "close" at bounding box center [669, 86] width 10 height 10
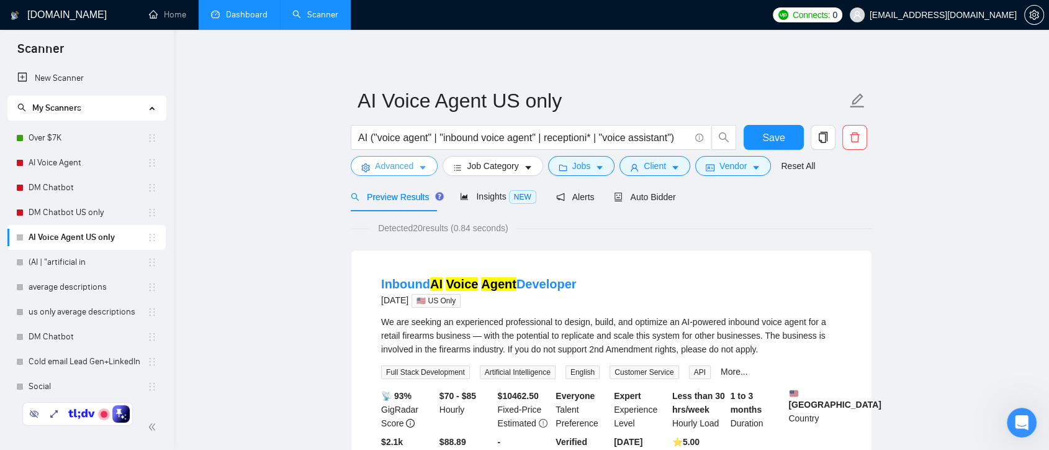
scroll to position [0, 0]
click at [481, 201] on span "Insights NEW" at bounding box center [498, 196] width 76 height 10
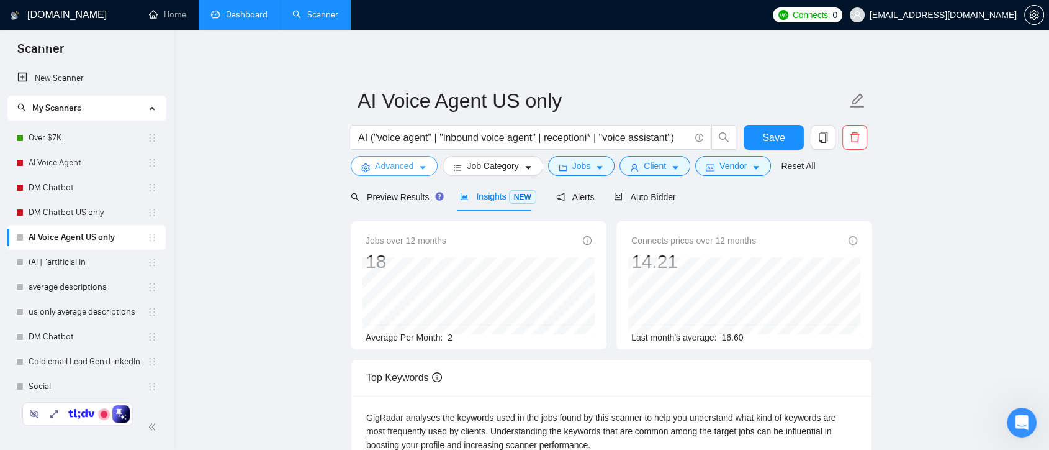
click at [401, 168] on span "Advanced" at bounding box center [394, 166] width 38 height 14
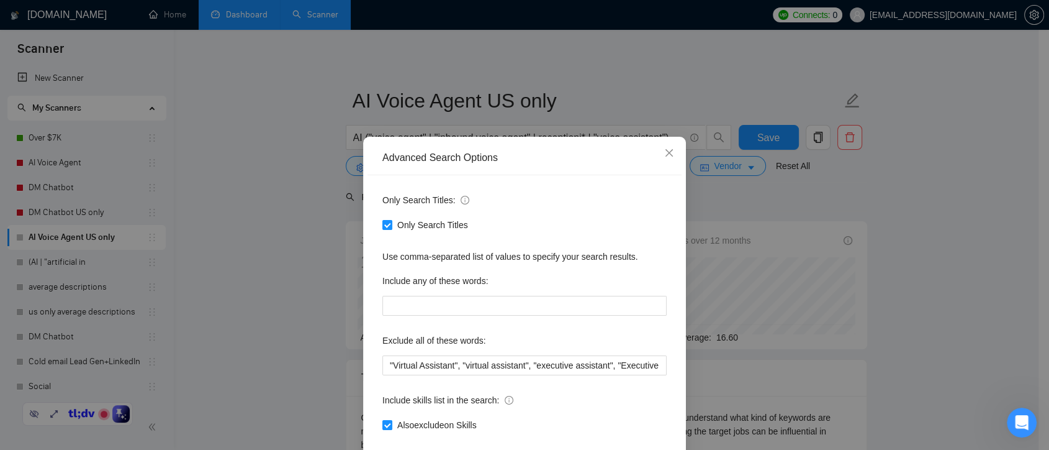
scroll to position [67, 0]
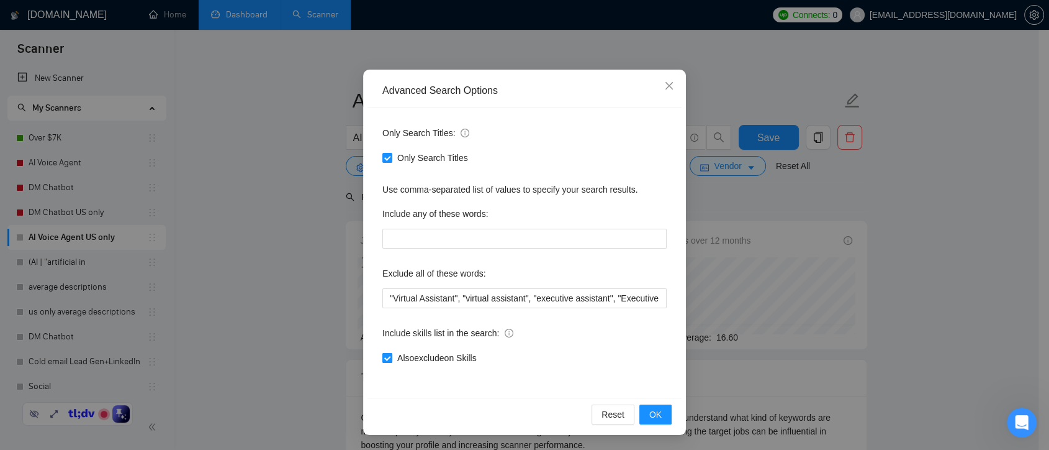
click at [382, 356] on input "Also exclude on Skills" at bounding box center [386, 357] width 9 height 9
checkbox input "false"
click at [652, 416] on span "OK" at bounding box center [655, 414] width 12 height 14
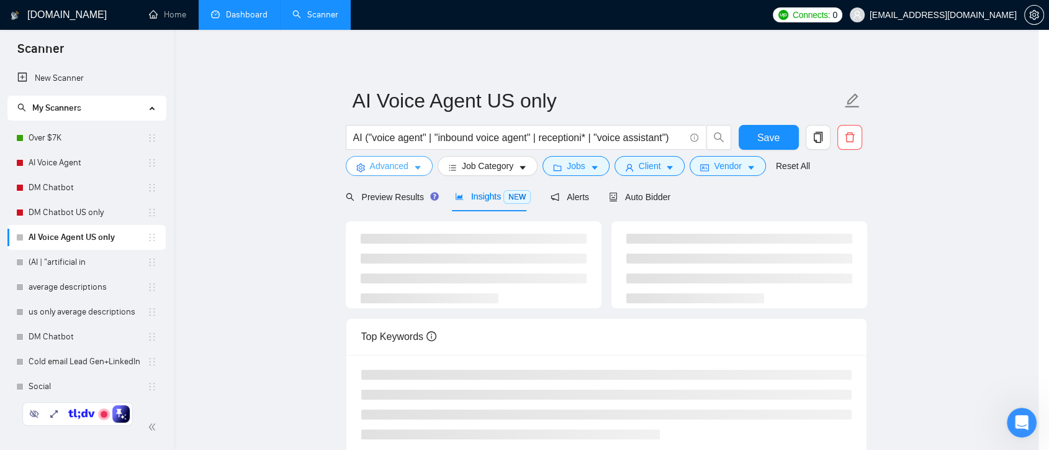
scroll to position [0, 0]
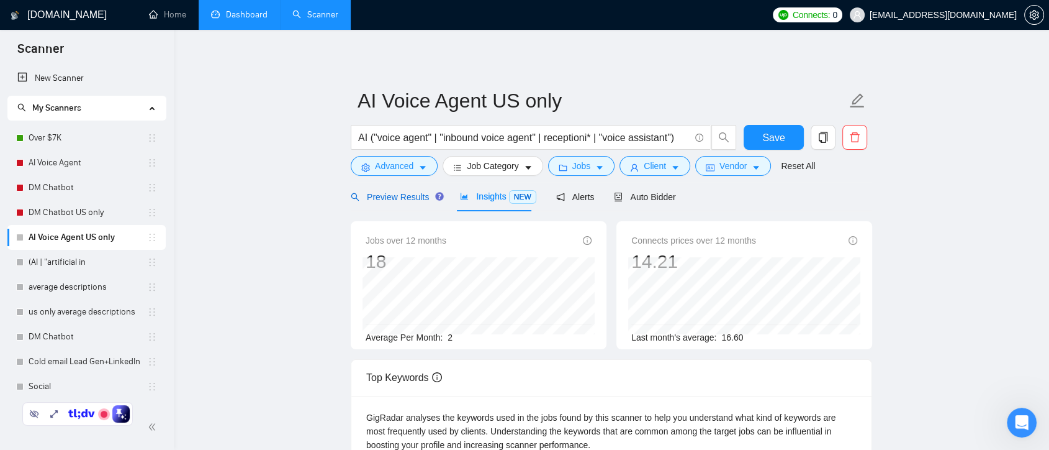
click at [403, 199] on span "Preview Results" at bounding box center [395, 197] width 89 height 10
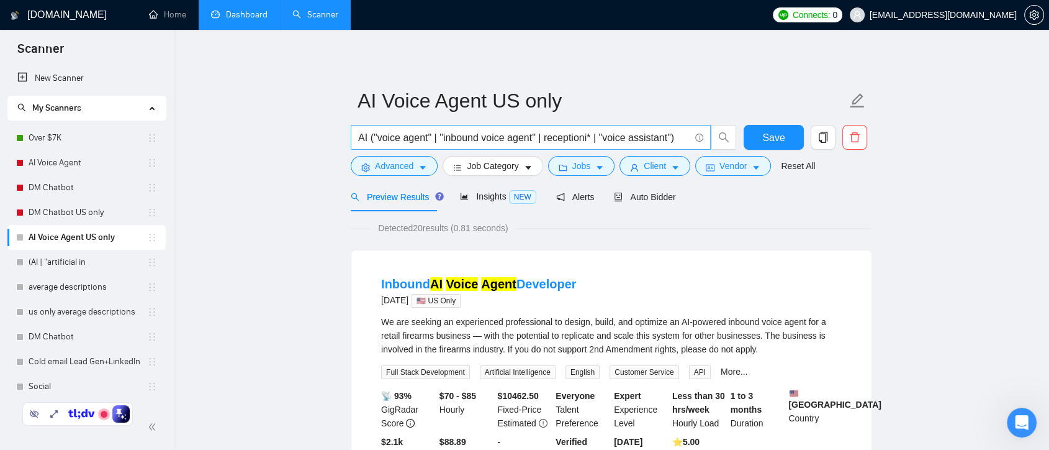
click at [587, 137] on input "AI ("voice agent" | "inbound voice agent" | receptioni* | "voice assistant")" at bounding box center [524, 138] width 332 height 16
click at [592, 133] on input "AI ("voice agent" | "inbound voice agent" | reception* | "voice assistant")" at bounding box center [524, 138] width 332 height 16
type input "AI ("voice agent" | "inbound voice agent" | (reception*) | "voice assistant")"
click at [764, 133] on span "Save" at bounding box center [773, 138] width 22 height 16
click at [720, 173] on button "Vendor" at bounding box center [733, 166] width 76 height 20
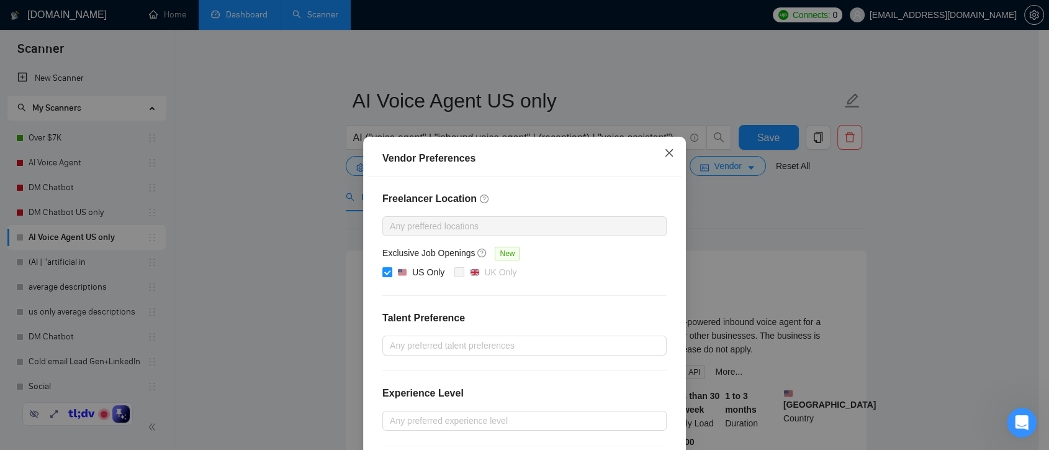
click at [666, 153] on icon "close" at bounding box center [669, 152] width 7 height 7
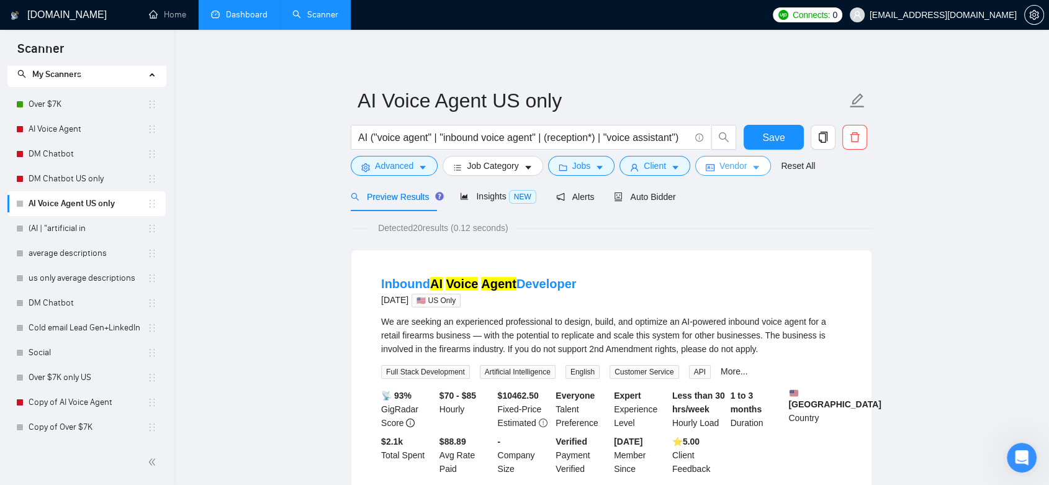
scroll to position [33, 0]
